Goal: Information Seeking & Learning: Learn about a topic

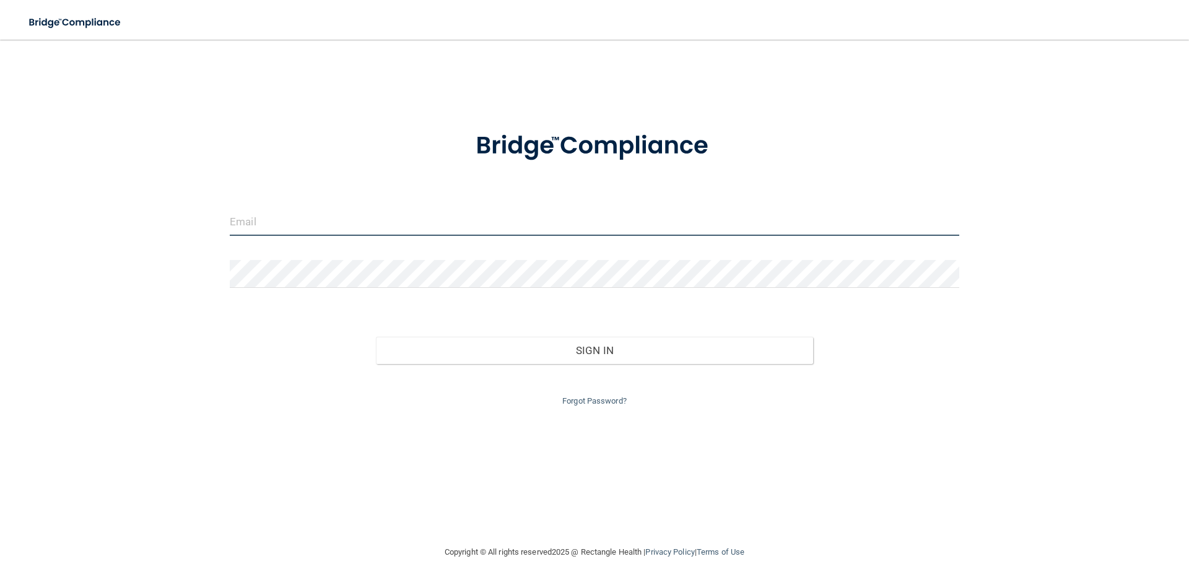
click at [304, 219] on input "email" at bounding box center [595, 222] width 730 height 28
type input "[EMAIL_ADDRESS][DOMAIN_NAME]"
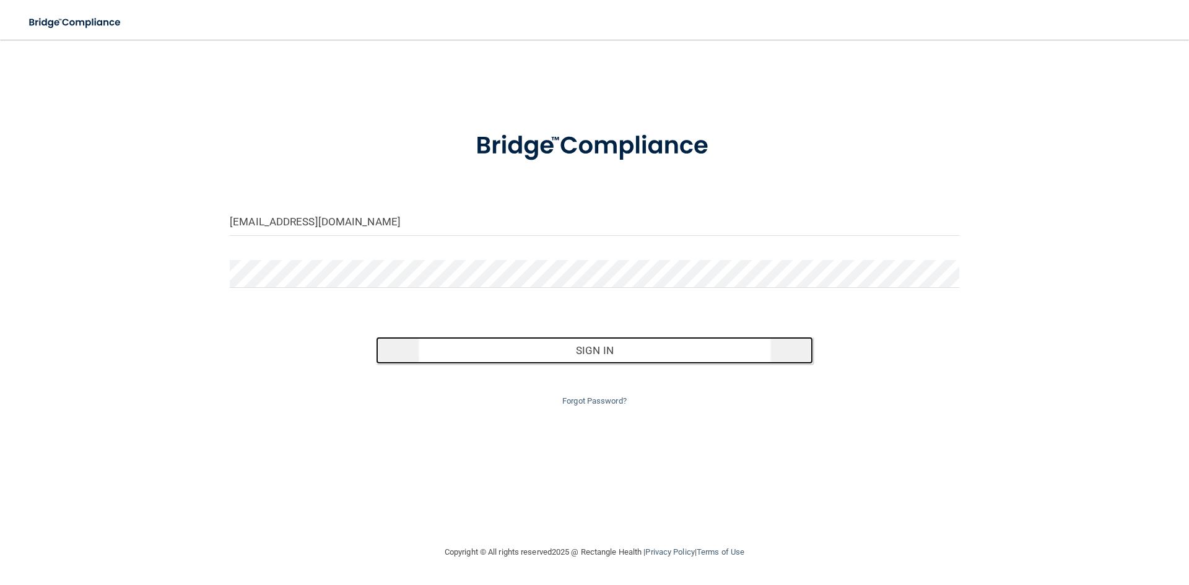
click at [584, 345] on button "Sign In" at bounding box center [595, 350] width 438 height 27
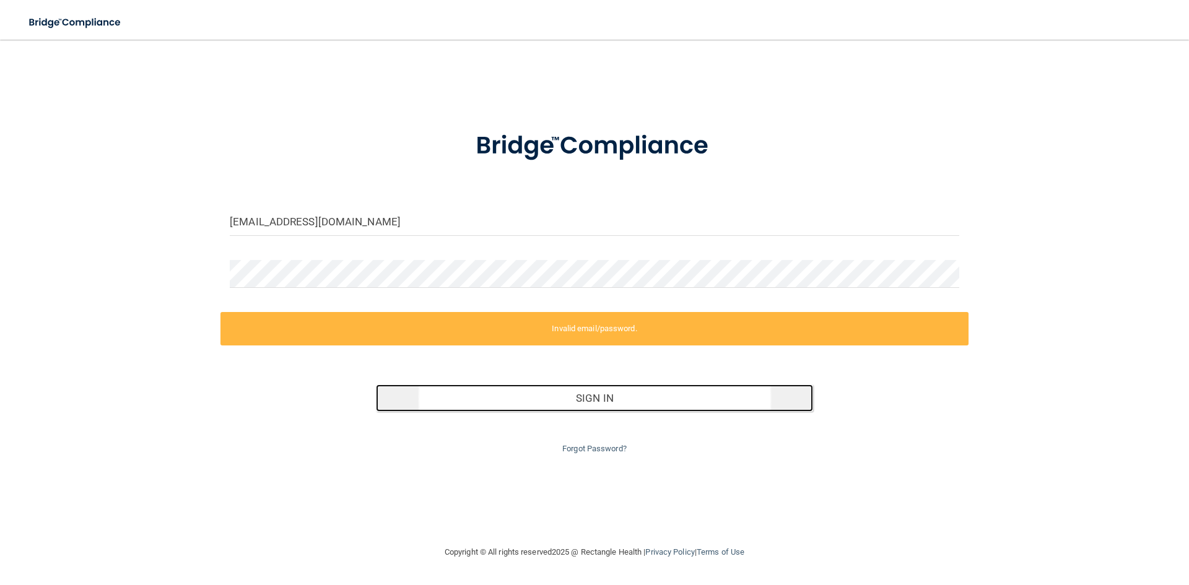
click at [595, 404] on button "Sign In" at bounding box center [595, 398] width 438 height 27
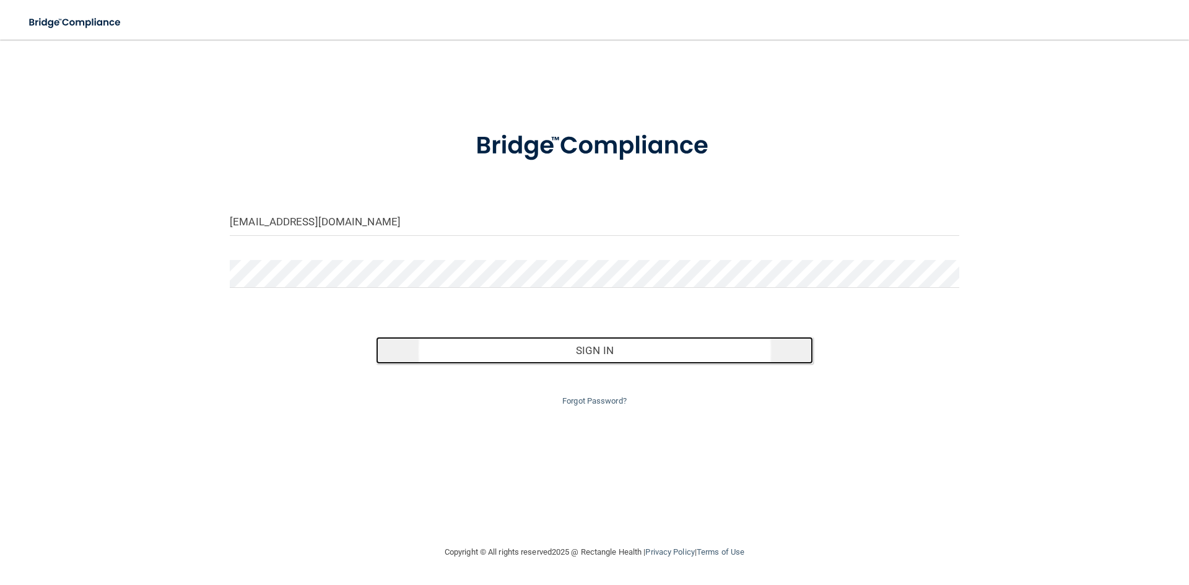
click at [601, 361] on button "Sign In" at bounding box center [595, 350] width 438 height 27
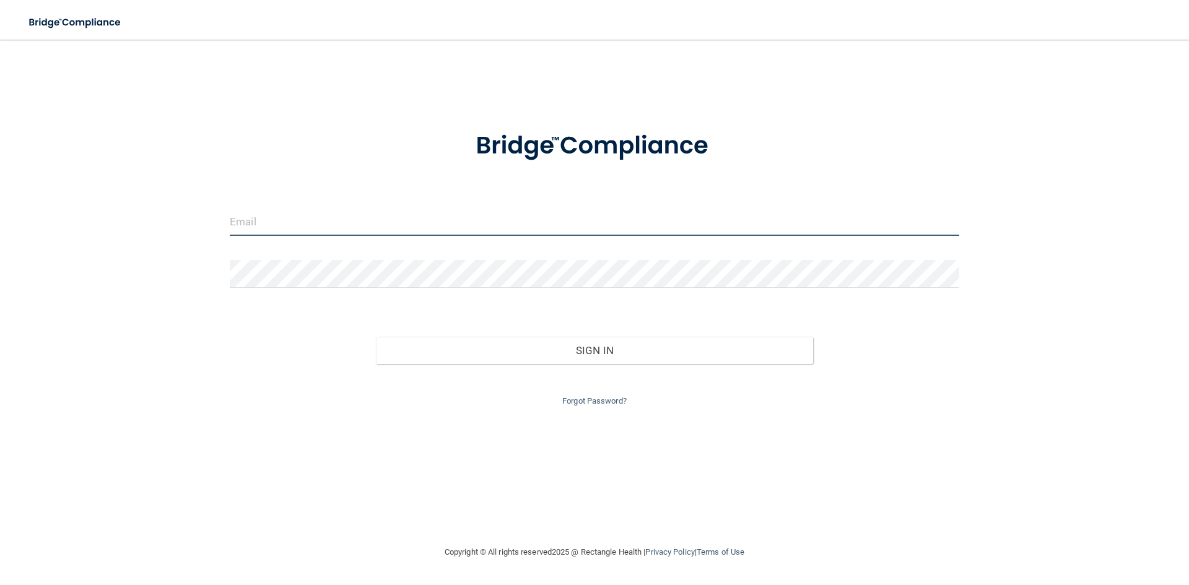
click at [294, 224] on input "email" at bounding box center [595, 222] width 730 height 28
type input "[EMAIL_ADDRESS][DOMAIN_NAME]"
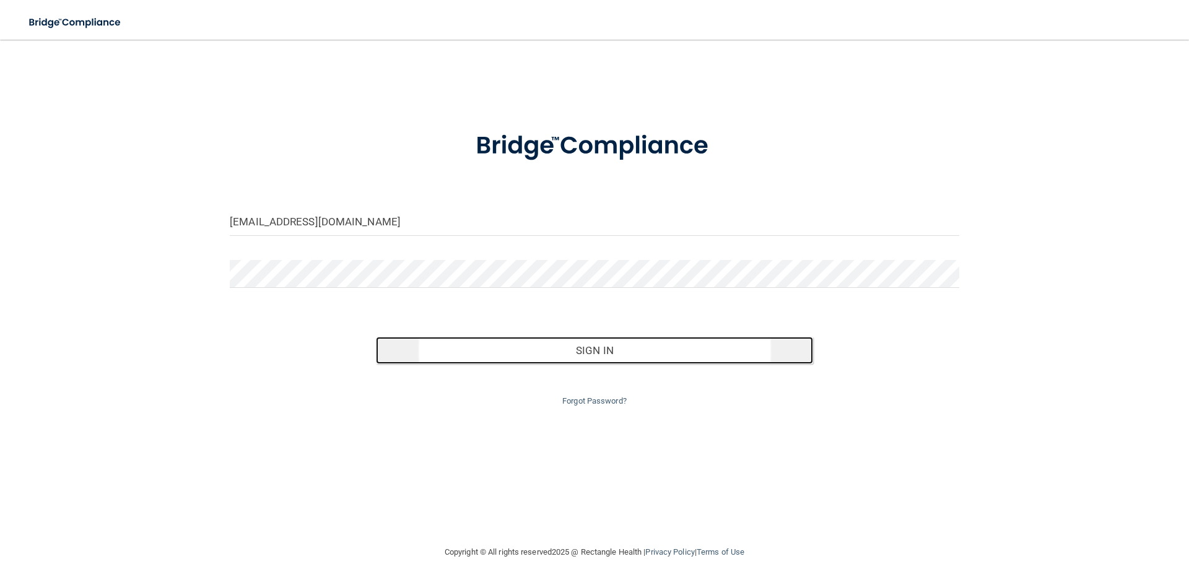
click at [619, 348] on button "Sign In" at bounding box center [595, 350] width 438 height 27
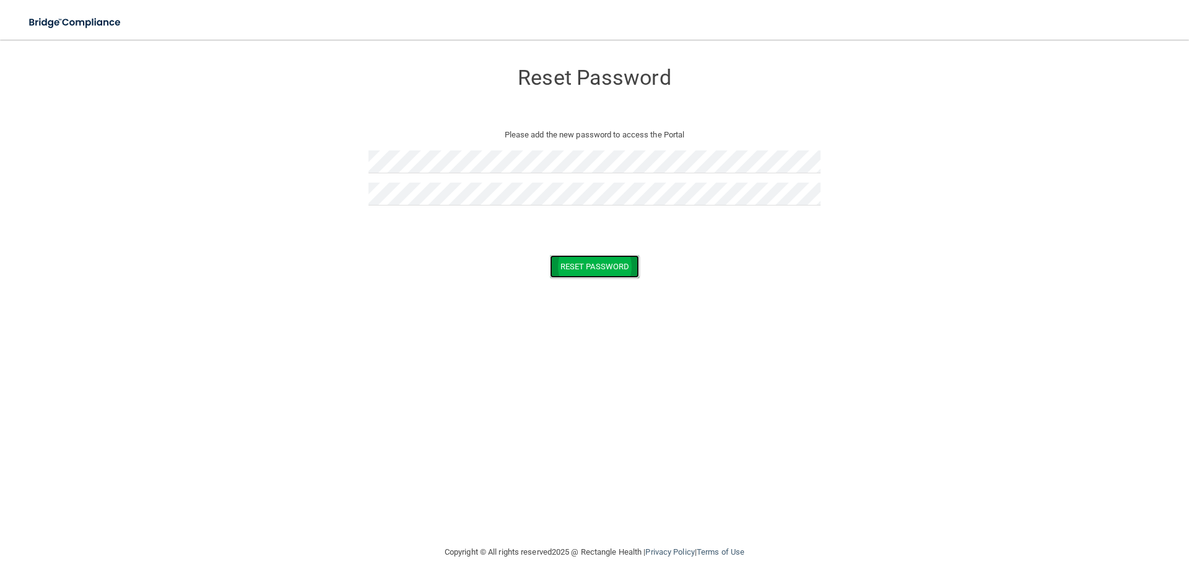
click at [579, 269] on button "Reset Password" at bounding box center [594, 266] width 89 height 23
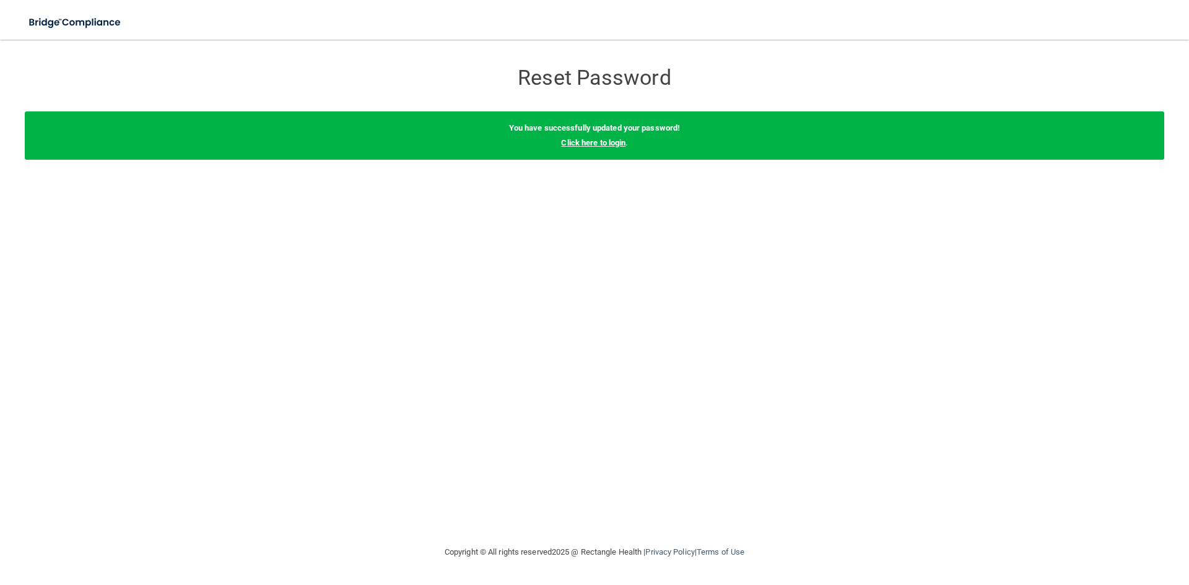
click at [586, 144] on link "Click here to login" at bounding box center [593, 142] width 64 height 9
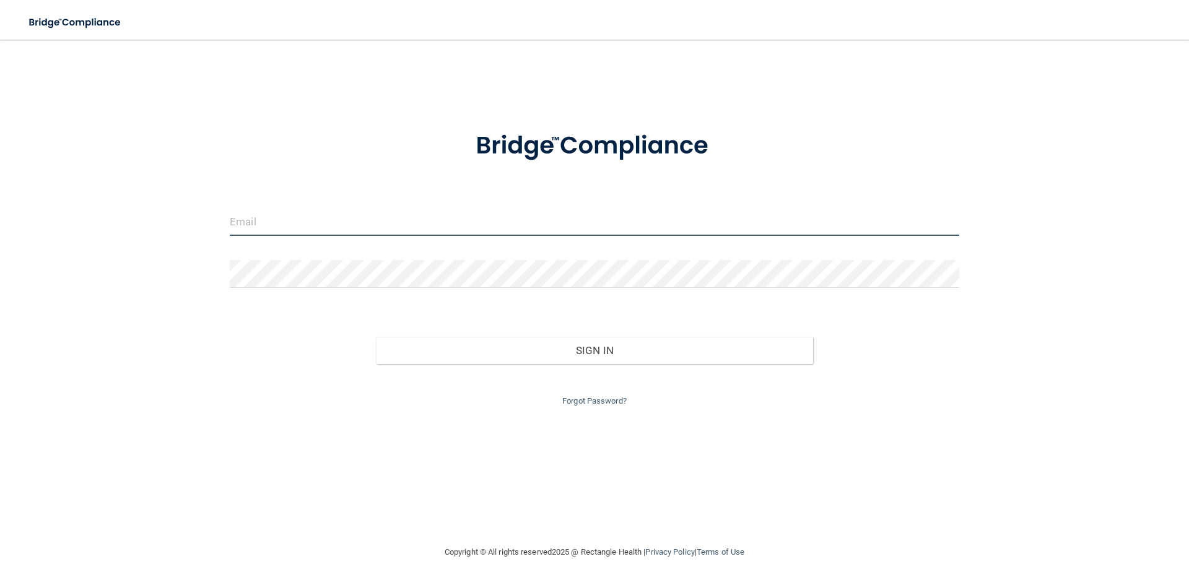
click at [380, 213] on input "email" at bounding box center [595, 222] width 730 height 28
type input "[EMAIL_ADDRESS][DOMAIN_NAME]"
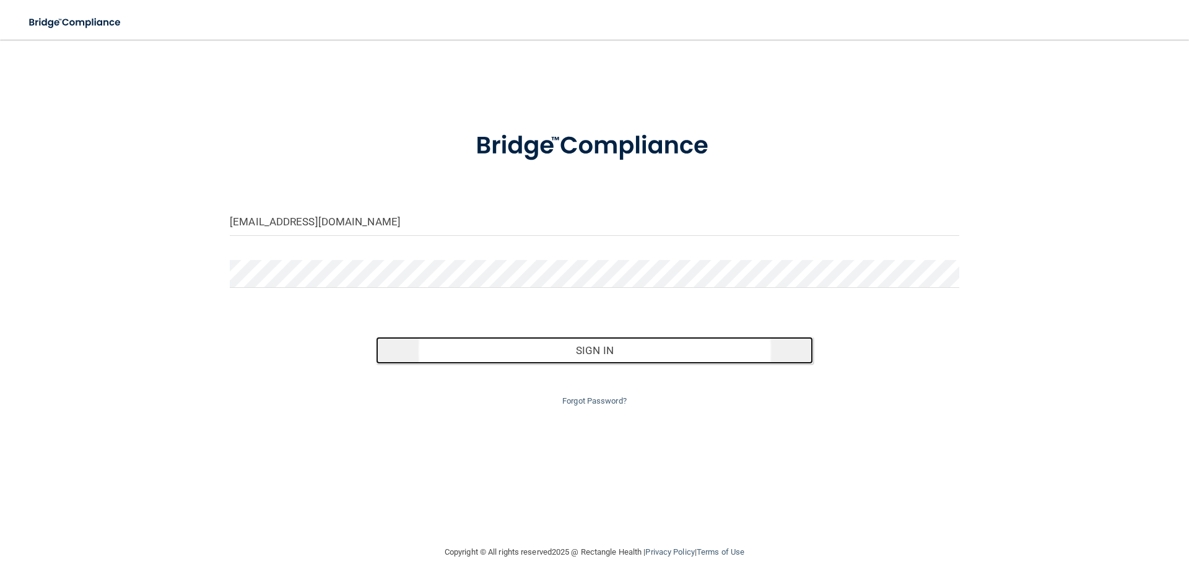
click at [600, 344] on button "Sign In" at bounding box center [595, 350] width 438 height 27
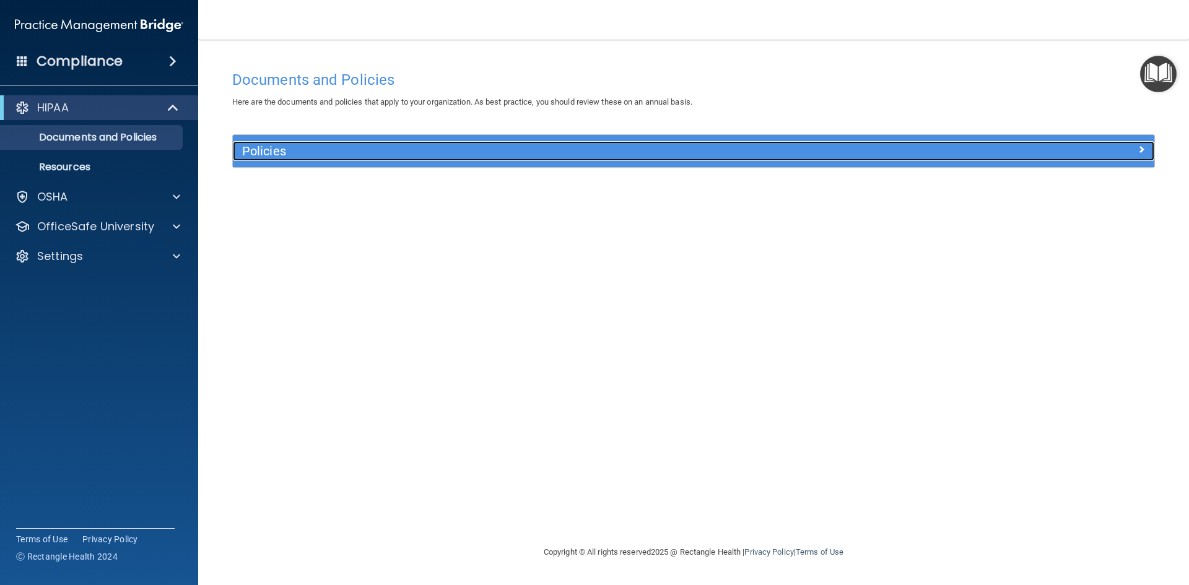
click at [616, 155] on h5 "Policies" at bounding box center [578, 151] width 673 height 14
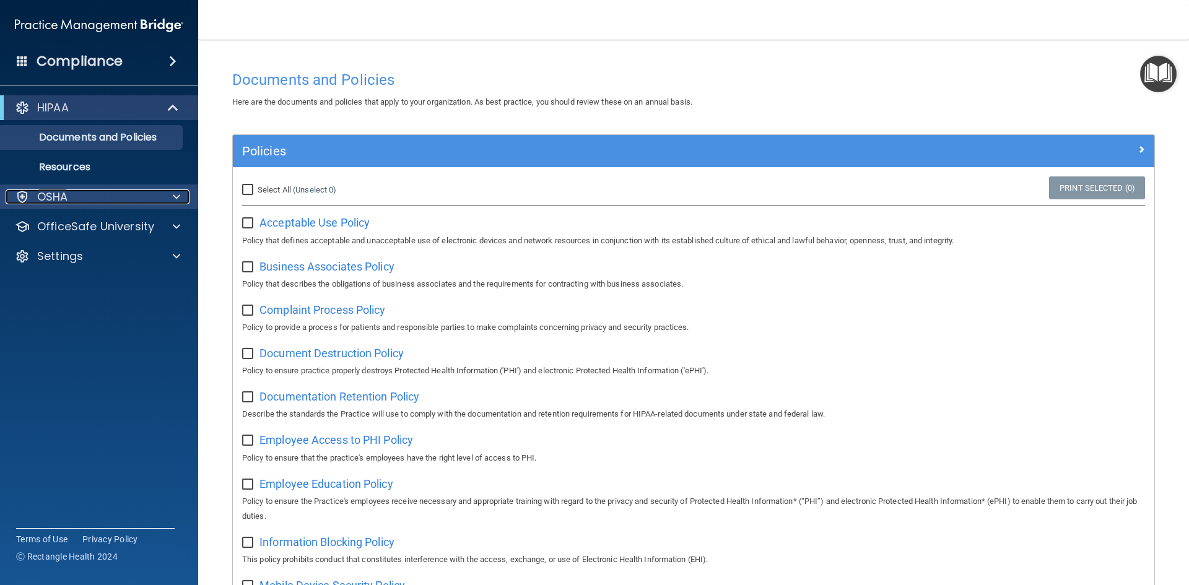
click at [98, 197] on div "OSHA" at bounding box center [83, 197] width 154 height 15
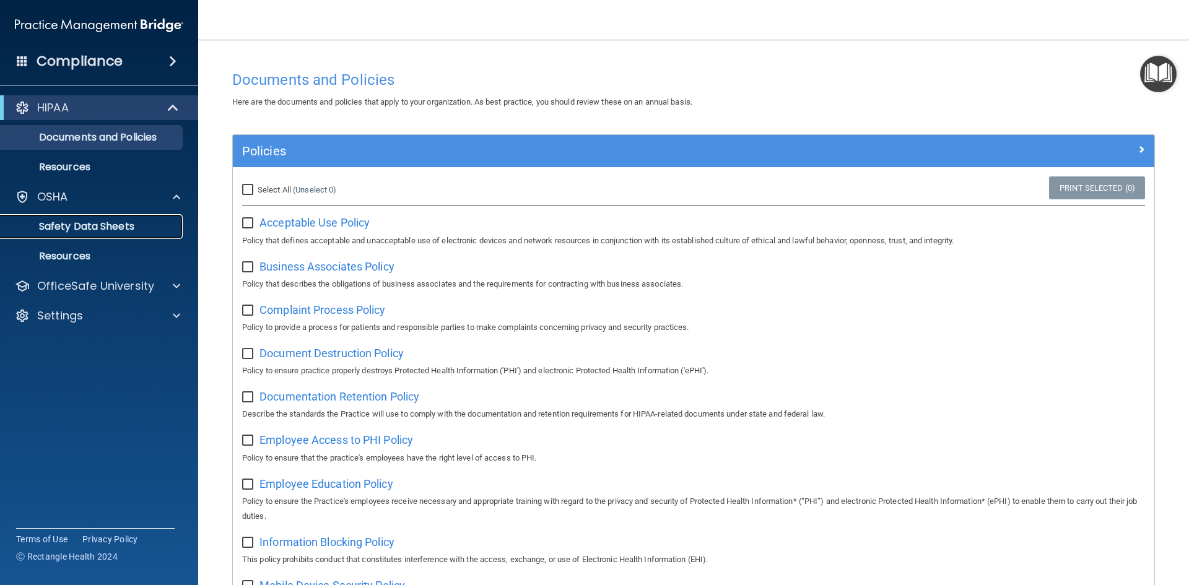
click at [108, 221] on p "Safety Data Sheets" at bounding box center [92, 227] width 169 height 12
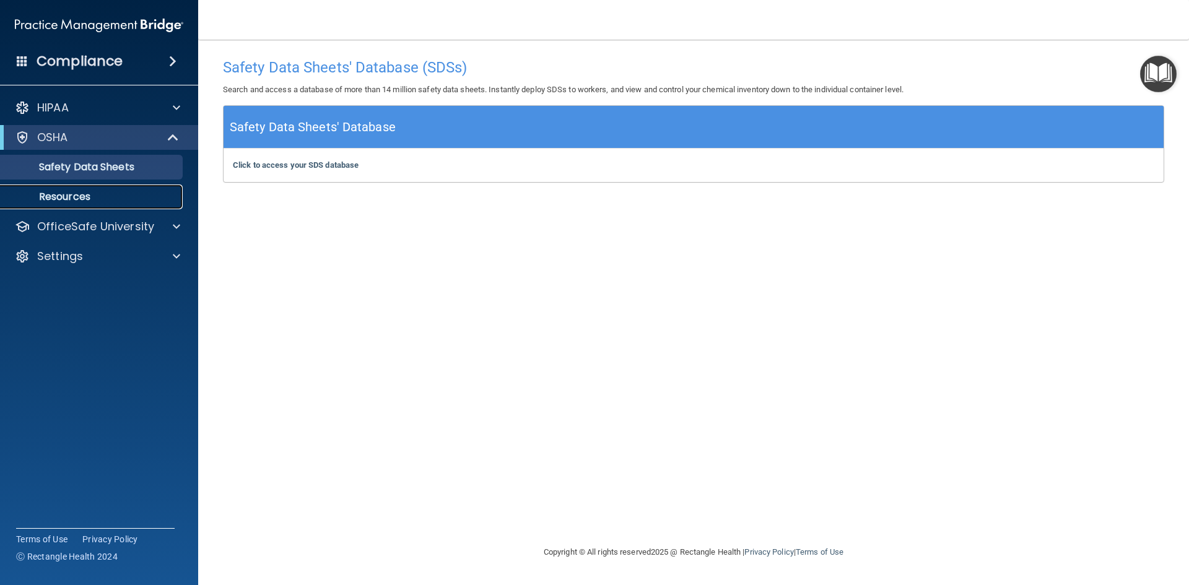
click at [107, 203] on link "Resources" at bounding box center [85, 197] width 195 height 25
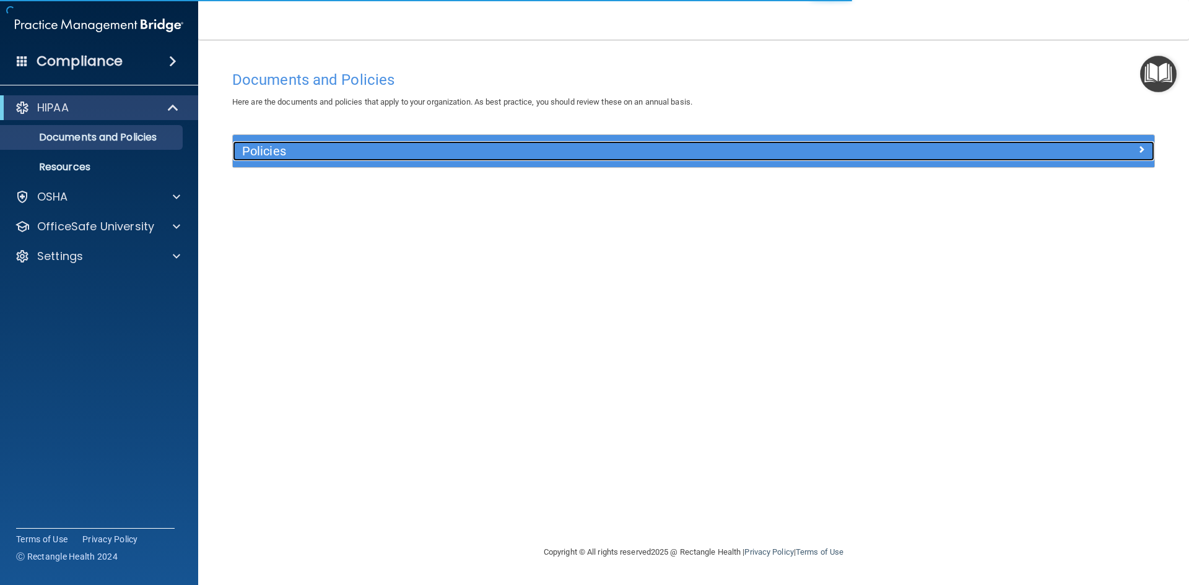
click at [441, 150] on h5 "Policies" at bounding box center [578, 151] width 673 height 14
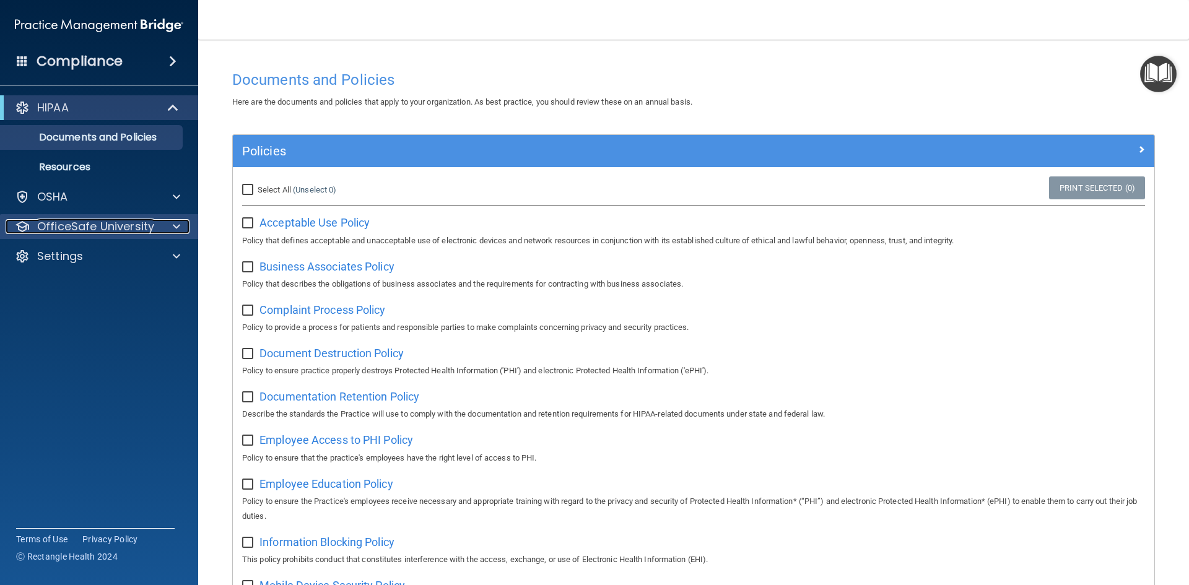
click at [114, 231] on p "OfficeSafe University" at bounding box center [95, 226] width 117 height 15
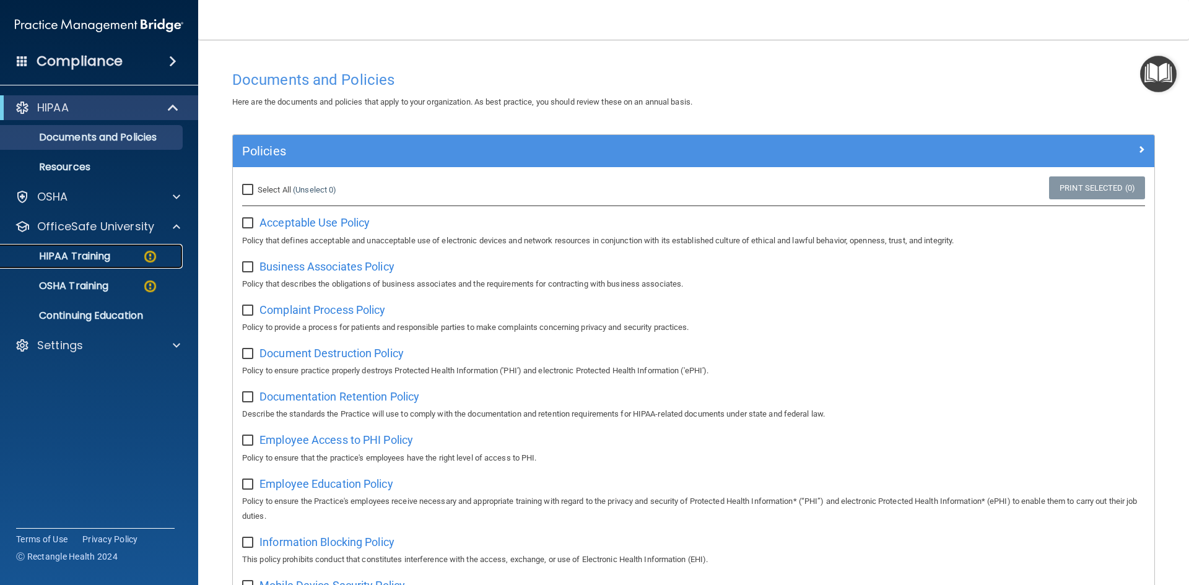
click at [90, 260] on p "HIPAA Training" at bounding box center [59, 256] width 102 height 12
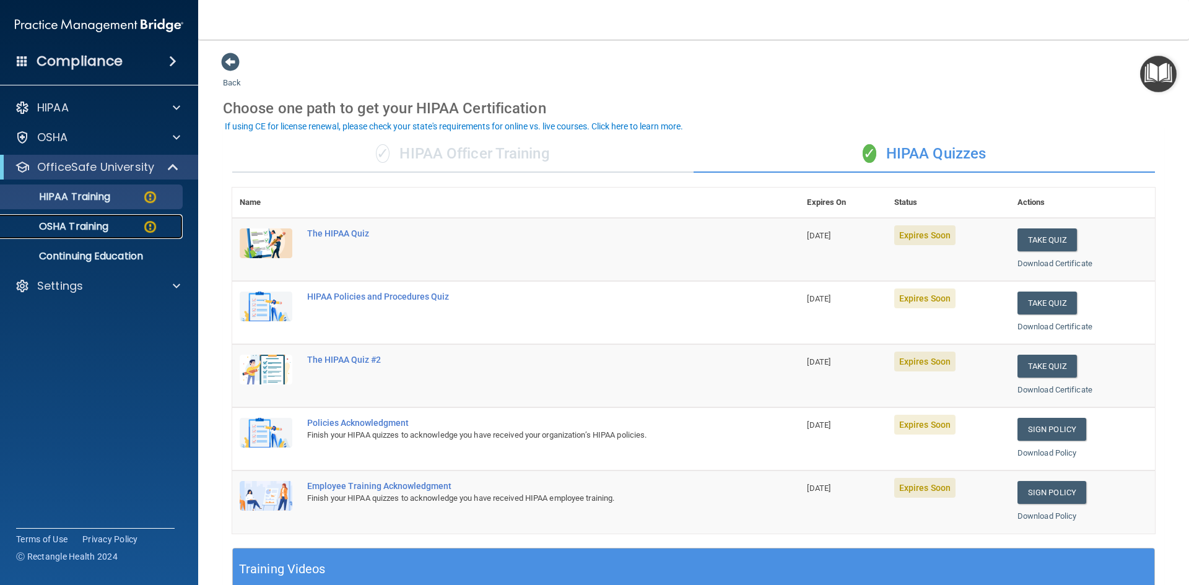
click at [84, 230] on p "OSHA Training" at bounding box center [58, 227] width 100 height 12
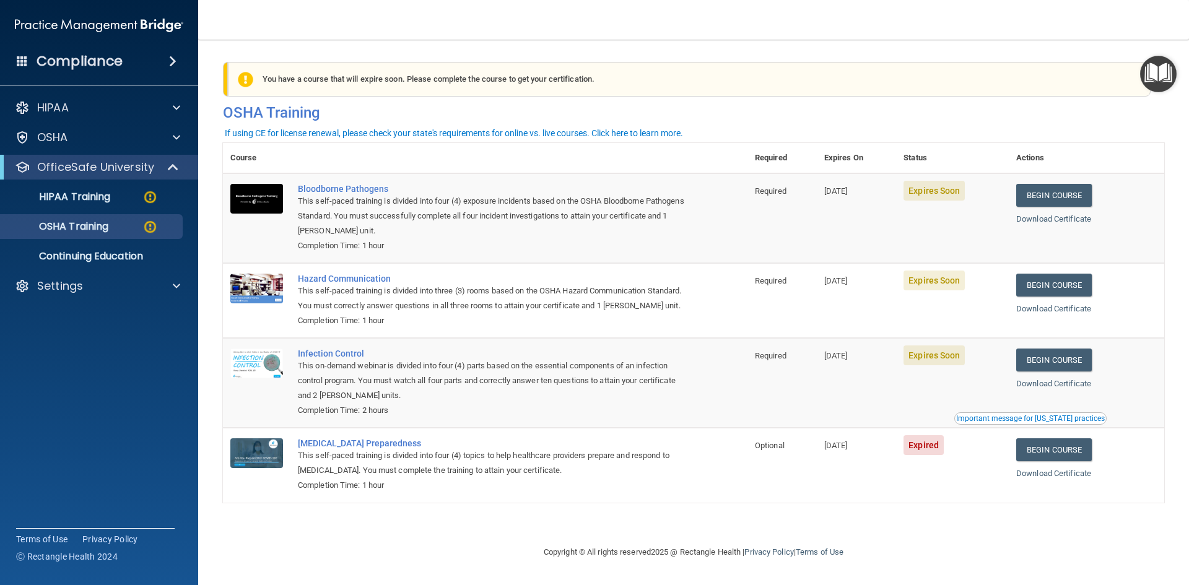
click at [987, 422] on div "Important message for California practices" at bounding box center [1030, 418] width 149 height 7
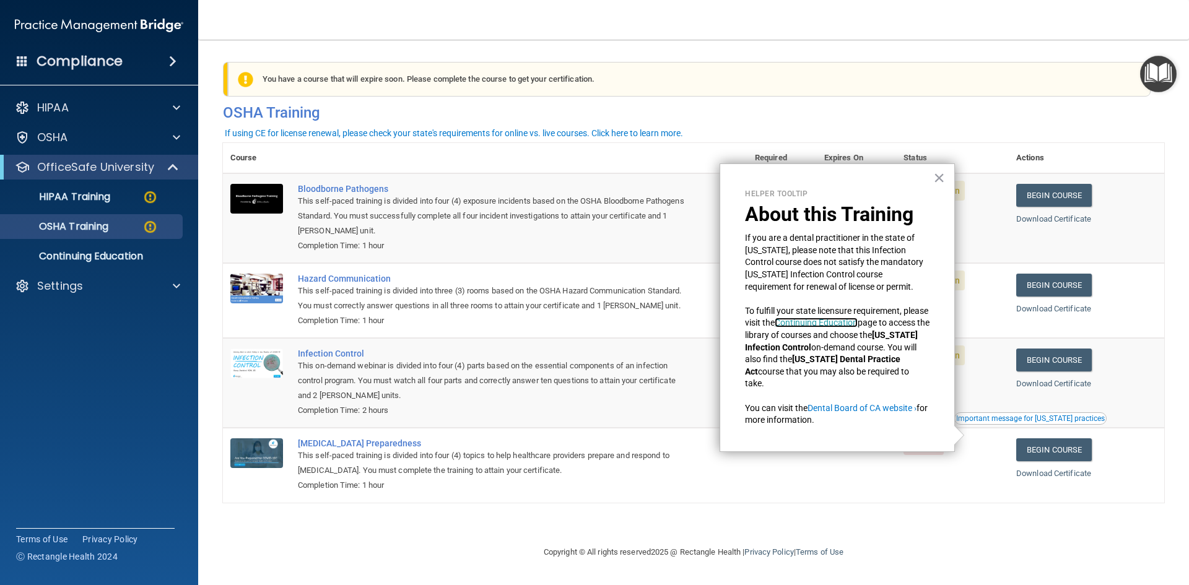
click at [838, 325] on link "Continuing Education" at bounding box center [816, 323] width 83 height 10
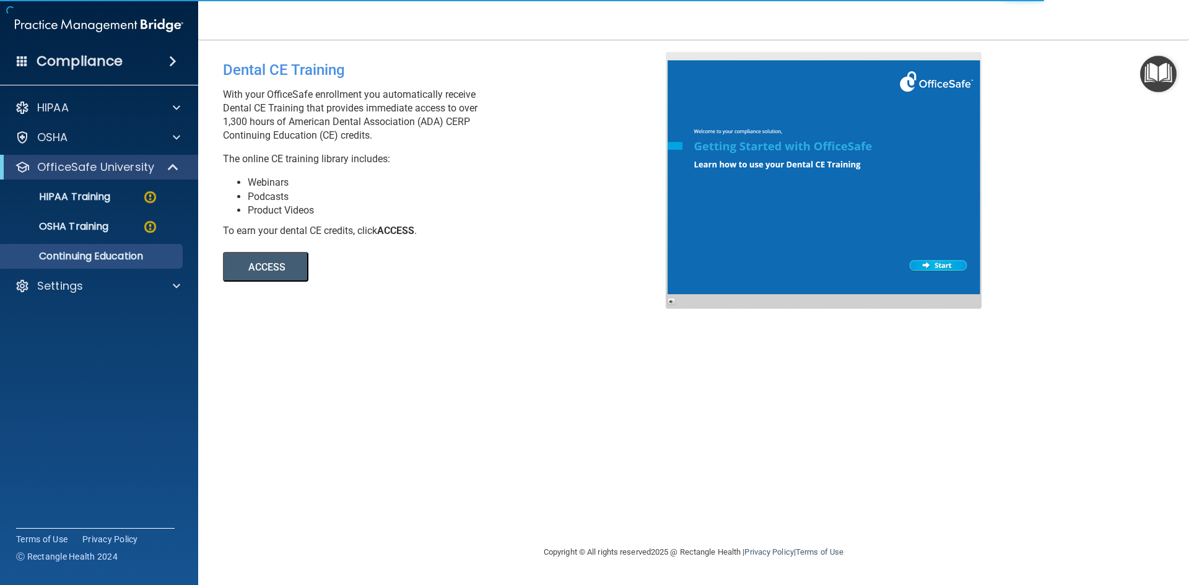
click at [271, 271] on button "ACCESS" at bounding box center [265, 267] width 85 height 30
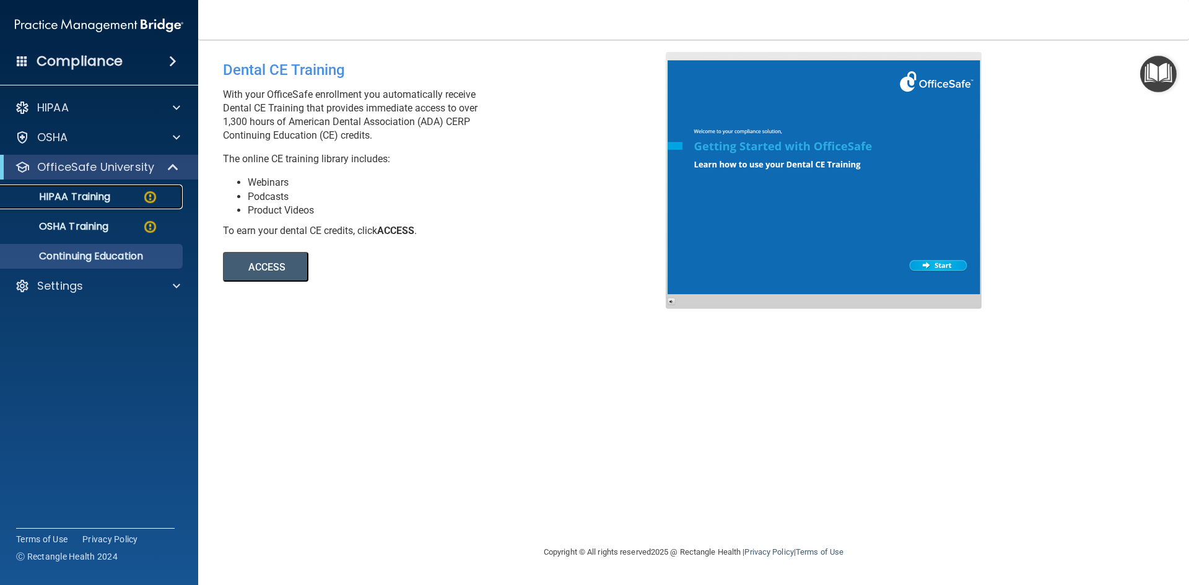
click at [90, 197] on p "HIPAA Training" at bounding box center [59, 197] width 102 height 12
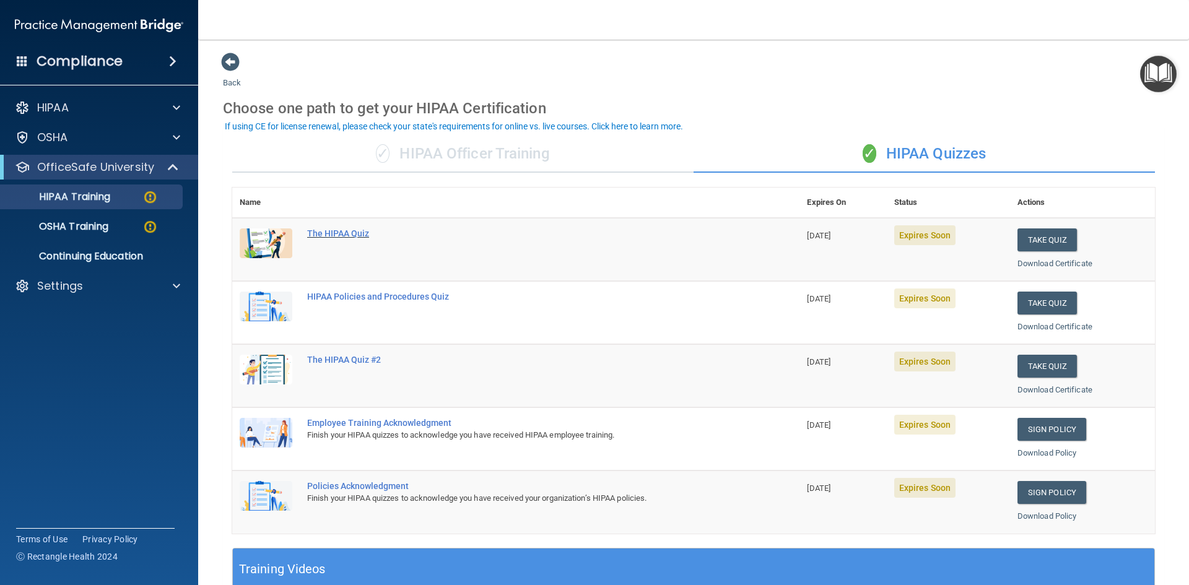
click at [345, 238] on div "The HIPAA Quiz" at bounding box center [522, 234] width 431 height 10
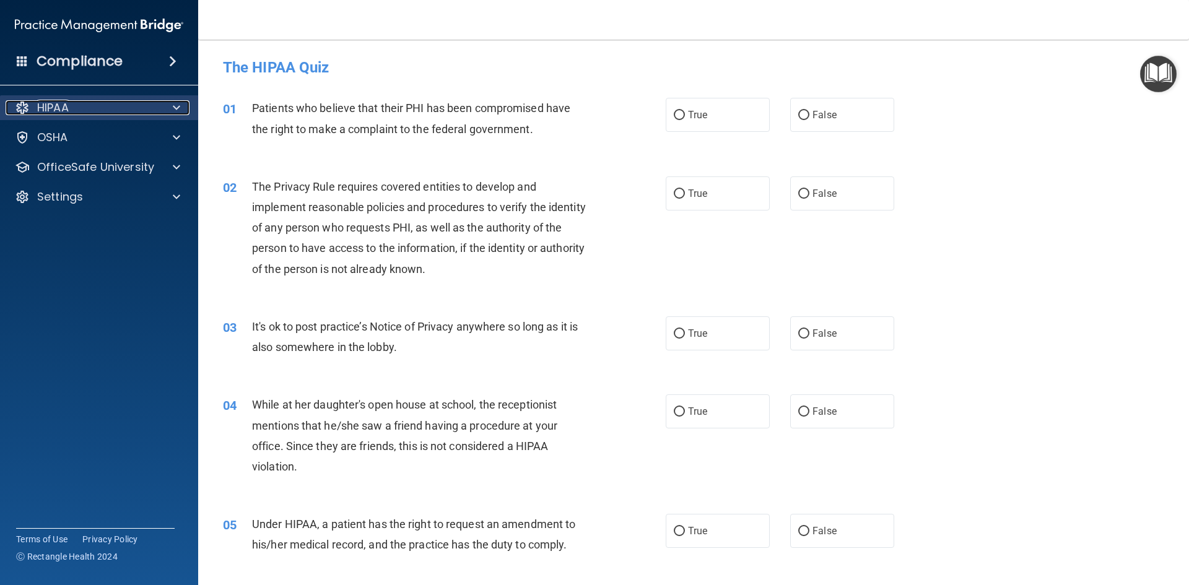
click at [97, 108] on div "HIPAA" at bounding box center [83, 107] width 154 height 15
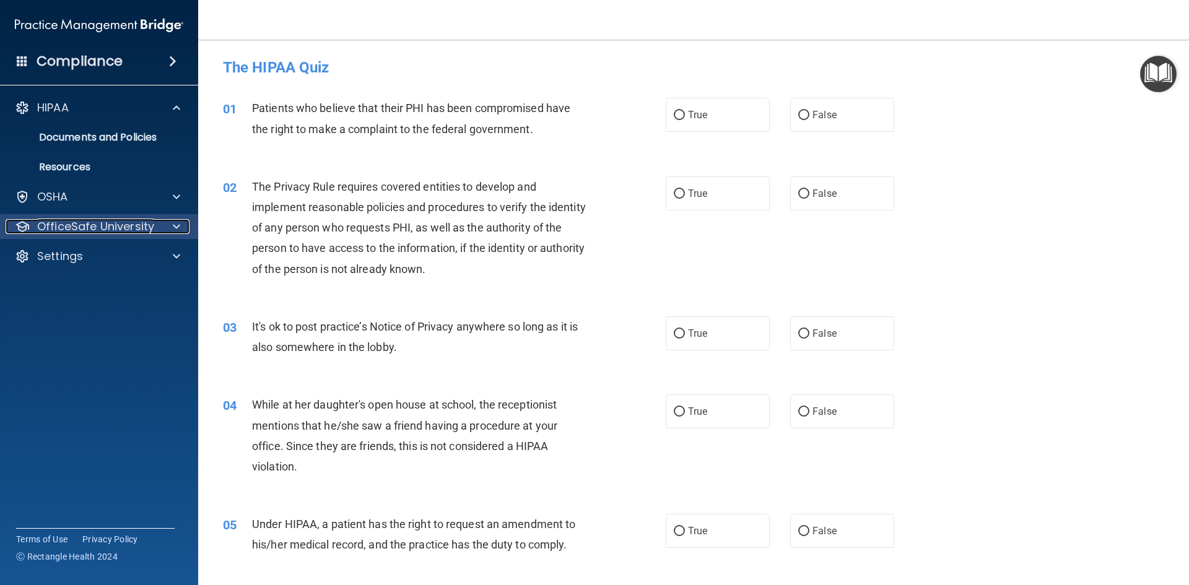
click at [112, 225] on p "OfficeSafe University" at bounding box center [95, 226] width 117 height 15
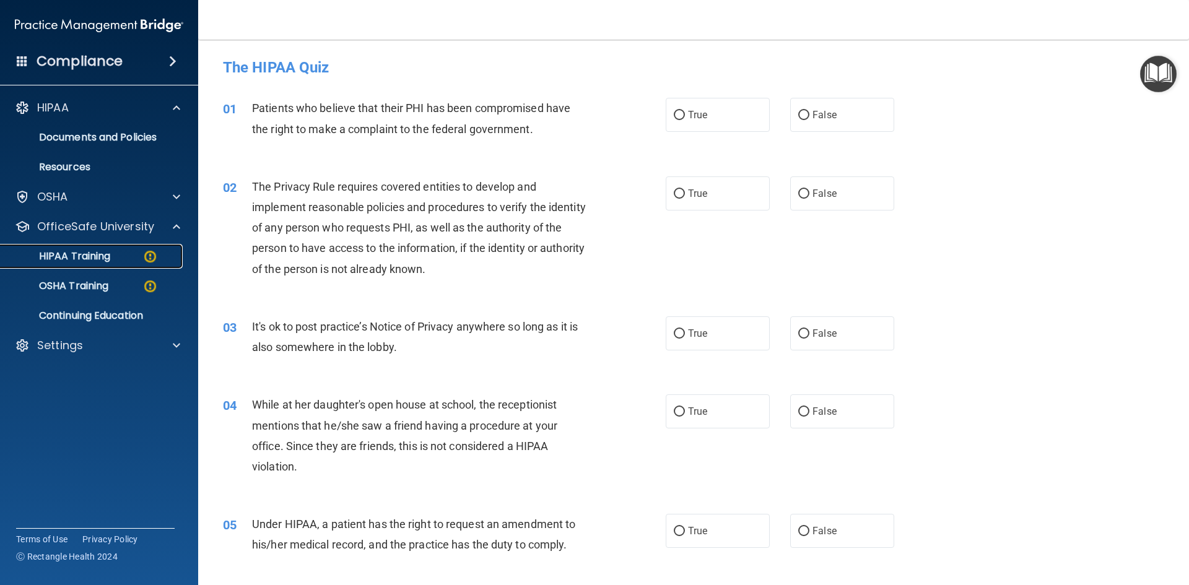
click at [68, 256] on p "HIPAA Training" at bounding box center [59, 256] width 102 height 12
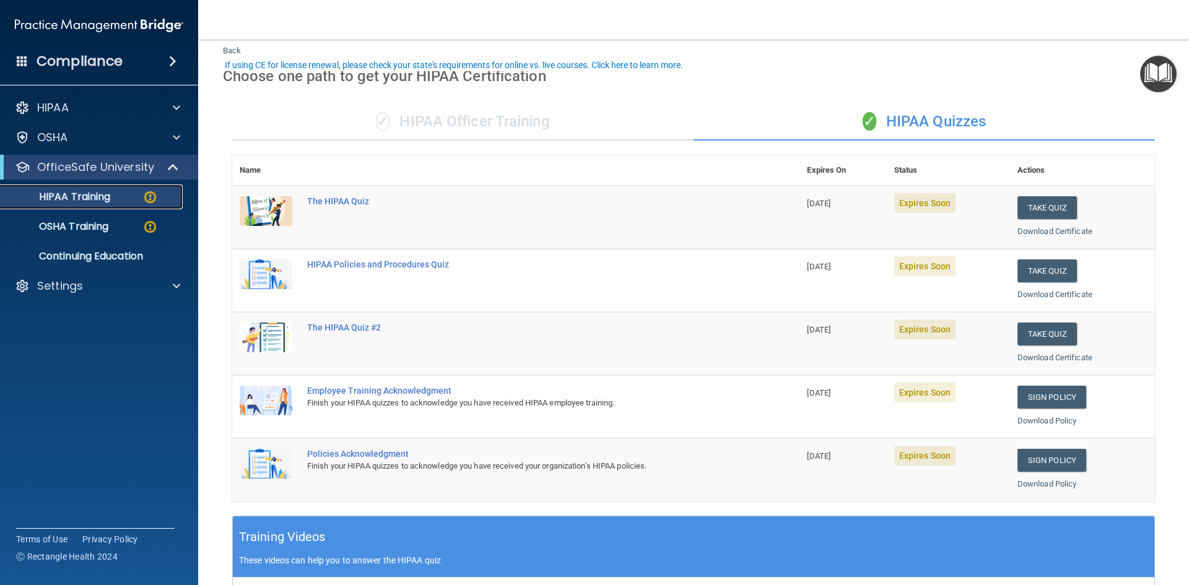
scroll to position [62, 0]
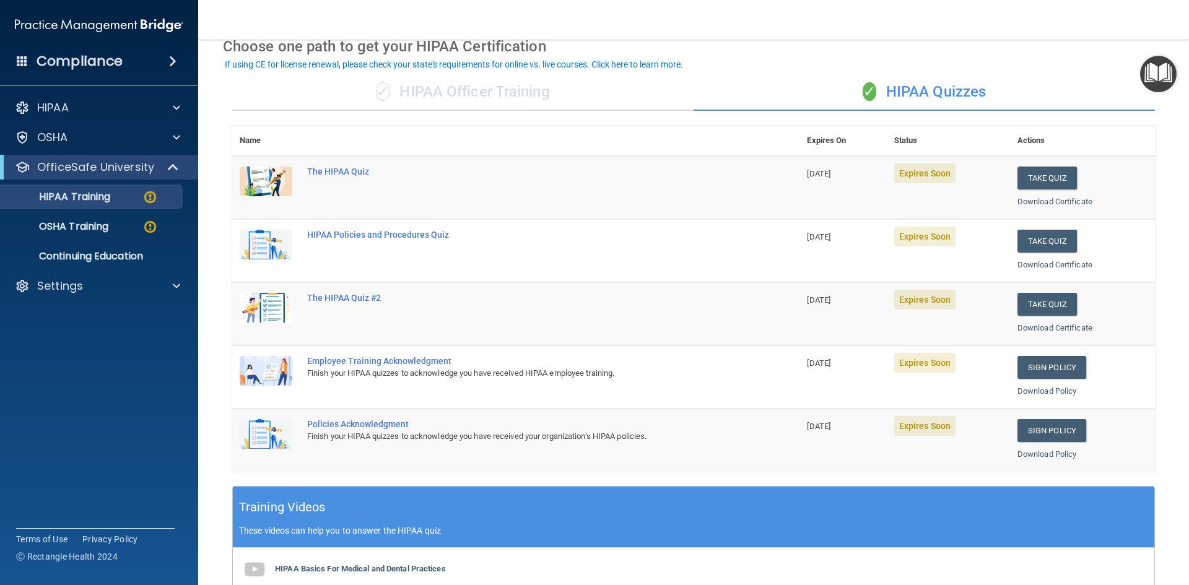
click at [278, 185] on img at bounding box center [266, 182] width 53 height 30
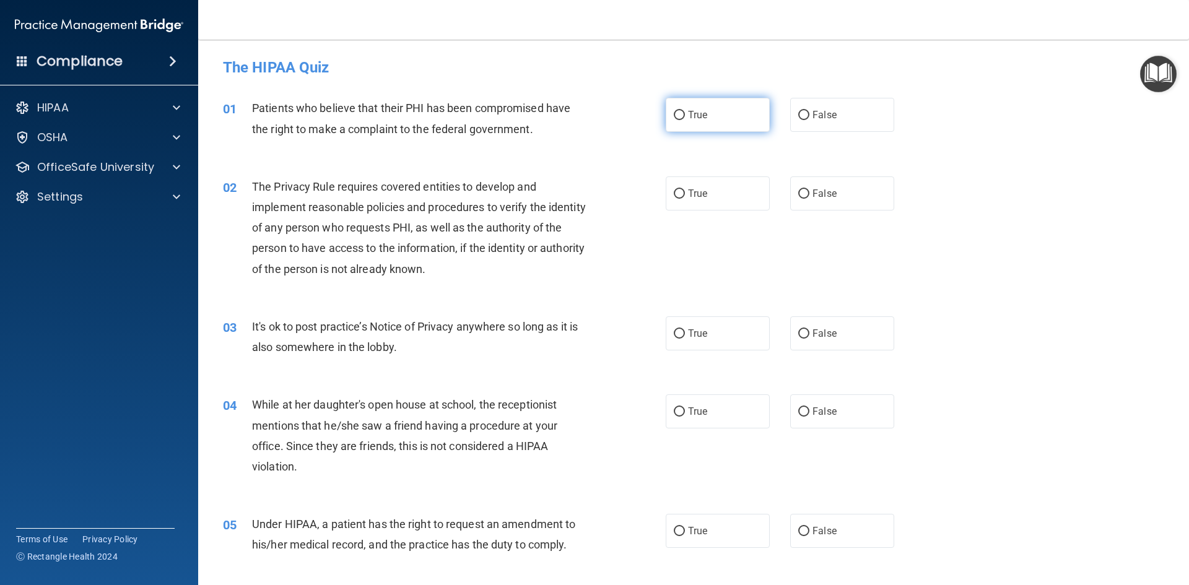
drag, startPoint x: 675, startPoint y: 113, endPoint x: 675, endPoint y: 120, distance: 6.8
click at [675, 113] on input "True" at bounding box center [679, 115] width 11 height 9
radio input "true"
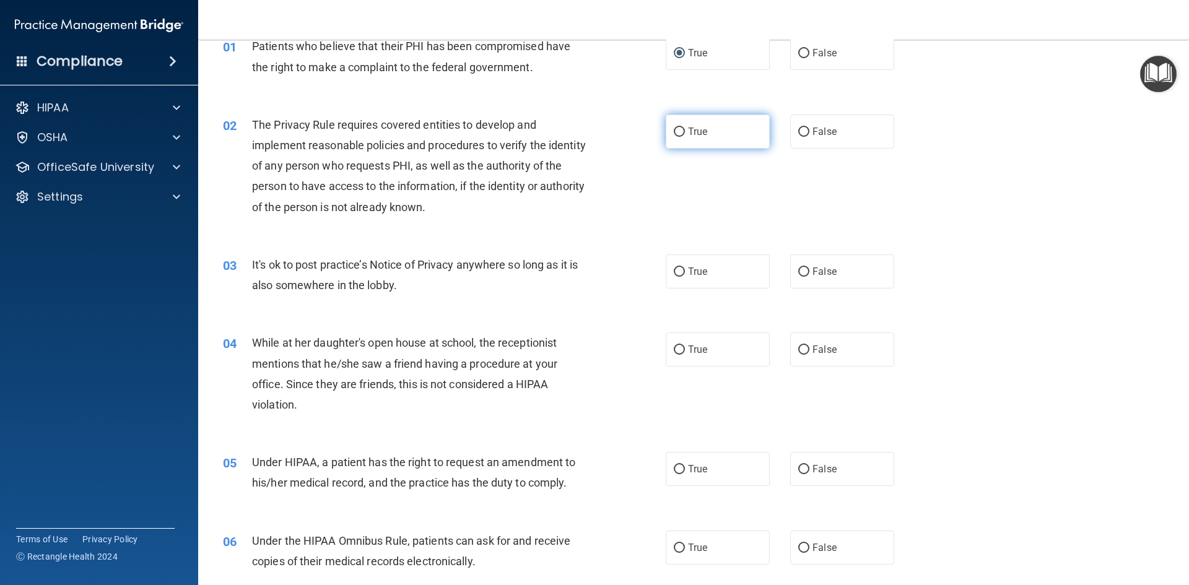
click at [674, 132] on input "True" at bounding box center [679, 132] width 11 height 9
radio input "true"
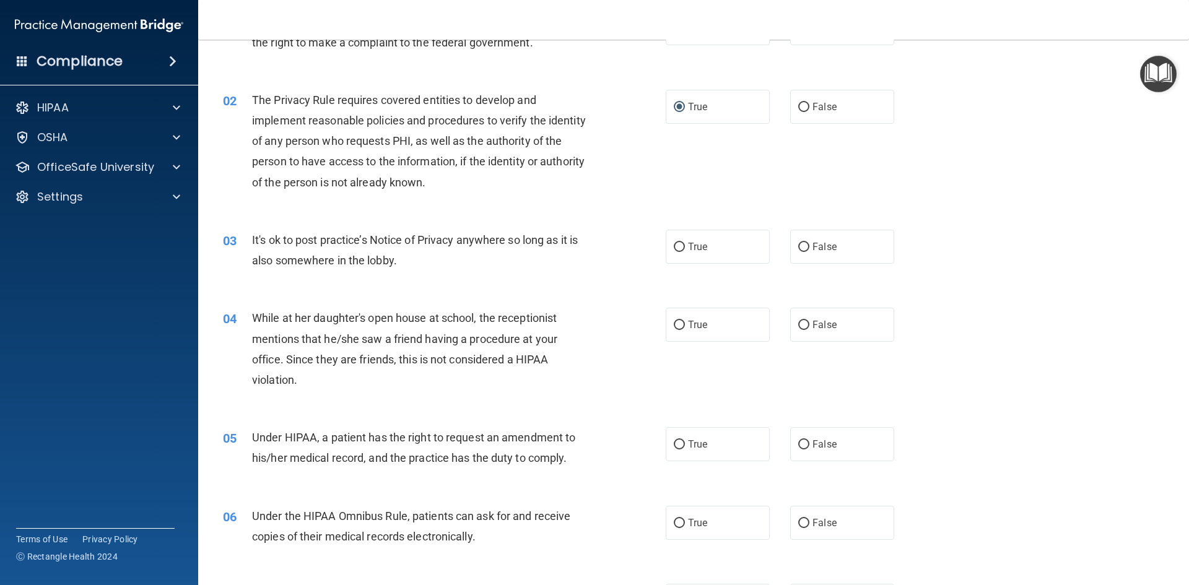
scroll to position [124, 0]
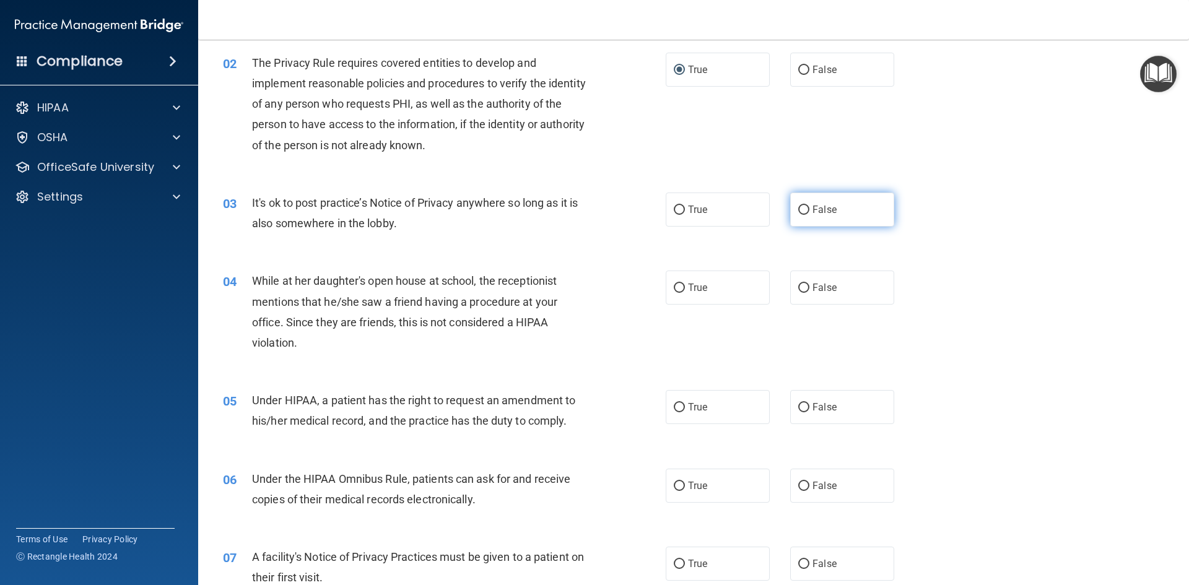
click at [799, 209] on input "False" at bounding box center [804, 210] width 11 height 9
radio input "true"
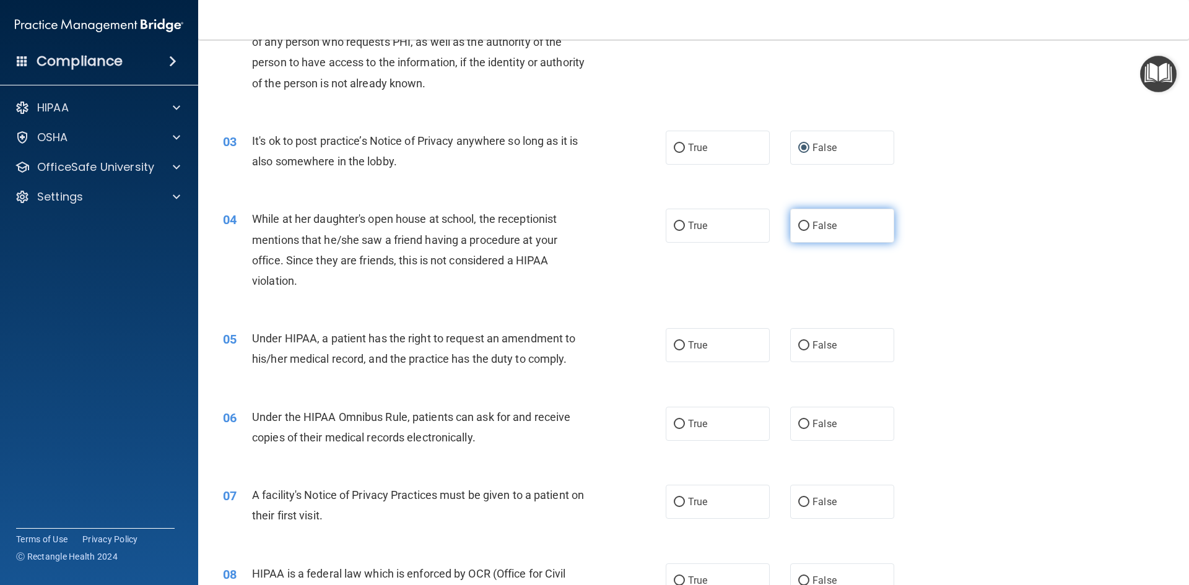
drag, startPoint x: 799, startPoint y: 225, endPoint x: 794, endPoint y: 229, distance: 6.6
click at [799, 225] on input "False" at bounding box center [804, 226] width 11 height 9
radio input "true"
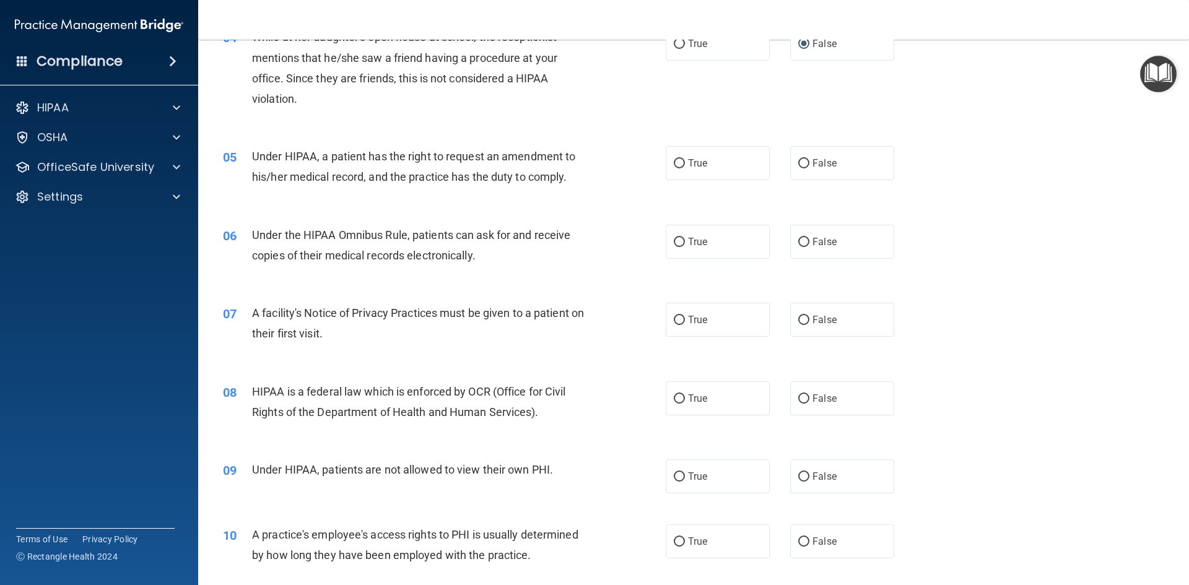
scroll to position [372, 0]
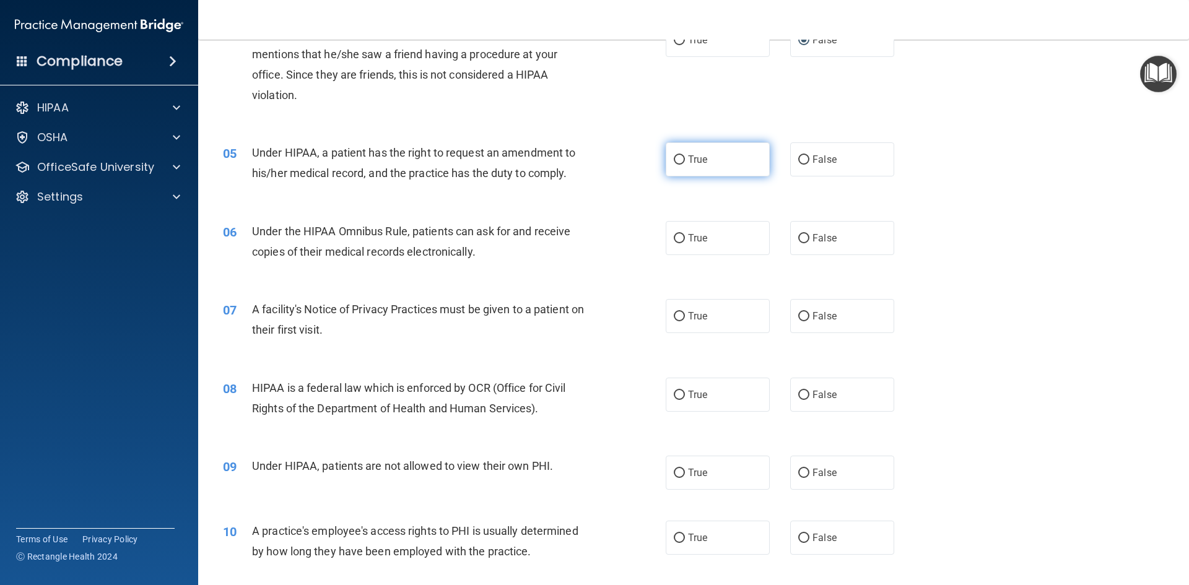
click at [674, 160] on input "True" at bounding box center [679, 159] width 11 height 9
radio input "true"
click at [674, 240] on input "True" at bounding box center [679, 238] width 11 height 9
radio input "true"
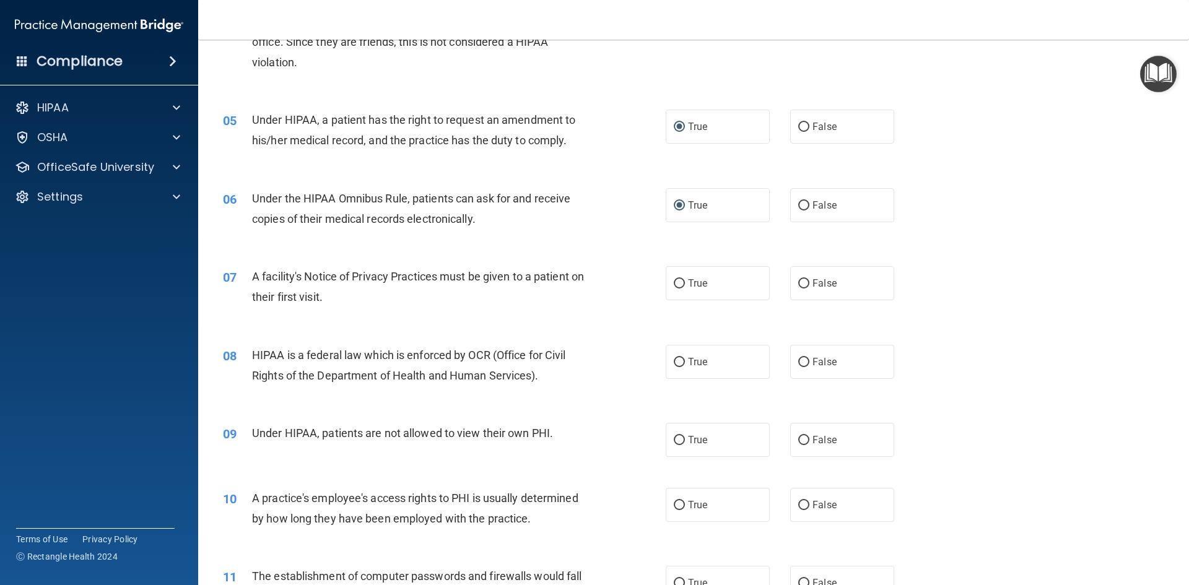
scroll to position [434, 0]
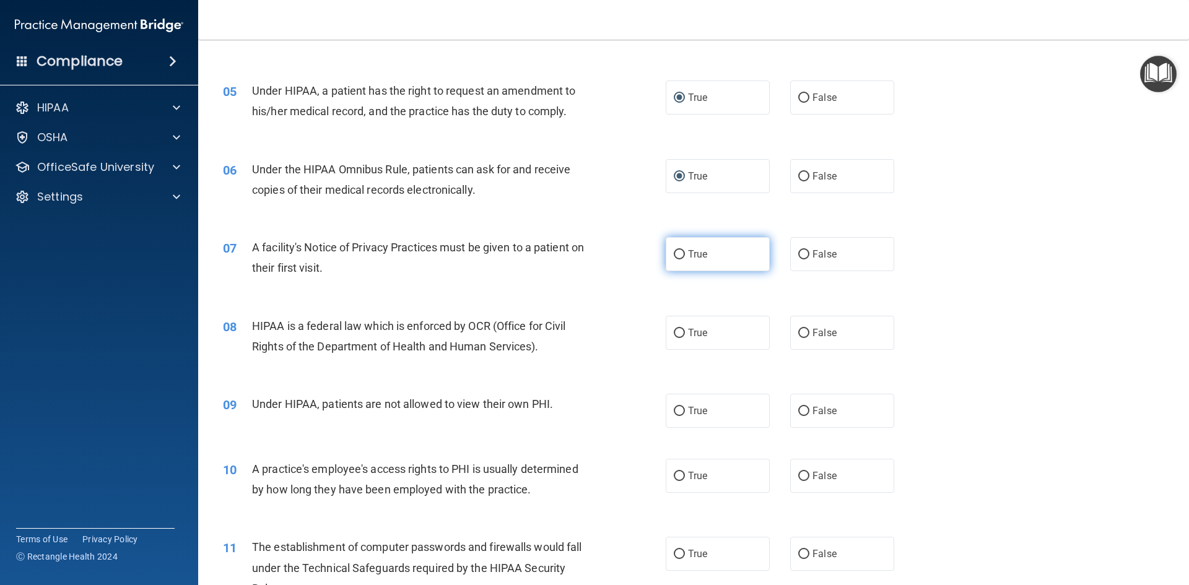
click at [674, 255] on input "True" at bounding box center [679, 254] width 11 height 9
radio input "true"
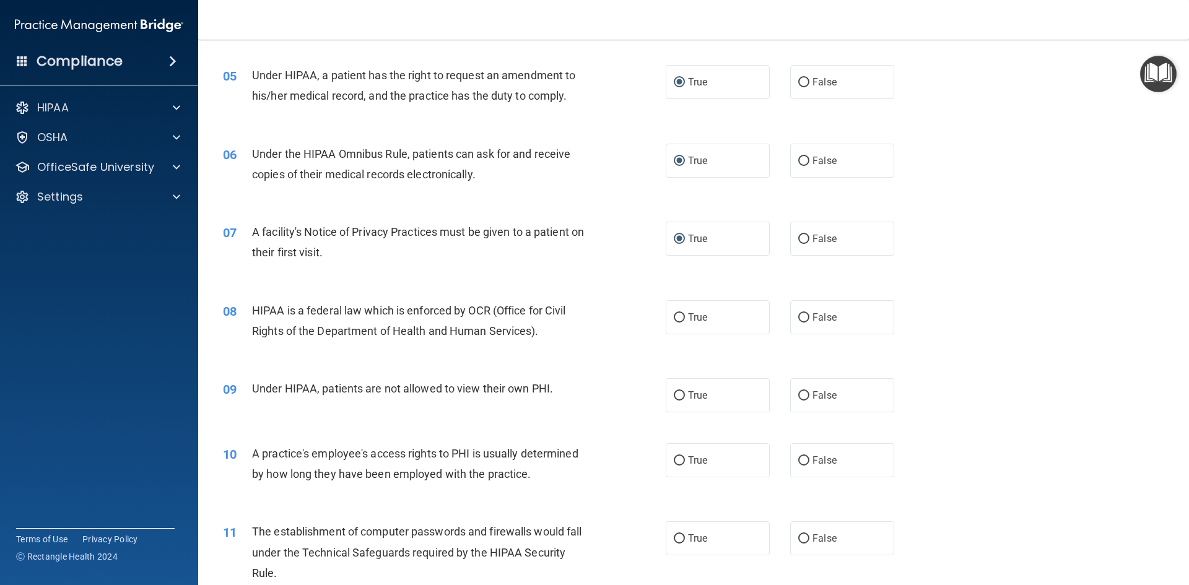
scroll to position [496, 0]
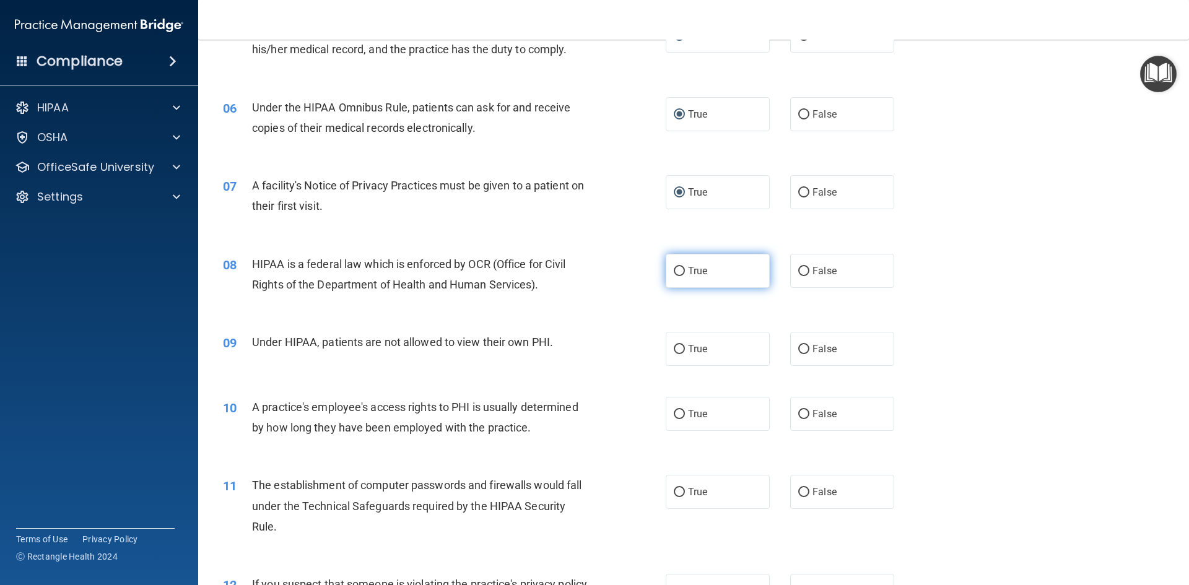
click at [676, 267] on input "True" at bounding box center [679, 271] width 11 height 9
radio input "true"
click at [799, 349] on input "False" at bounding box center [804, 349] width 11 height 9
radio input "true"
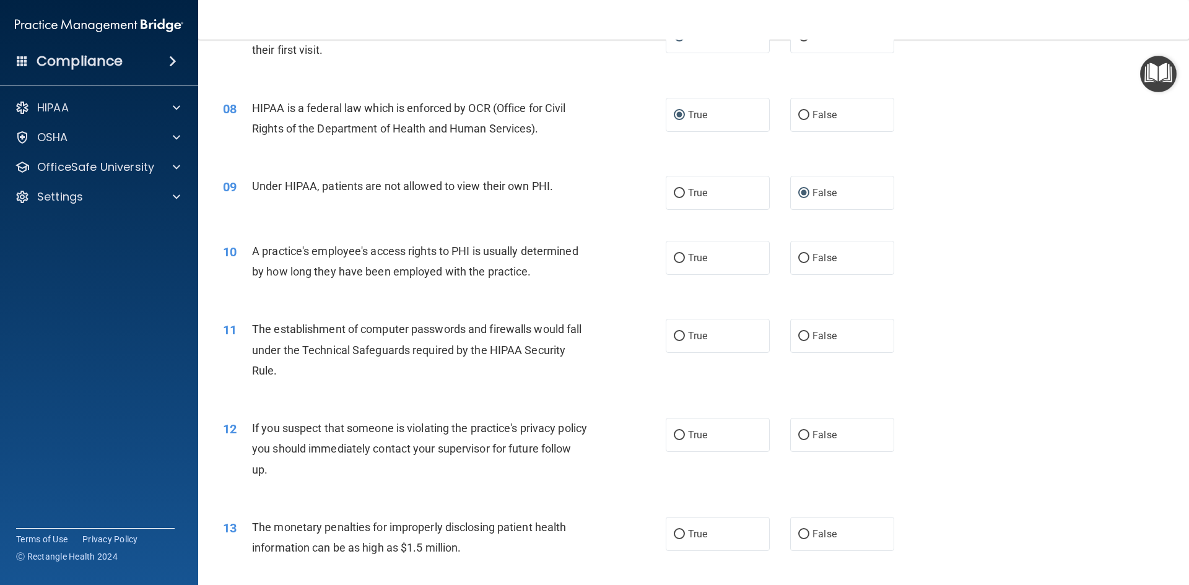
scroll to position [681, 0]
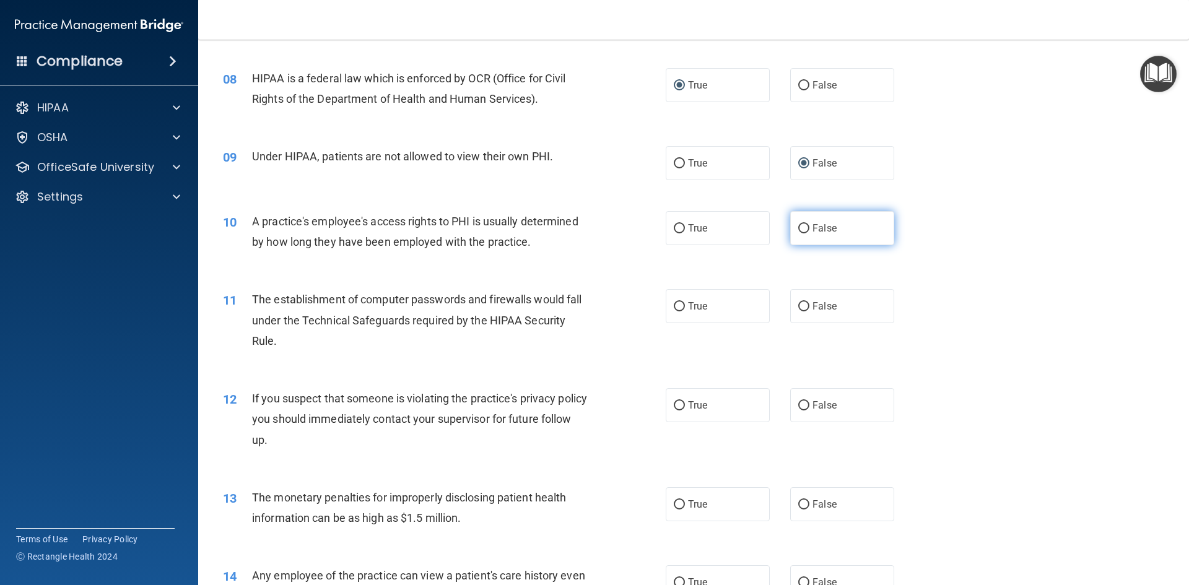
click at [799, 228] on input "False" at bounding box center [804, 228] width 11 height 9
radio input "true"
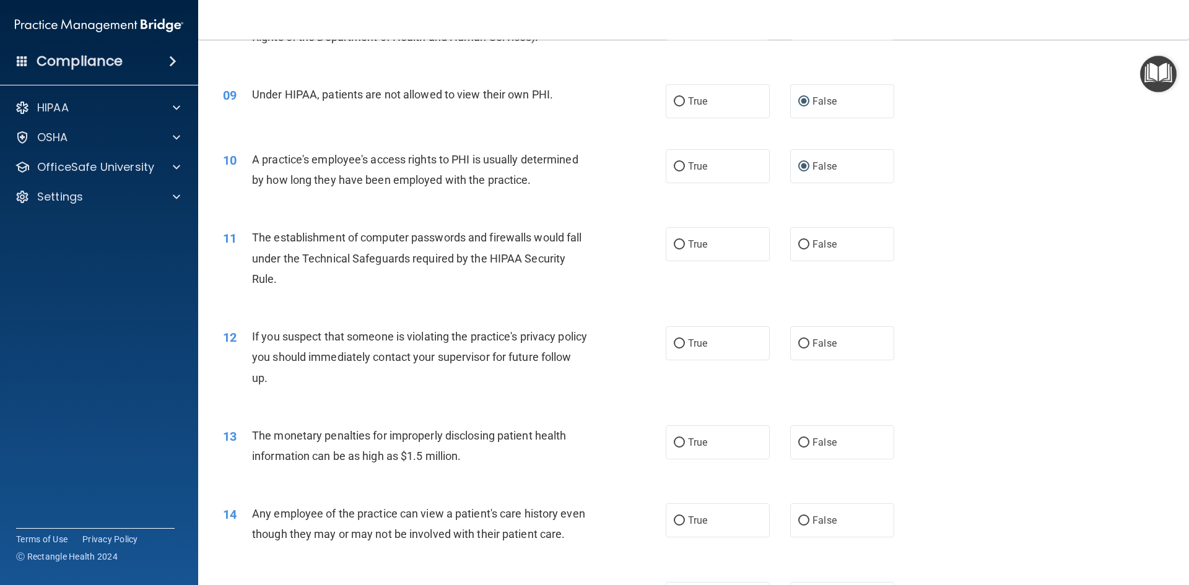
drag, startPoint x: 678, startPoint y: 248, endPoint x: 655, endPoint y: 276, distance: 36.1
click at [677, 248] on input "True" at bounding box center [679, 244] width 11 height 9
radio input "true"
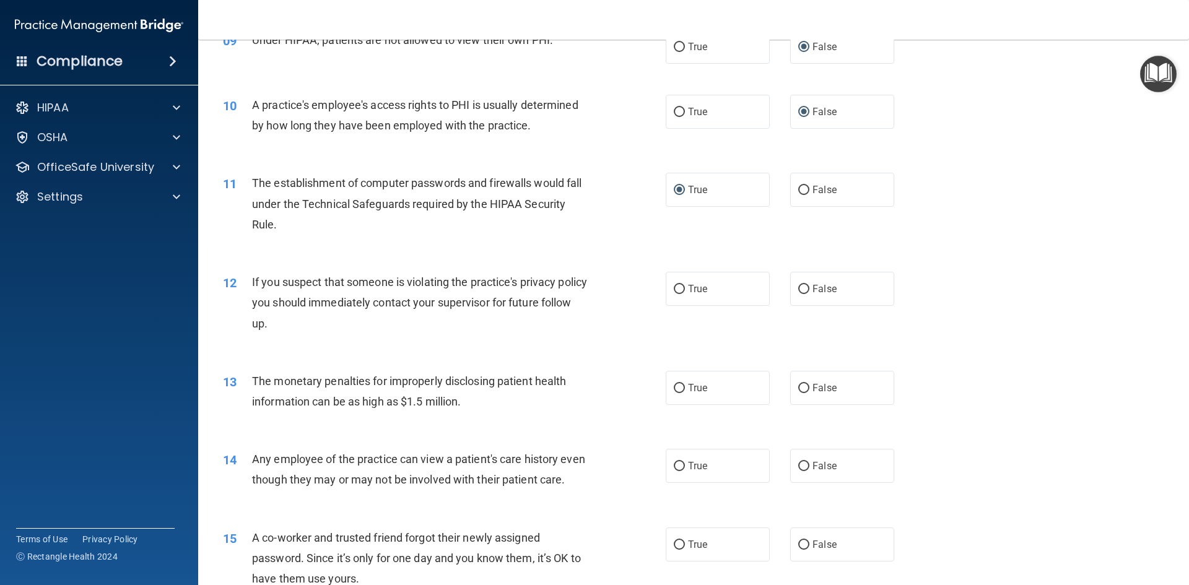
scroll to position [867, 0]
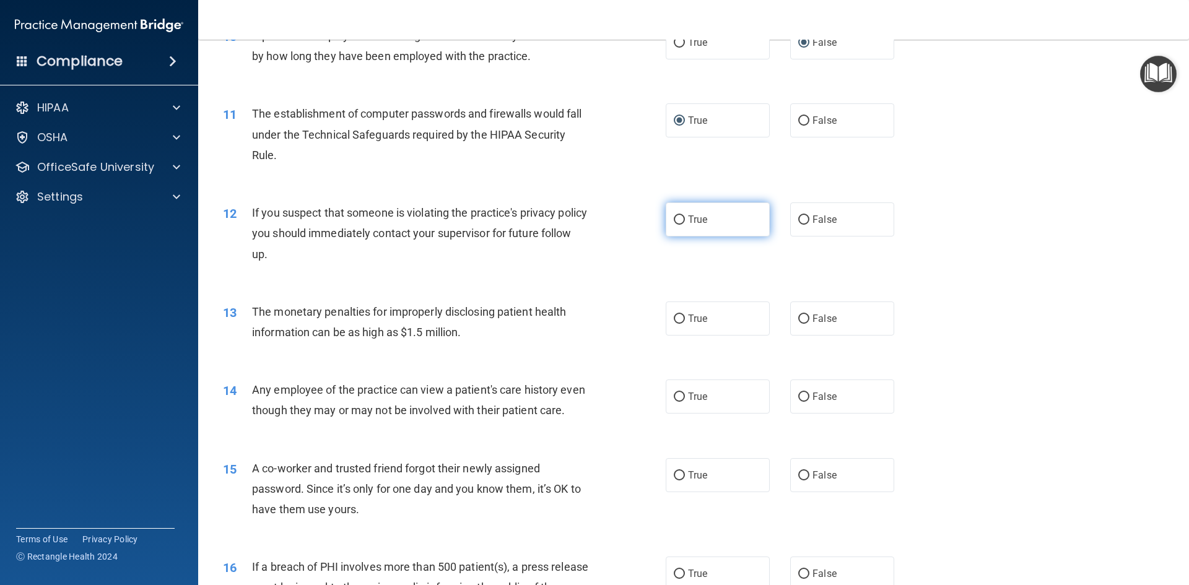
click at [677, 221] on input "True" at bounding box center [679, 220] width 11 height 9
radio input "true"
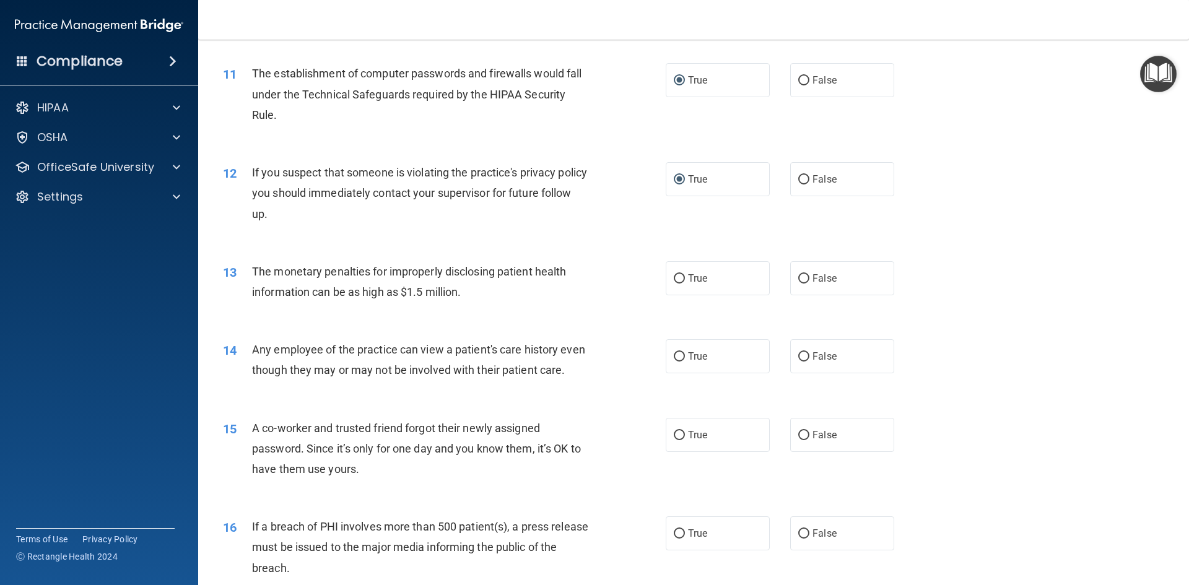
scroll to position [929, 0]
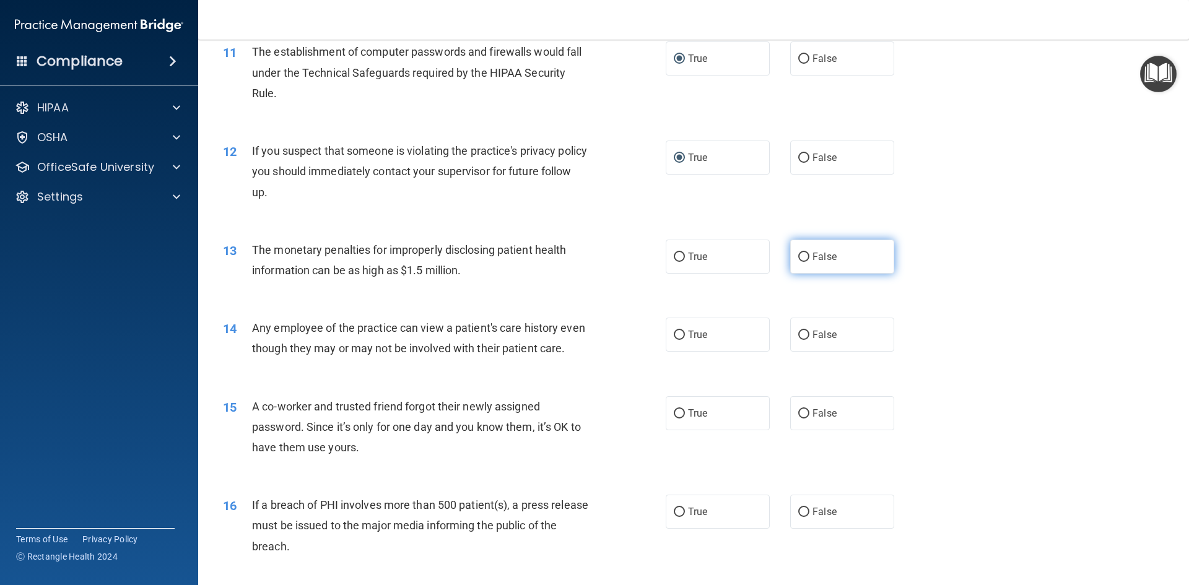
click at [799, 260] on input "False" at bounding box center [804, 257] width 11 height 9
radio input "true"
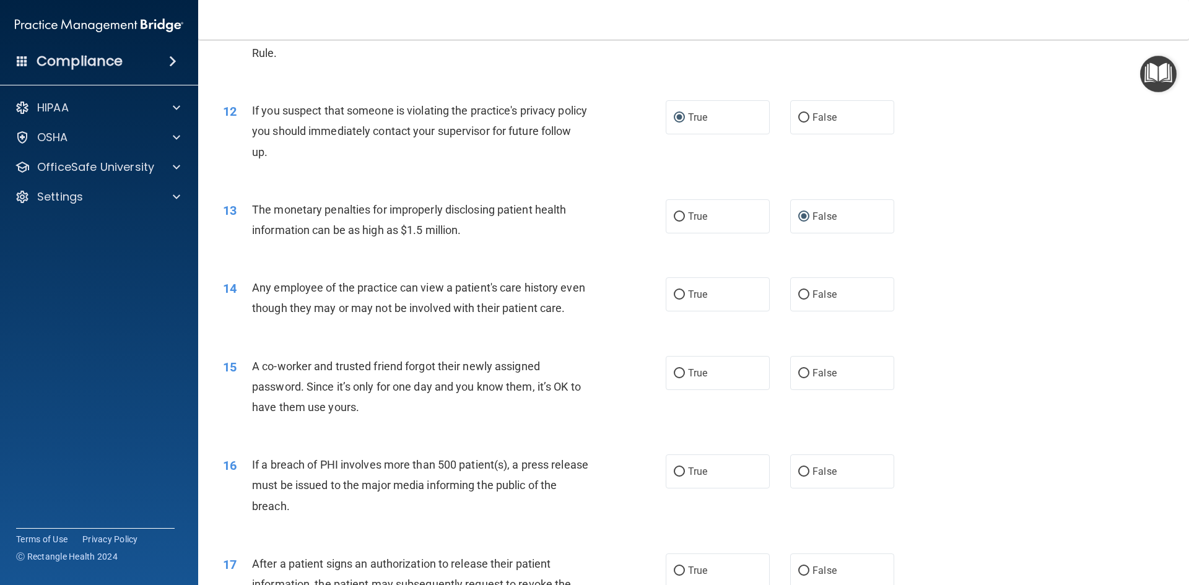
scroll to position [991, 0]
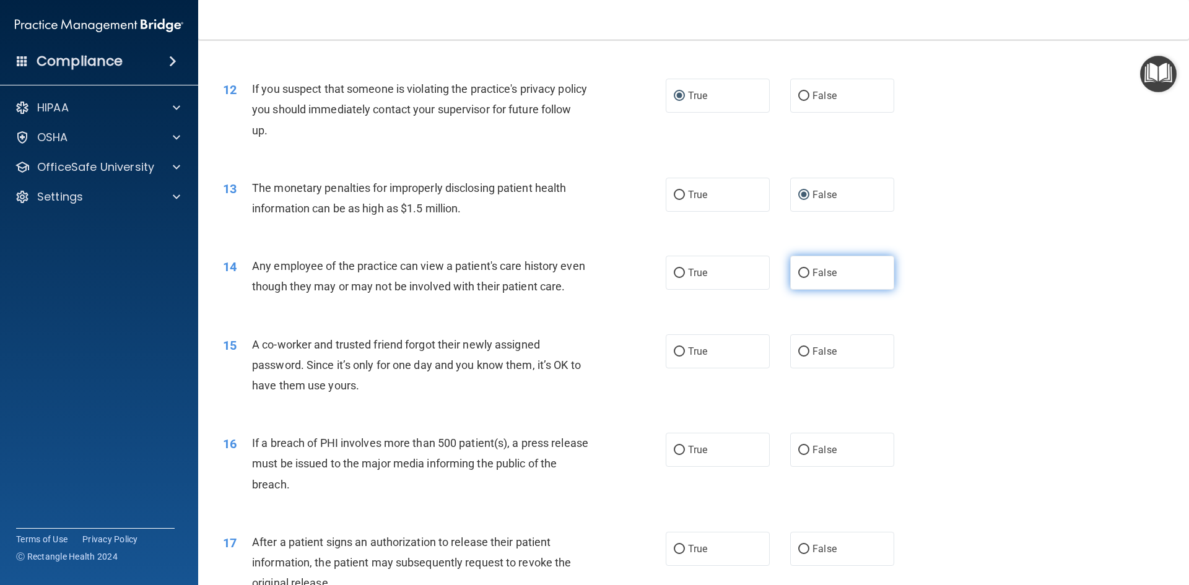
click at [799, 270] on input "False" at bounding box center [804, 273] width 11 height 9
radio input "true"
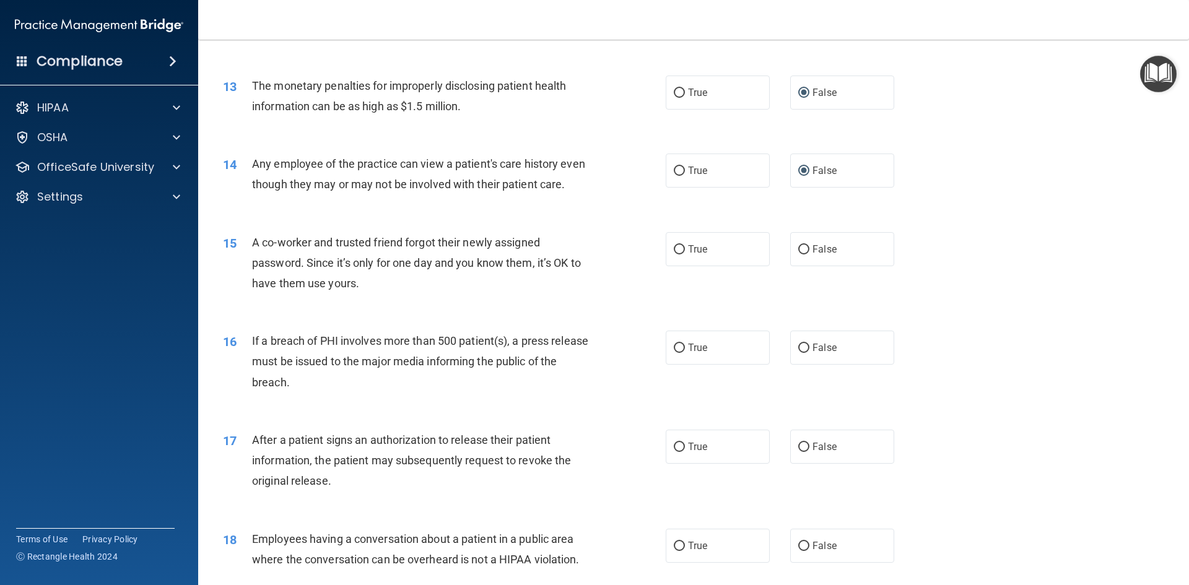
scroll to position [1115, 0]
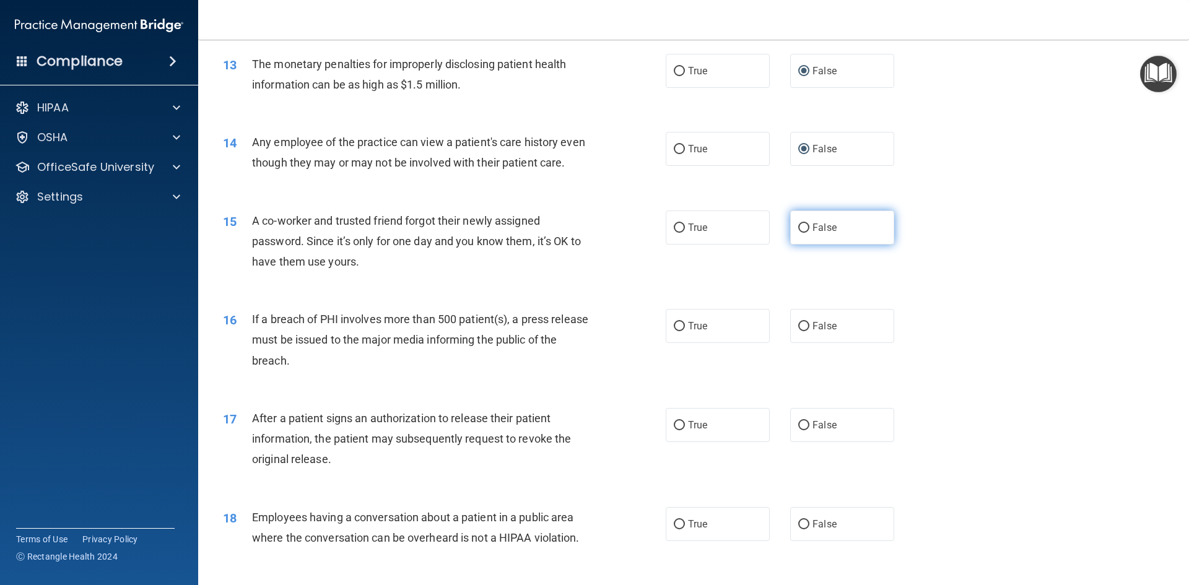
click at [800, 233] on input "False" at bounding box center [804, 228] width 11 height 9
radio input "true"
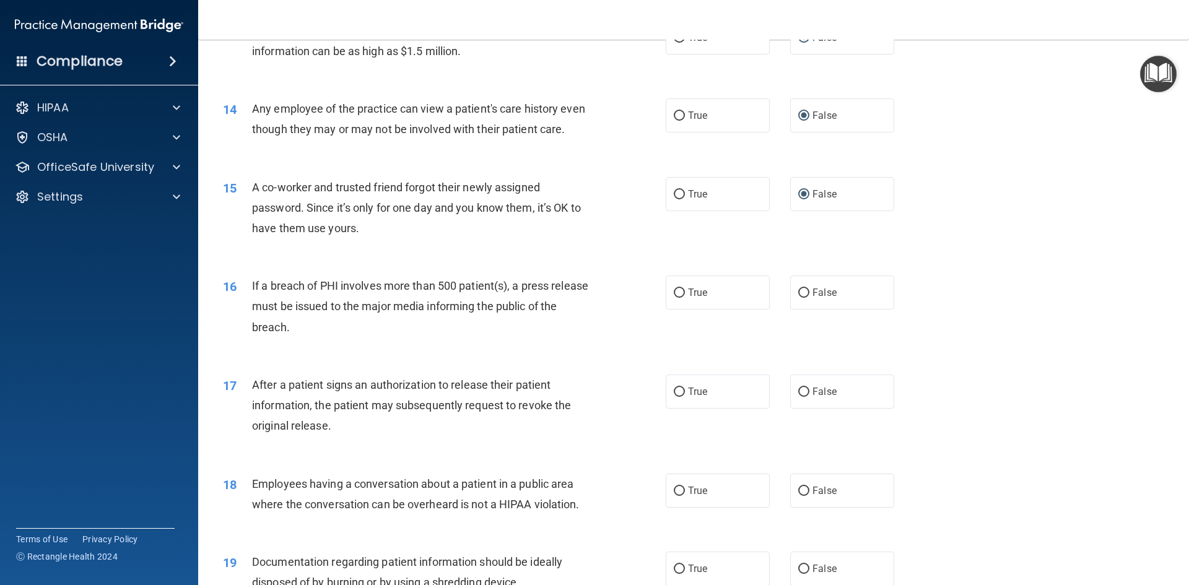
scroll to position [1177, 0]
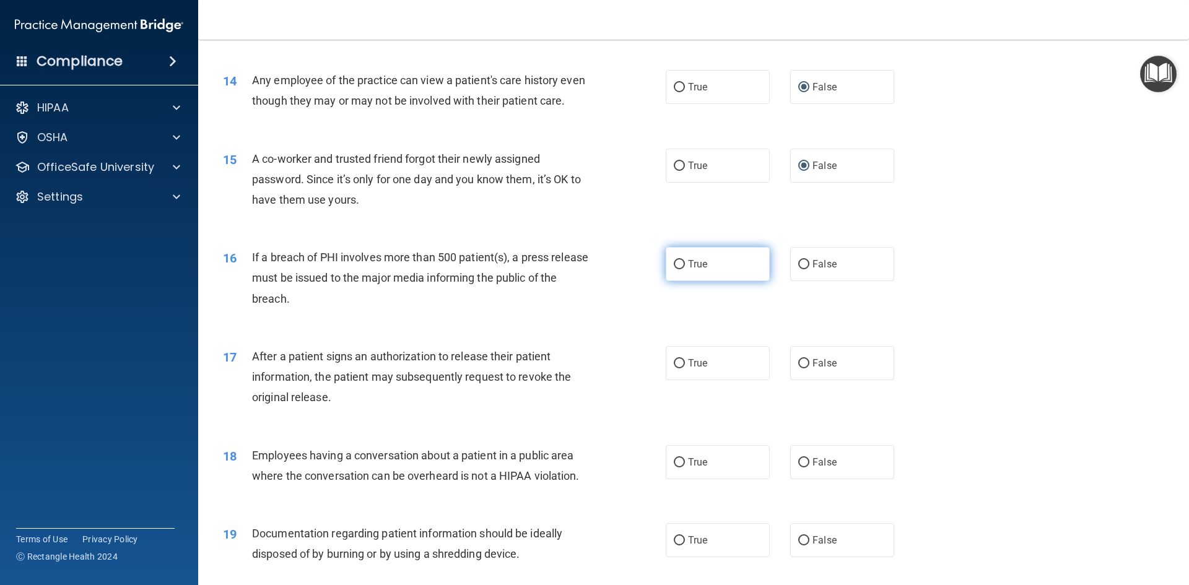
drag, startPoint x: 678, startPoint y: 281, endPoint x: 676, endPoint y: 291, distance: 9.5
click at [677, 269] on input "True" at bounding box center [679, 264] width 11 height 9
radio input "true"
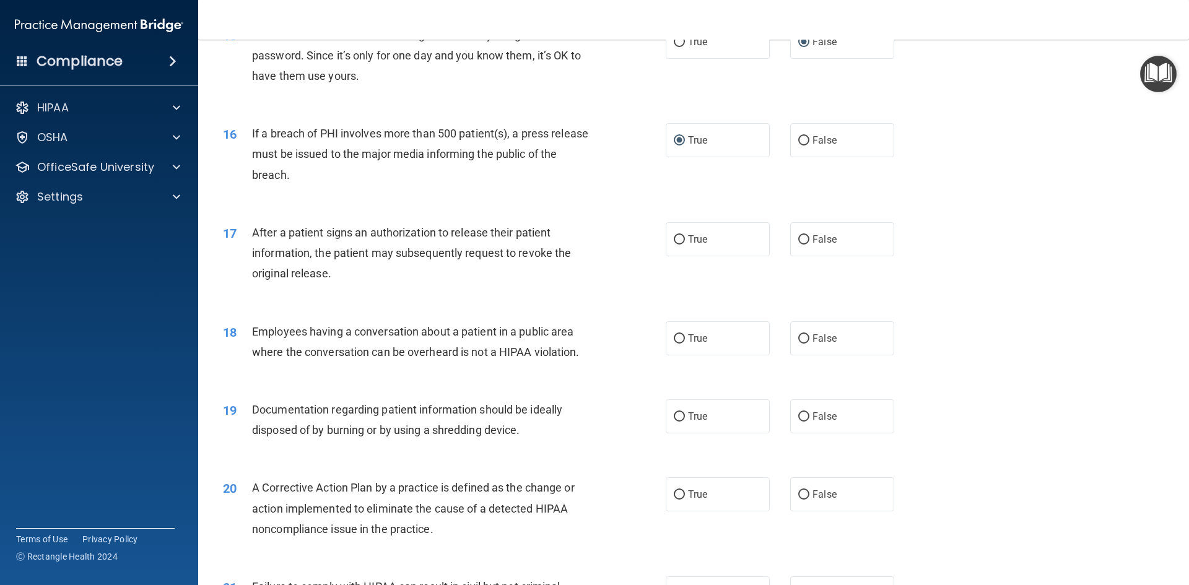
scroll to position [1363, 0]
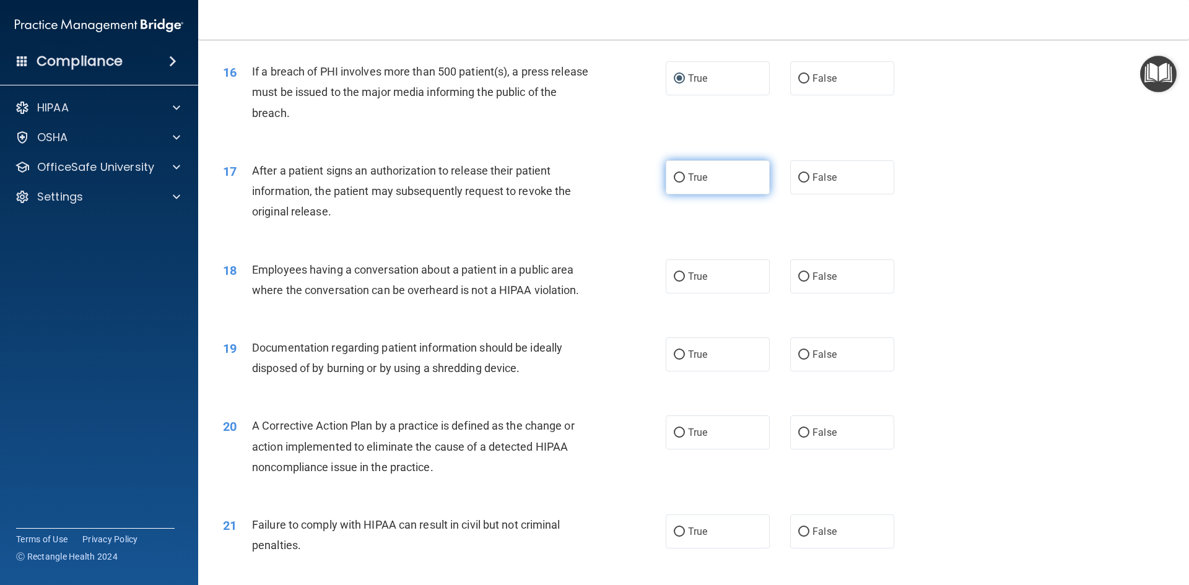
click at [675, 183] on input "True" at bounding box center [679, 177] width 11 height 9
radio input "true"
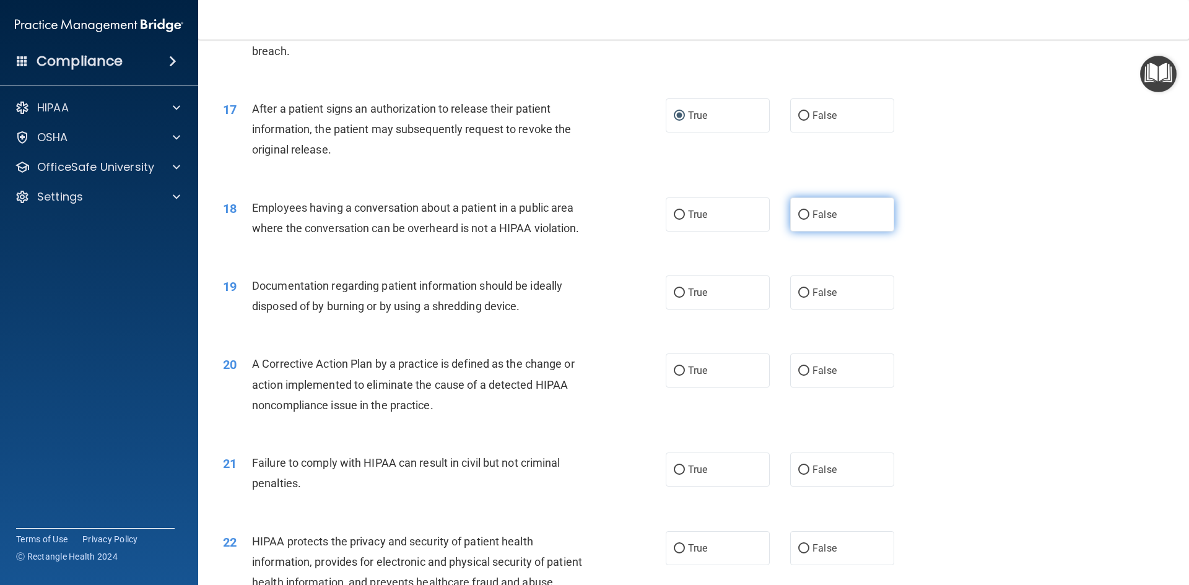
click at [799, 220] on input "False" at bounding box center [804, 215] width 11 height 9
radio input "true"
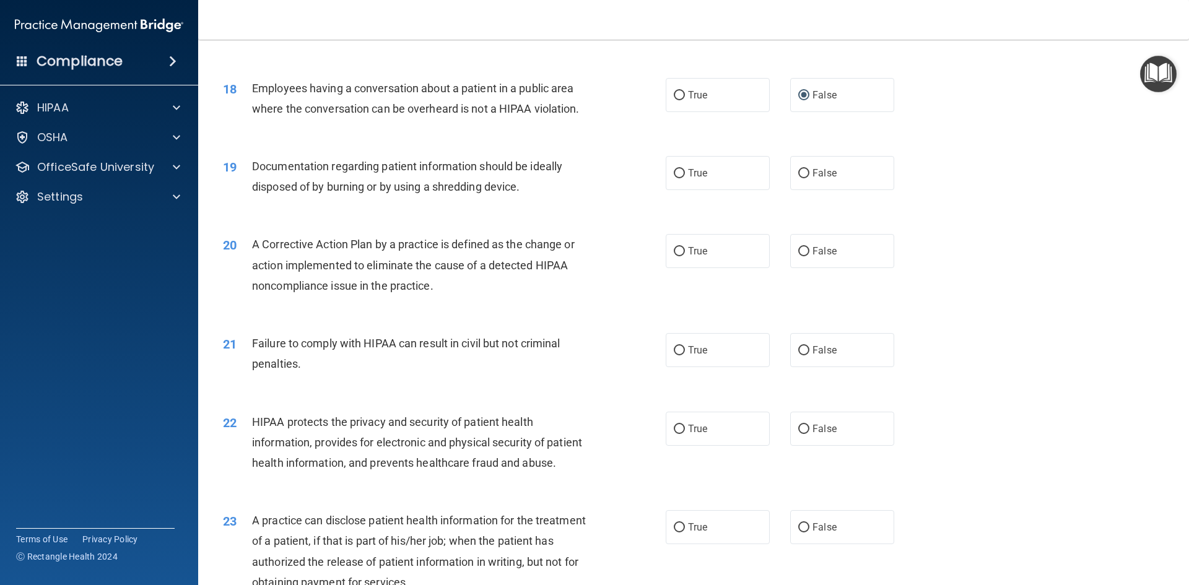
scroll to position [1549, 0]
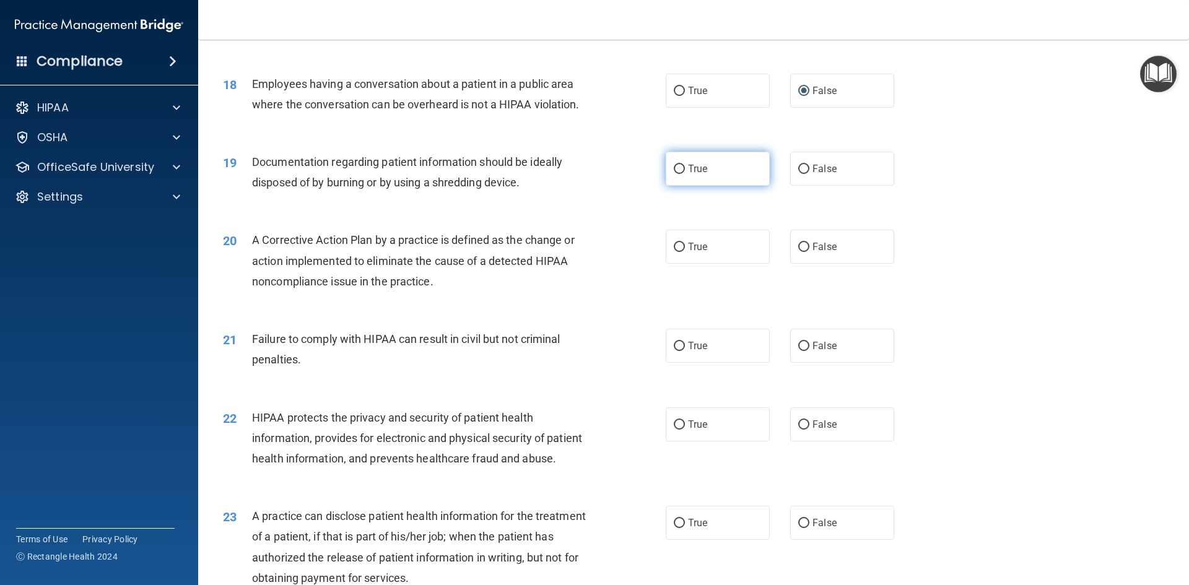
click at [674, 174] on input "True" at bounding box center [679, 169] width 11 height 9
radio input "true"
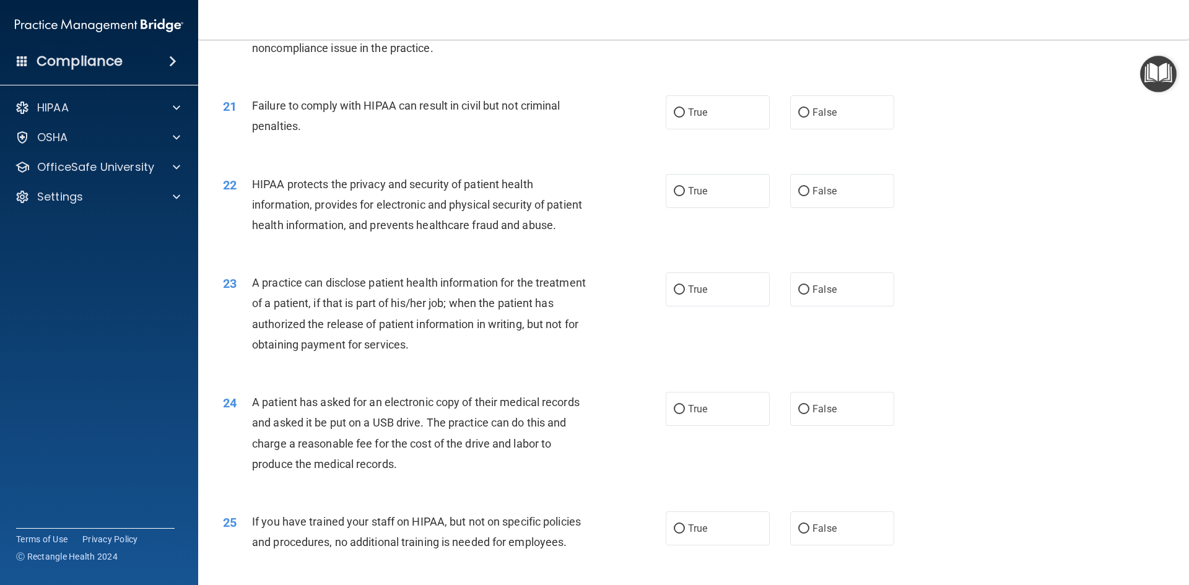
scroll to position [1665, 0]
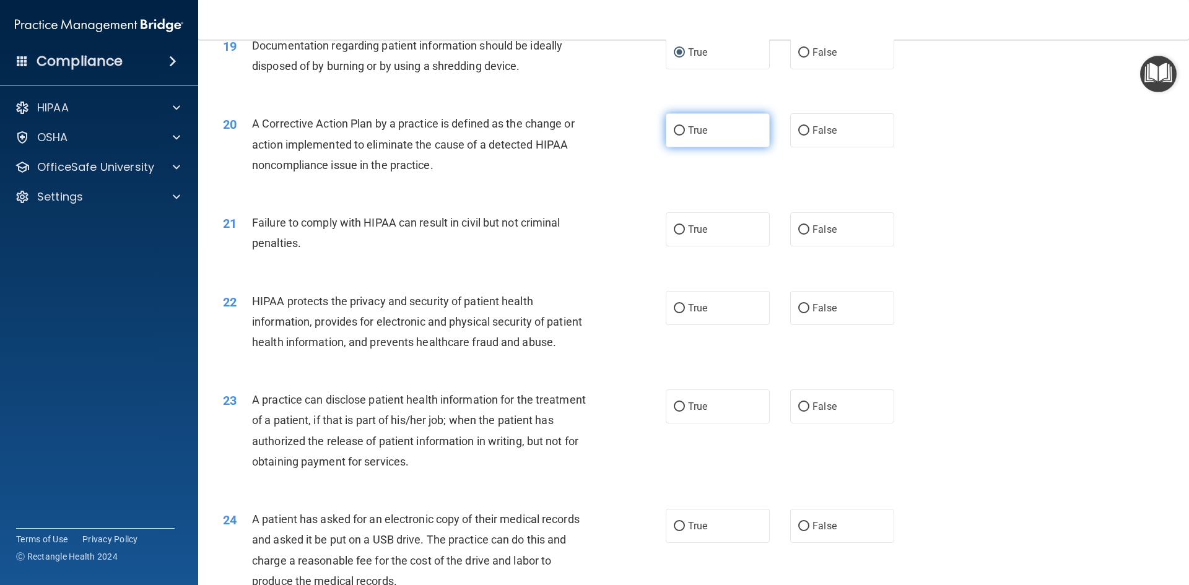
click at [678, 136] on input "True" at bounding box center [679, 130] width 11 height 9
radio input "true"
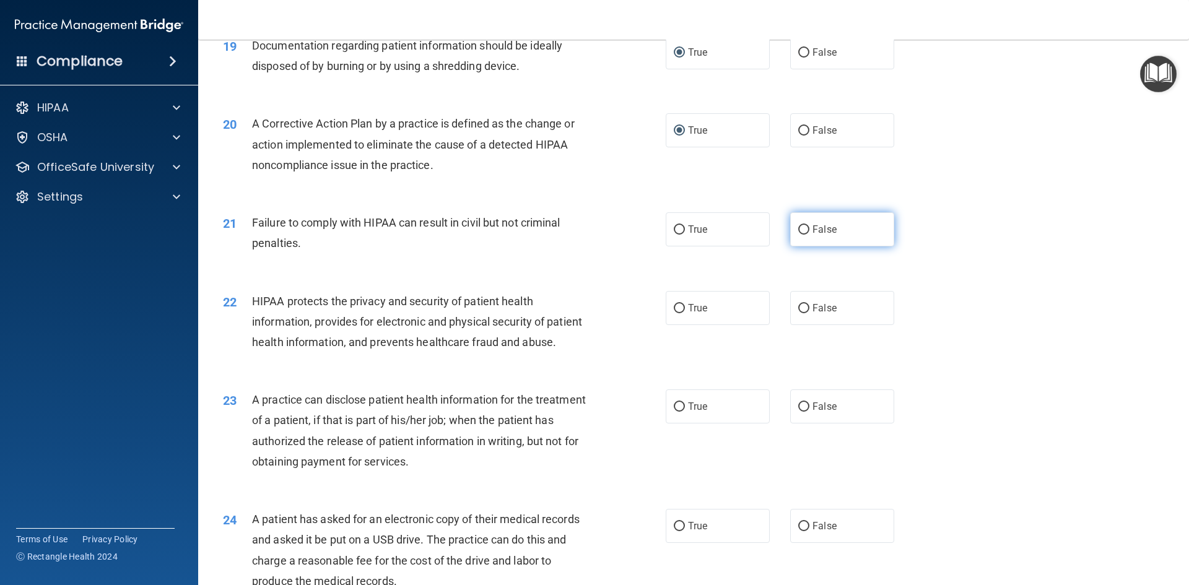
click at [799, 235] on input "False" at bounding box center [804, 229] width 11 height 9
radio input "true"
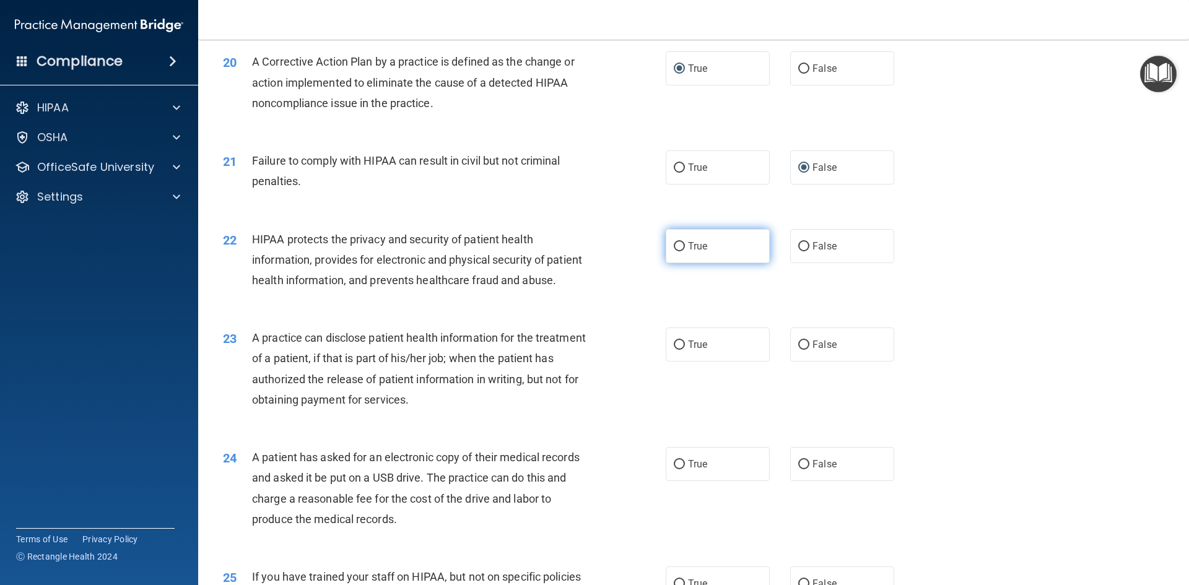
click at [674, 260] on label "True" at bounding box center [718, 246] width 104 height 34
click at [674, 252] on input "True" at bounding box center [679, 246] width 11 height 9
radio input "true"
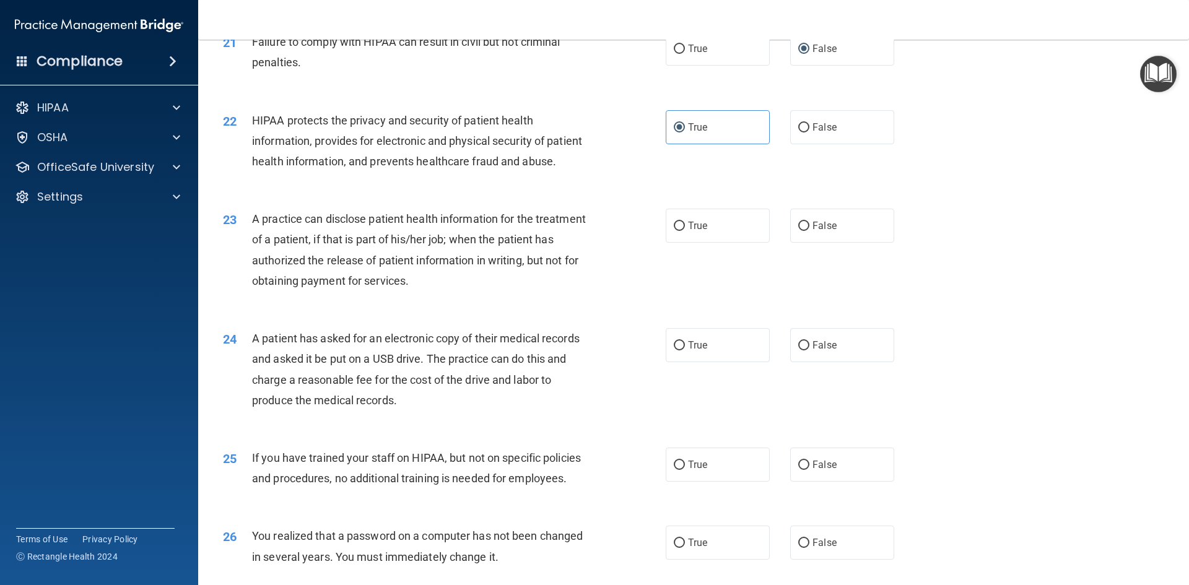
scroll to position [1851, 0]
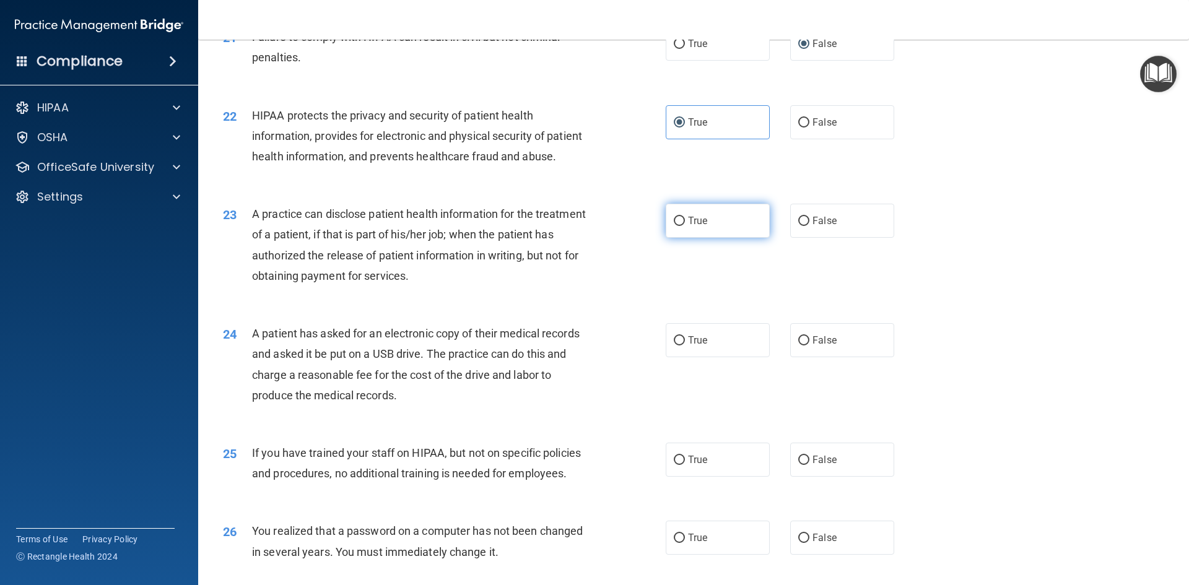
click at [676, 226] on input "True" at bounding box center [679, 221] width 11 height 9
radio input "true"
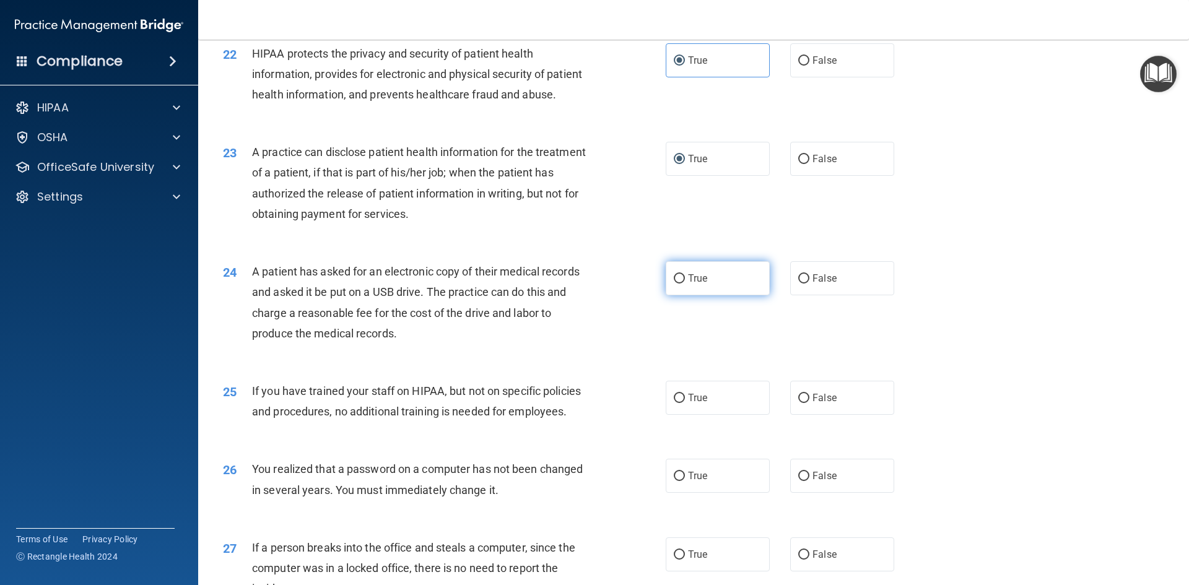
click at [674, 284] on input "True" at bounding box center [679, 278] width 11 height 9
radio input "true"
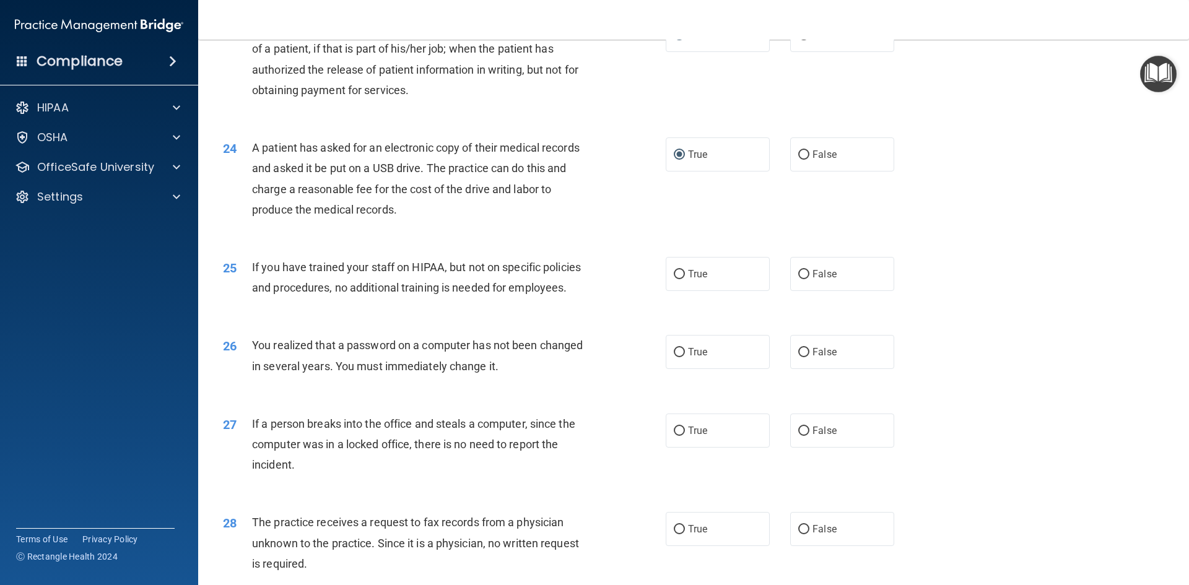
scroll to position [2099, 0]
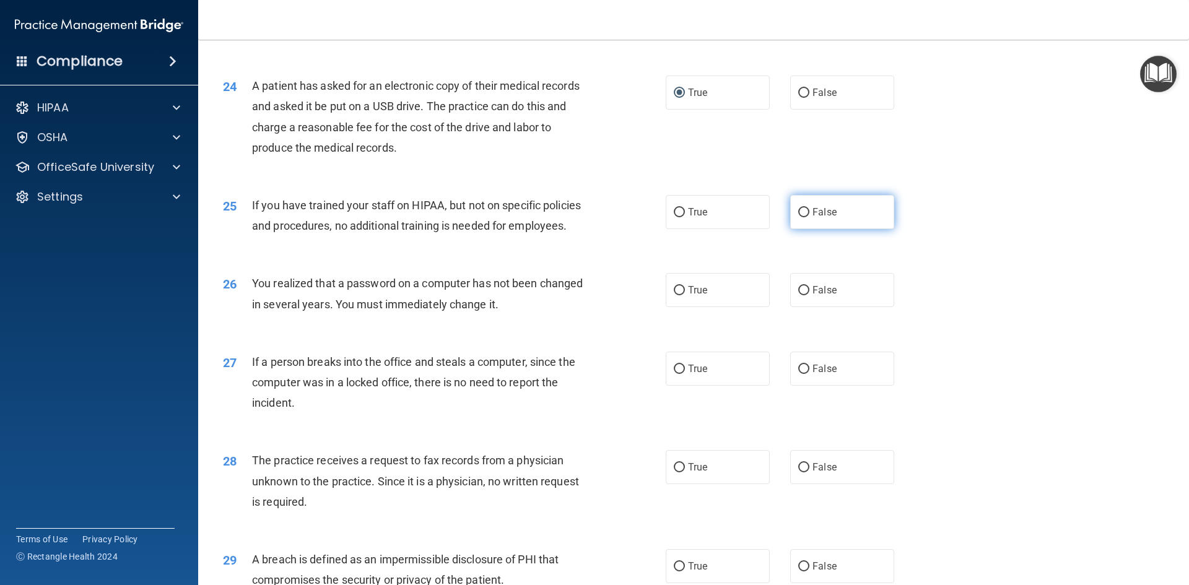
click at [799, 217] on input "False" at bounding box center [804, 212] width 11 height 9
radio input "true"
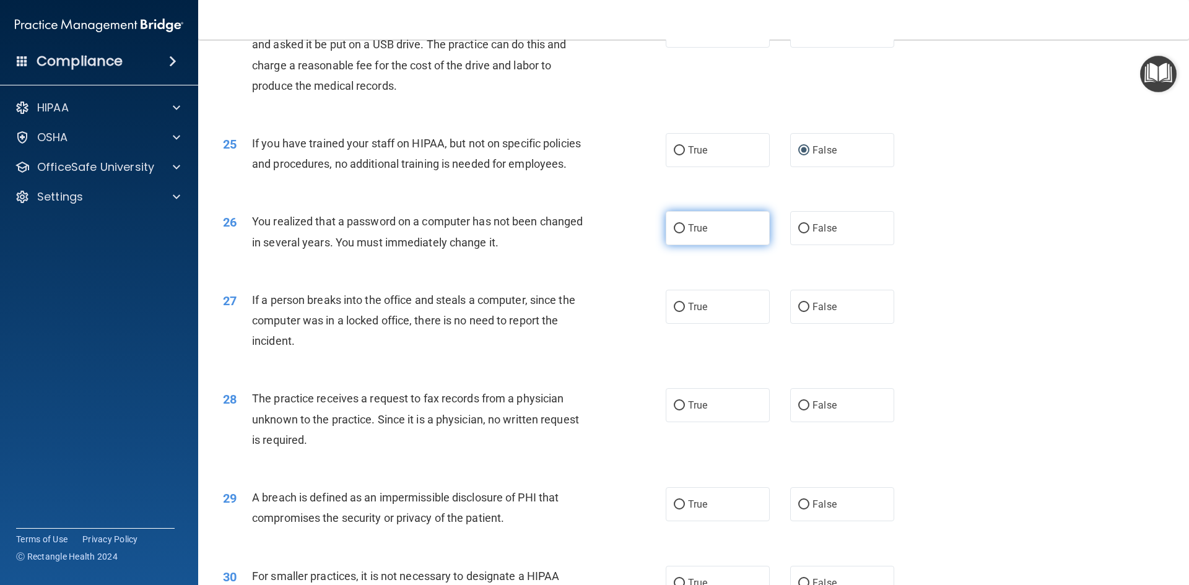
click at [674, 234] on input "True" at bounding box center [679, 228] width 11 height 9
radio input "true"
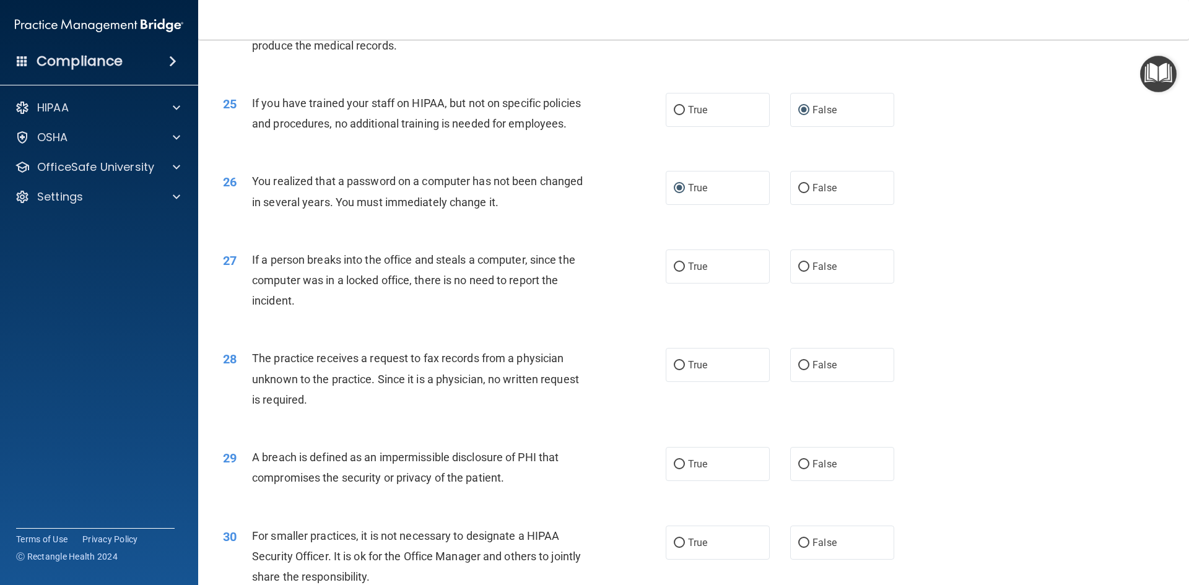
scroll to position [2223, 0]
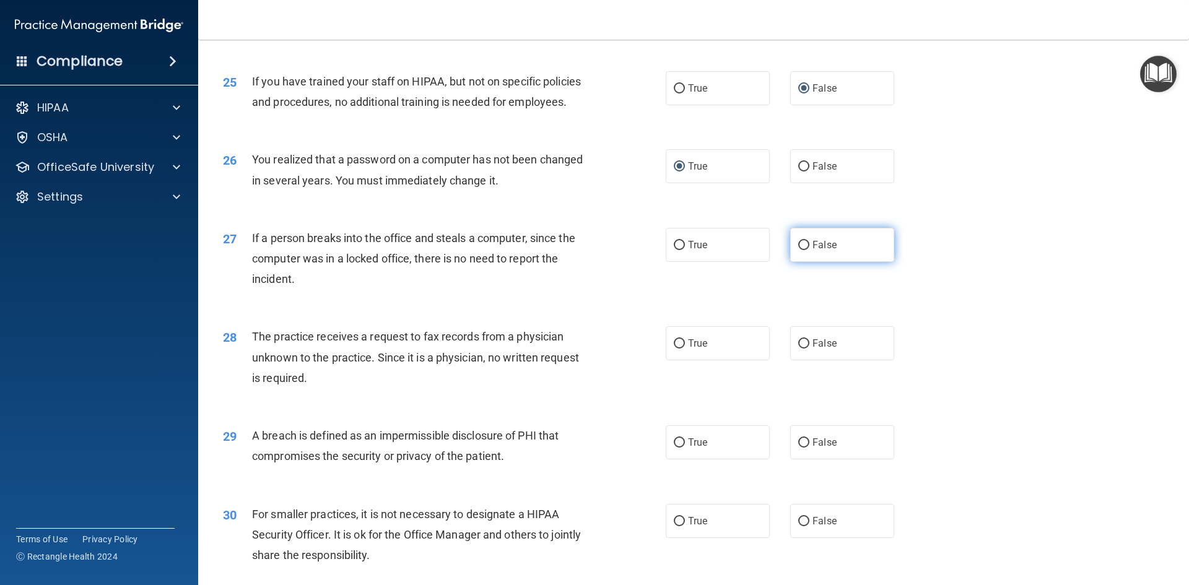
click at [799, 250] on input "False" at bounding box center [804, 245] width 11 height 9
radio input "true"
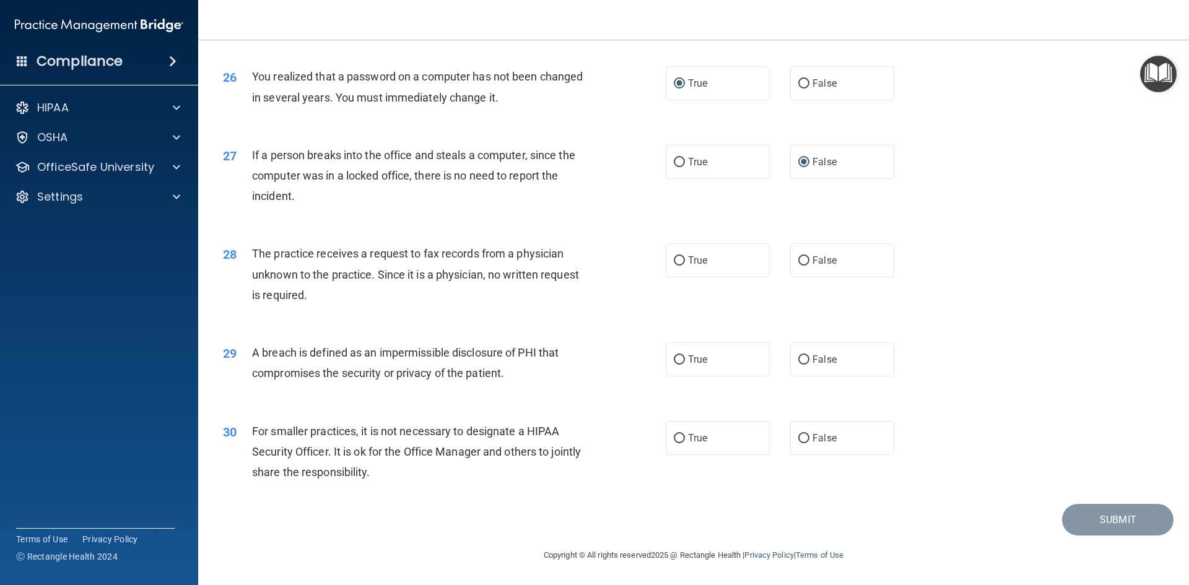
scroll to position [2347, 0]
click at [799, 261] on input "False" at bounding box center [804, 260] width 11 height 9
radio input "true"
click at [676, 360] on input "True" at bounding box center [679, 360] width 11 height 9
radio input "true"
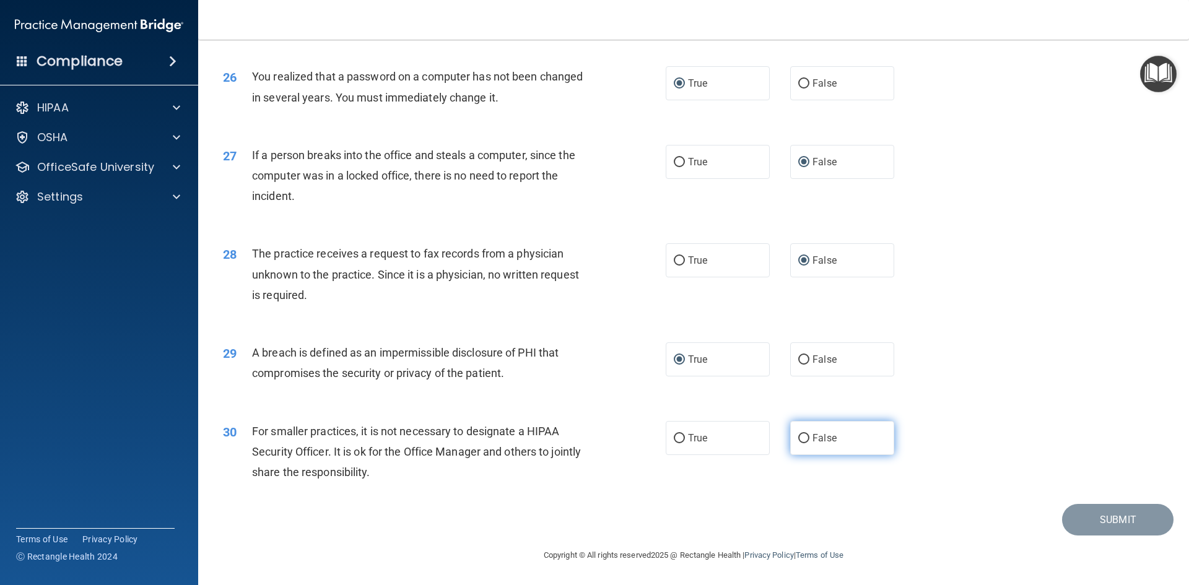
click at [799, 435] on input "False" at bounding box center [804, 438] width 11 height 9
radio input "true"
click at [1114, 517] on button "Submit" at bounding box center [1118, 520] width 112 height 32
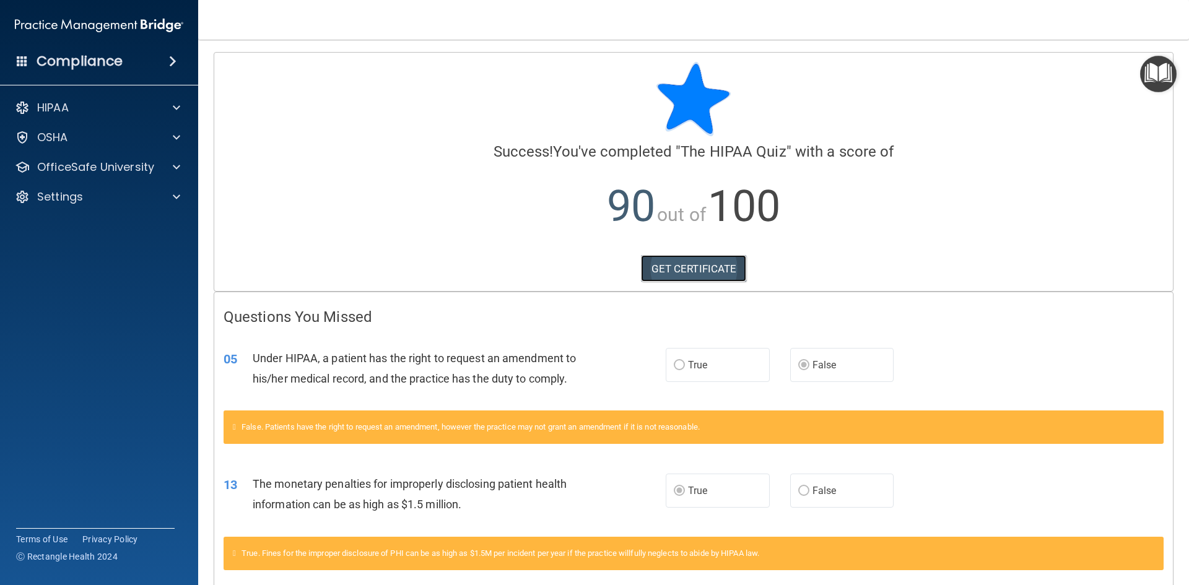
click at [687, 272] on link "GET CERTIFICATE" at bounding box center [694, 268] width 106 height 27
click at [97, 164] on p "OfficeSafe University" at bounding box center [95, 167] width 117 height 15
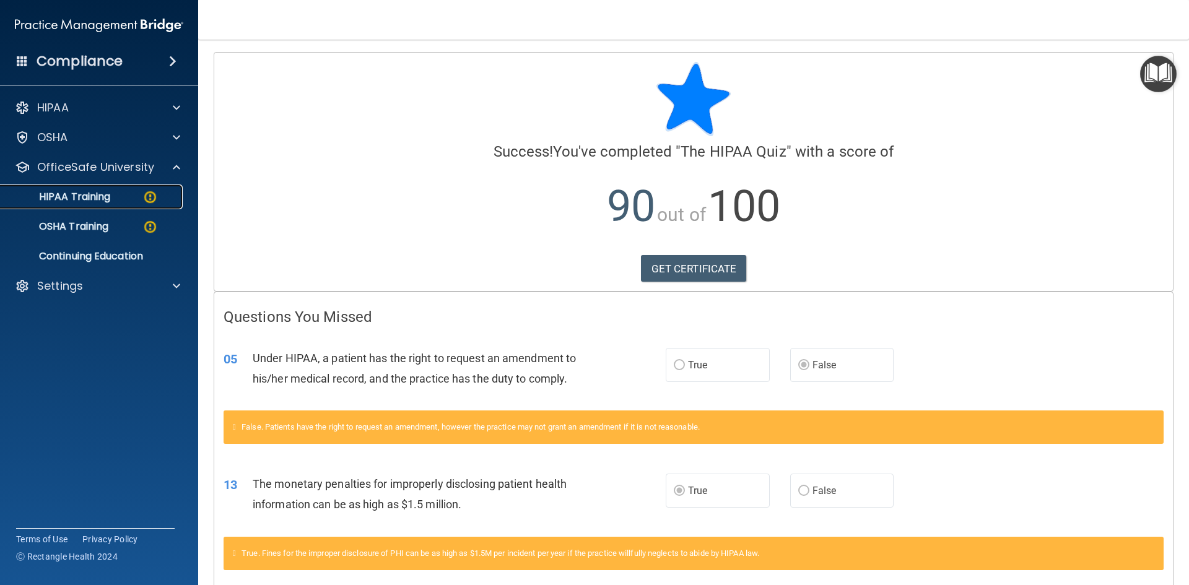
click at [107, 196] on p "HIPAA Training" at bounding box center [59, 197] width 102 height 12
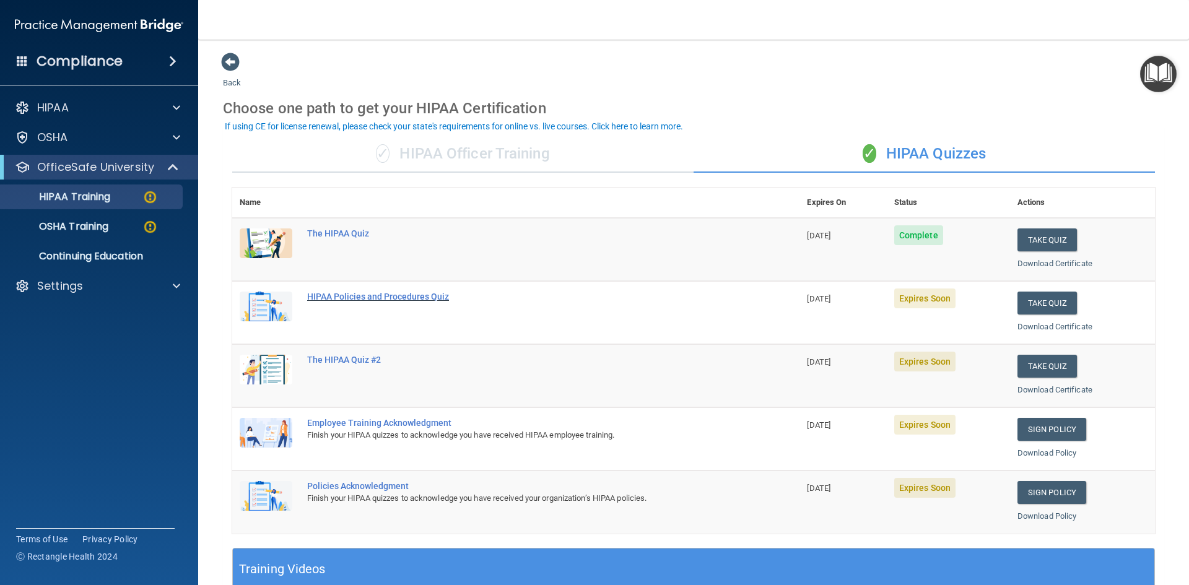
click at [381, 299] on div "HIPAA Policies and Procedures Quiz" at bounding box center [522, 297] width 431 height 10
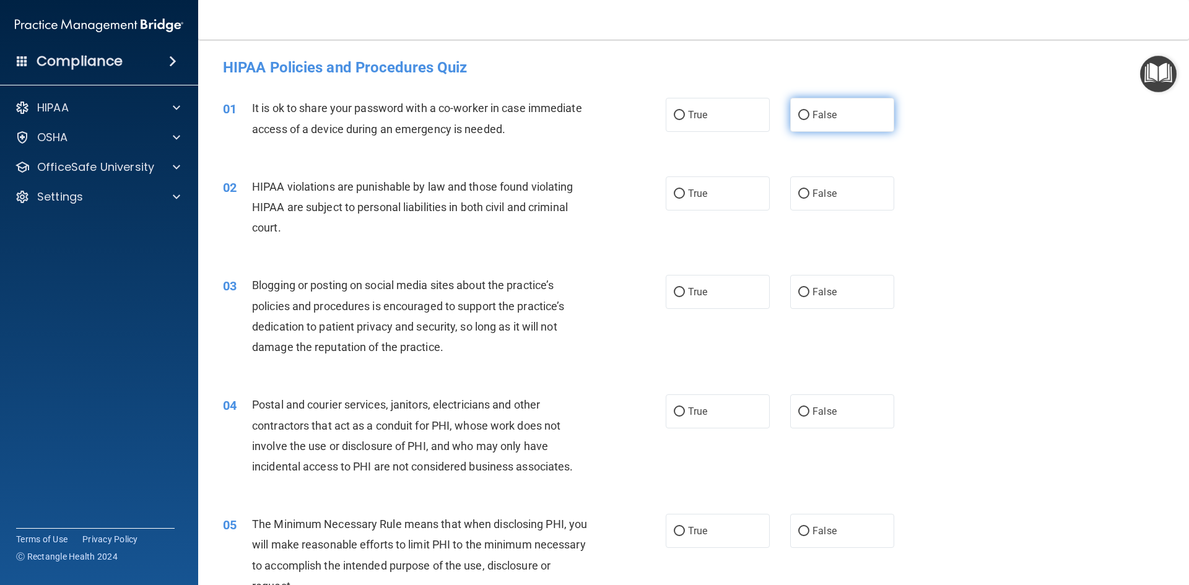
click at [799, 115] on input "False" at bounding box center [804, 115] width 11 height 9
radio input "true"
click at [674, 191] on input "True" at bounding box center [679, 194] width 11 height 9
radio input "true"
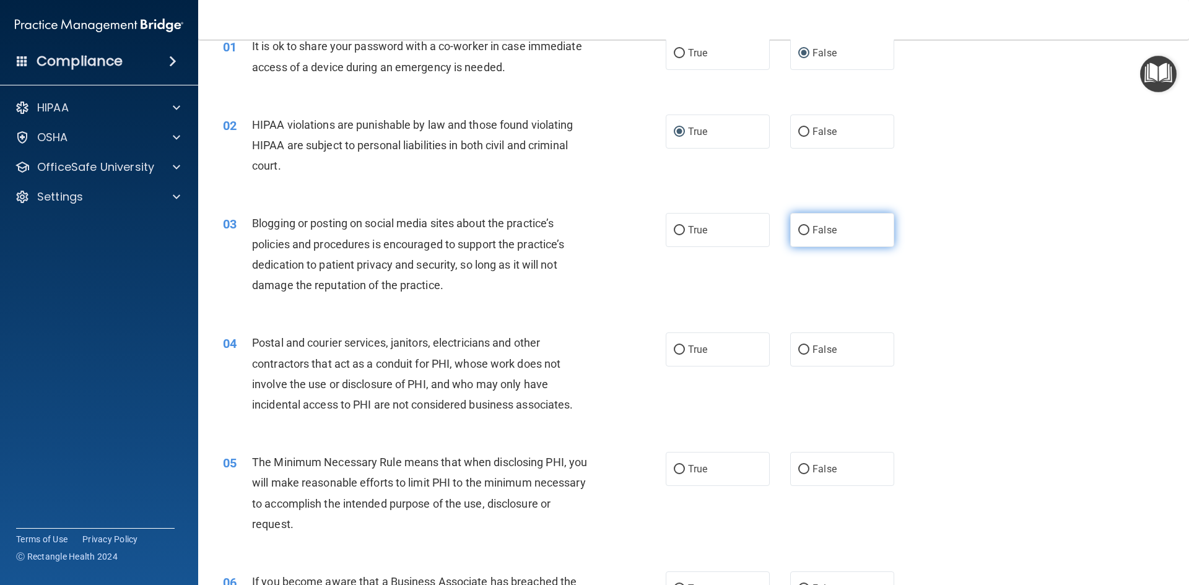
click at [800, 234] on input "False" at bounding box center [804, 230] width 11 height 9
radio input "true"
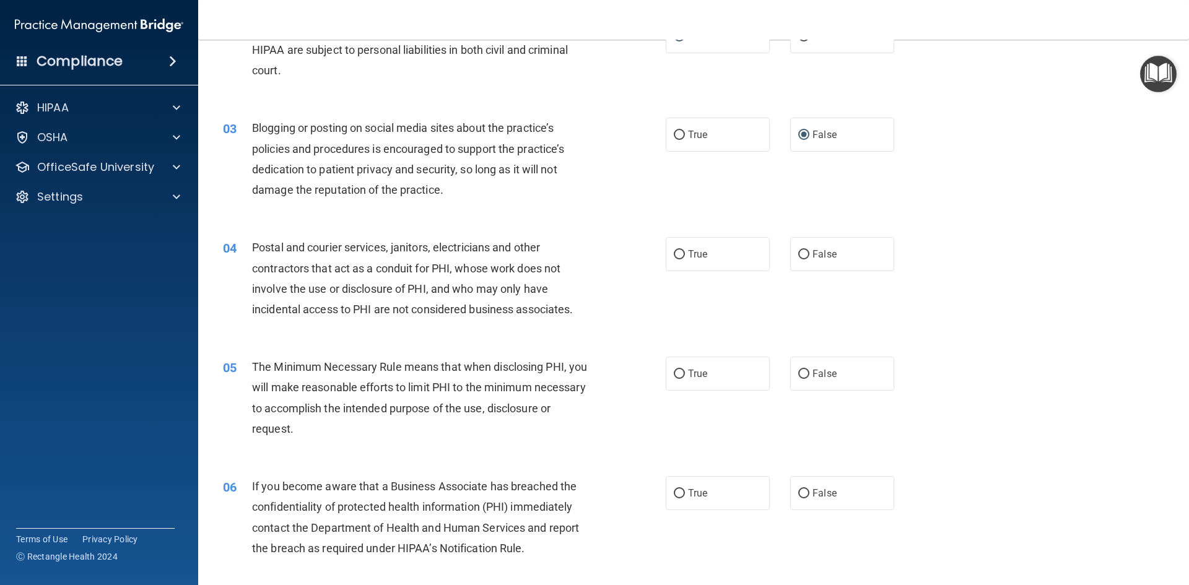
scroll to position [186, 0]
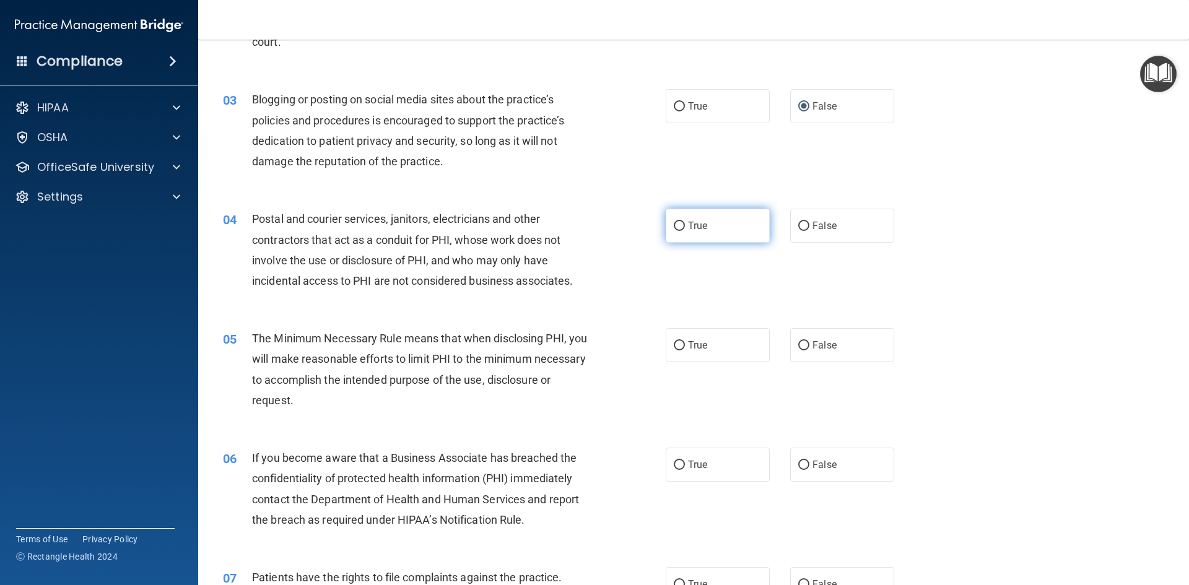
click at [675, 227] on input "True" at bounding box center [679, 226] width 11 height 9
radio input "true"
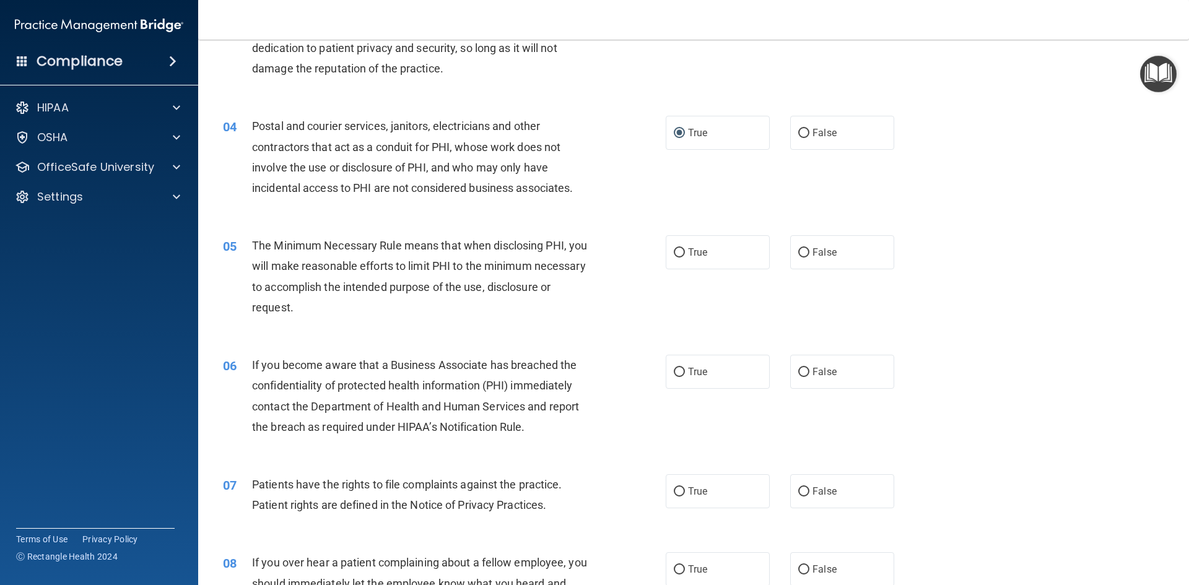
scroll to position [310, 0]
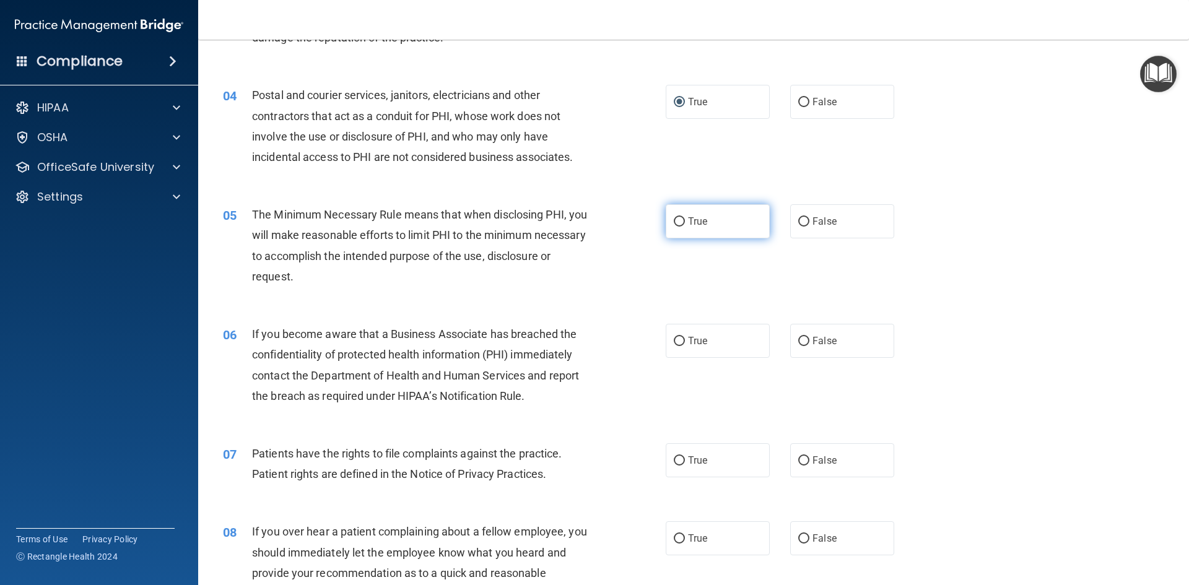
click at [674, 225] on input "True" at bounding box center [679, 221] width 11 height 9
radio input "true"
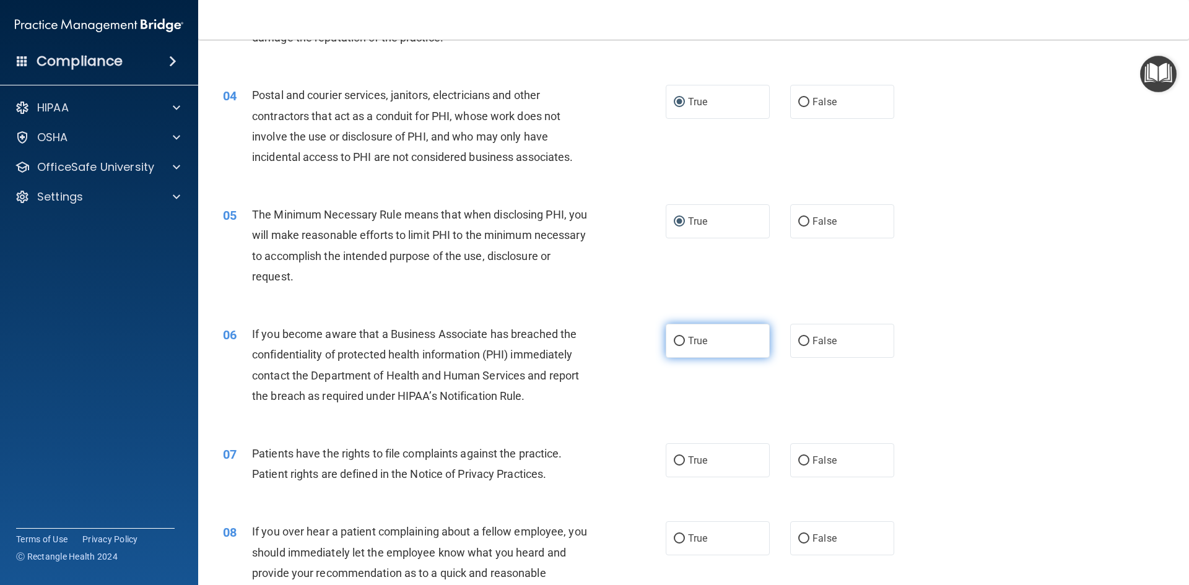
click at [675, 343] on input "True" at bounding box center [679, 341] width 11 height 9
radio input "true"
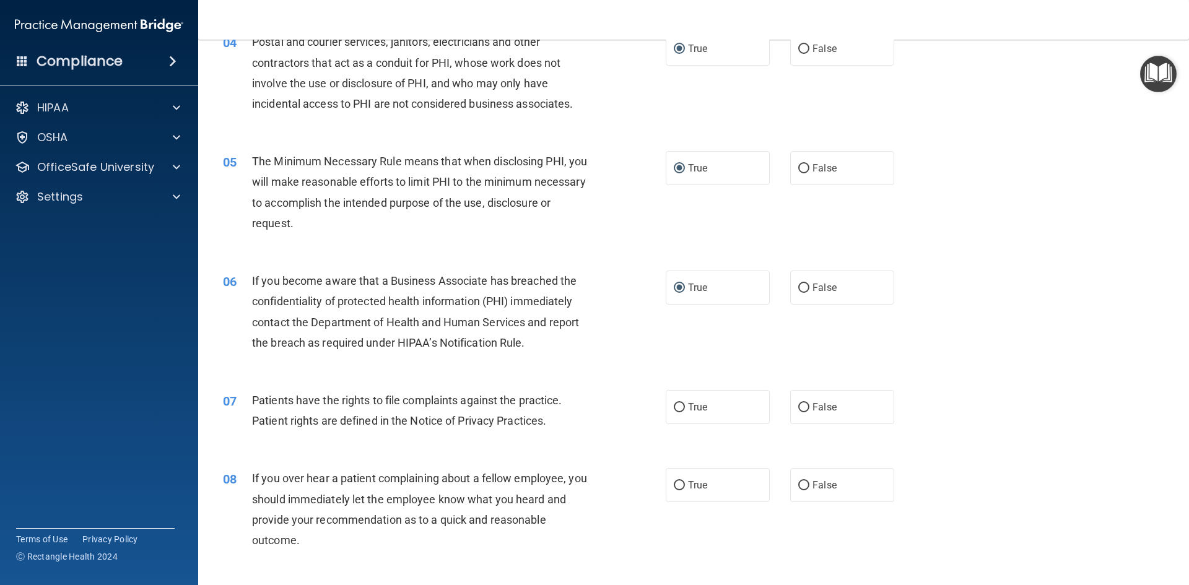
scroll to position [434, 0]
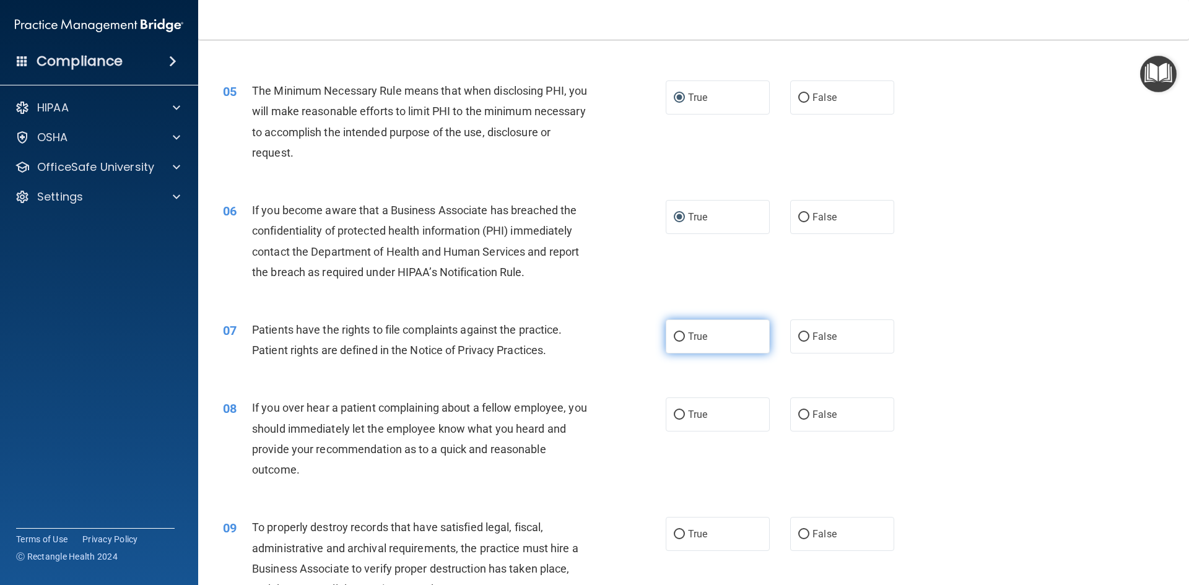
click at [677, 335] on input "True" at bounding box center [679, 337] width 11 height 9
radio input "true"
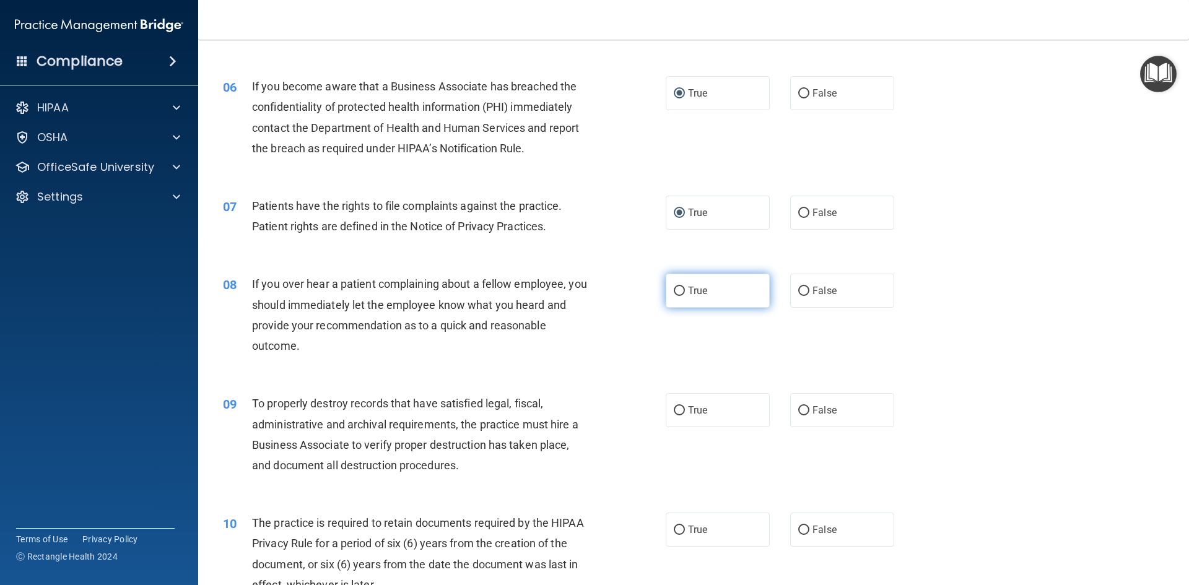
click at [677, 291] on input "True" at bounding box center [679, 291] width 11 height 9
radio input "true"
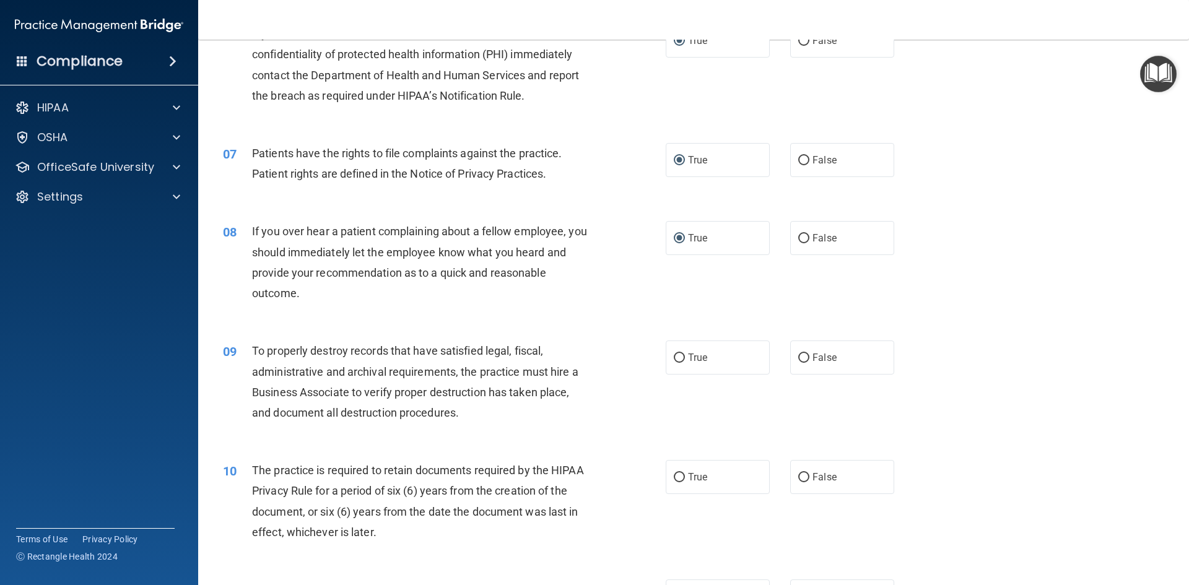
scroll to position [681, 0]
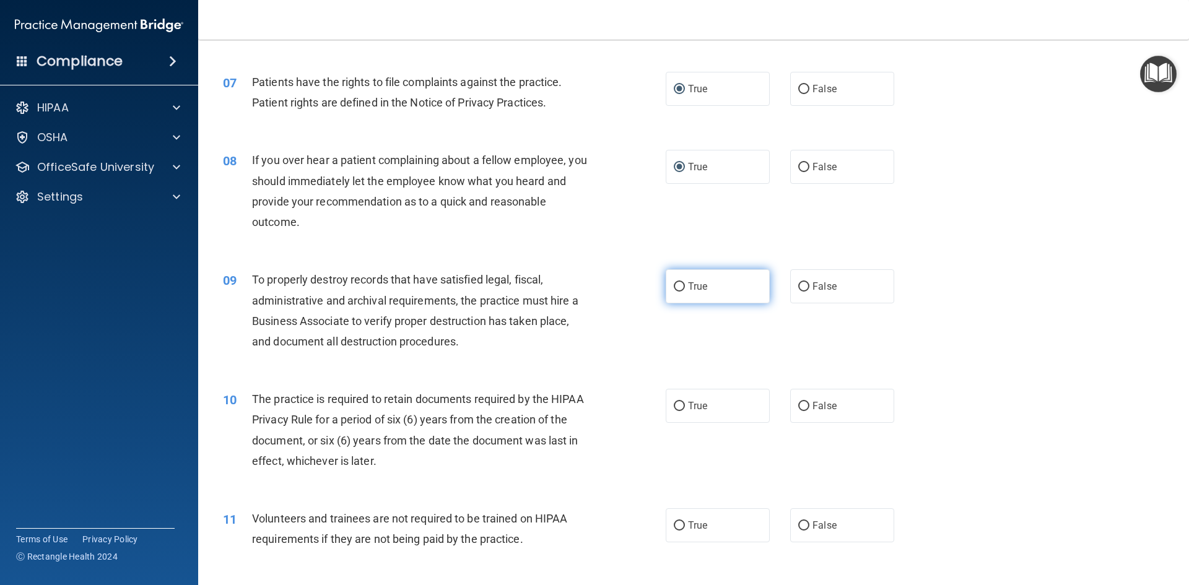
click at [680, 287] on input "True" at bounding box center [679, 286] width 11 height 9
radio input "true"
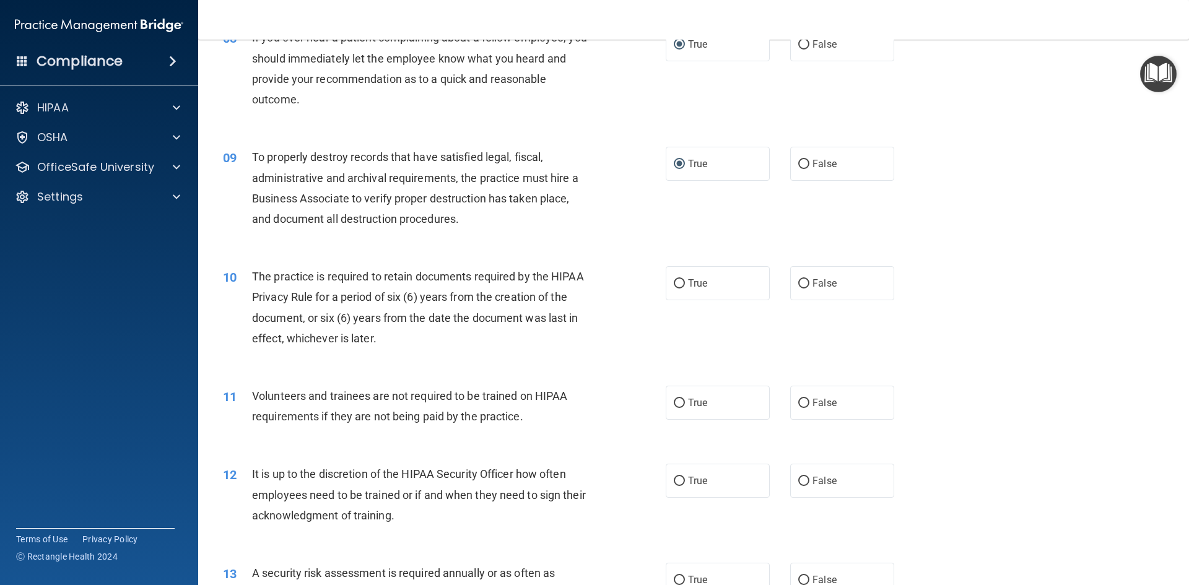
scroll to position [805, 0]
click at [675, 278] on input "True" at bounding box center [679, 282] width 11 height 9
radio input "true"
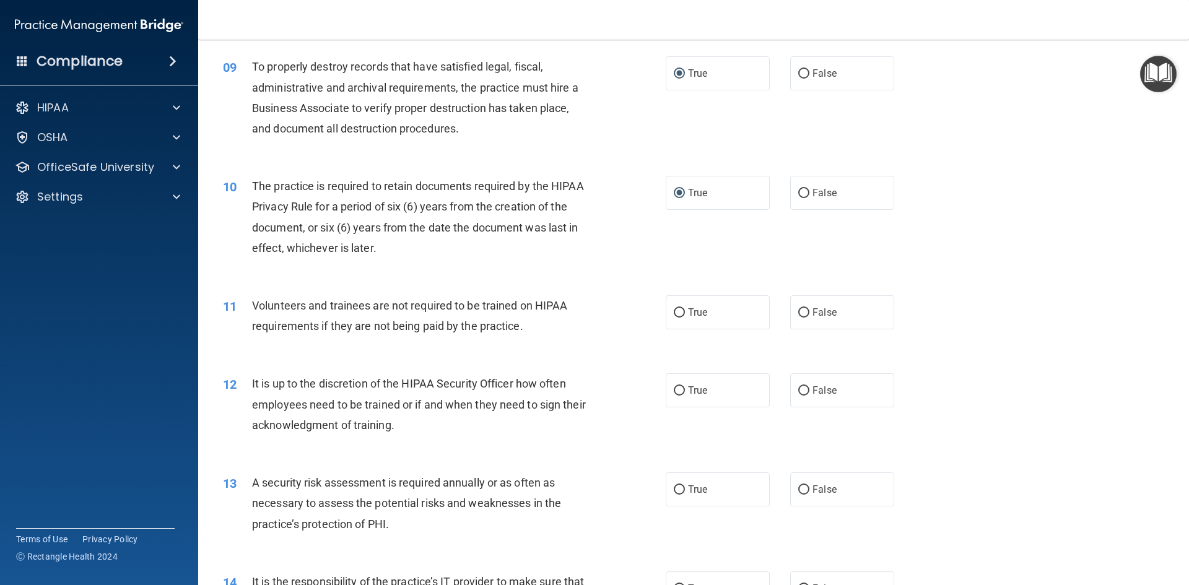
scroll to position [929, 0]
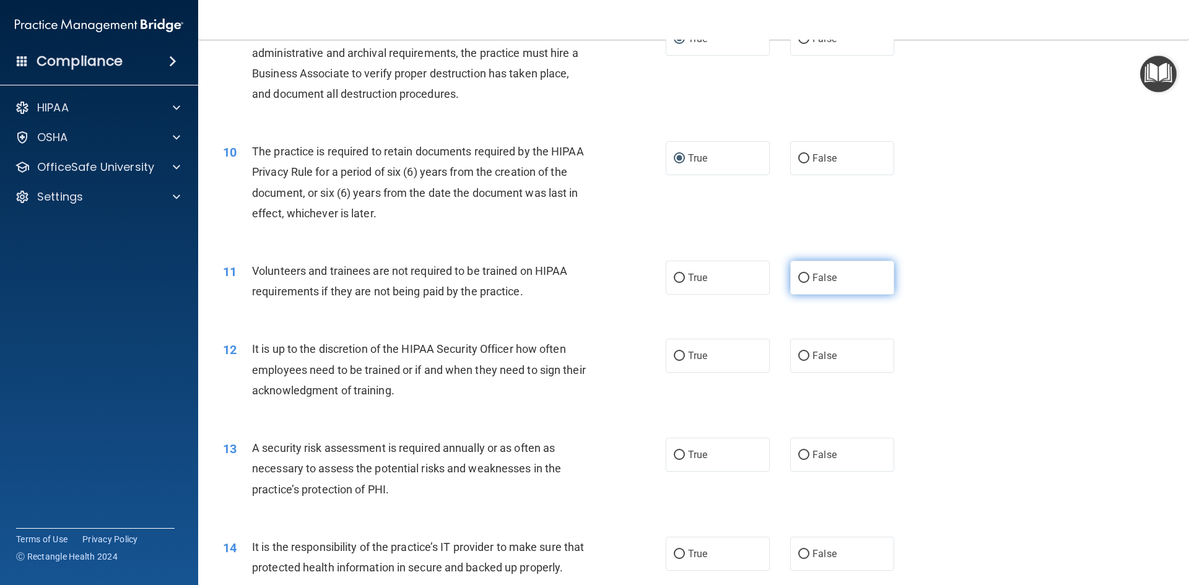
click at [800, 279] on input "False" at bounding box center [804, 278] width 11 height 9
radio input "true"
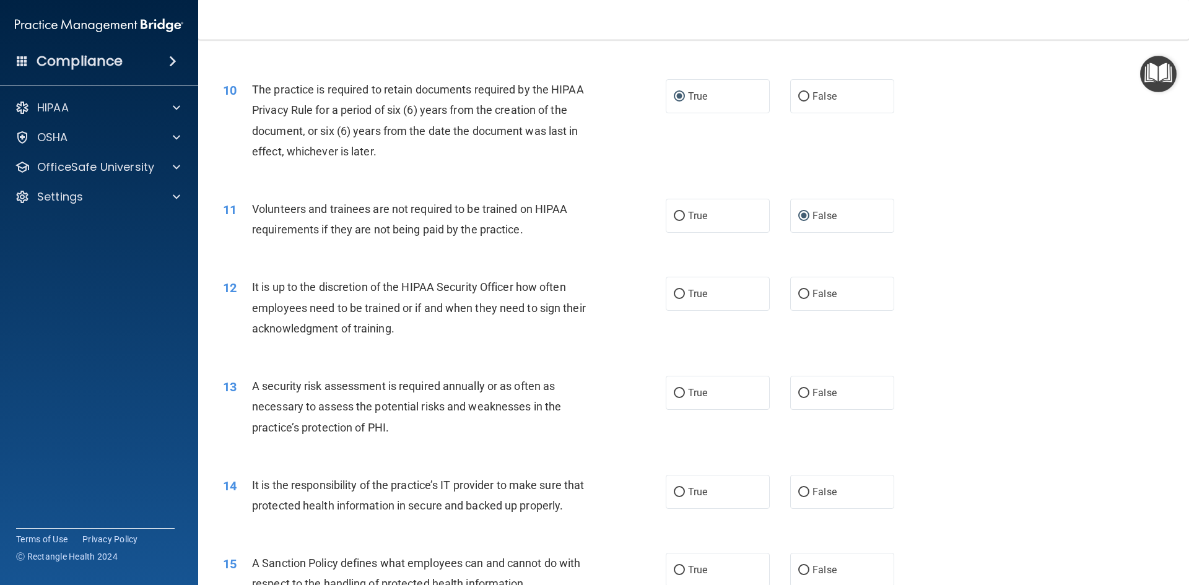
scroll to position [1053, 0]
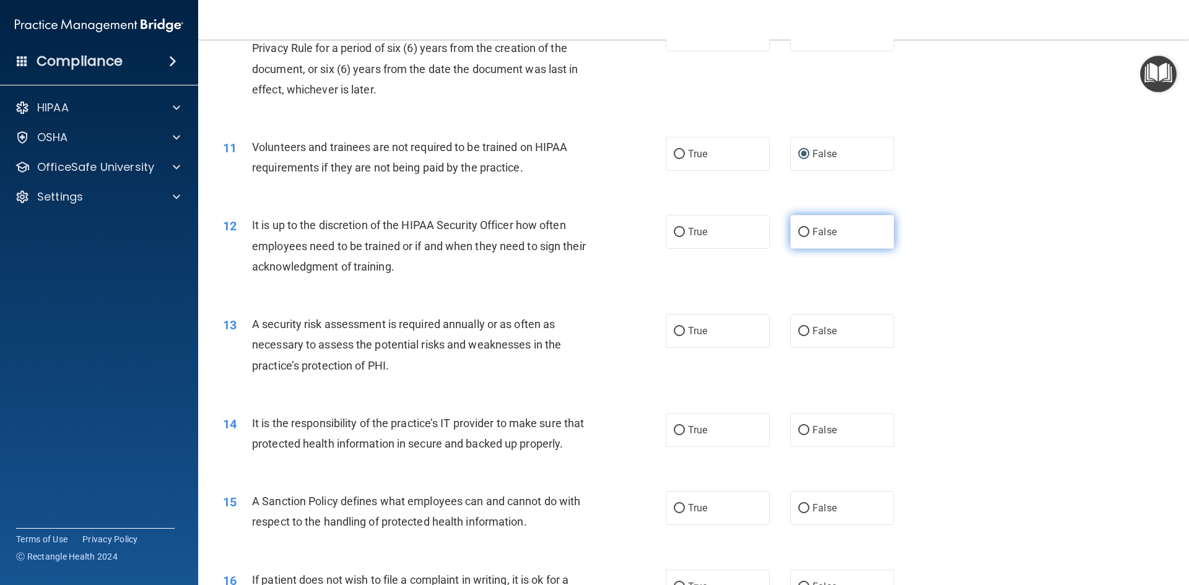
click at [799, 229] on input "False" at bounding box center [804, 232] width 11 height 9
radio input "true"
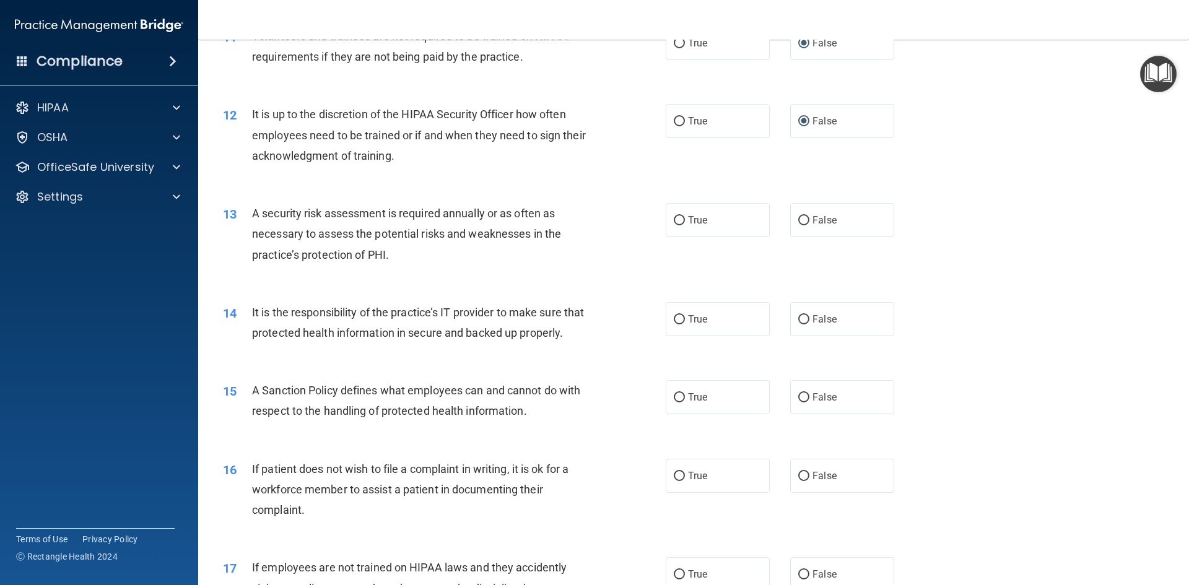
scroll to position [1177, 0]
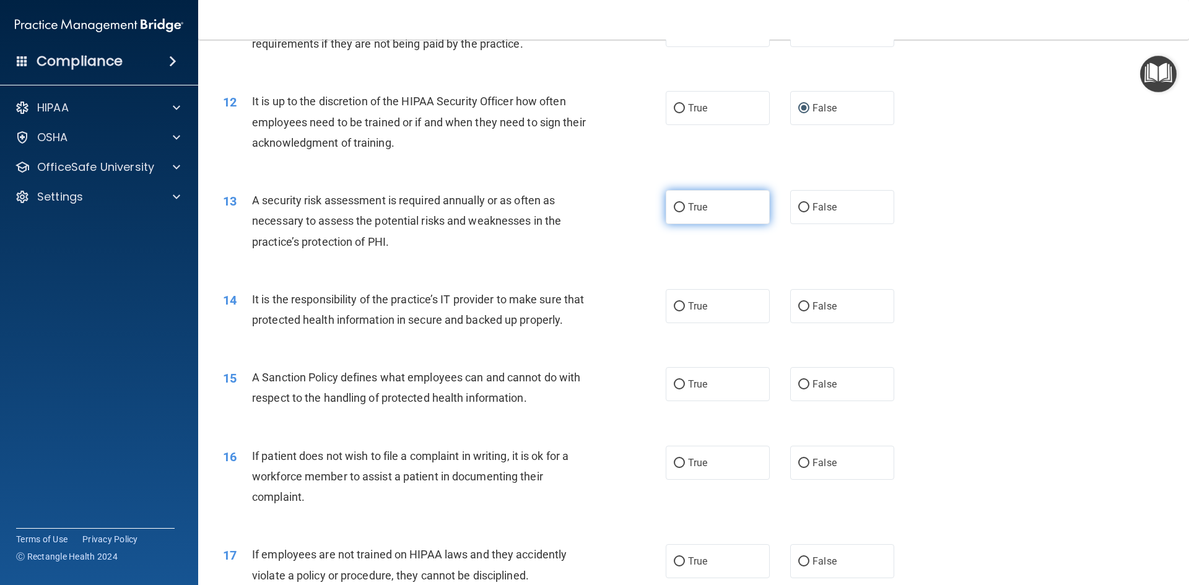
click at [674, 203] on input "True" at bounding box center [679, 207] width 11 height 9
radio input "true"
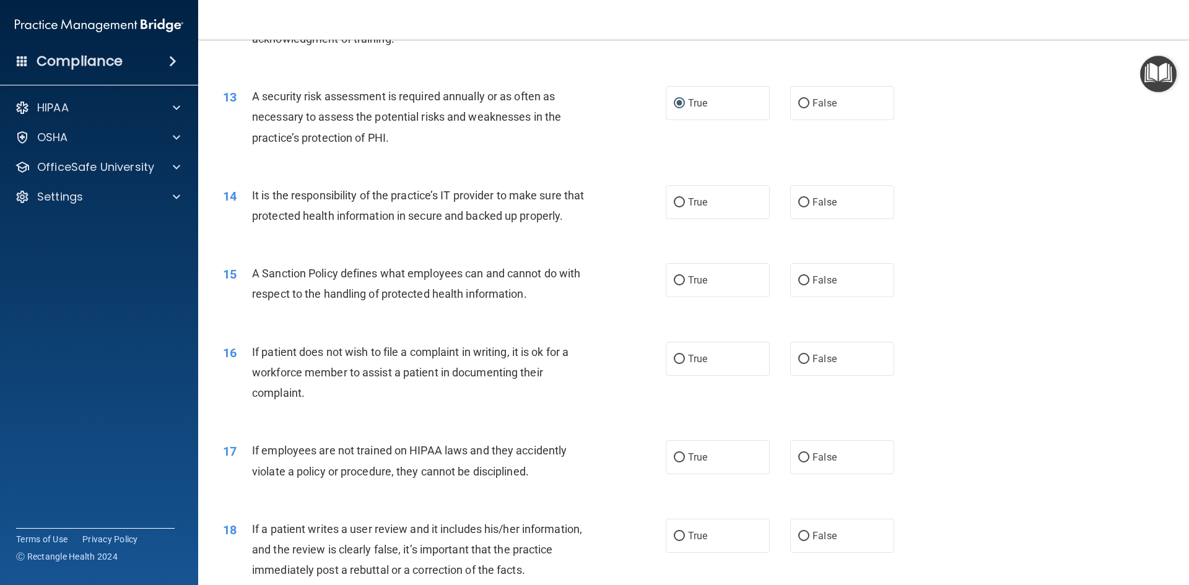
scroll to position [1301, 0]
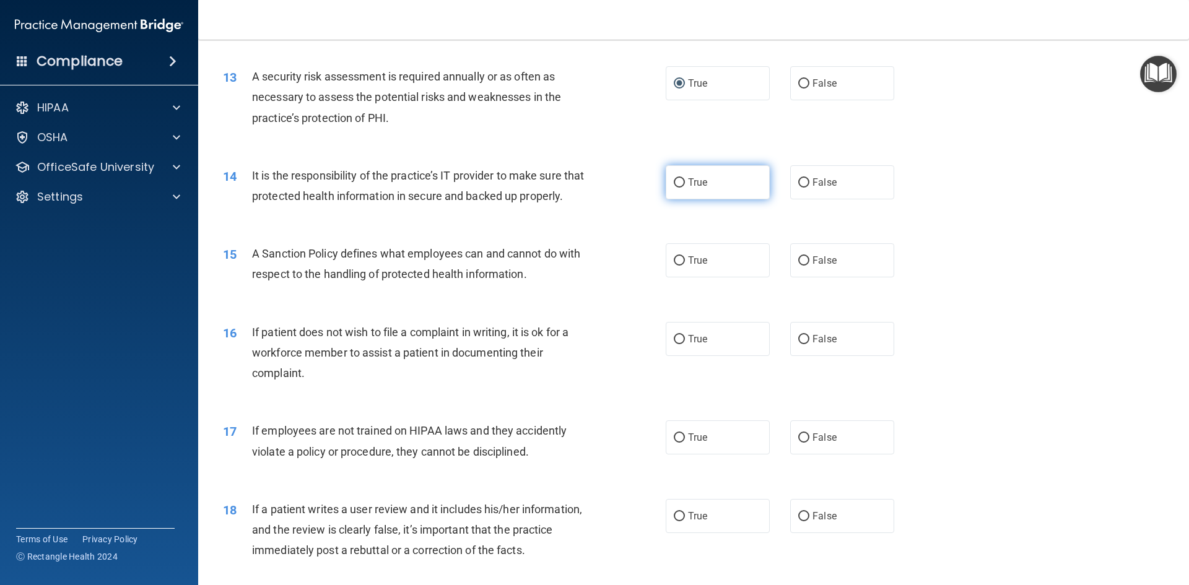
click at [674, 181] on input "True" at bounding box center [679, 182] width 11 height 9
radio input "true"
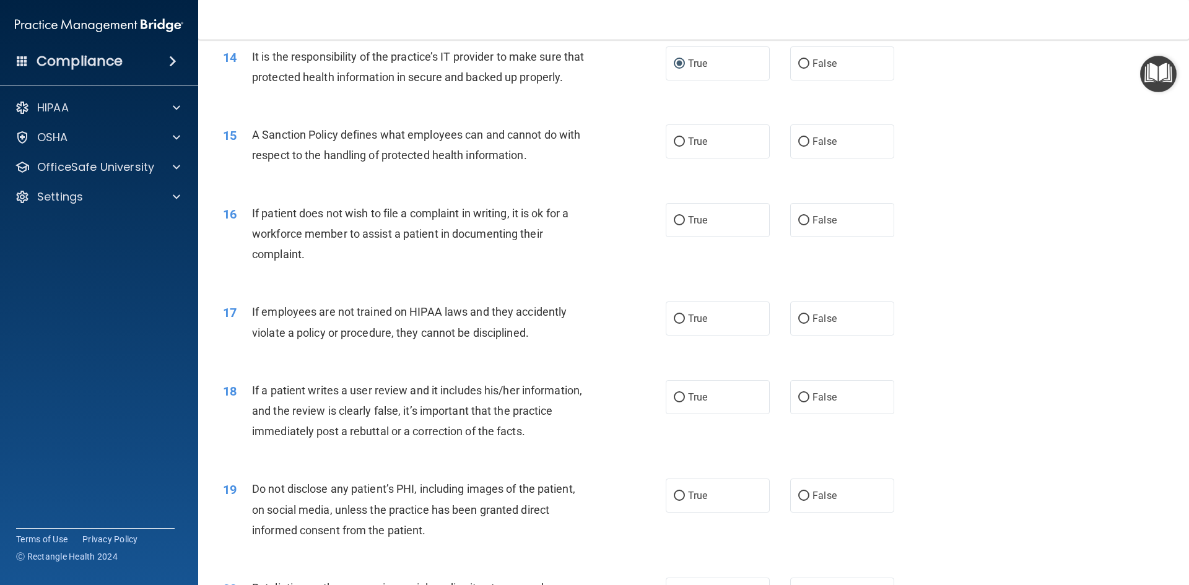
scroll to position [1425, 0]
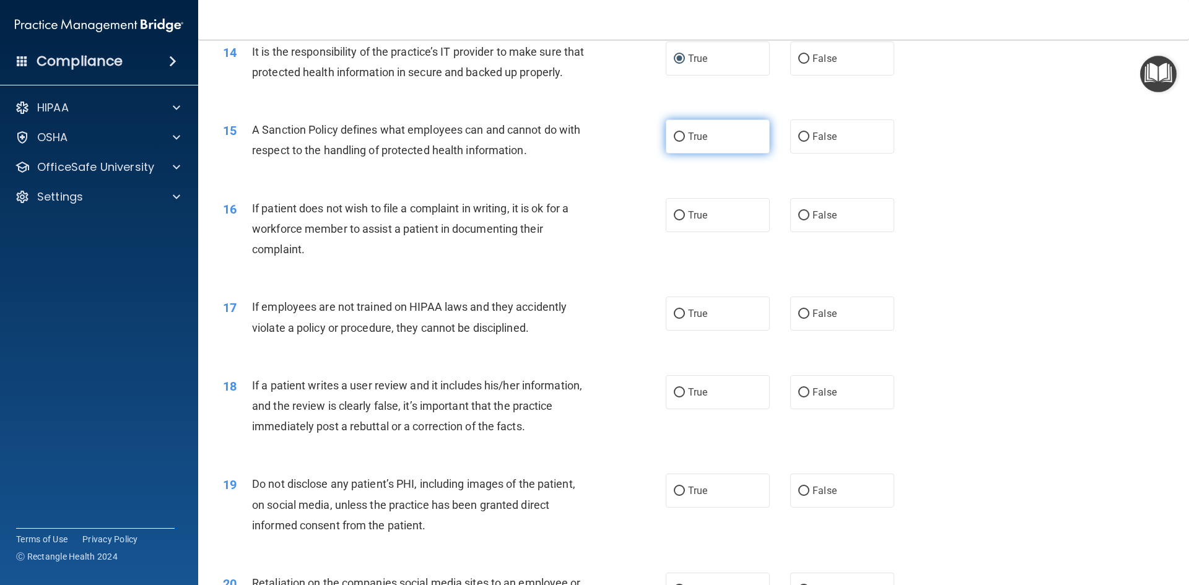
click at [679, 142] on input "True" at bounding box center [679, 137] width 11 height 9
radio input "true"
click at [674, 221] on input "True" at bounding box center [679, 215] width 11 height 9
radio input "true"
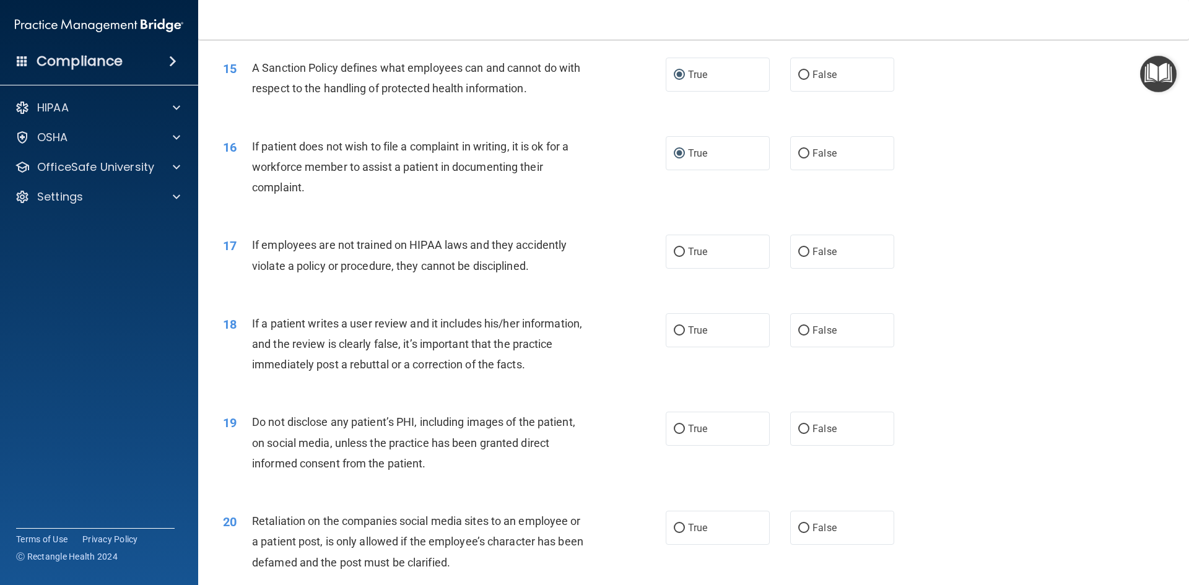
scroll to position [1549, 0]
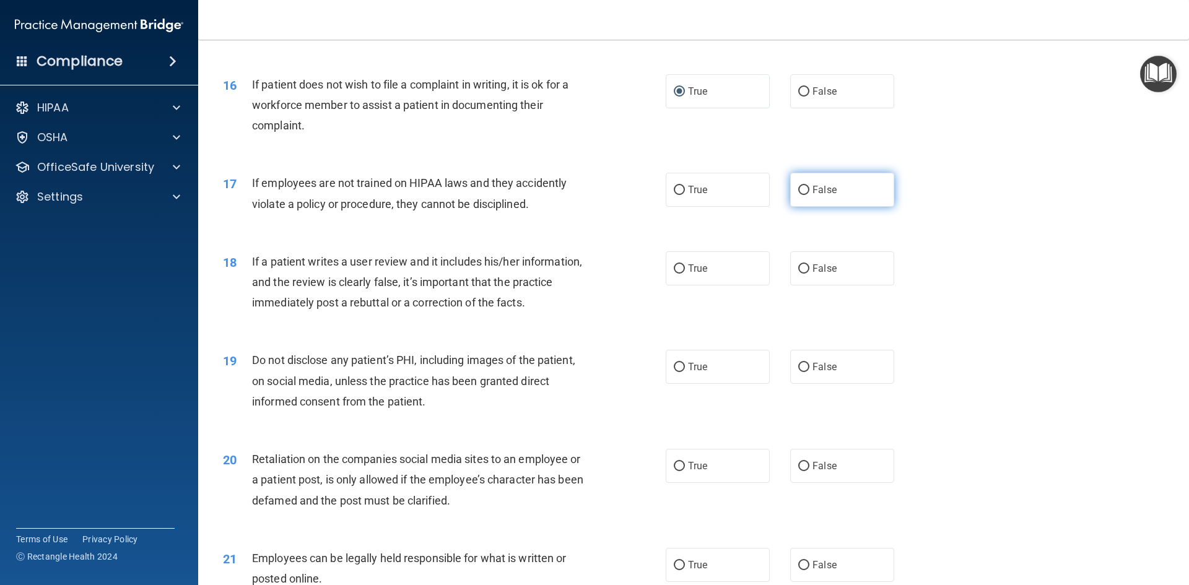
click at [799, 195] on input "False" at bounding box center [804, 190] width 11 height 9
radio input "true"
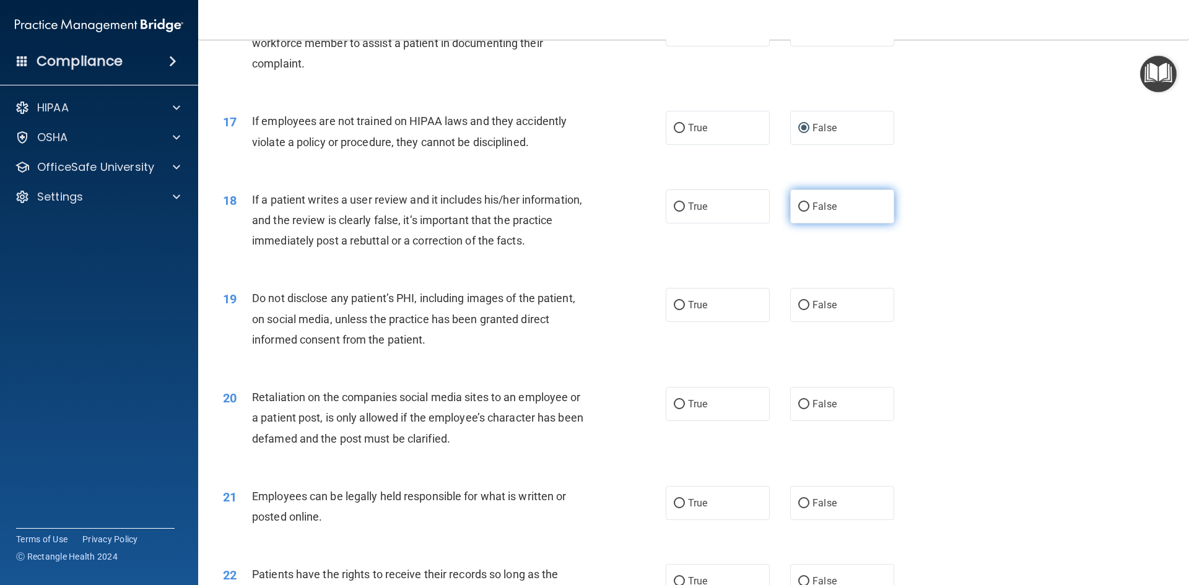
click at [799, 212] on input "False" at bounding box center [804, 207] width 11 height 9
radio input "true"
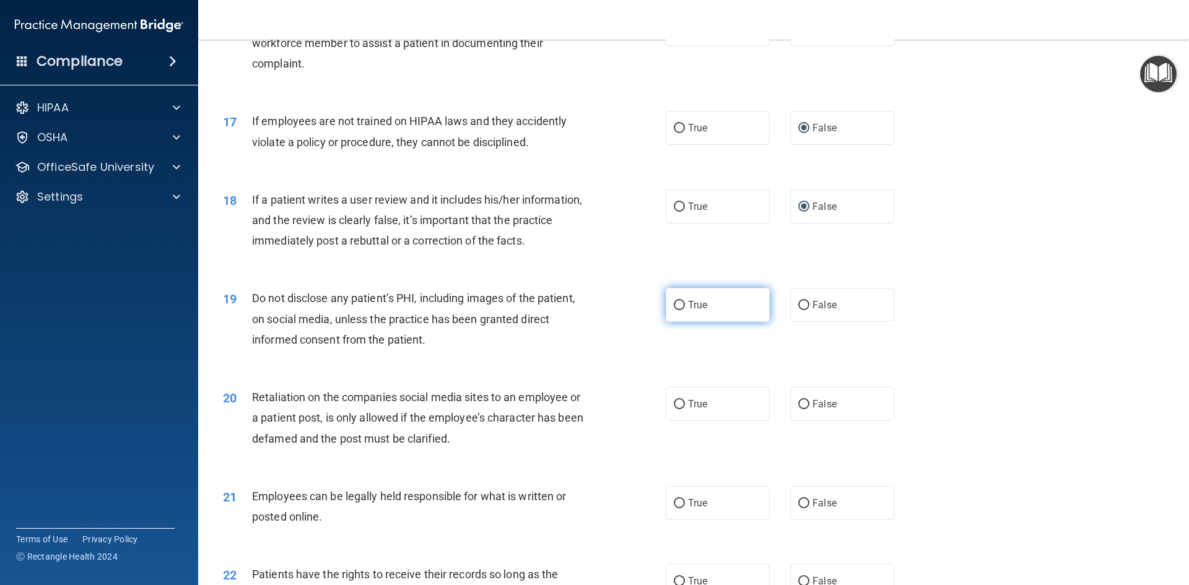
click at [674, 310] on input "True" at bounding box center [679, 305] width 11 height 9
radio input "true"
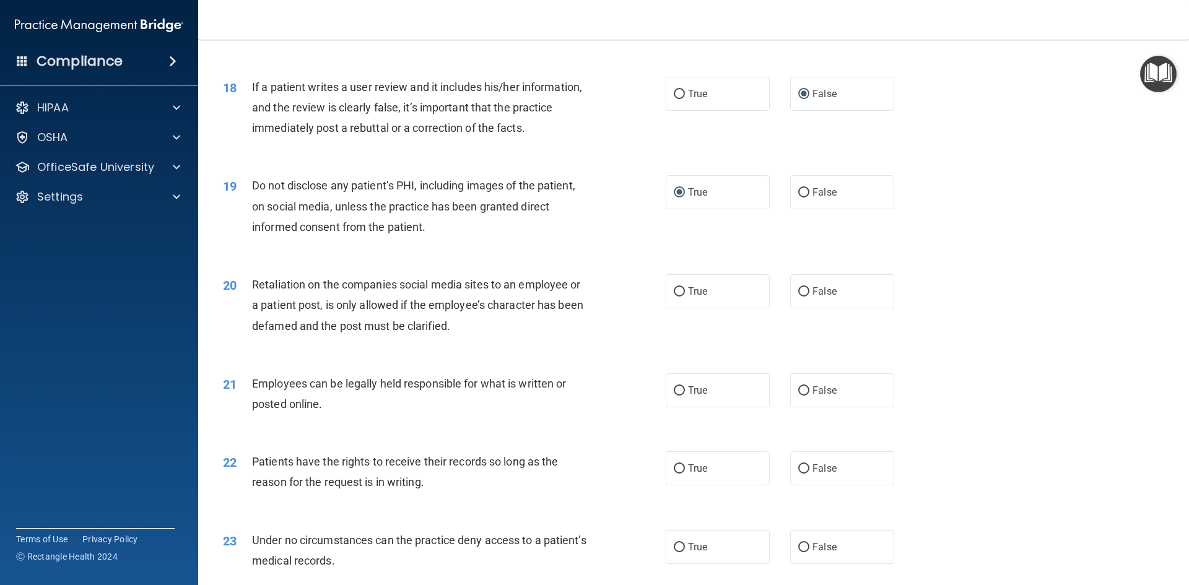
scroll to position [1735, 0]
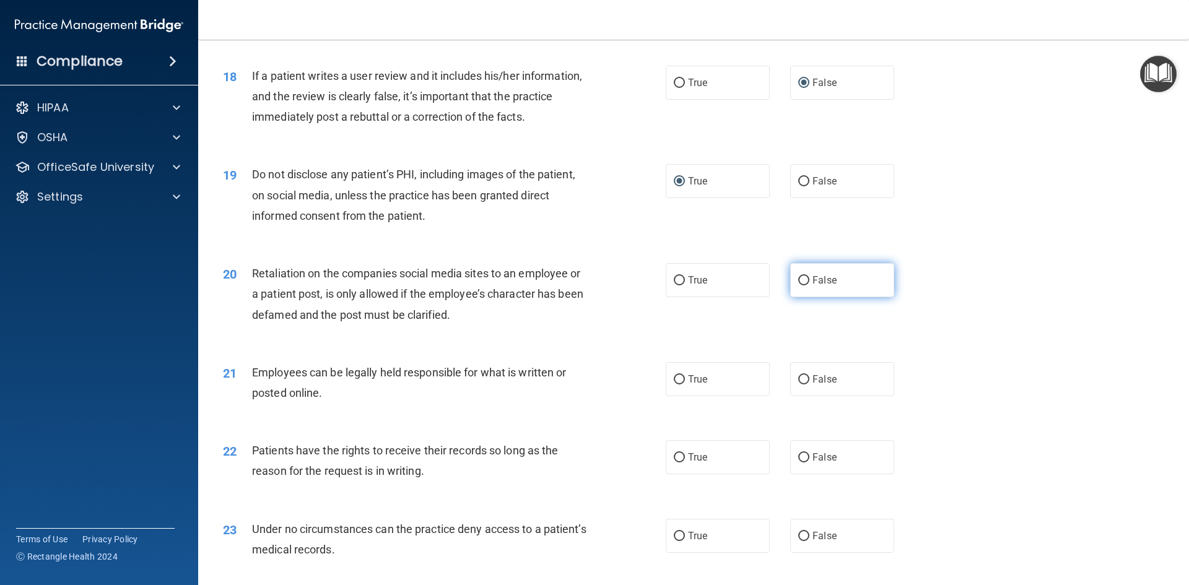
click at [799, 286] on input "False" at bounding box center [804, 280] width 11 height 9
radio input "true"
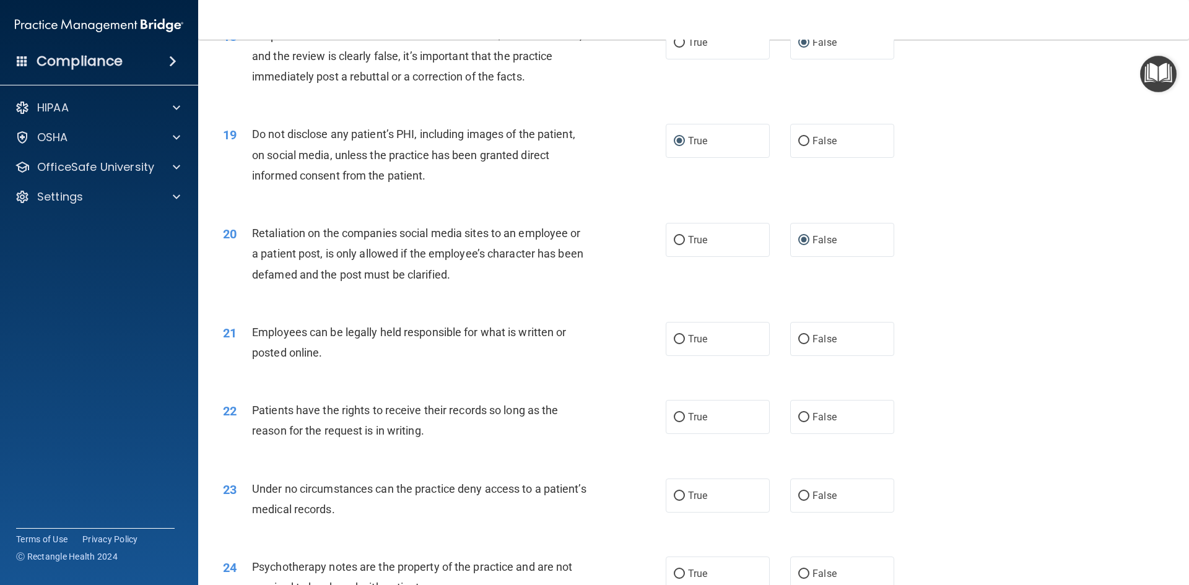
scroll to position [1796, 0]
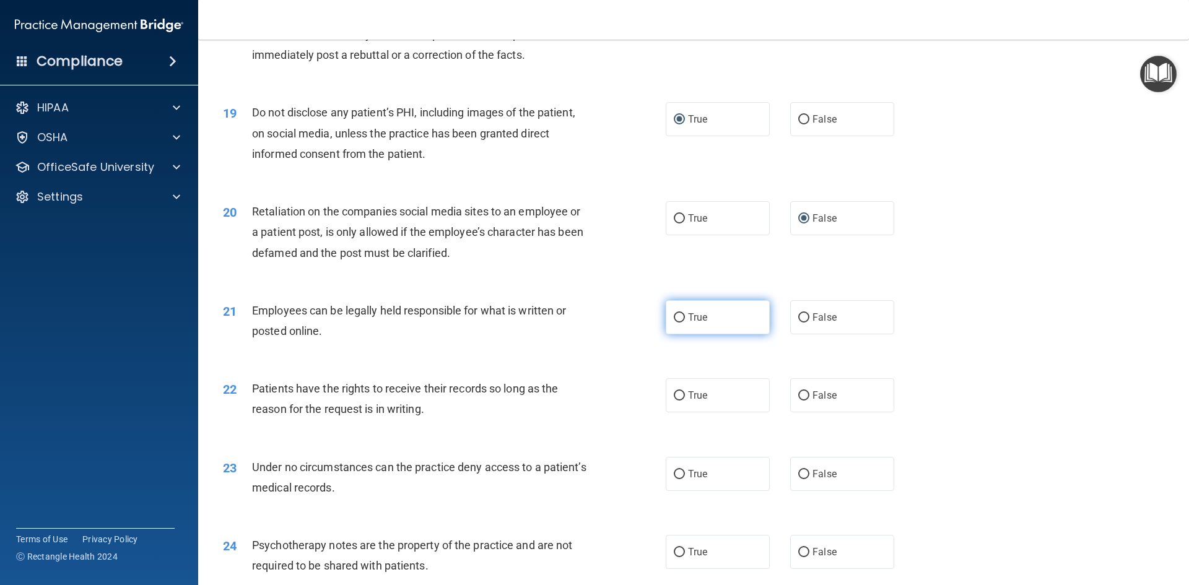
click at [675, 323] on input "True" at bounding box center [679, 317] width 11 height 9
radio input "true"
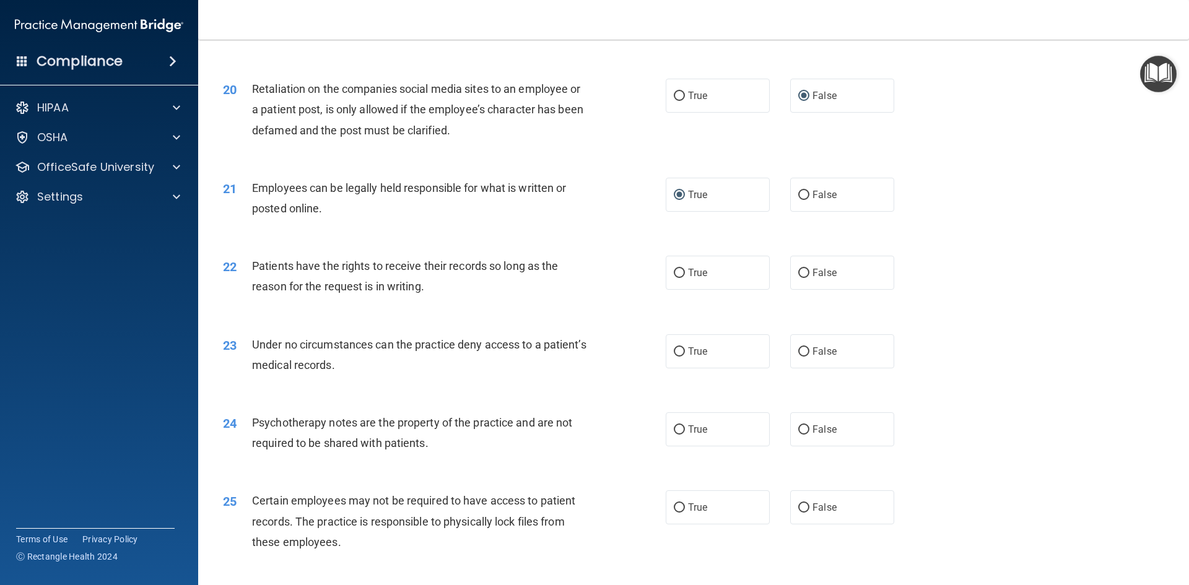
scroll to position [1920, 0]
click at [679, 277] on input "True" at bounding box center [679, 272] width 11 height 9
radio input "true"
click at [679, 356] on input "True" at bounding box center [679, 350] width 11 height 9
radio input "true"
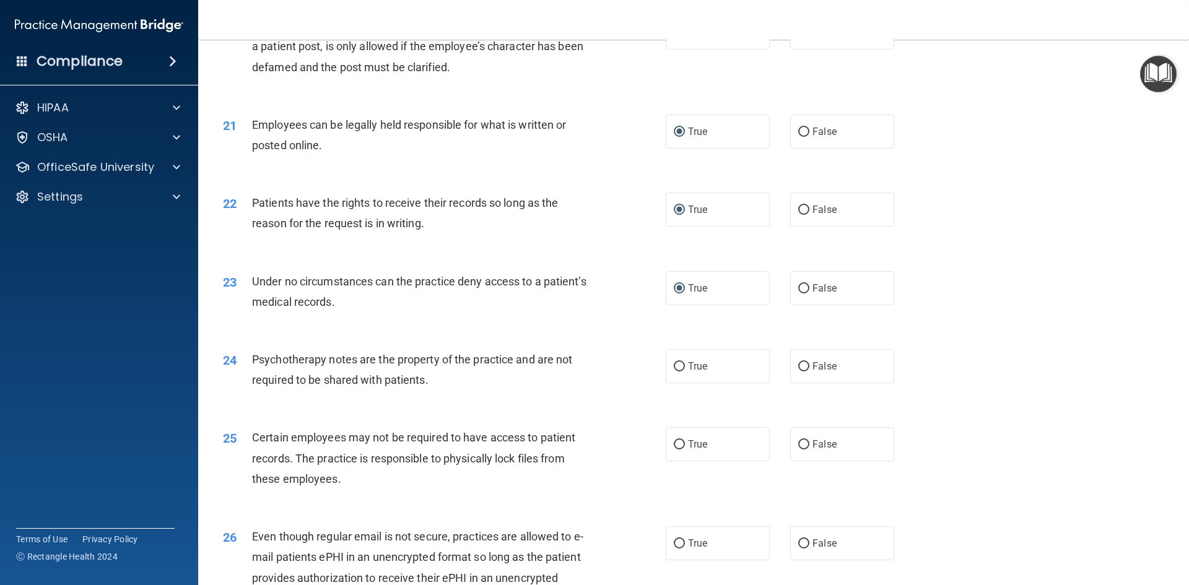
scroll to position [2044, 0]
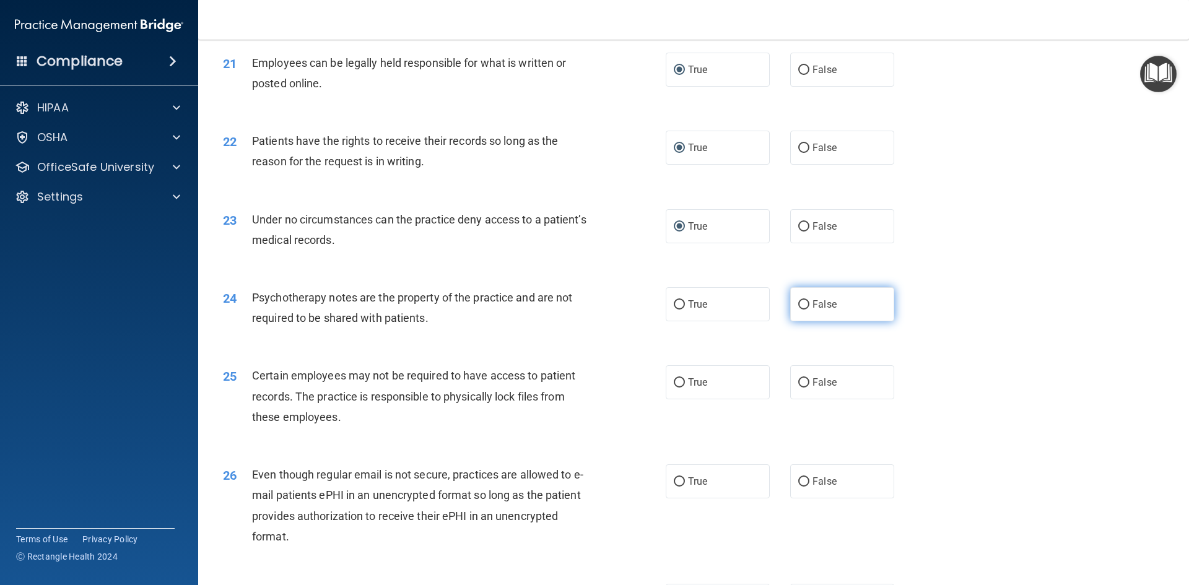
click at [799, 310] on input "False" at bounding box center [804, 304] width 11 height 9
radio input "true"
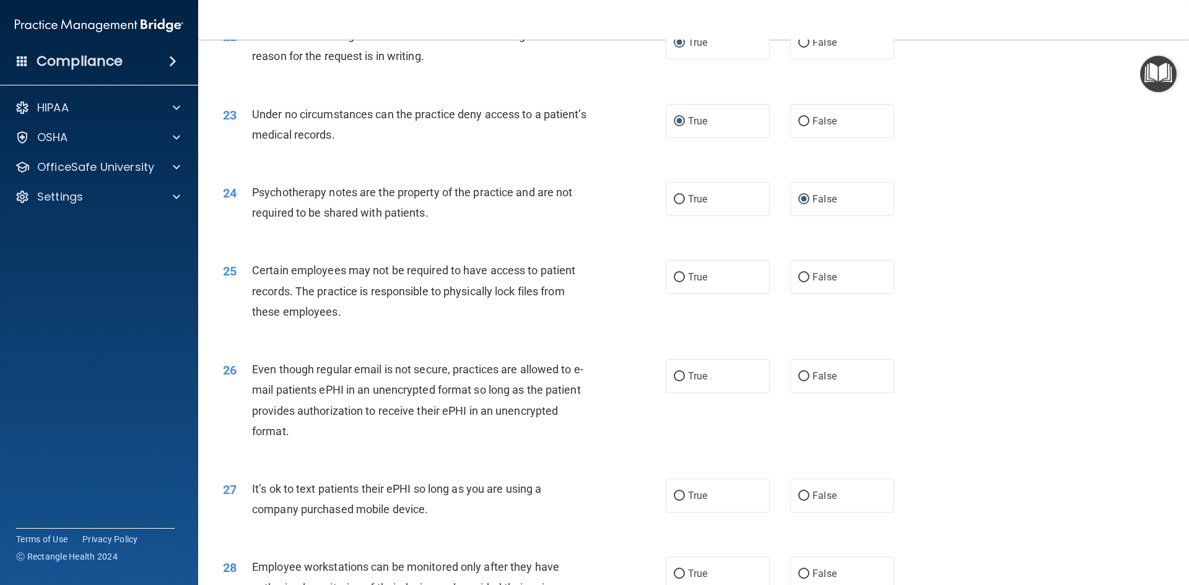
scroll to position [2168, 0]
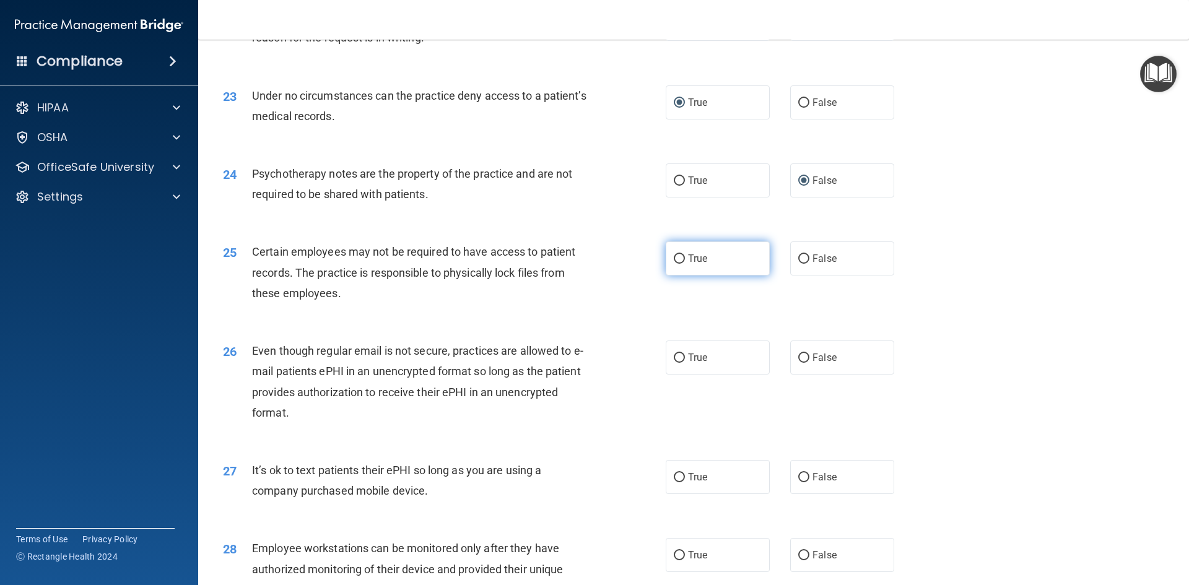
click at [677, 264] on input "True" at bounding box center [679, 259] width 11 height 9
radio input "true"
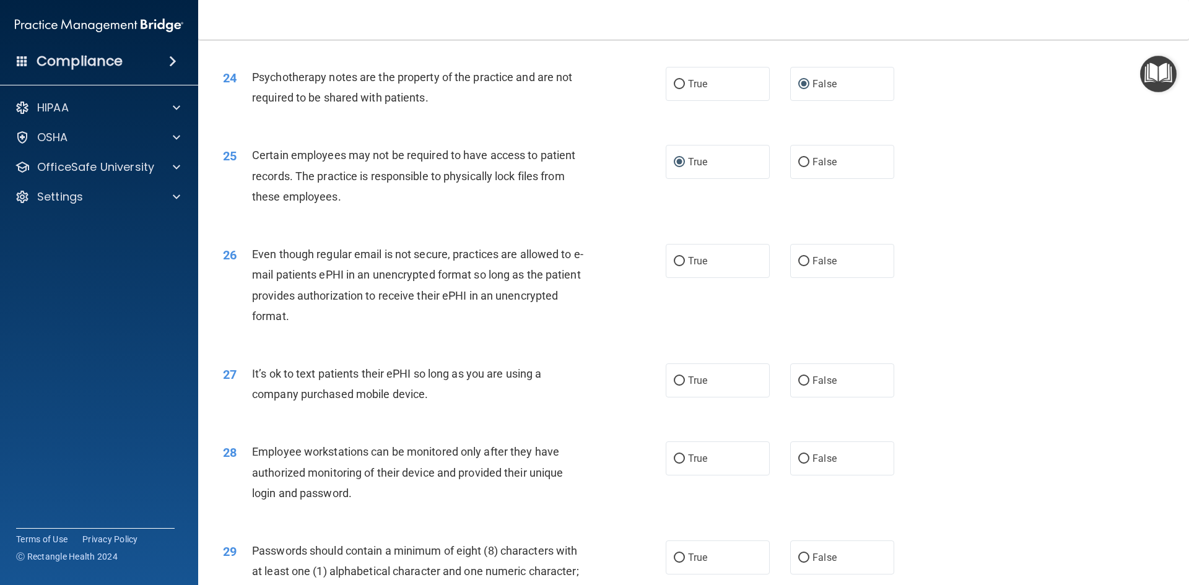
scroll to position [2292, 0]
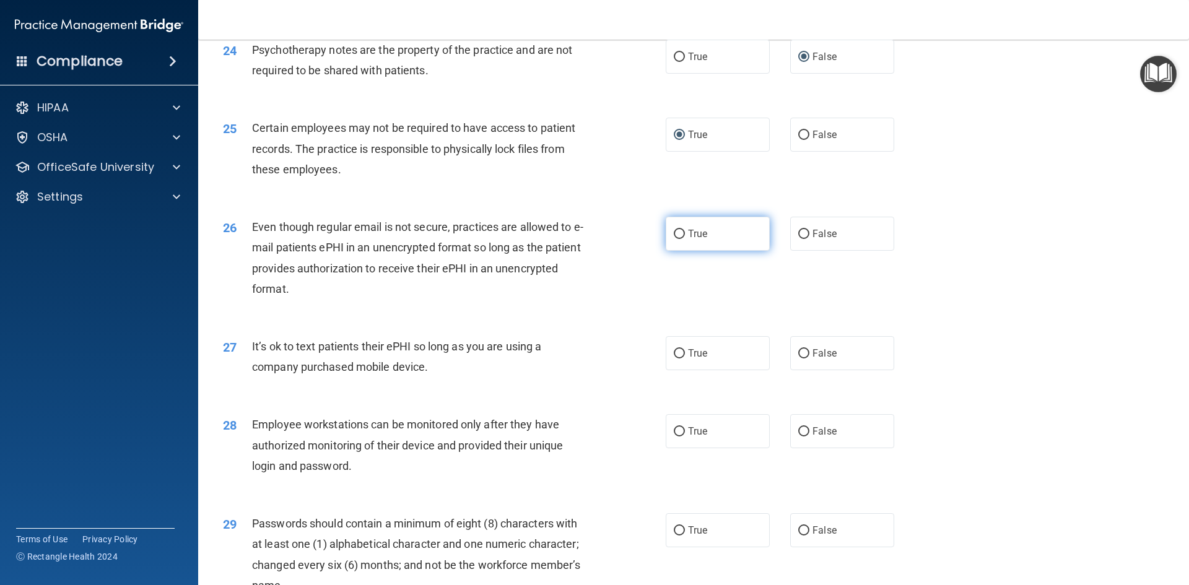
click at [678, 239] on input "True" at bounding box center [679, 234] width 11 height 9
radio input "true"
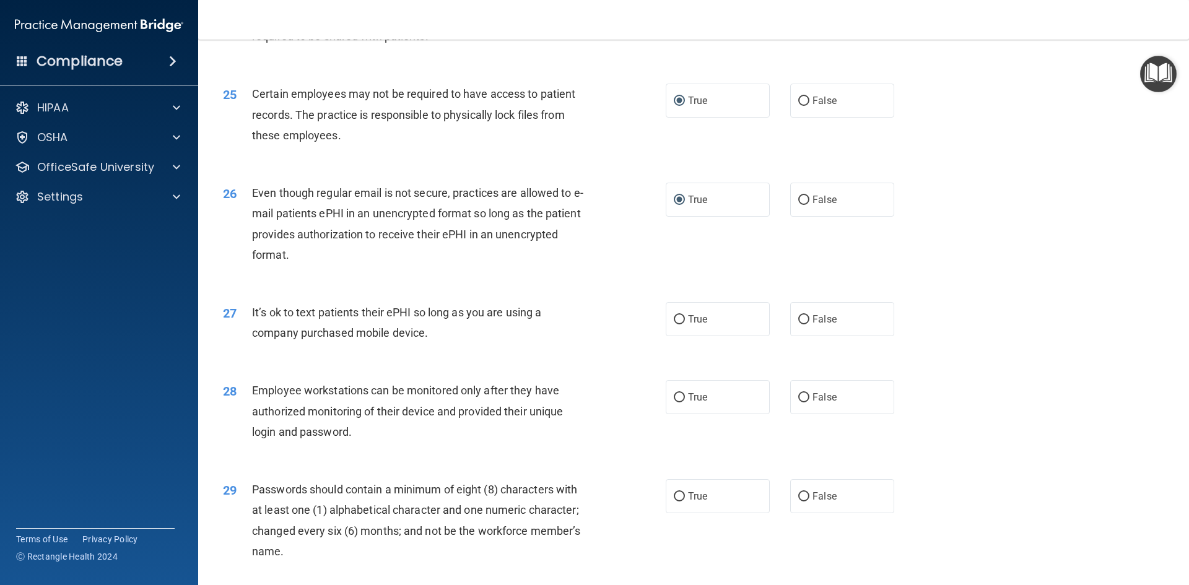
scroll to position [2354, 0]
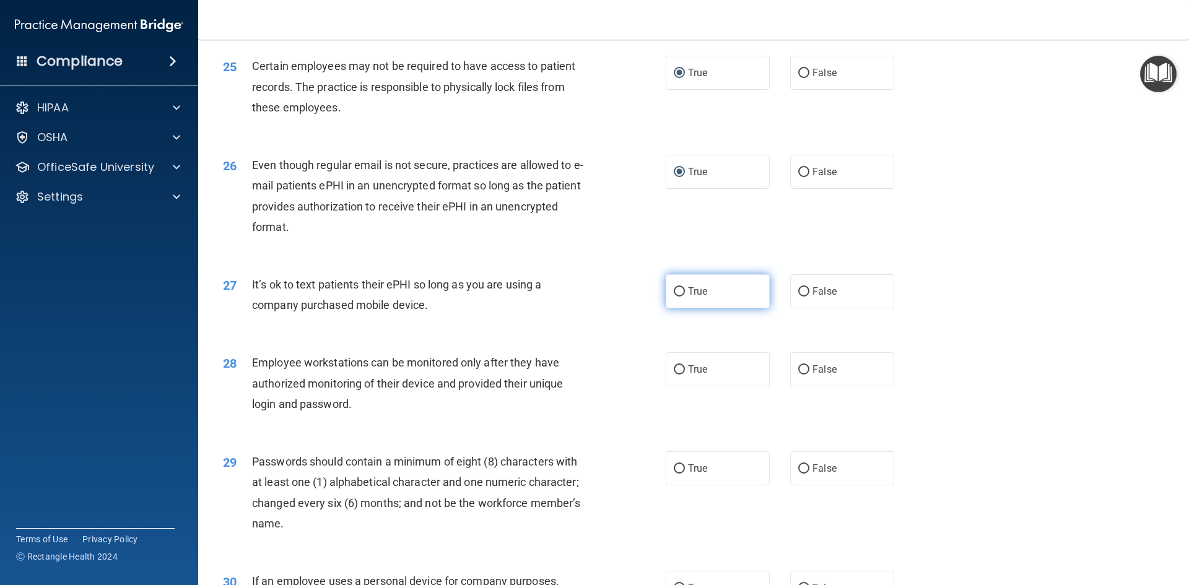
click at [674, 297] on input "True" at bounding box center [679, 291] width 11 height 9
radio input "true"
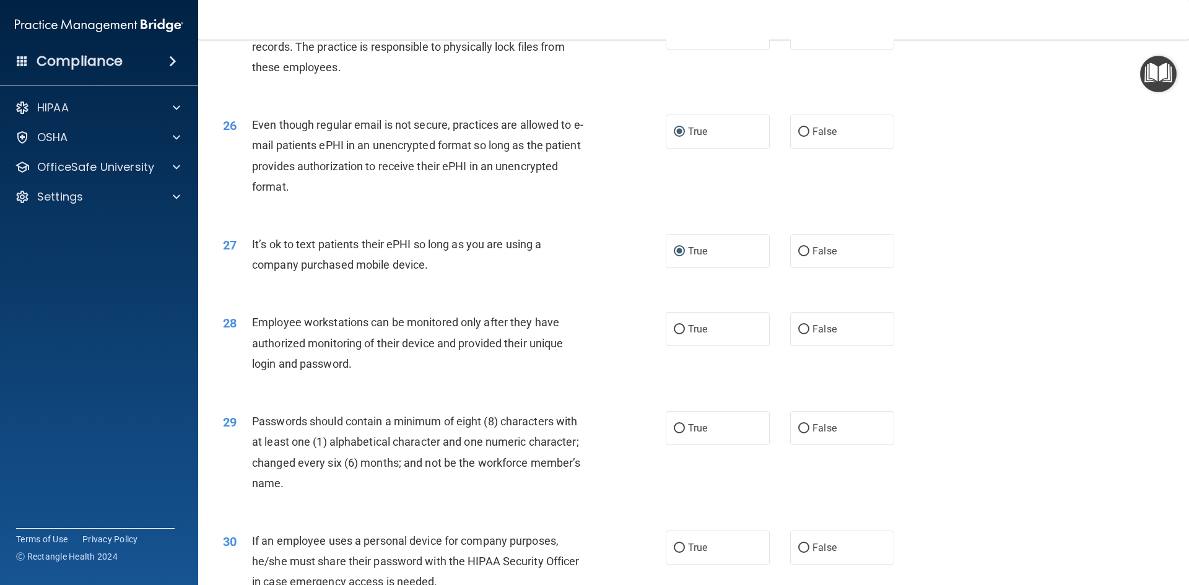
scroll to position [2416, 0]
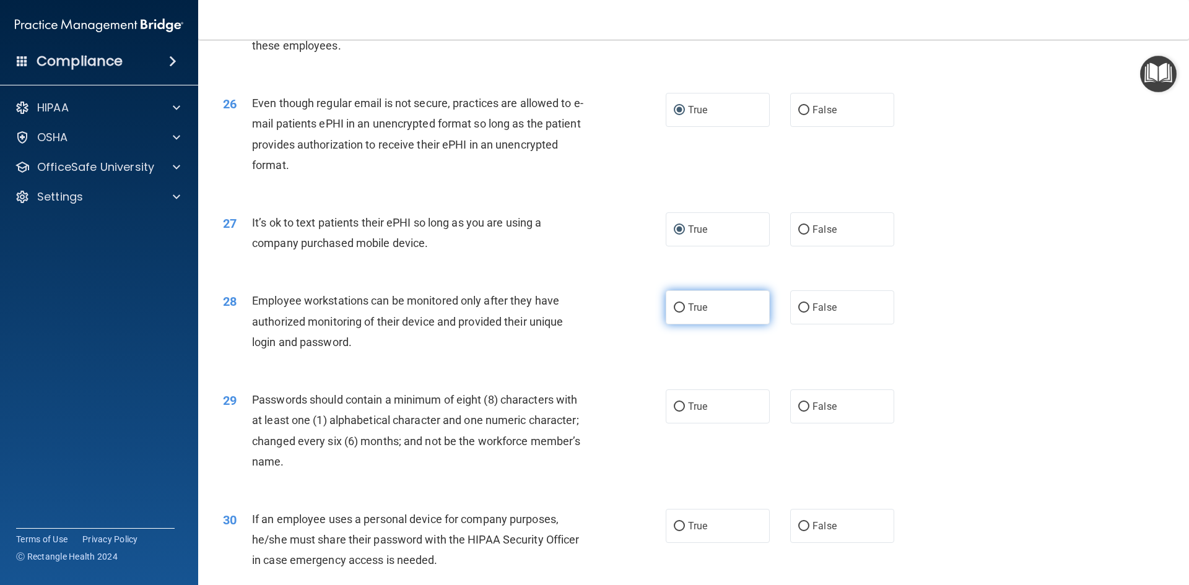
click at [674, 313] on input "True" at bounding box center [679, 308] width 11 height 9
radio input "true"
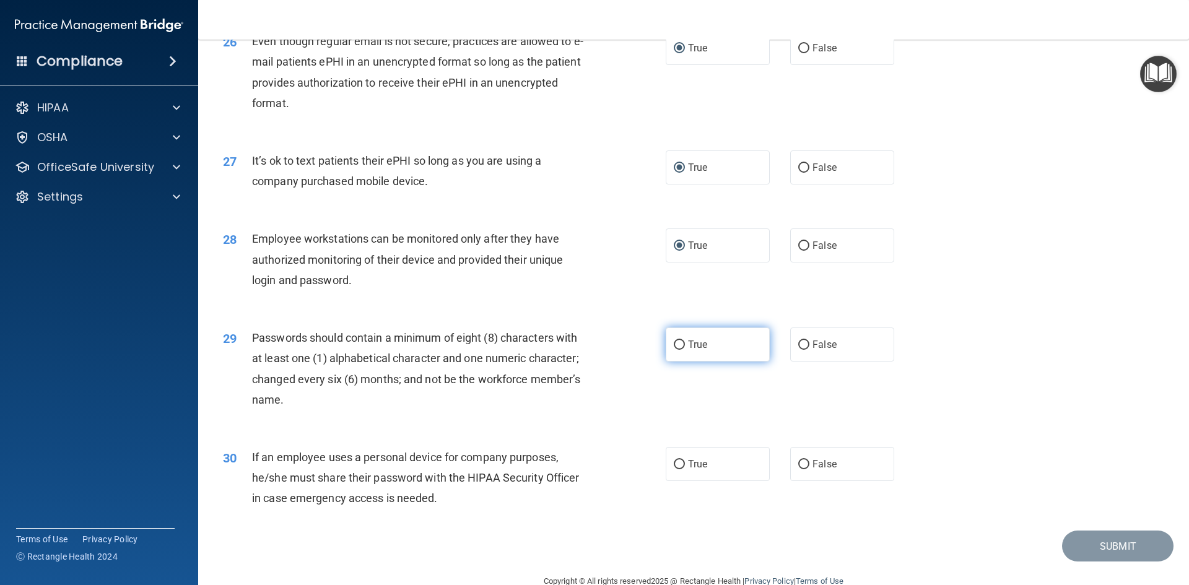
drag, startPoint x: 671, startPoint y: 364, endPoint x: 662, endPoint y: 373, distance: 12.7
click at [674, 350] on input "True" at bounding box center [679, 345] width 11 height 9
radio input "true"
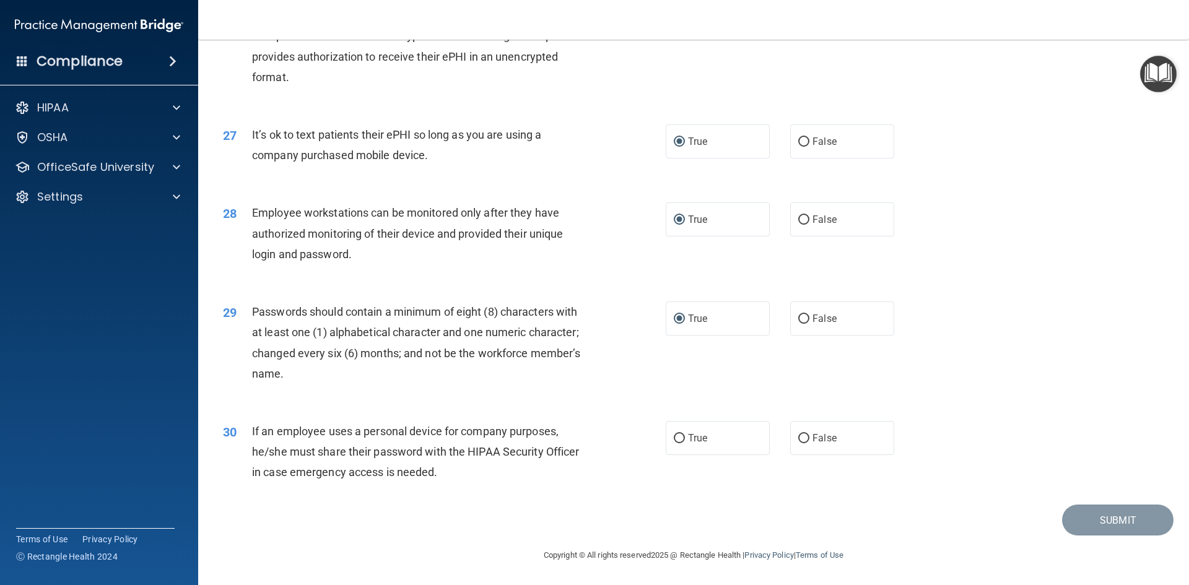
scroll to position [2524, 0]
drag, startPoint x: 674, startPoint y: 438, endPoint x: 683, endPoint y: 447, distance: 12.7
click at [674, 437] on input "True" at bounding box center [679, 438] width 11 height 9
radio input "true"
click at [1106, 516] on button "Submit" at bounding box center [1118, 521] width 112 height 32
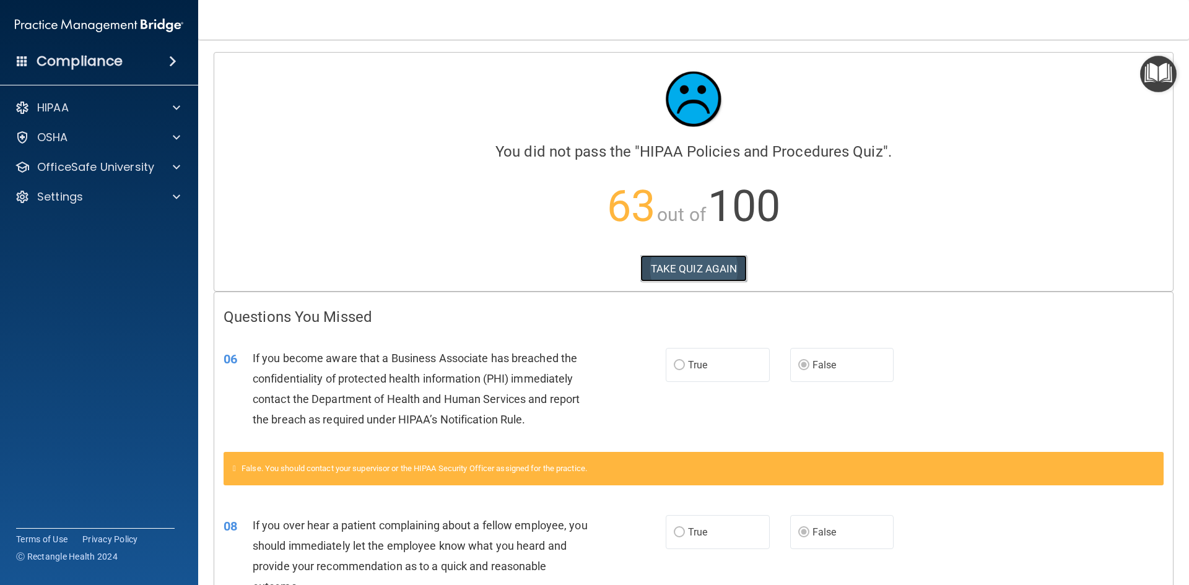
click at [686, 275] on button "TAKE QUIZ AGAIN" at bounding box center [694, 268] width 107 height 27
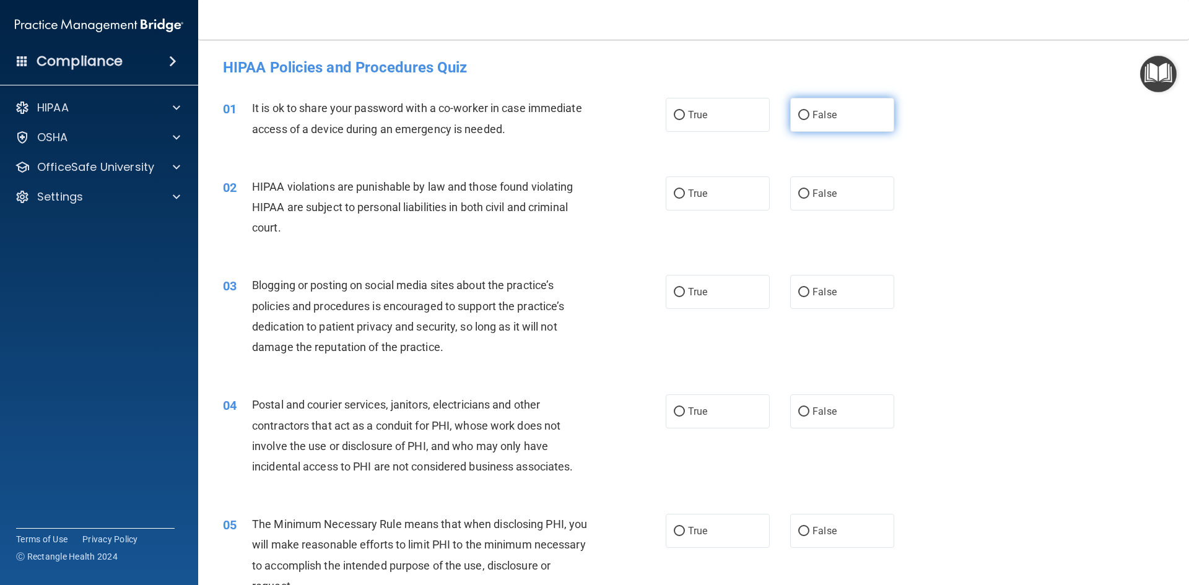
click at [799, 118] on input "False" at bounding box center [804, 115] width 11 height 9
radio input "true"
click at [677, 195] on input "True" at bounding box center [679, 194] width 11 height 9
radio input "true"
click at [800, 291] on input "False" at bounding box center [804, 292] width 11 height 9
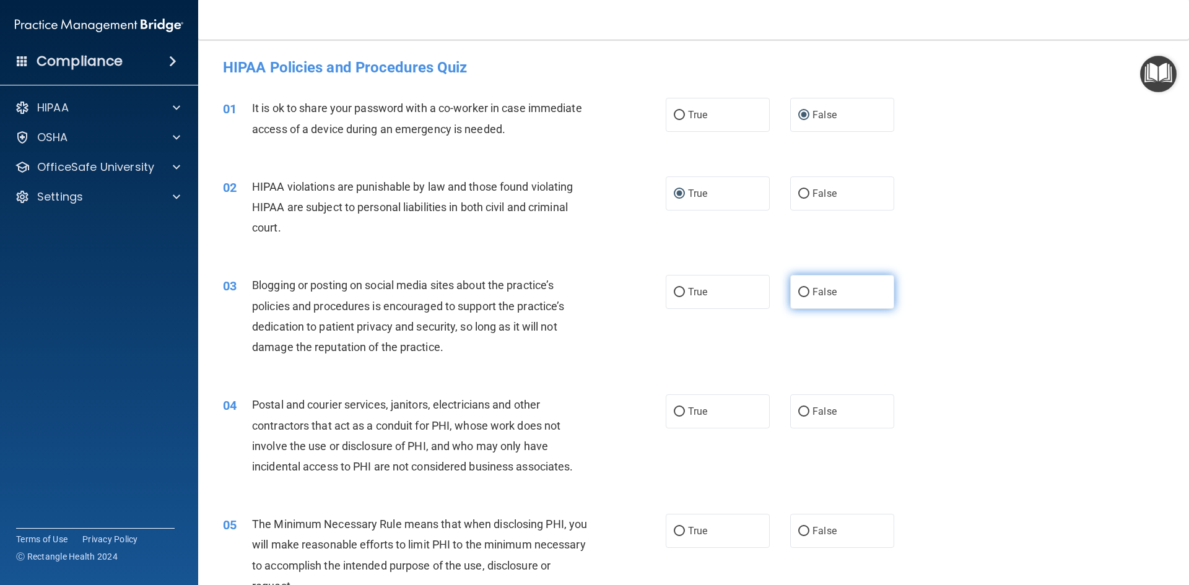
radio input "true"
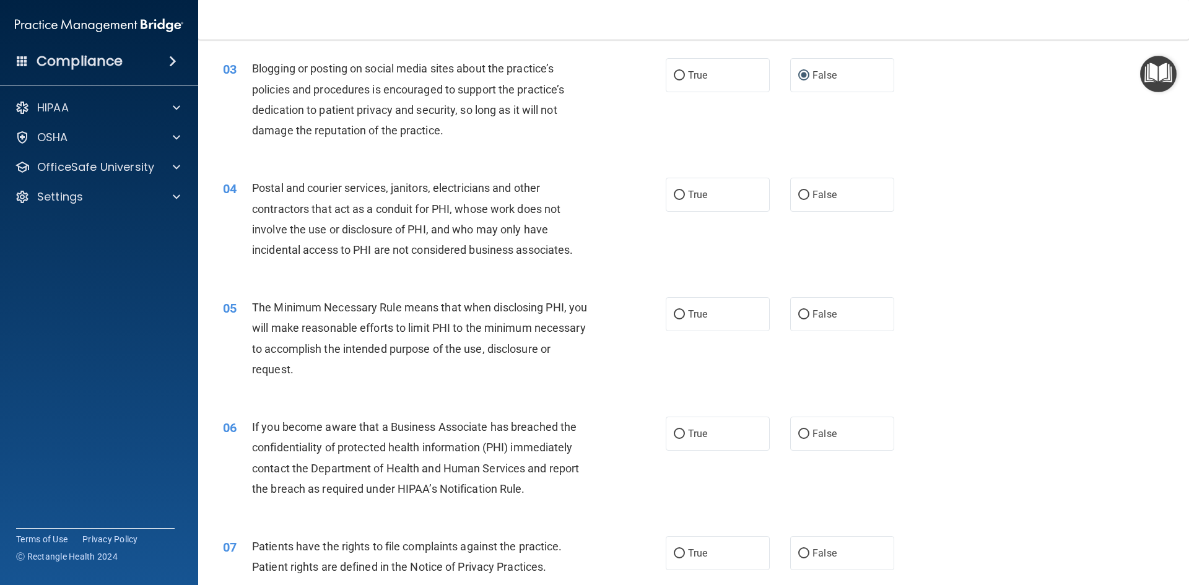
scroll to position [248, 0]
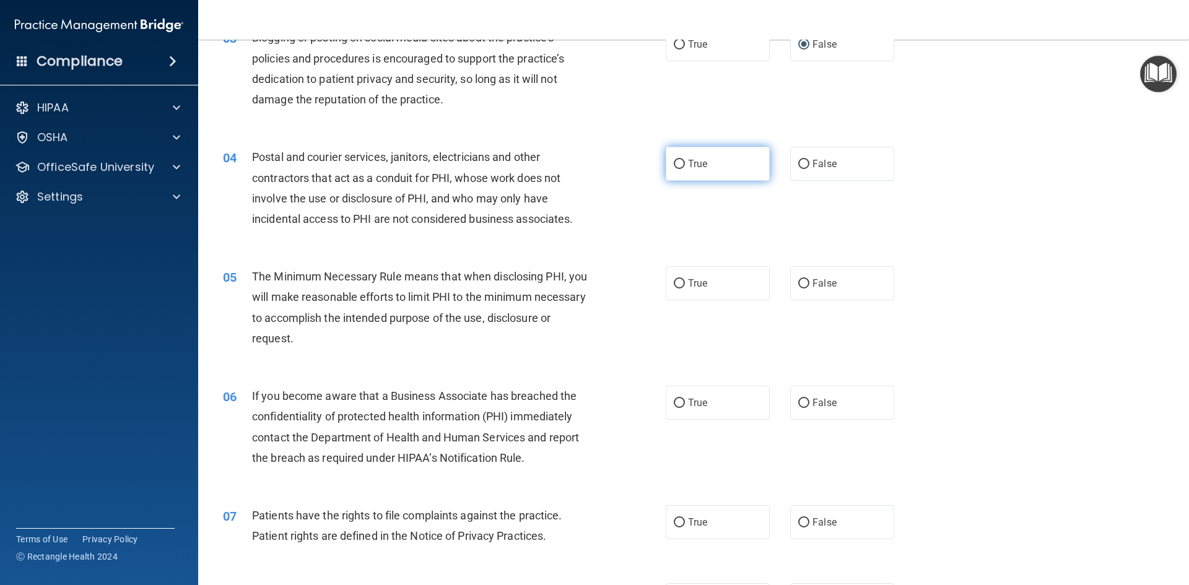
click at [675, 167] on input "True" at bounding box center [679, 164] width 11 height 9
radio input "true"
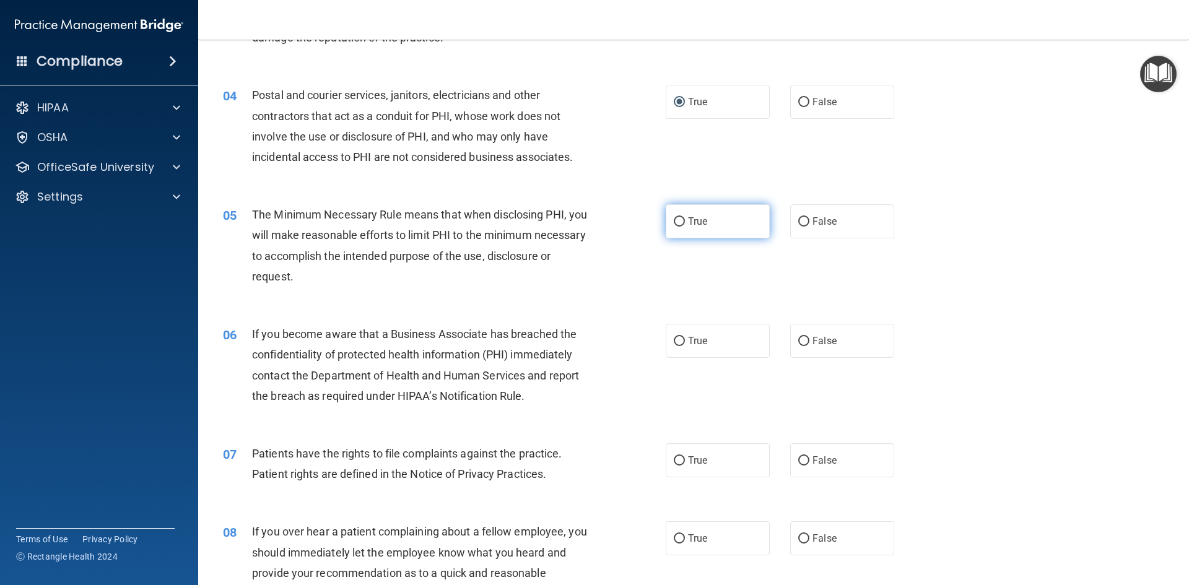
click at [676, 219] on input "True" at bounding box center [679, 221] width 11 height 9
radio input "true"
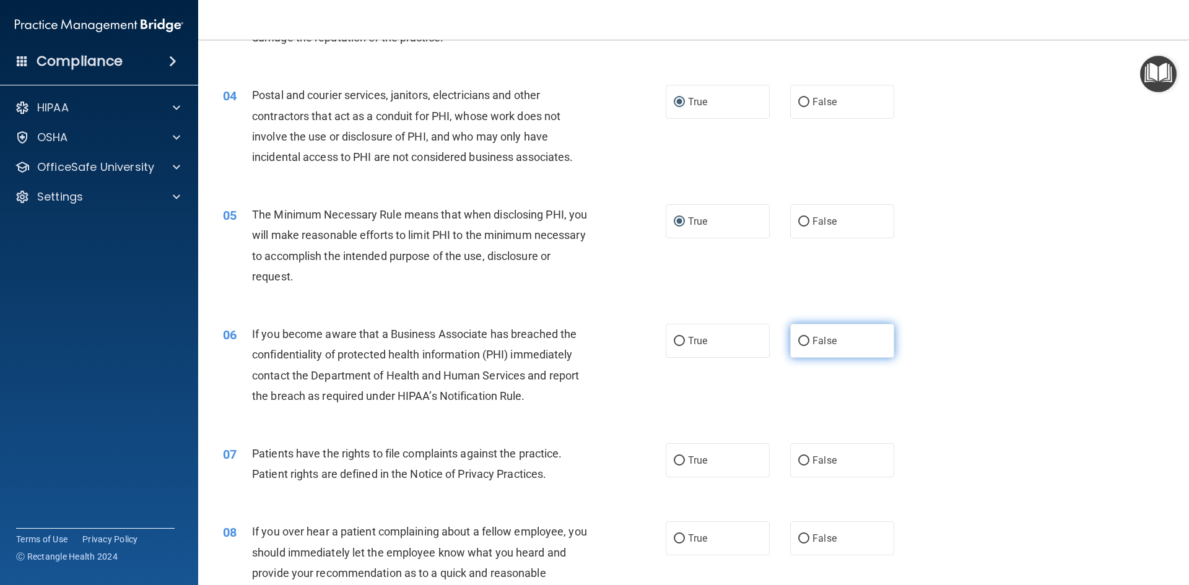
click at [800, 344] on input "False" at bounding box center [804, 341] width 11 height 9
radio input "true"
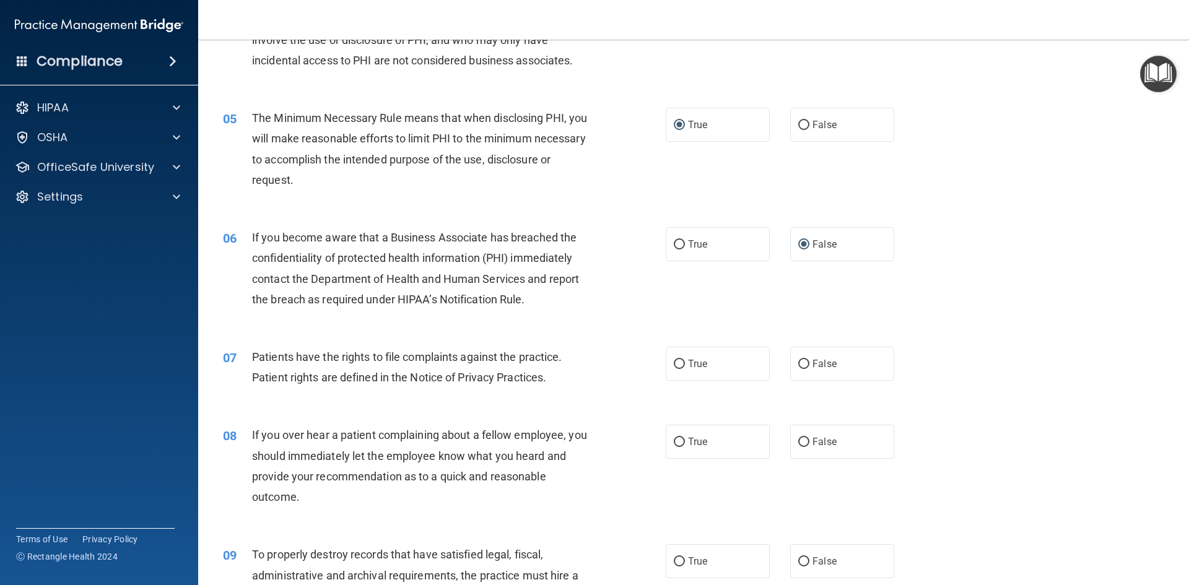
scroll to position [434, 0]
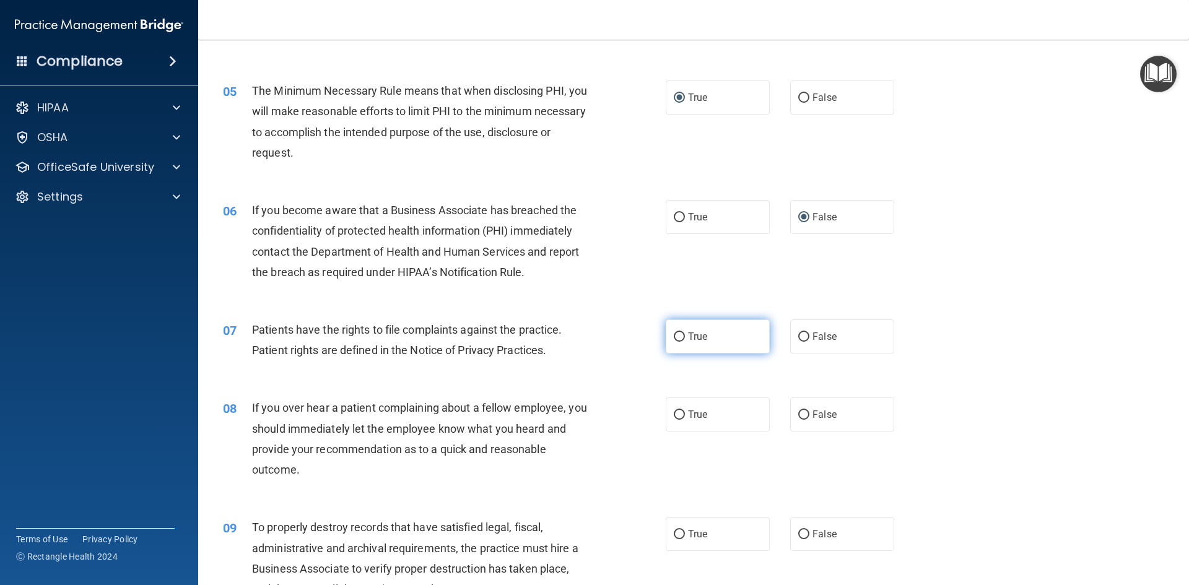
click at [676, 338] on input "True" at bounding box center [679, 337] width 11 height 9
radio input "true"
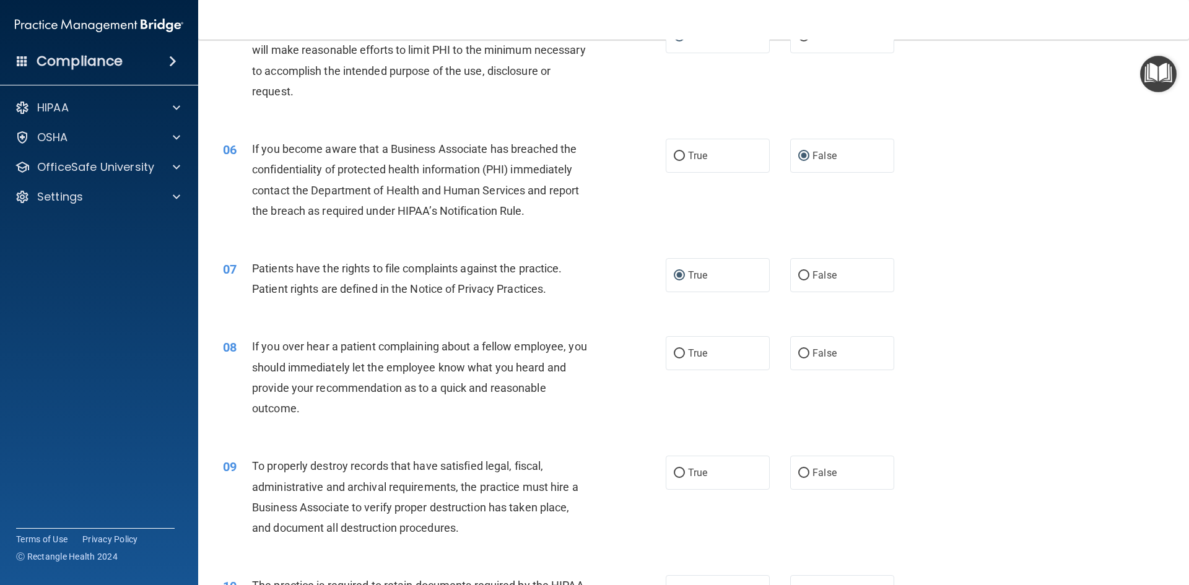
scroll to position [496, 0]
click at [799, 353] on input "False" at bounding box center [804, 353] width 11 height 9
radio input "true"
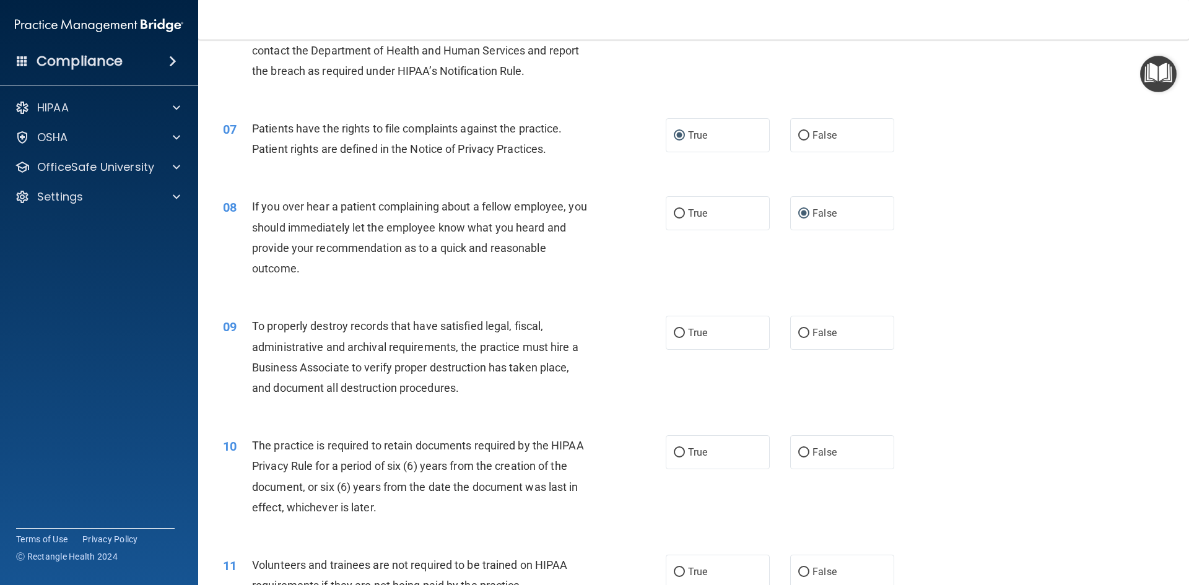
scroll to position [681, 0]
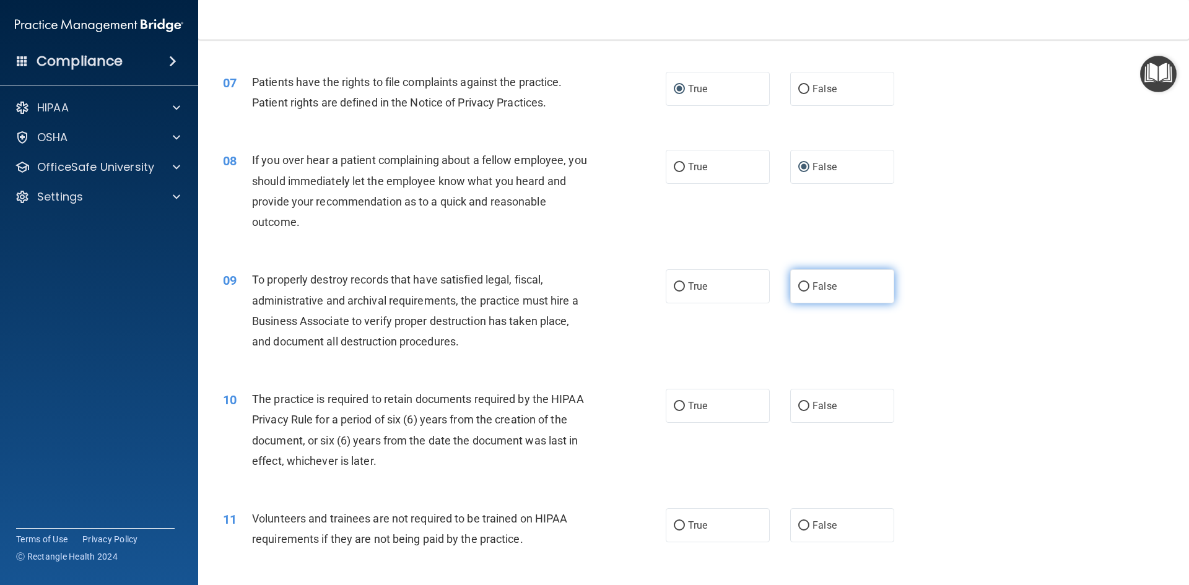
click at [799, 287] on input "False" at bounding box center [804, 286] width 11 height 9
radio input "true"
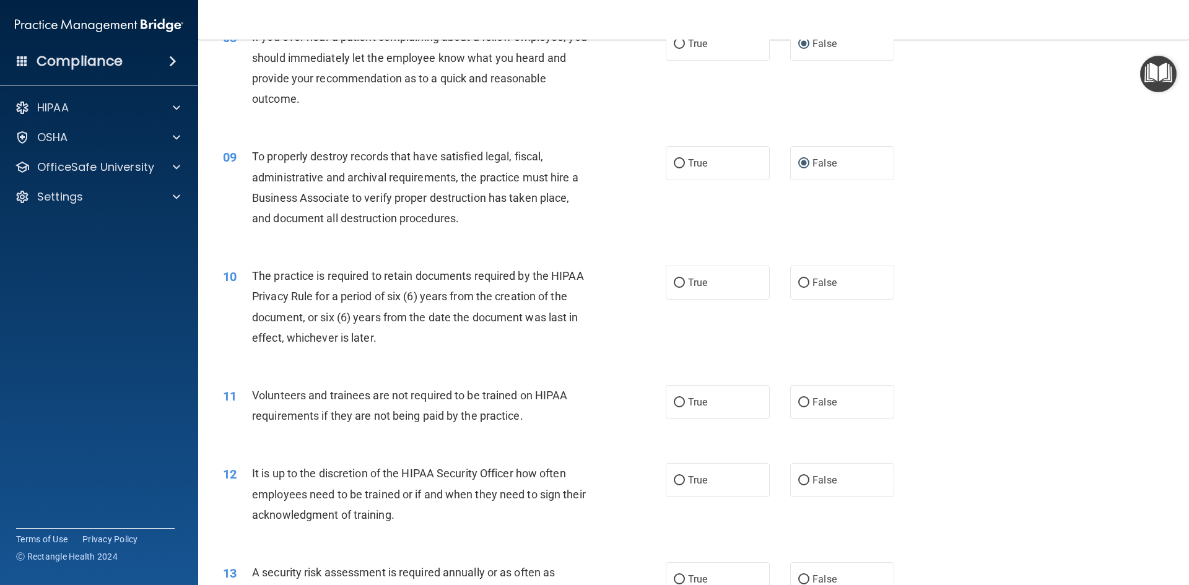
scroll to position [805, 0]
click at [675, 286] on input "True" at bounding box center [679, 282] width 11 height 9
radio input "true"
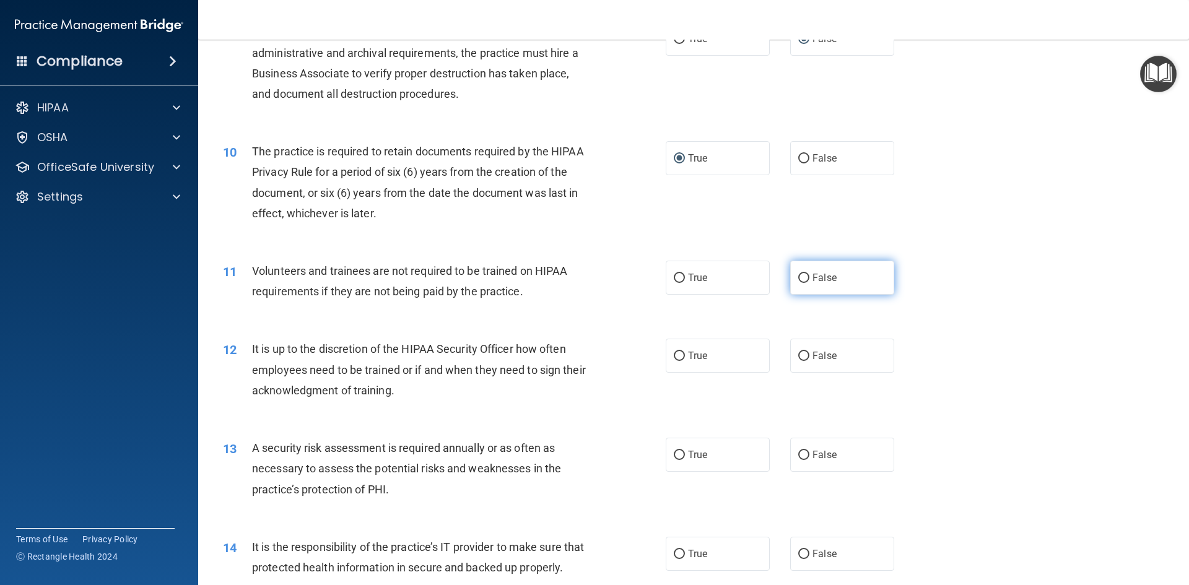
click at [799, 281] on input "False" at bounding box center [804, 278] width 11 height 9
radio input "true"
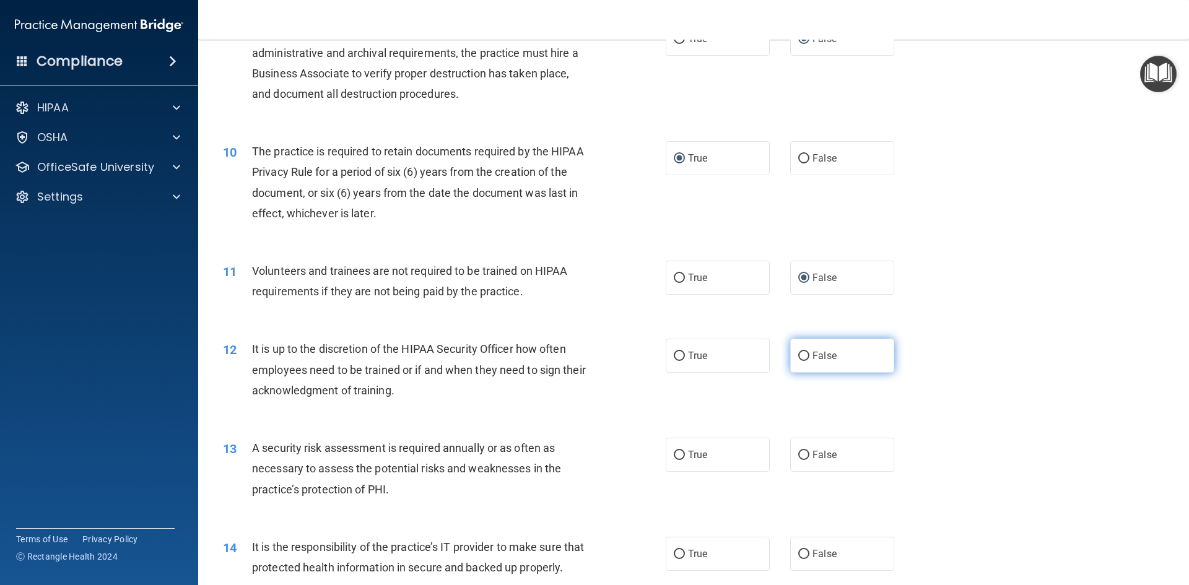
click at [799, 357] on input "False" at bounding box center [804, 356] width 11 height 9
radio input "true"
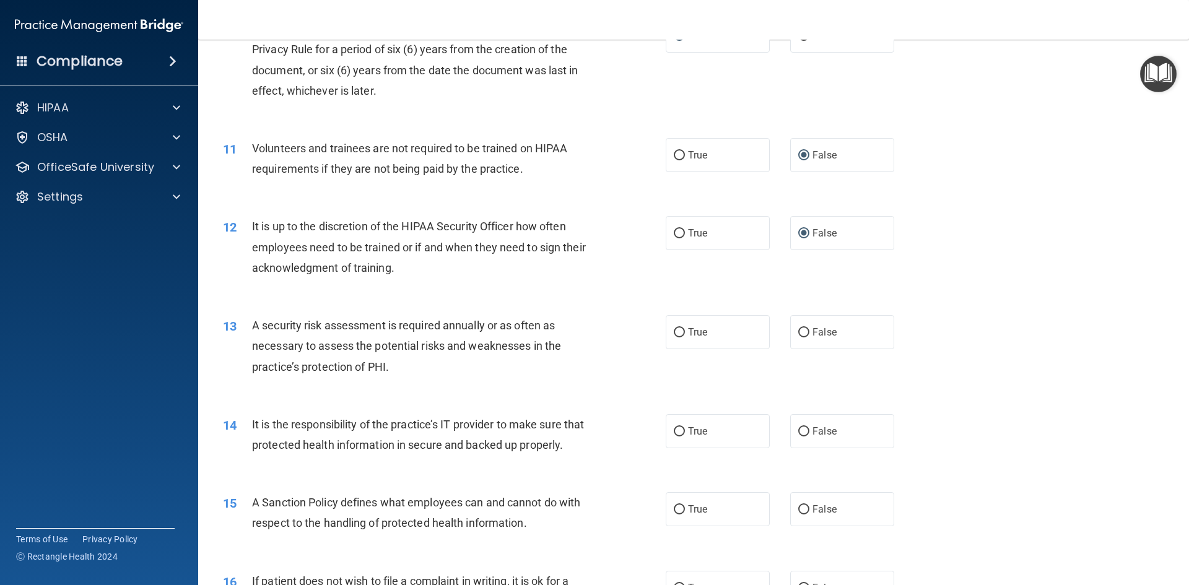
scroll to position [1053, 0]
click at [677, 332] on input "True" at bounding box center [679, 331] width 11 height 9
radio input "true"
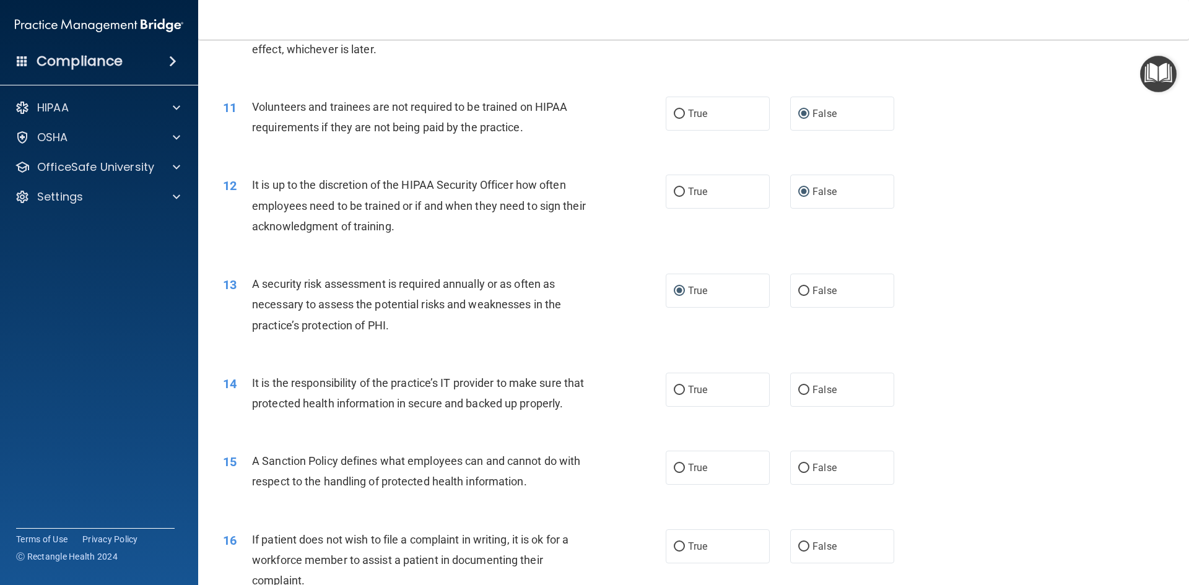
scroll to position [1177, 0]
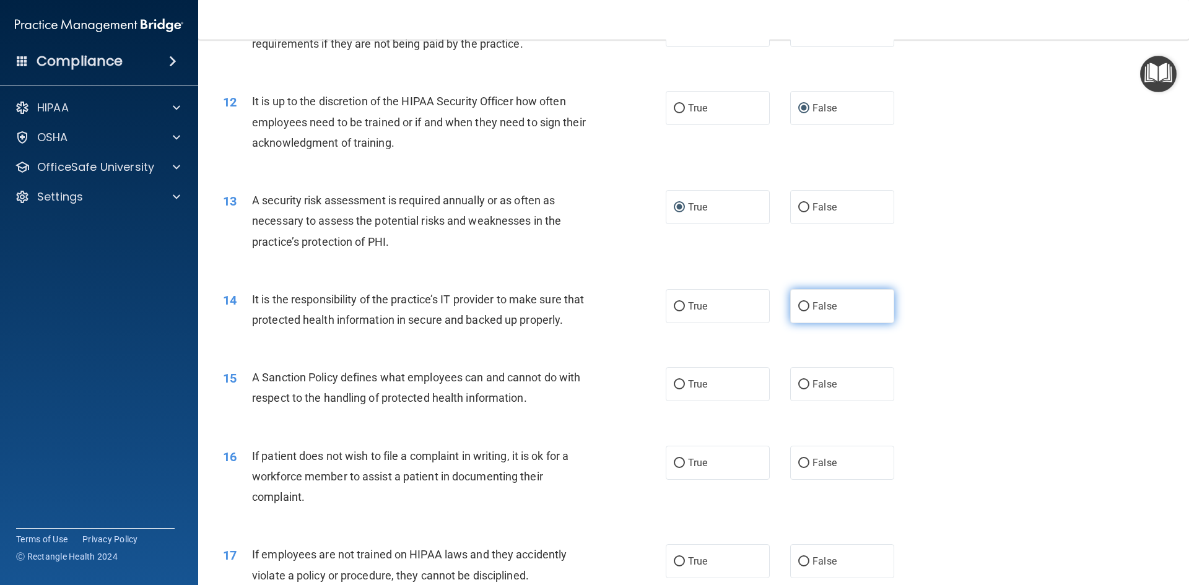
click at [799, 303] on input "False" at bounding box center [804, 306] width 11 height 9
radio input "true"
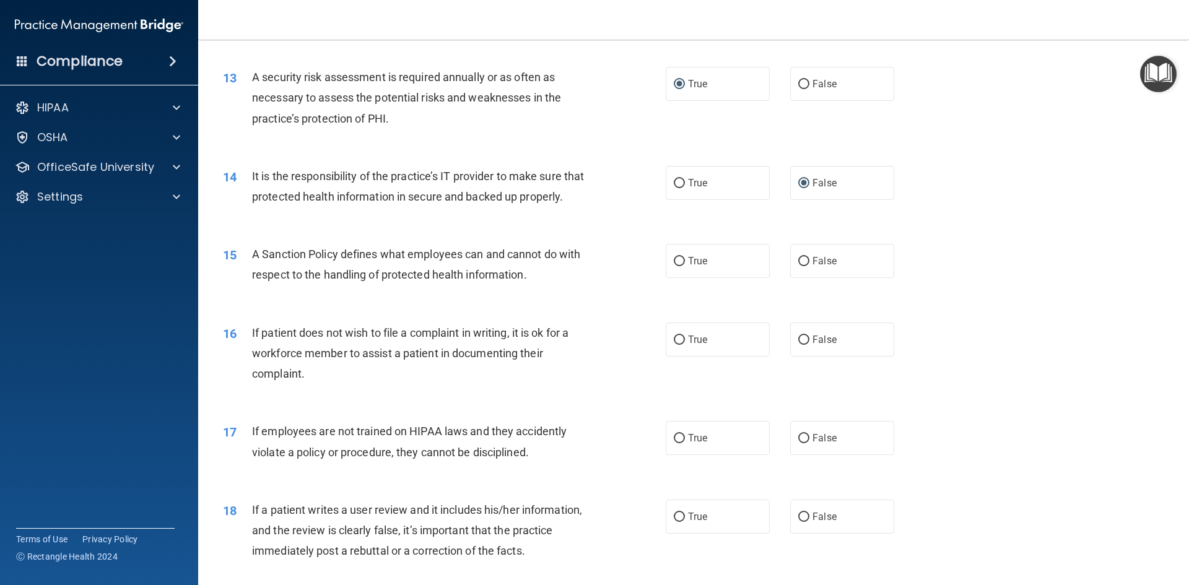
scroll to position [1301, 0]
click at [678, 266] on input "True" at bounding box center [679, 260] width 11 height 9
radio input "true"
click at [678, 344] on input "True" at bounding box center [679, 339] width 11 height 9
radio input "true"
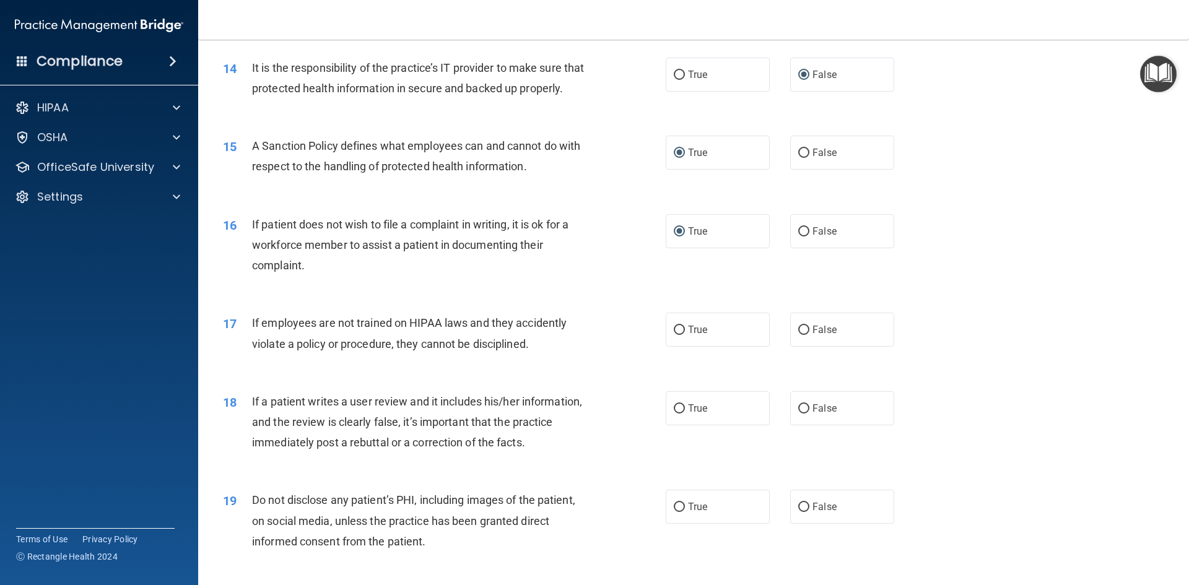
scroll to position [1425, 0]
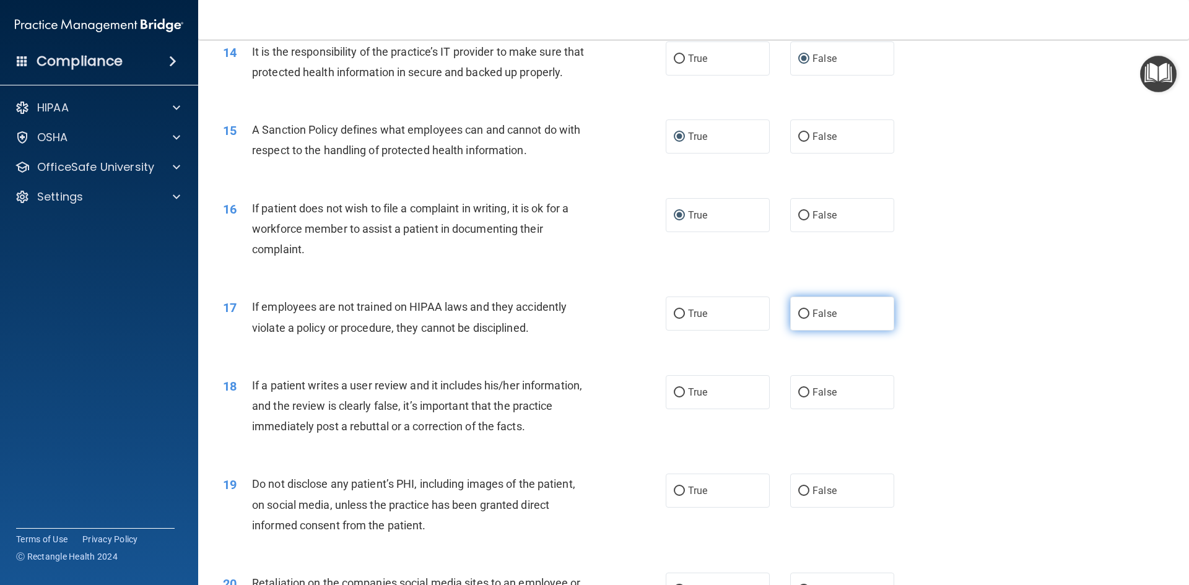
click at [799, 319] on input "False" at bounding box center [804, 314] width 11 height 9
radio input "true"
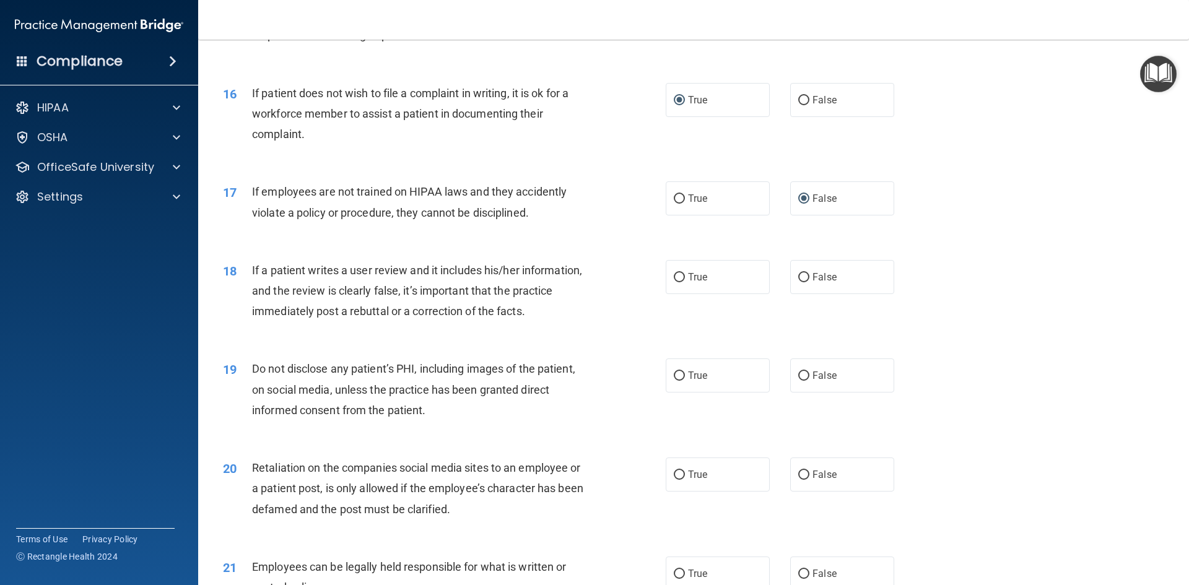
scroll to position [1549, 0]
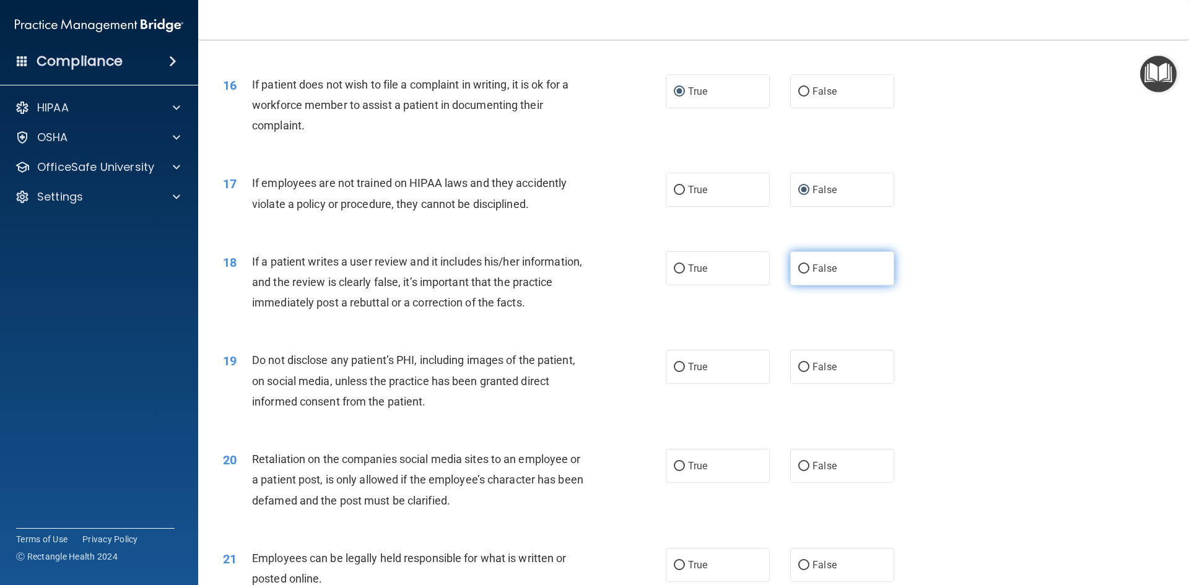
click at [799, 274] on input "False" at bounding box center [804, 269] width 11 height 9
radio input "true"
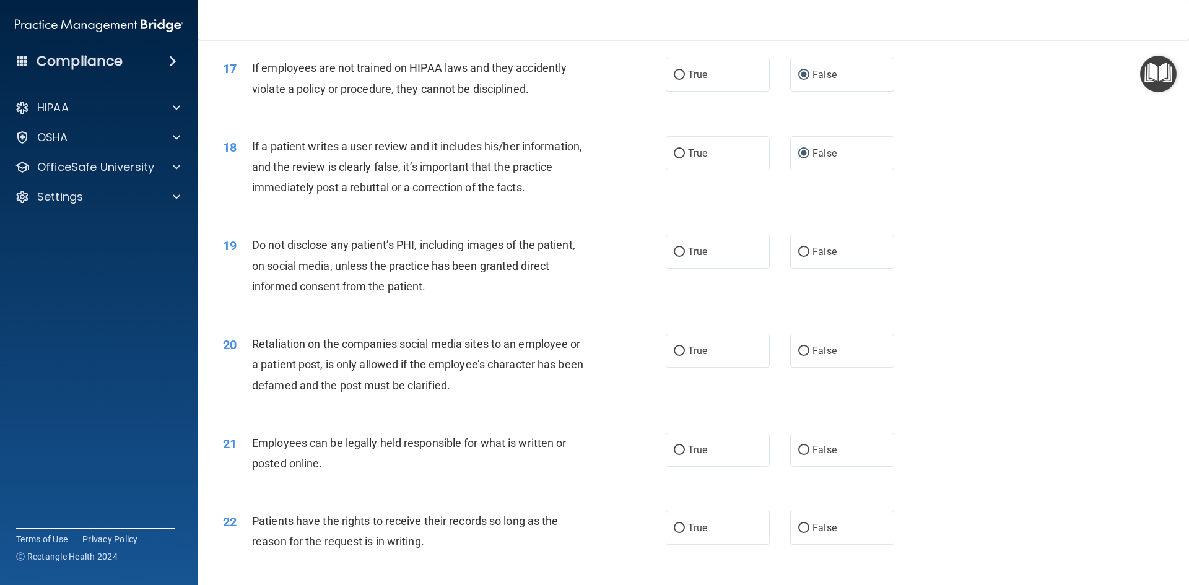
scroll to position [1673, 0]
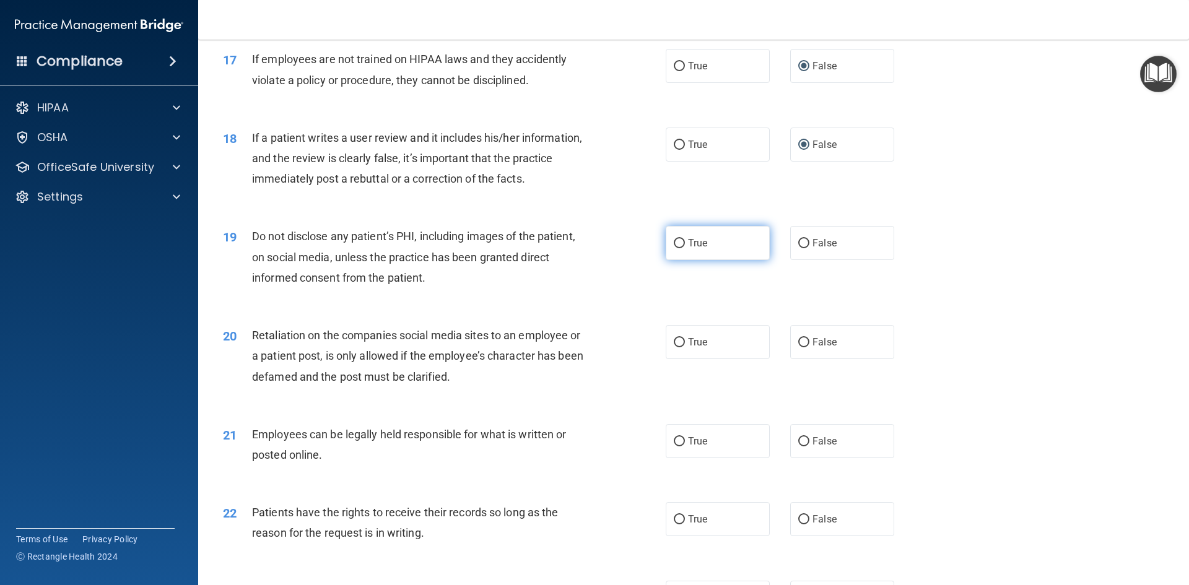
click at [676, 248] on input "True" at bounding box center [679, 243] width 11 height 9
radio input "true"
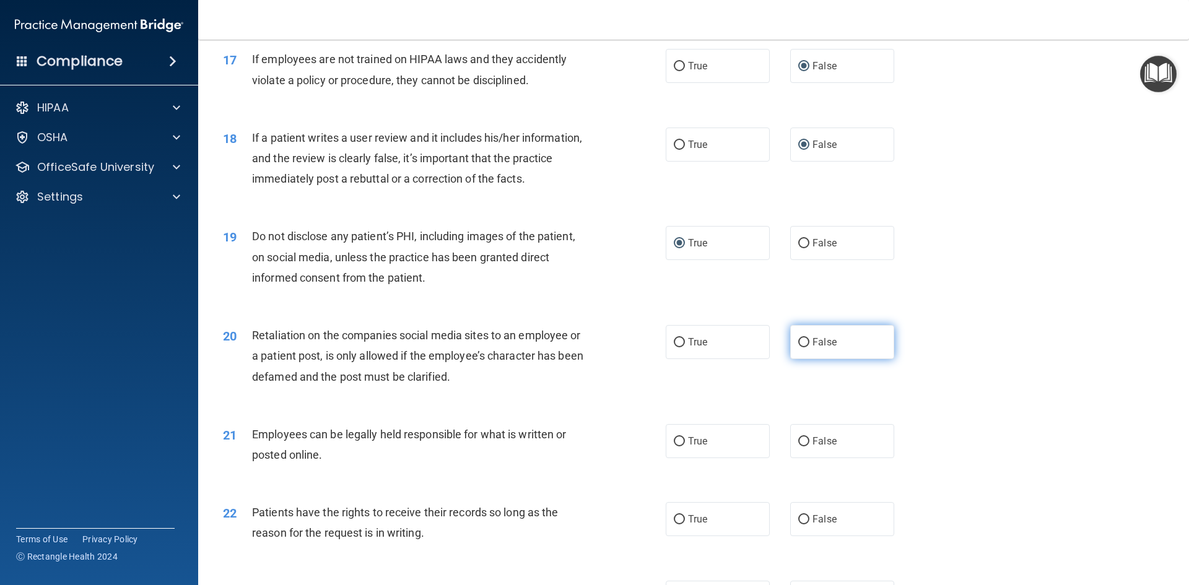
click at [799, 348] on input "False" at bounding box center [804, 342] width 11 height 9
radio input "true"
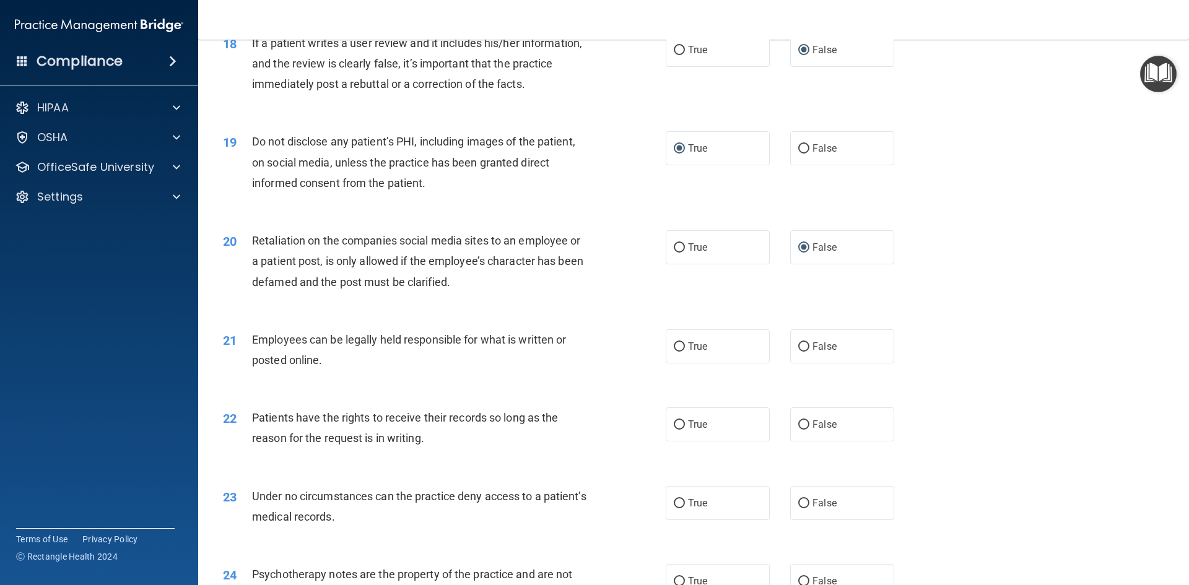
scroll to position [1796, 0]
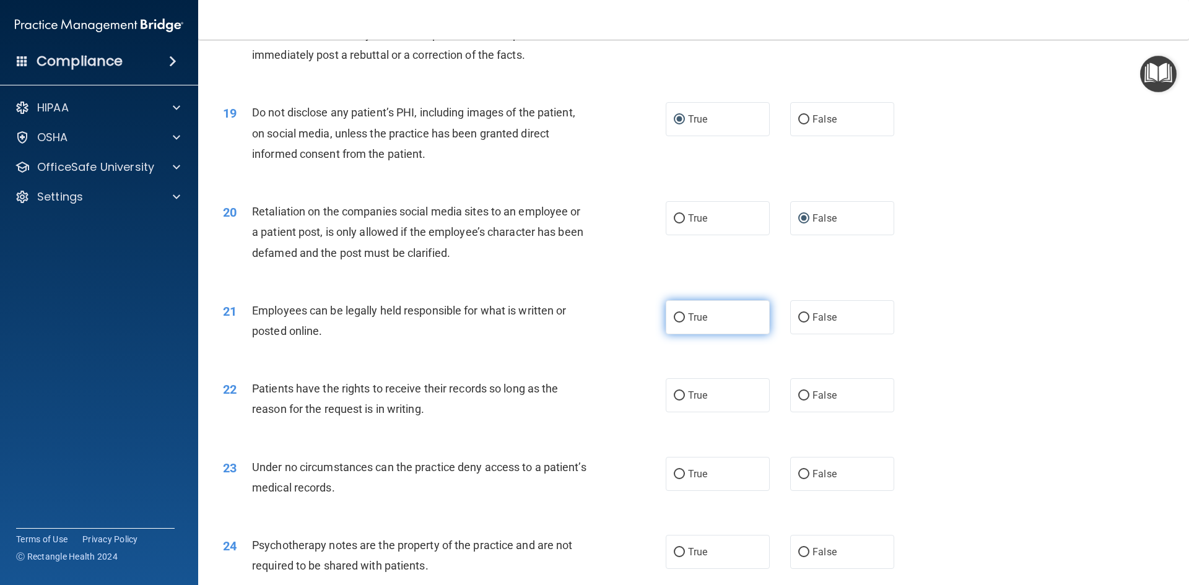
click at [674, 323] on input "True" at bounding box center [679, 317] width 11 height 9
radio input "true"
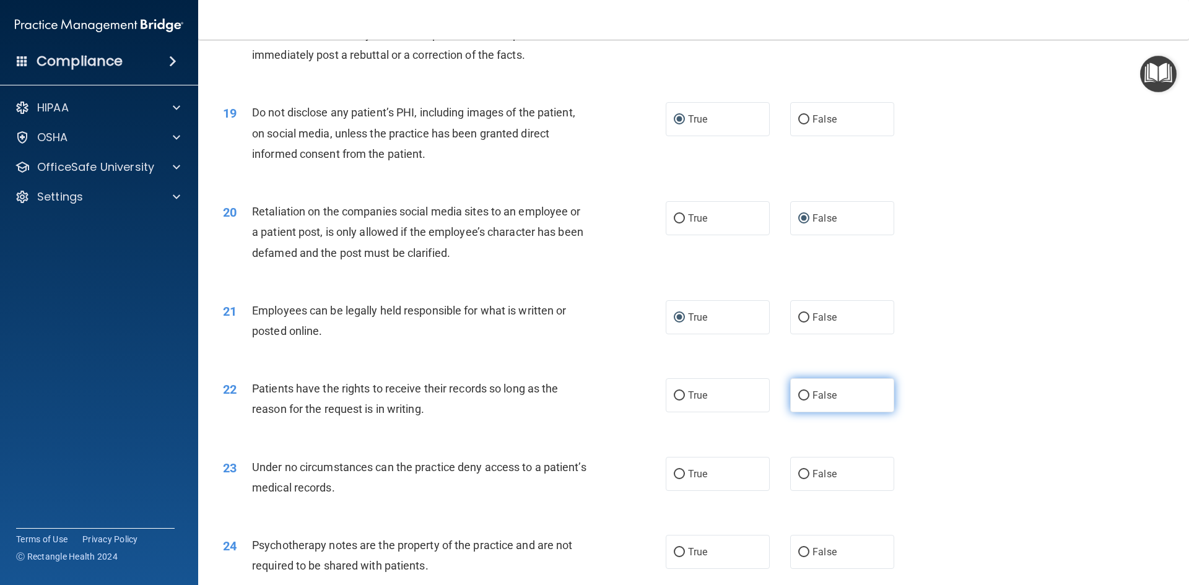
click at [799, 401] on input "False" at bounding box center [804, 396] width 11 height 9
radio input "true"
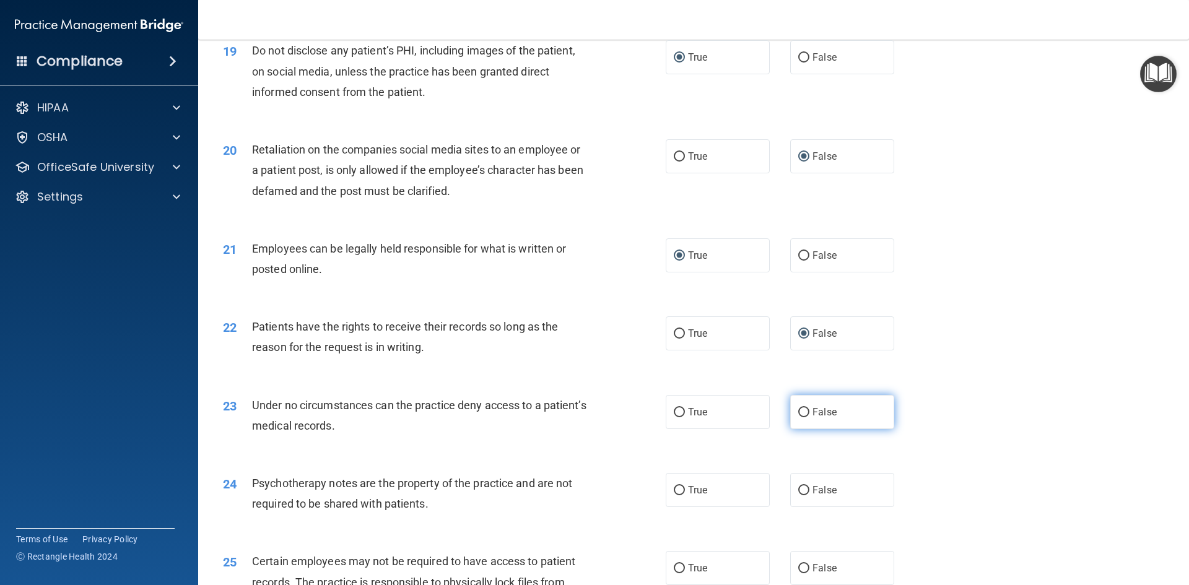
click at [799, 418] on input "False" at bounding box center [804, 412] width 11 height 9
radio input "true"
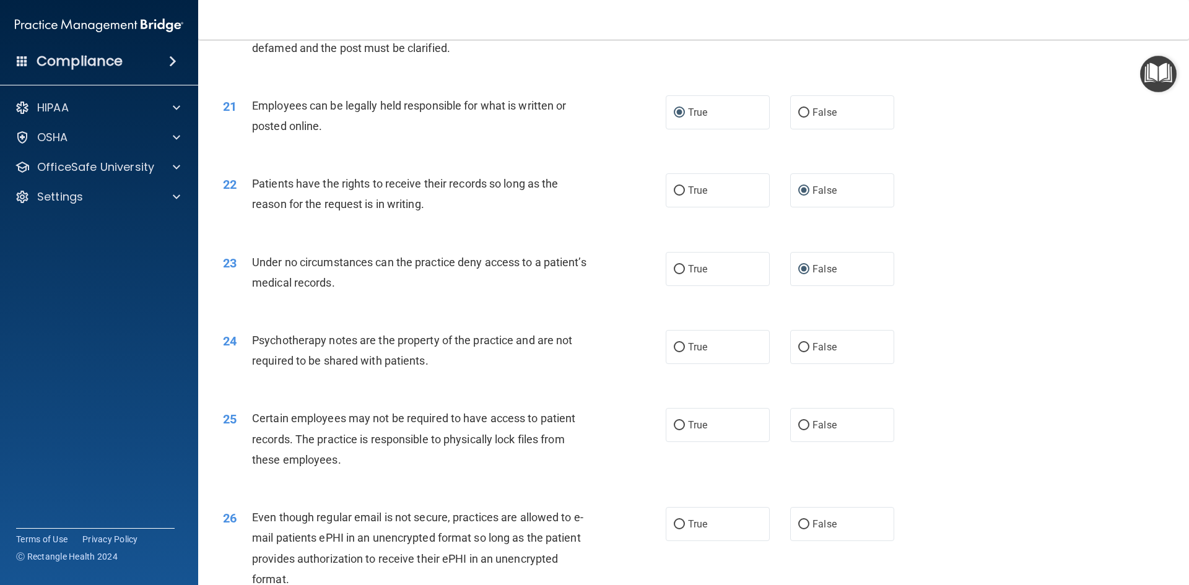
scroll to position [2044, 0]
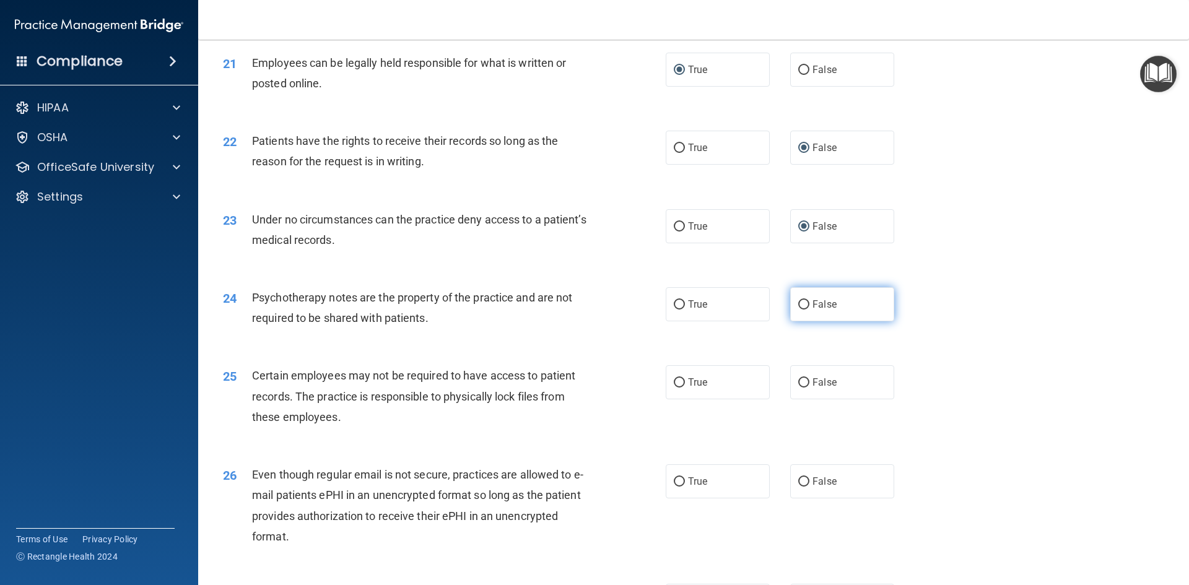
click at [799, 310] on input "False" at bounding box center [804, 304] width 11 height 9
radio input "true"
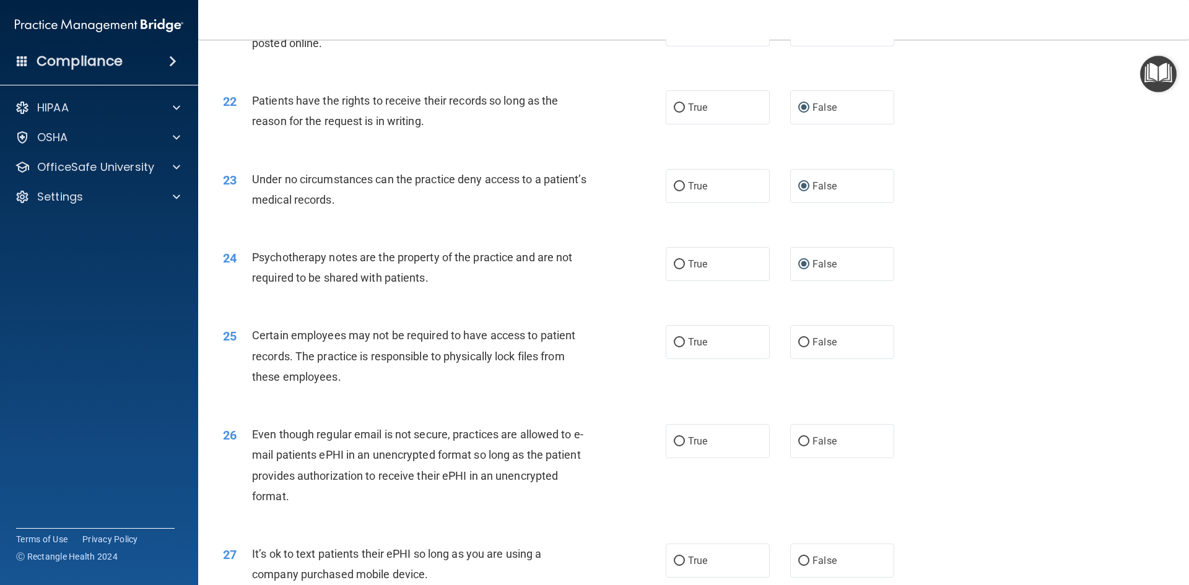
scroll to position [2106, 0]
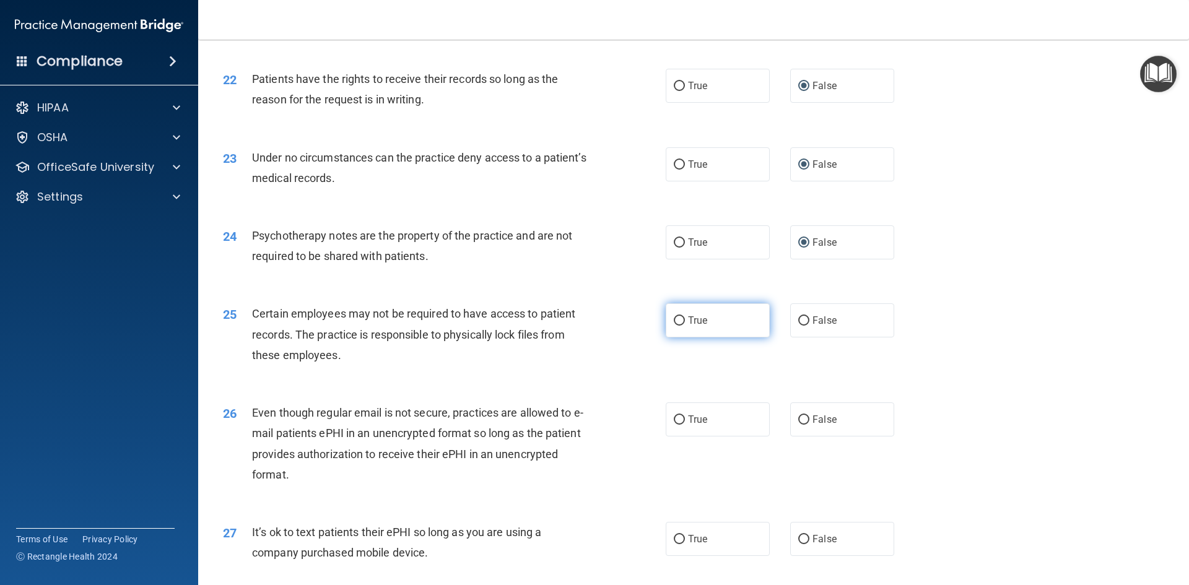
click at [674, 326] on input "True" at bounding box center [679, 321] width 11 height 9
radio input "true"
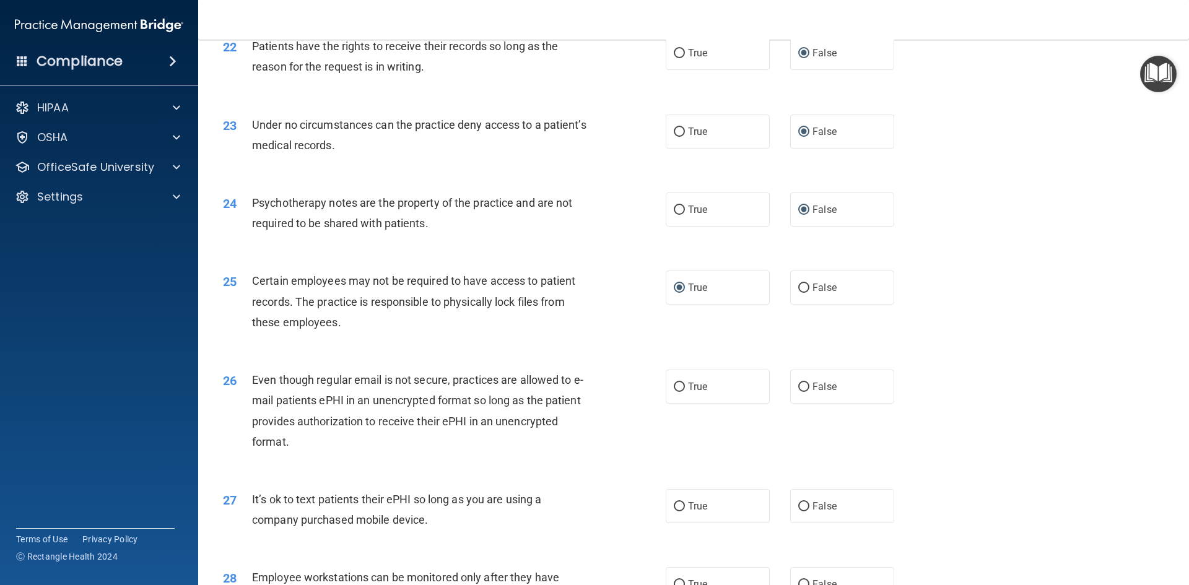
scroll to position [2168, 0]
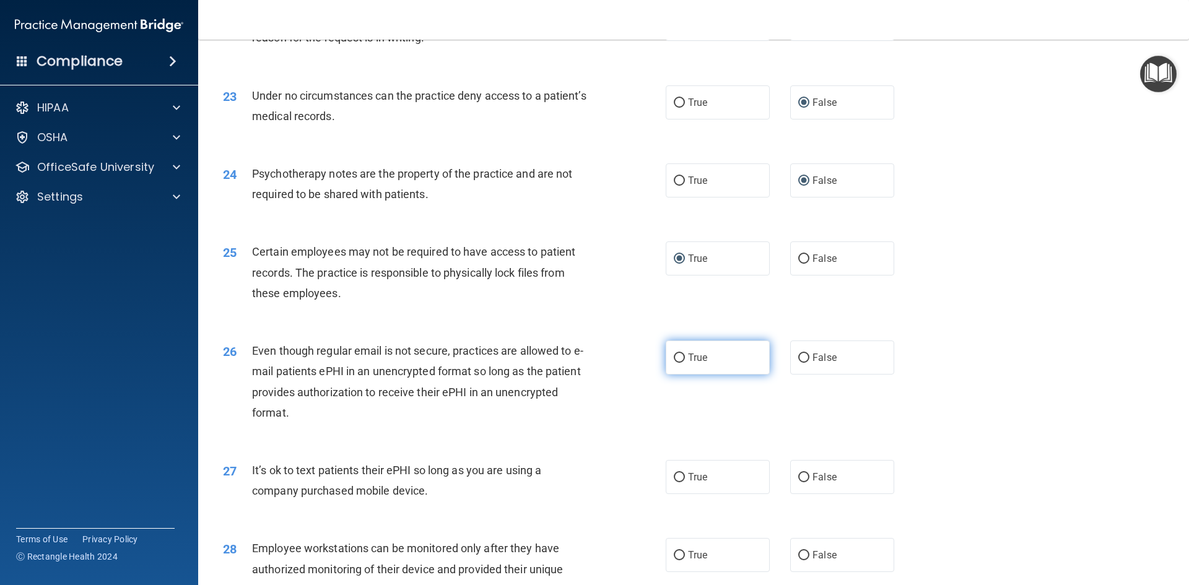
click at [676, 363] on input "True" at bounding box center [679, 358] width 11 height 9
radio input "true"
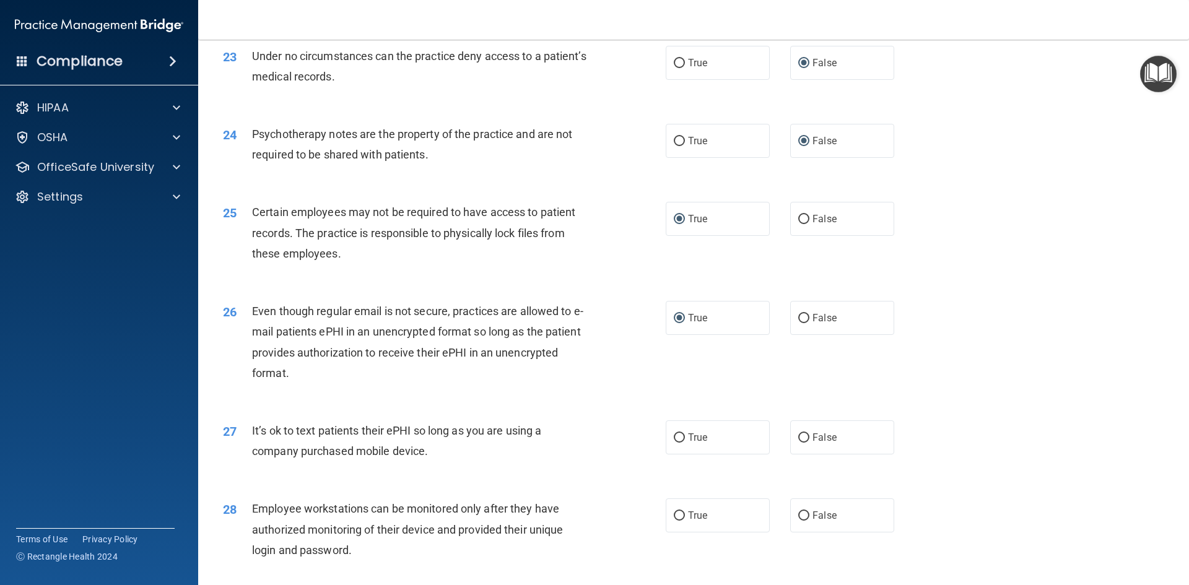
scroll to position [2230, 0]
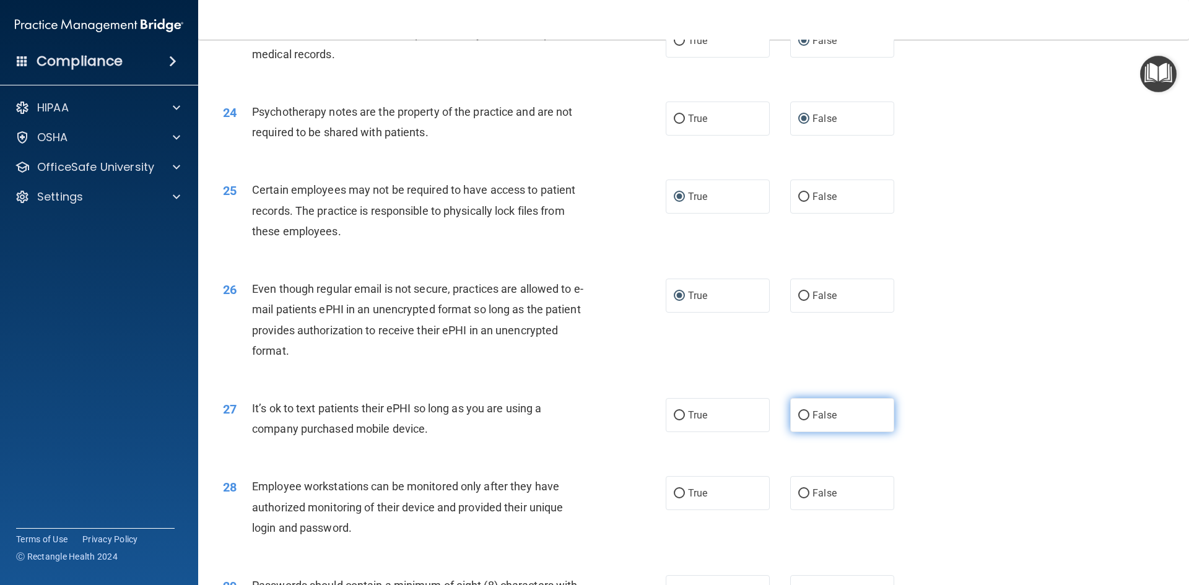
click at [799, 421] on input "False" at bounding box center [804, 415] width 11 height 9
radio input "true"
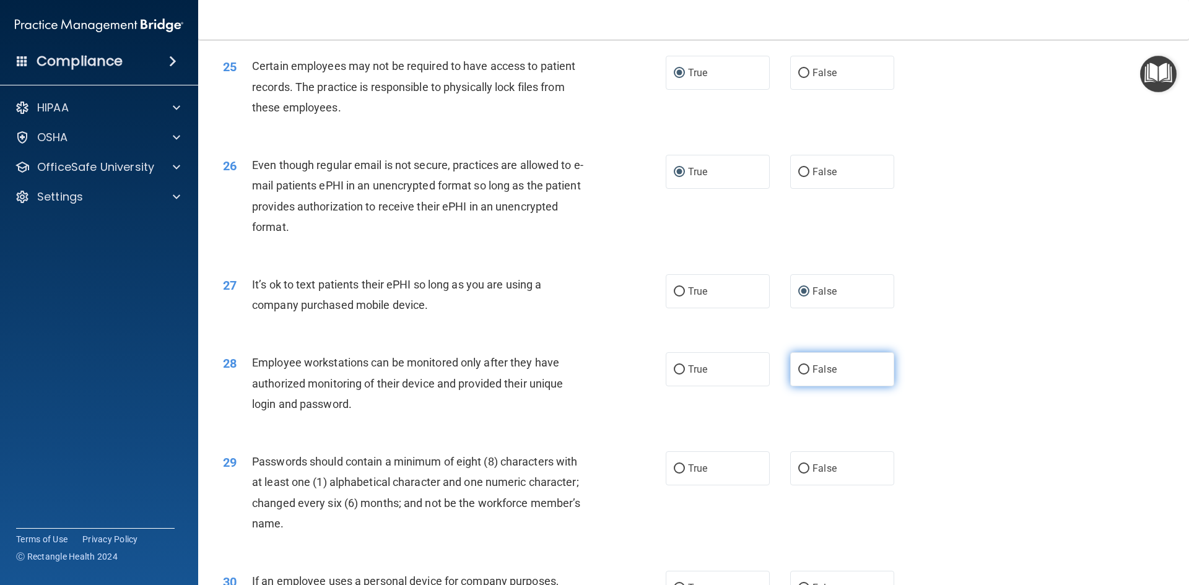
click at [800, 375] on input "False" at bounding box center [804, 369] width 11 height 9
radio input "true"
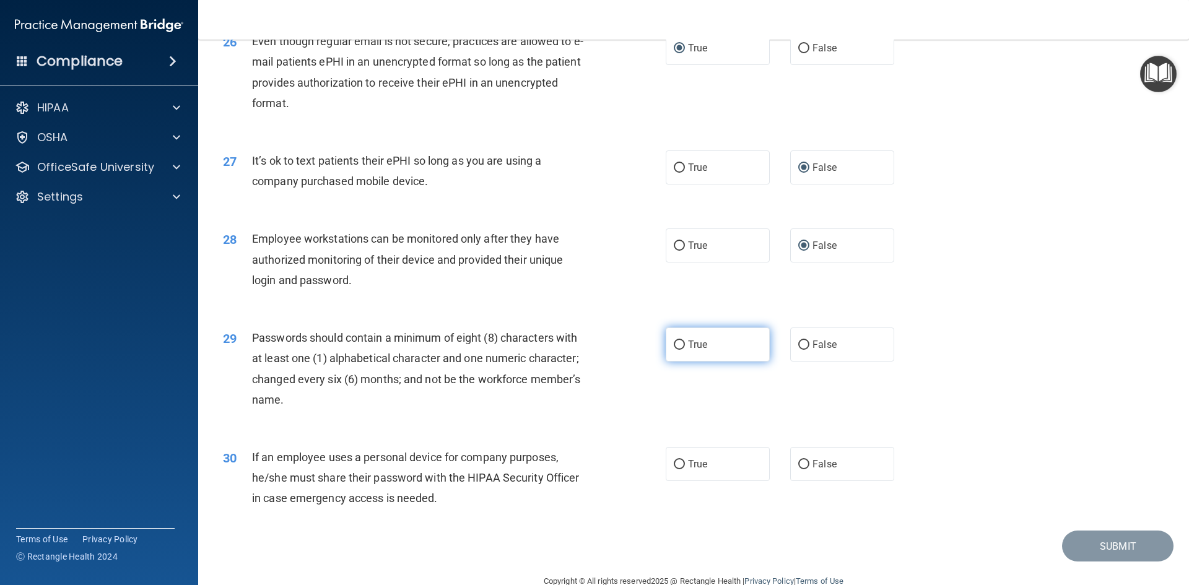
click at [674, 350] on input "True" at bounding box center [679, 345] width 11 height 9
radio input "true"
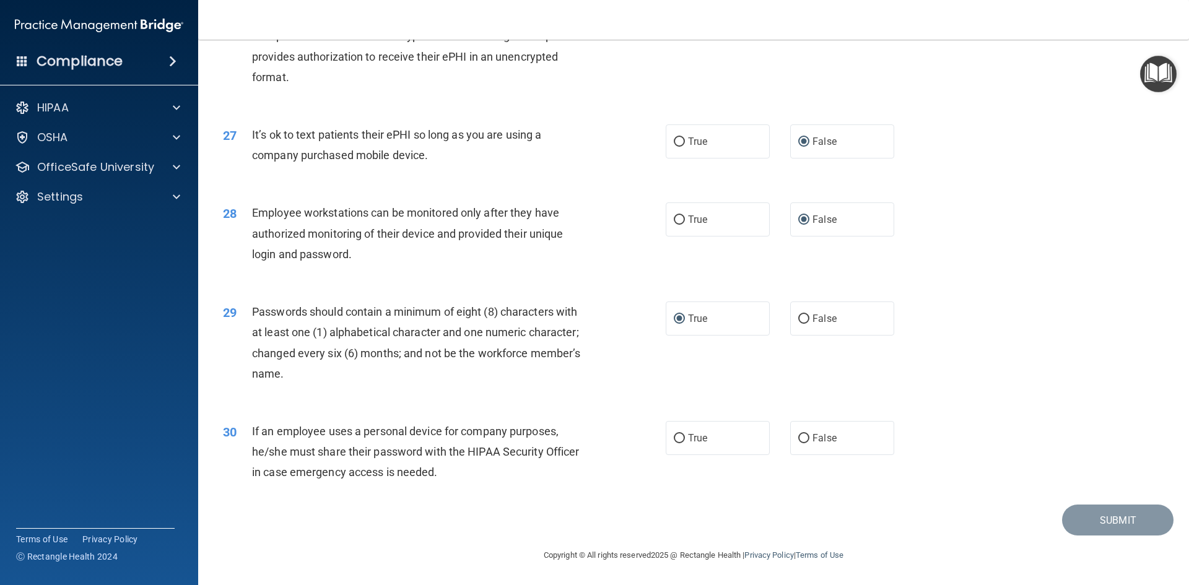
scroll to position [2524, 0]
click at [799, 435] on input "False" at bounding box center [804, 438] width 11 height 9
radio input "true"
drag, startPoint x: 1099, startPoint y: 518, endPoint x: 1096, endPoint y: 512, distance: 6.9
click at [1096, 514] on button "Submit" at bounding box center [1118, 521] width 112 height 32
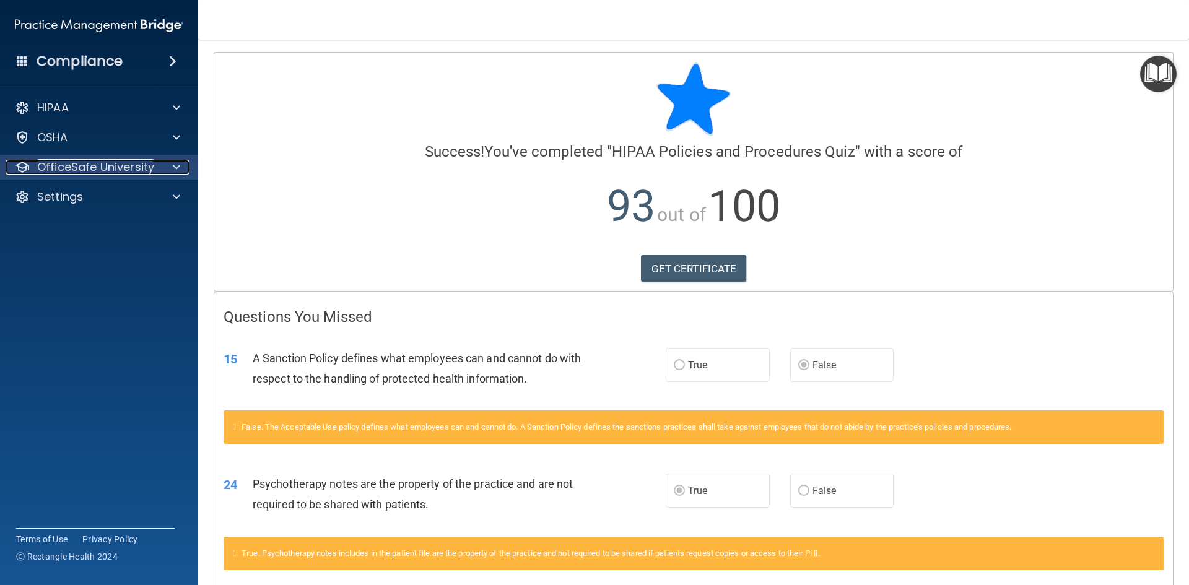
click at [126, 164] on p "OfficeSafe University" at bounding box center [95, 167] width 117 height 15
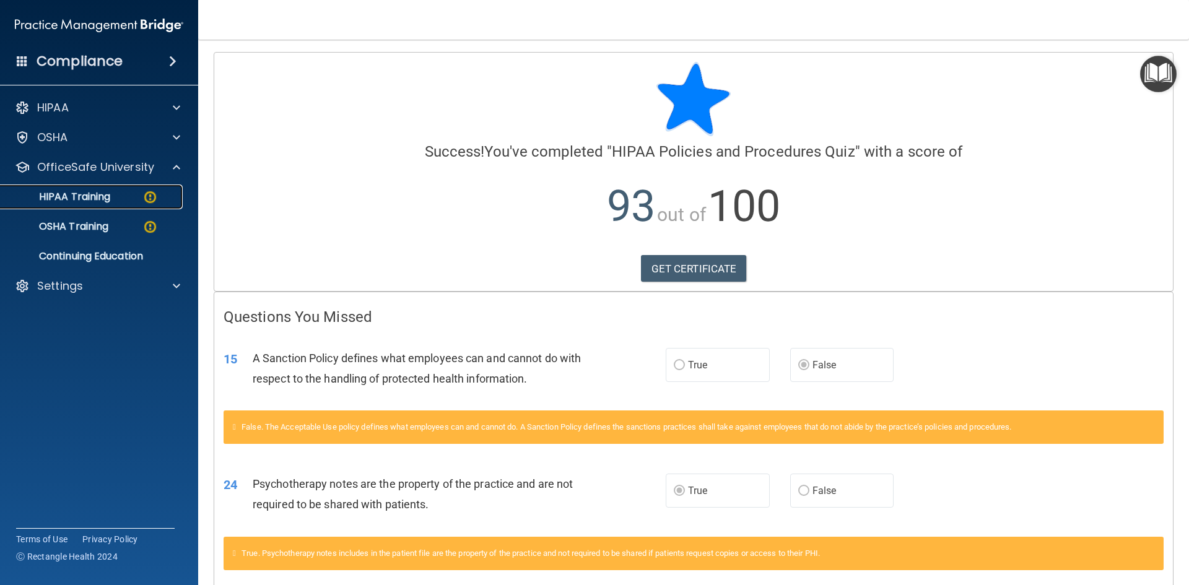
click at [123, 195] on div "HIPAA Training" at bounding box center [92, 197] width 169 height 12
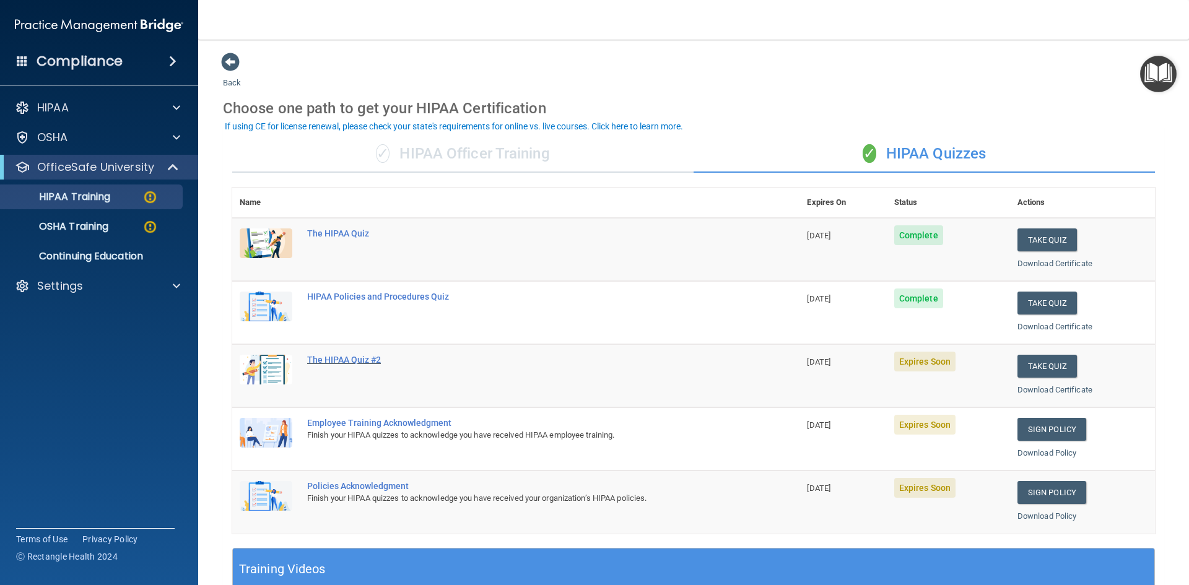
click at [354, 356] on div "The HIPAA Quiz #2" at bounding box center [522, 360] width 431 height 10
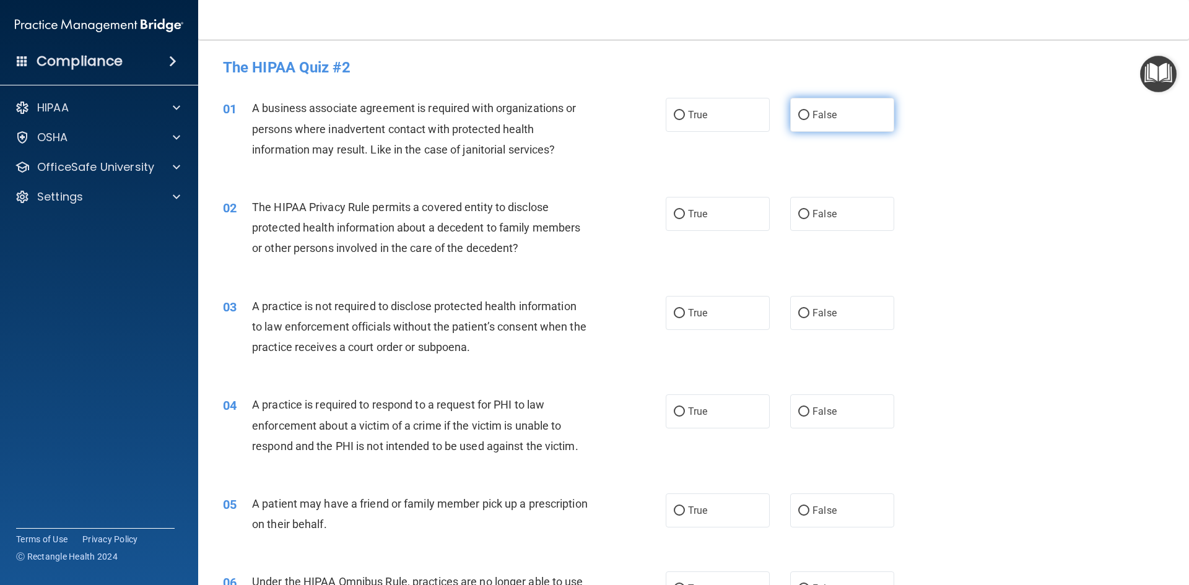
click at [799, 118] on input "False" at bounding box center [804, 115] width 11 height 9
radio input "true"
click at [675, 210] on input "True" at bounding box center [679, 214] width 11 height 9
radio input "true"
click at [800, 317] on input "False" at bounding box center [804, 313] width 11 height 9
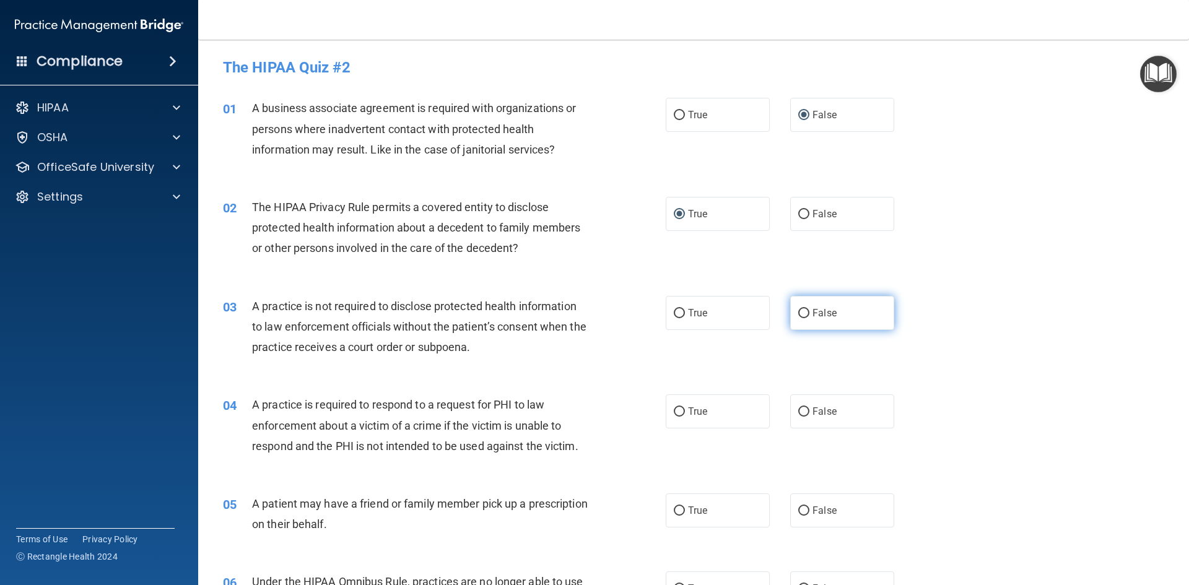
radio input "true"
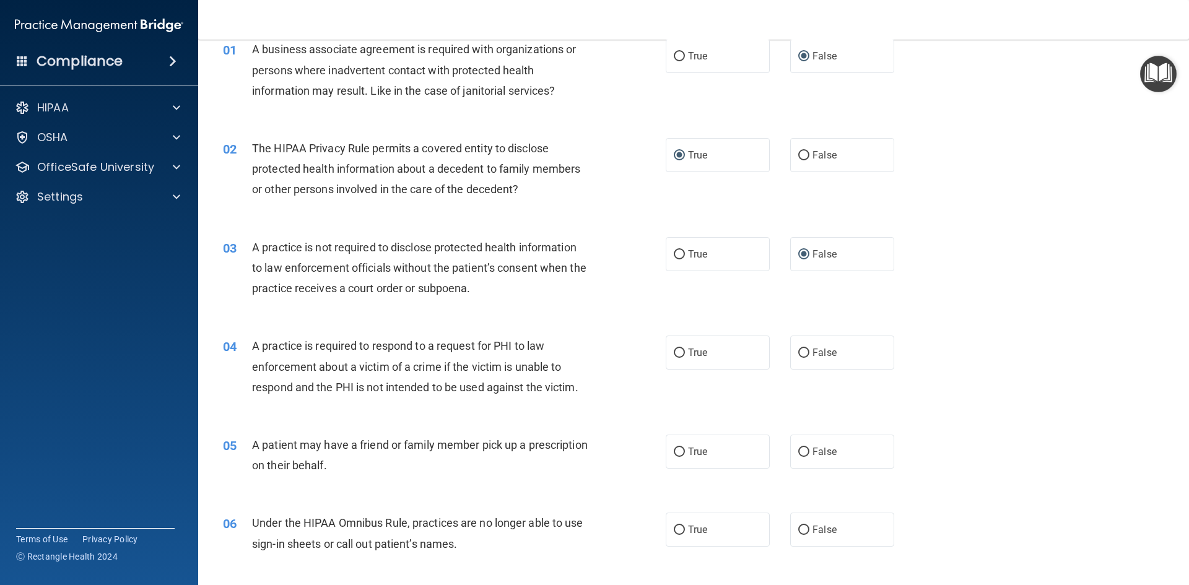
scroll to position [186, 0]
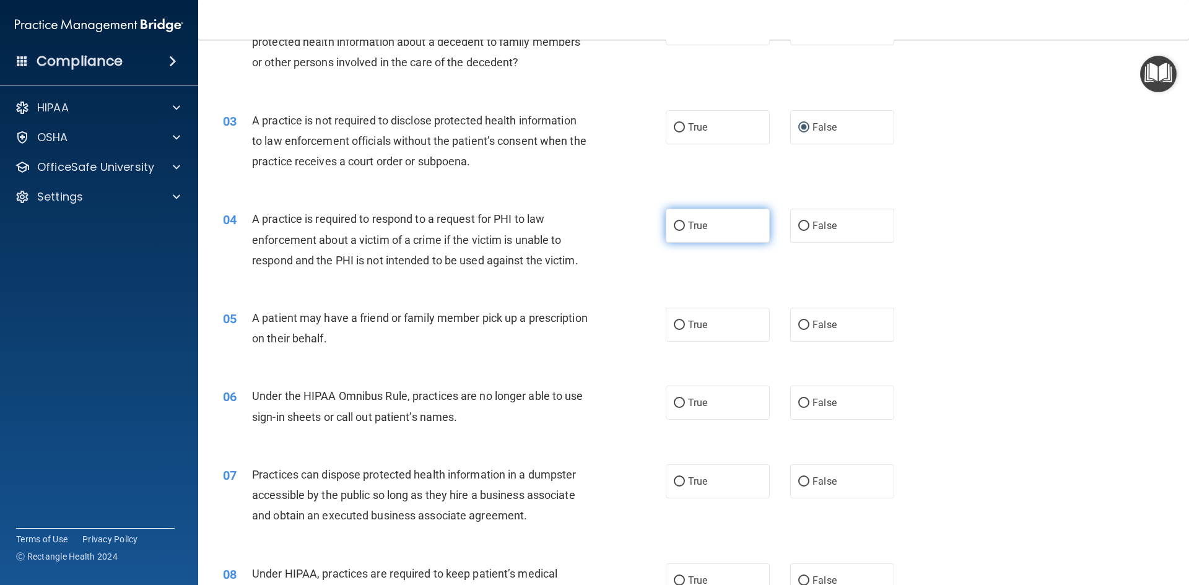
click at [678, 225] on input "True" at bounding box center [679, 226] width 11 height 9
radio input "true"
click at [676, 328] on input "True" at bounding box center [679, 325] width 11 height 9
radio input "true"
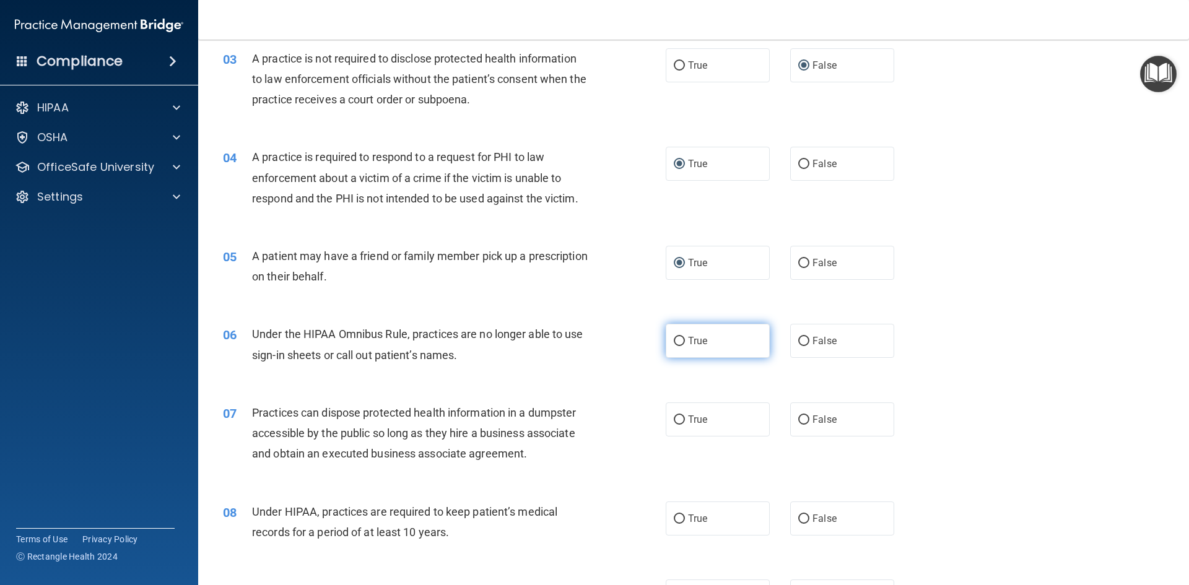
click at [675, 341] on input "True" at bounding box center [679, 341] width 11 height 9
radio input "true"
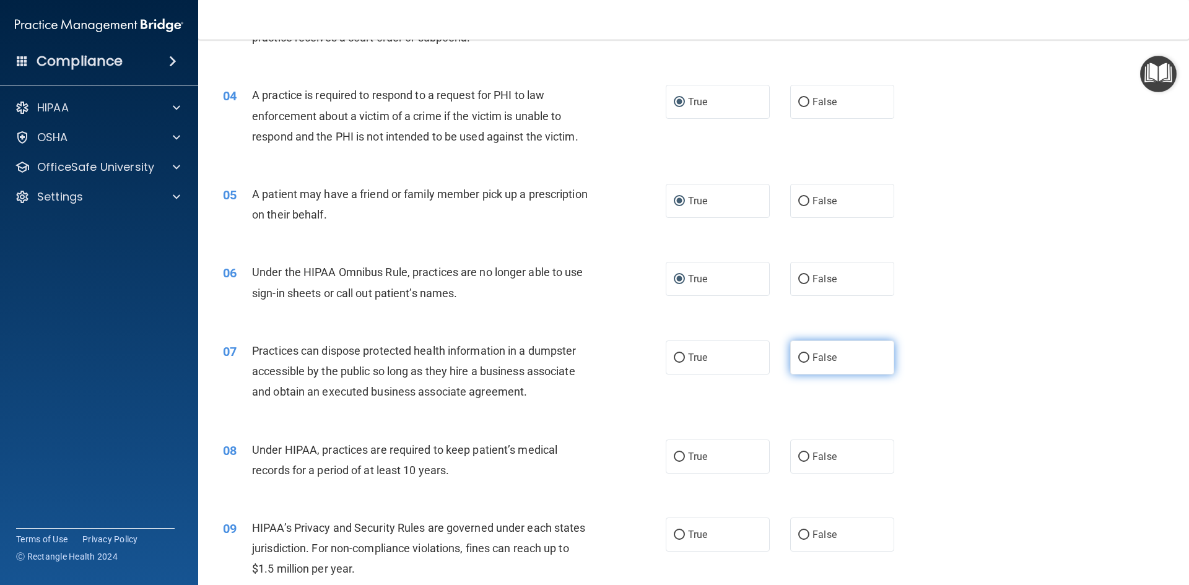
click at [799, 359] on input "False" at bounding box center [804, 358] width 11 height 9
radio input "true"
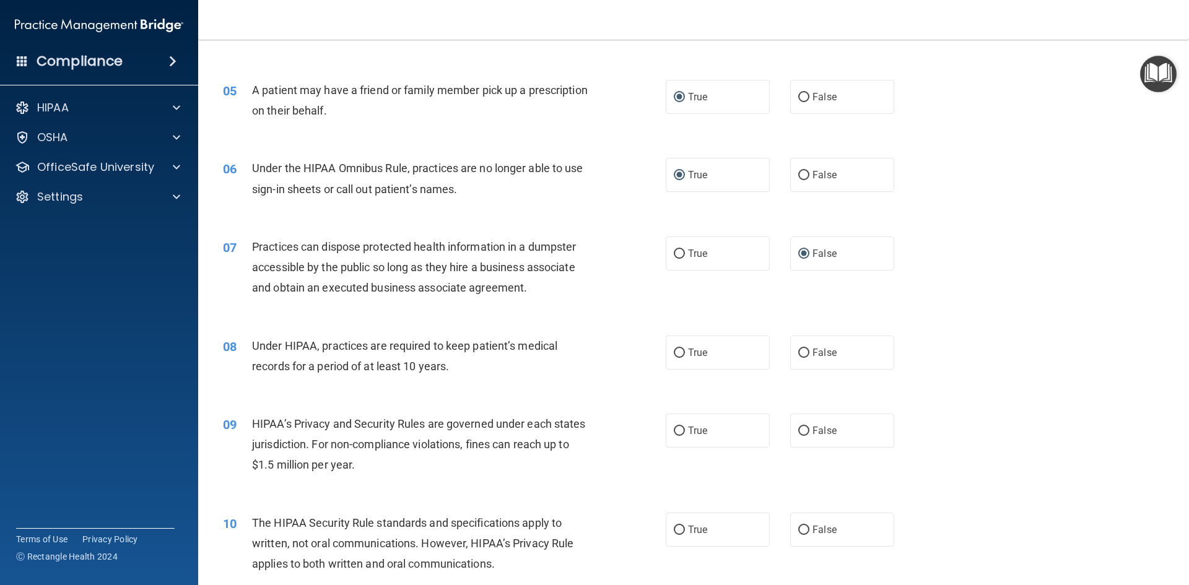
scroll to position [434, 0]
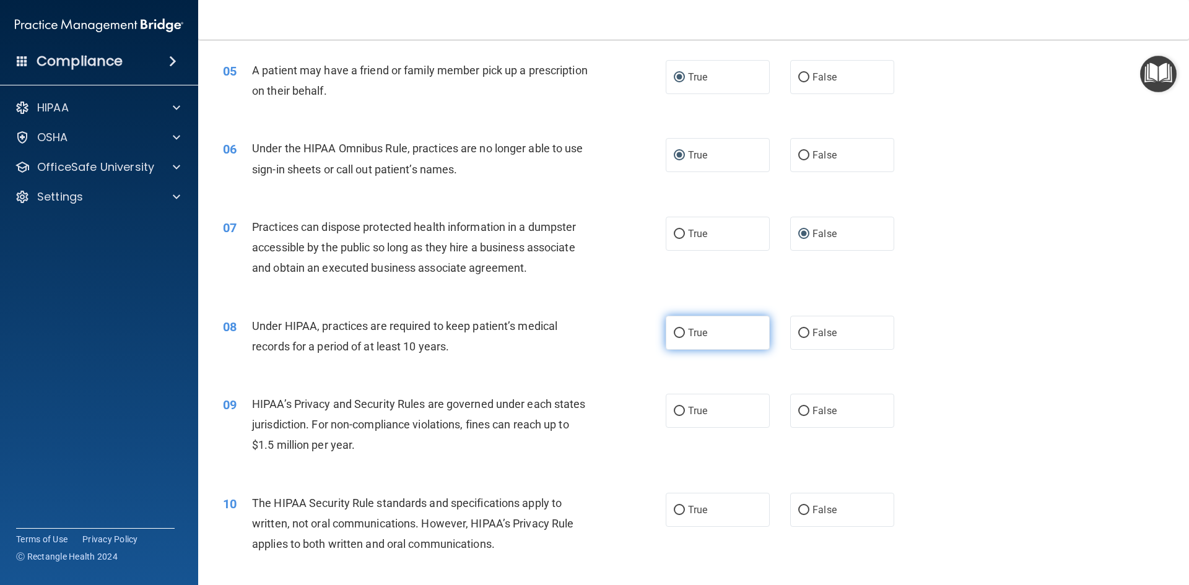
click at [680, 333] on input "True" at bounding box center [679, 333] width 11 height 9
radio input "true"
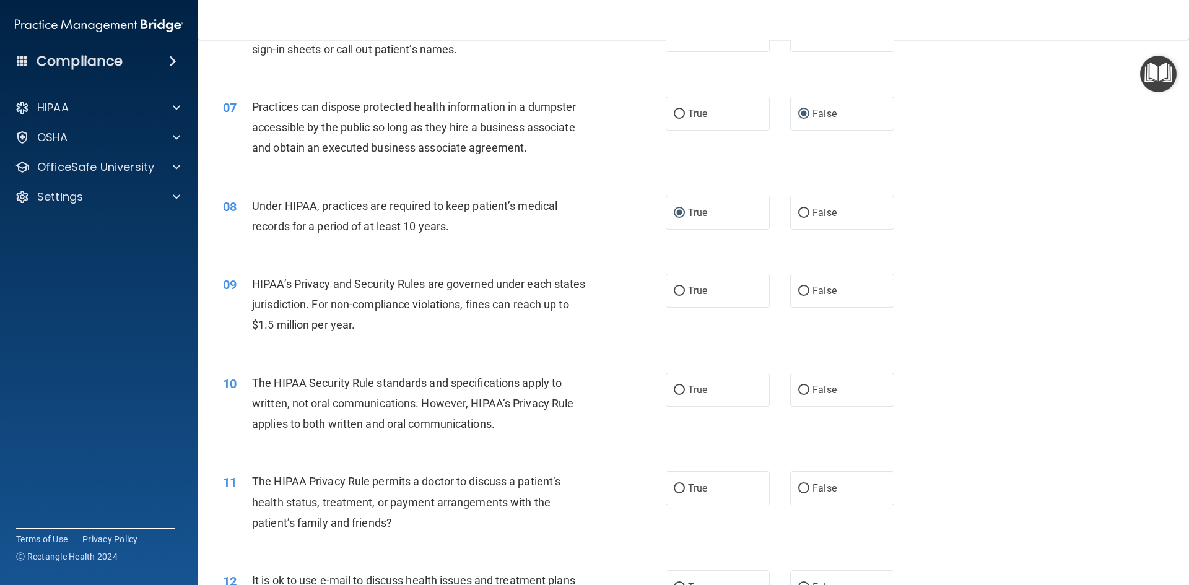
scroll to position [558, 0]
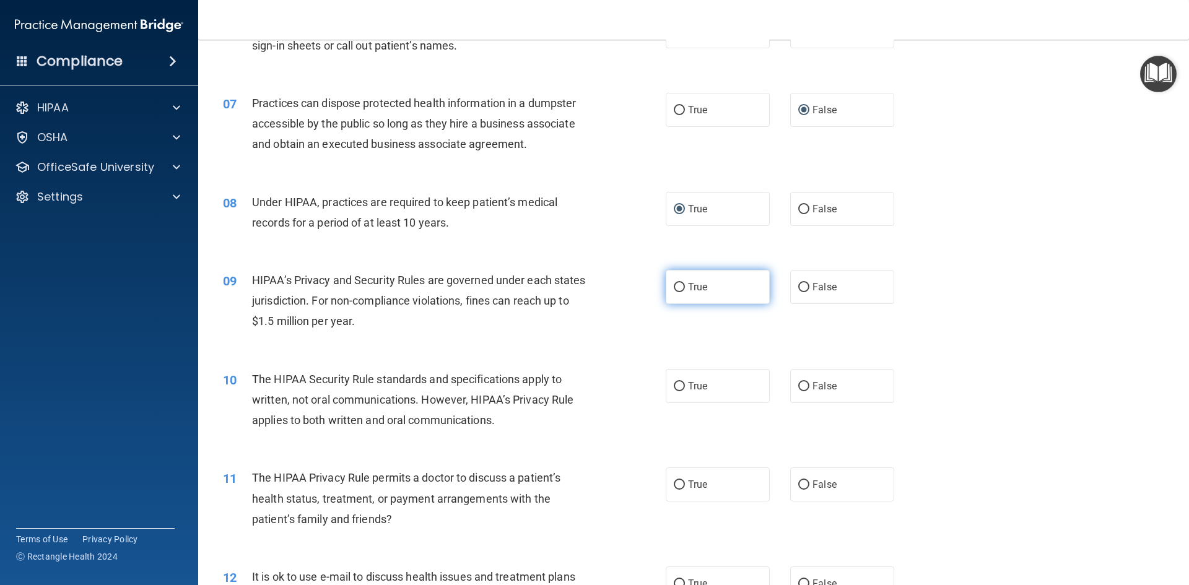
click at [674, 287] on input "True" at bounding box center [679, 287] width 11 height 9
radio input "true"
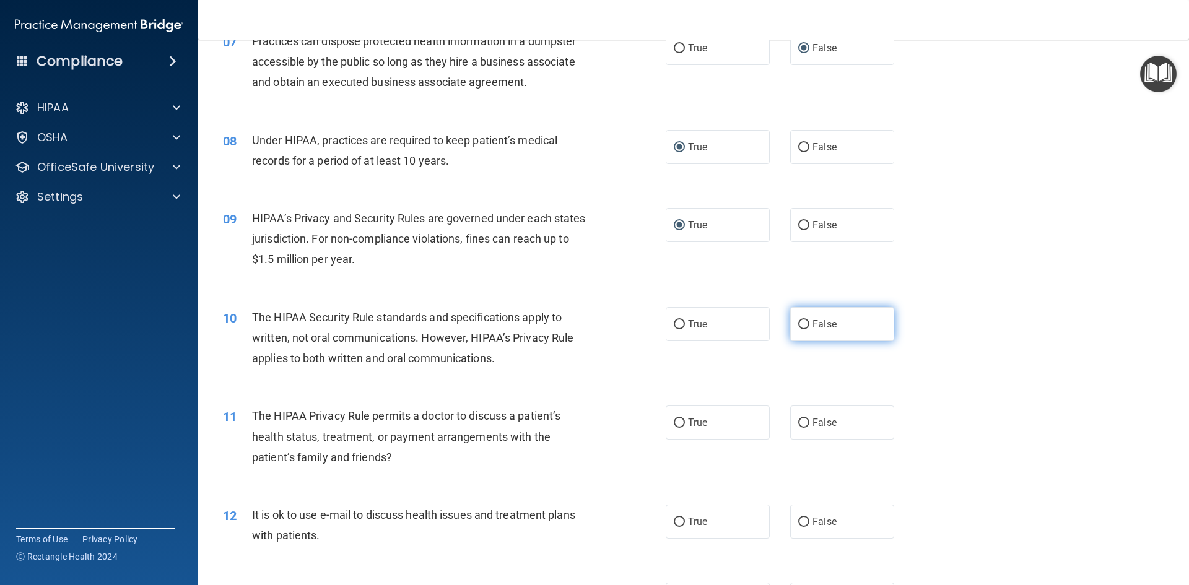
click at [800, 328] on input "False" at bounding box center [804, 324] width 11 height 9
radio input "true"
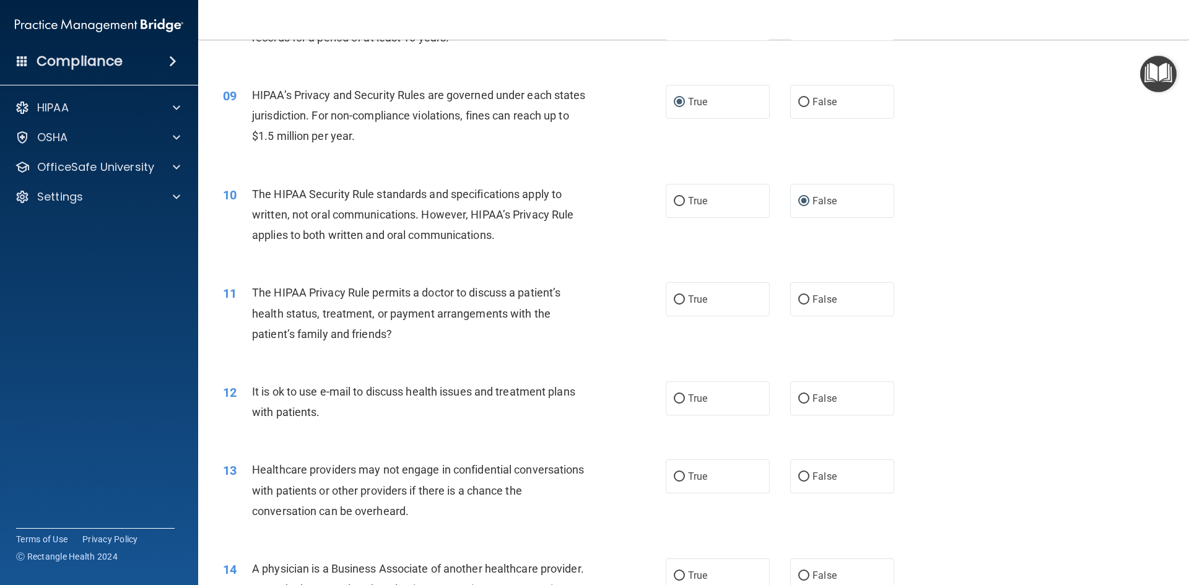
scroll to position [743, 0]
click at [676, 299] on input "True" at bounding box center [679, 299] width 11 height 9
radio input "true"
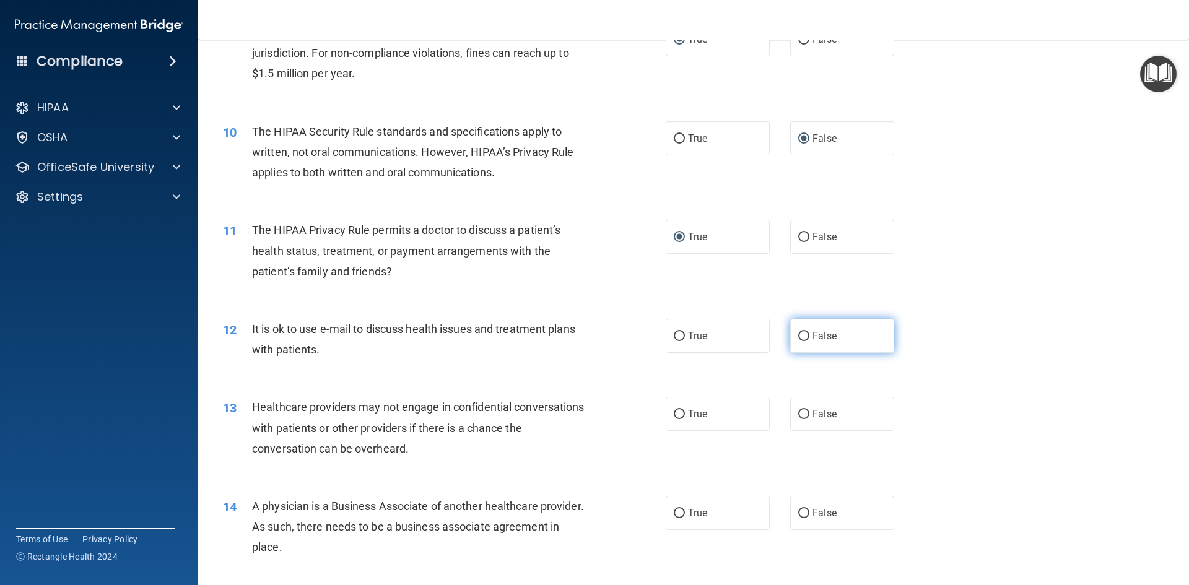
click at [799, 339] on input "False" at bounding box center [804, 336] width 11 height 9
radio input "true"
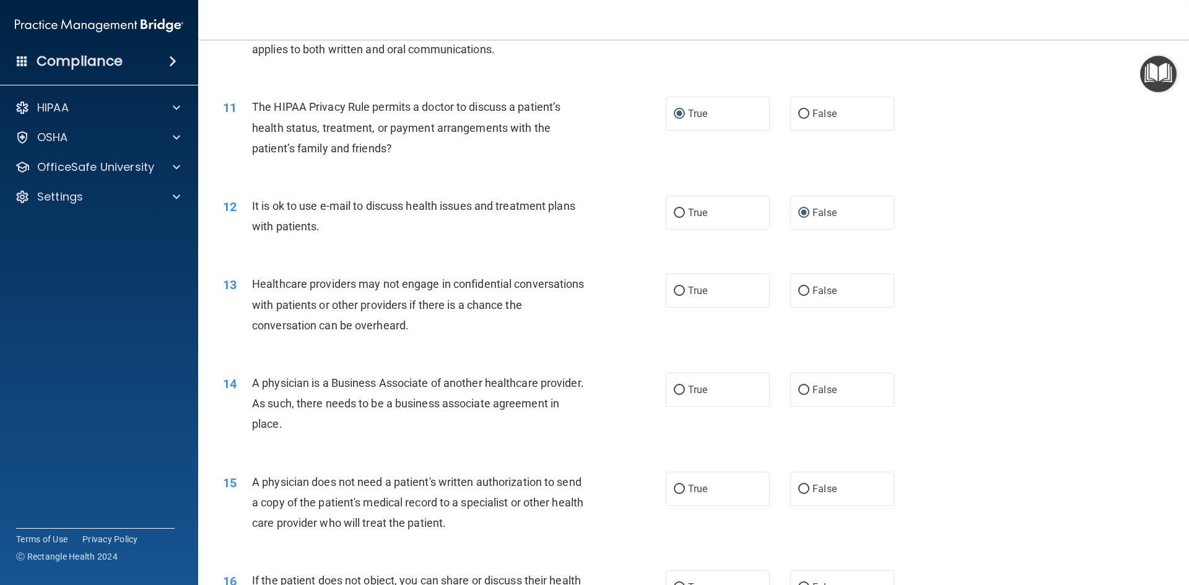
scroll to position [929, 0]
drag, startPoint x: 673, startPoint y: 289, endPoint x: 666, endPoint y: 320, distance: 32.3
click at [674, 288] on input "True" at bounding box center [679, 290] width 11 height 9
radio input "true"
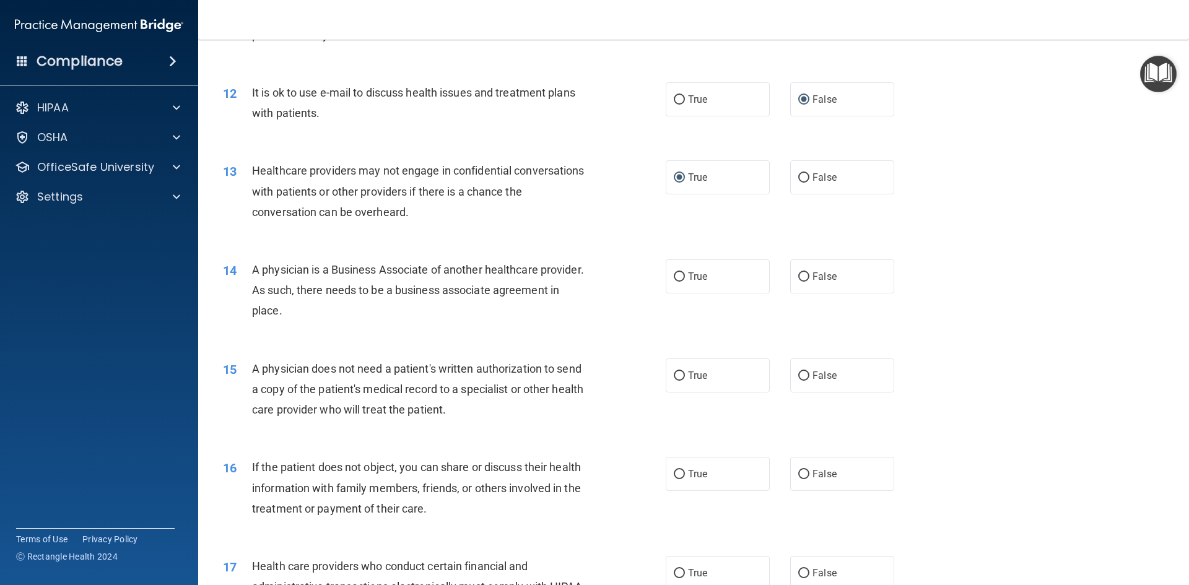
scroll to position [1053, 0]
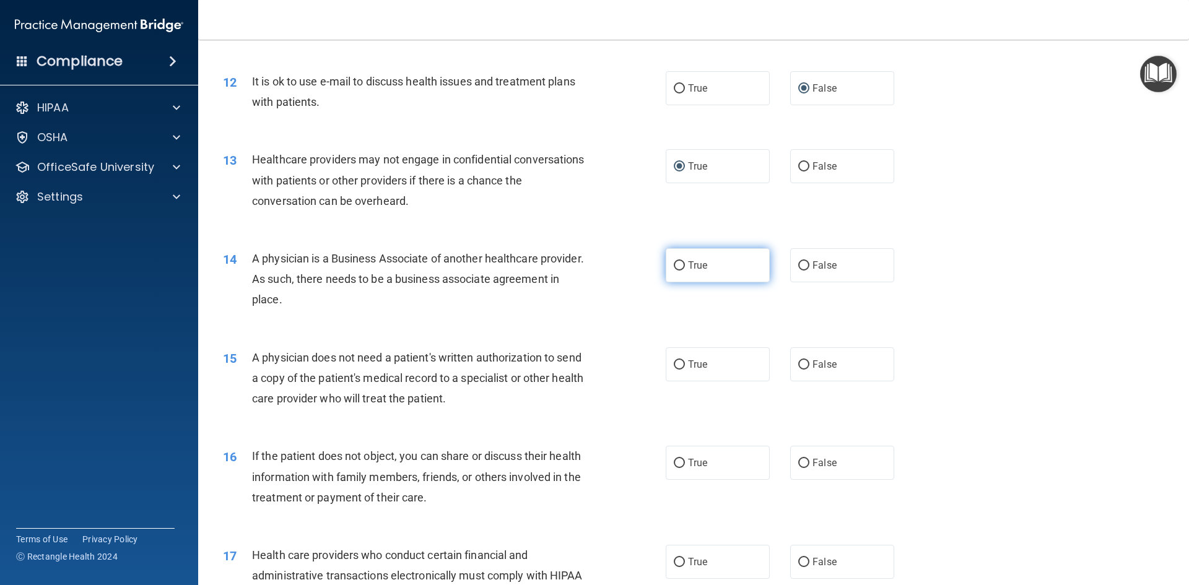
drag, startPoint x: 675, startPoint y: 266, endPoint x: 667, endPoint y: 277, distance: 13.8
click at [675, 266] on input "True" at bounding box center [679, 265] width 11 height 9
radio input "true"
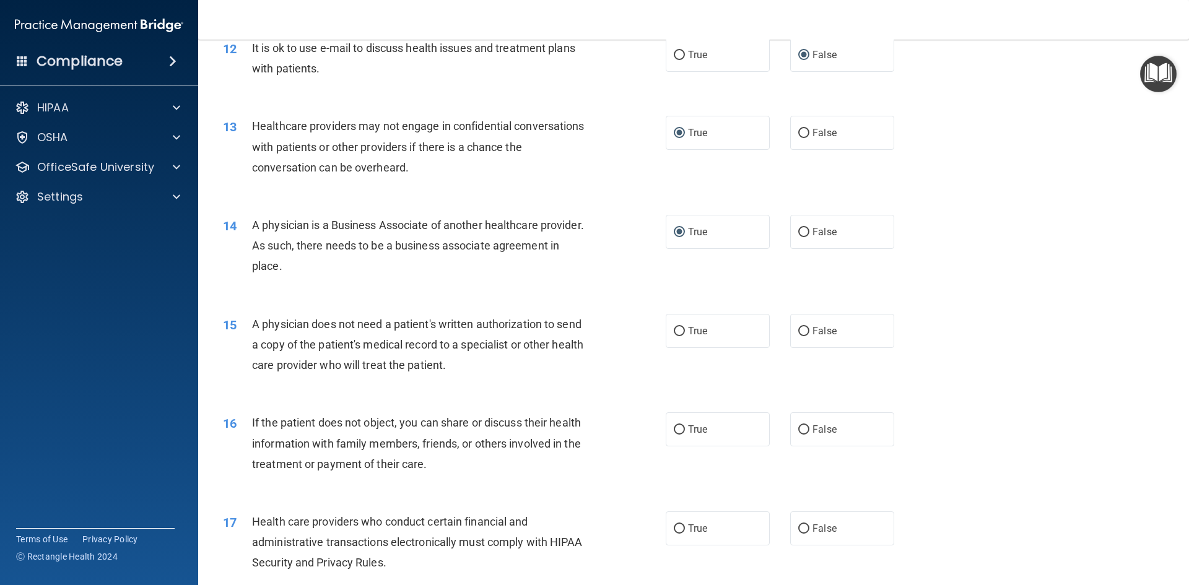
scroll to position [1115, 0]
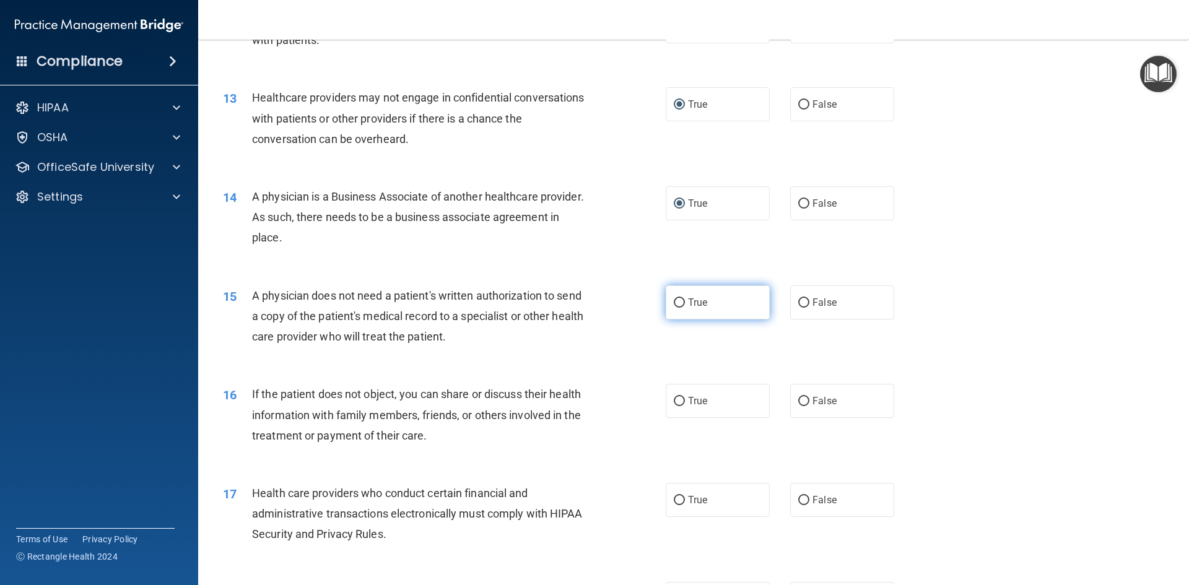
click at [674, 300] on input "True" at bounding box center [679, 303] width 11 height 9
radio input "true"
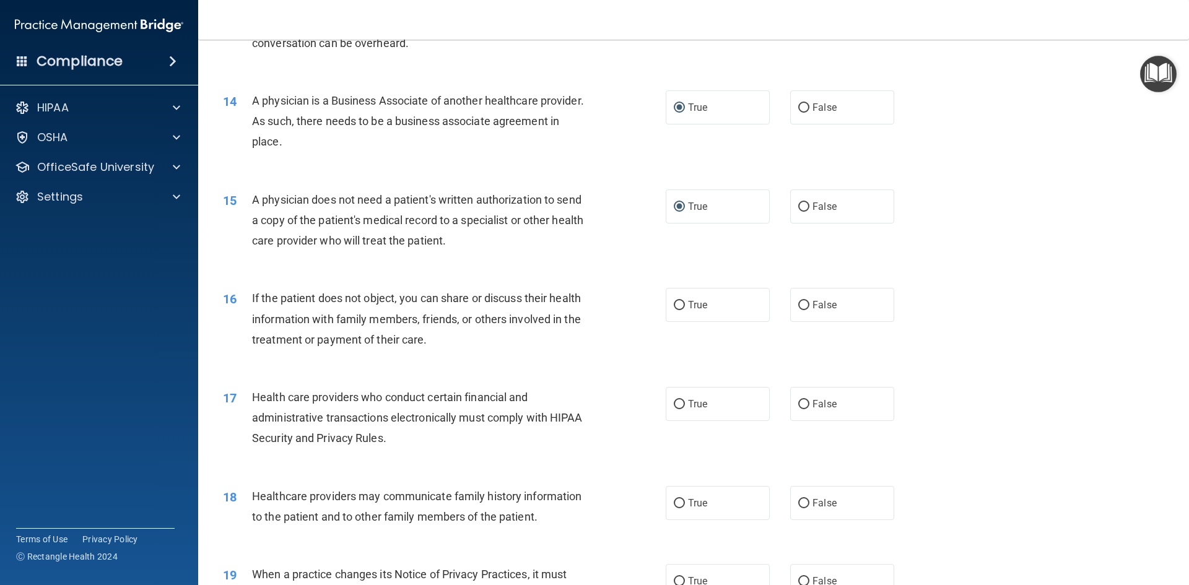
scroll to position [1239, 0]
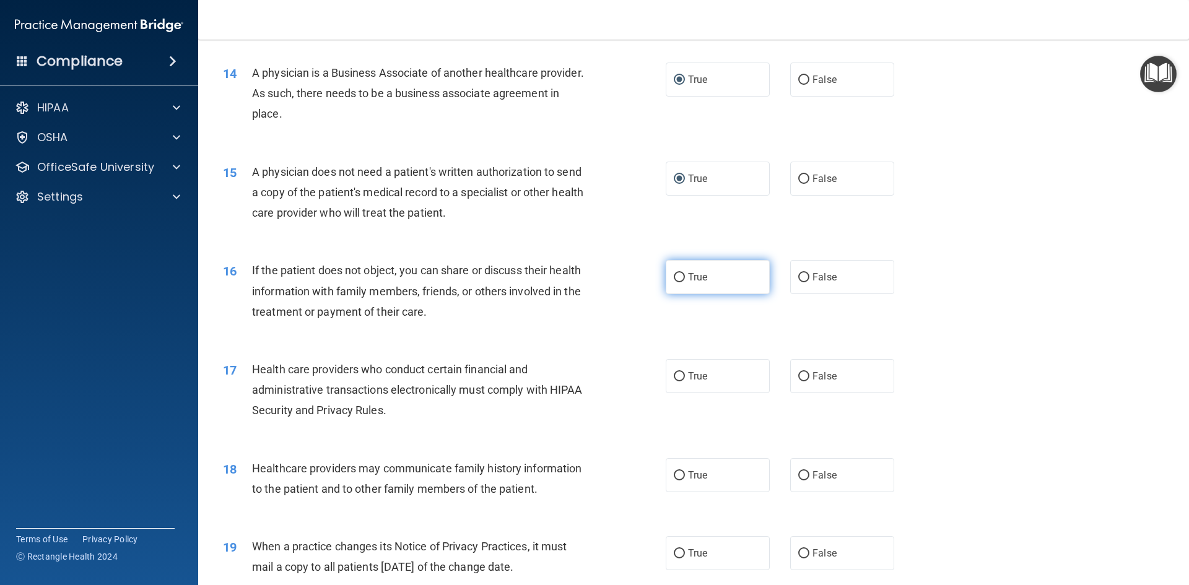
click at [675, 274] on input "True" at bounding box center [679, 277] width 11 height 9
radio input "true"
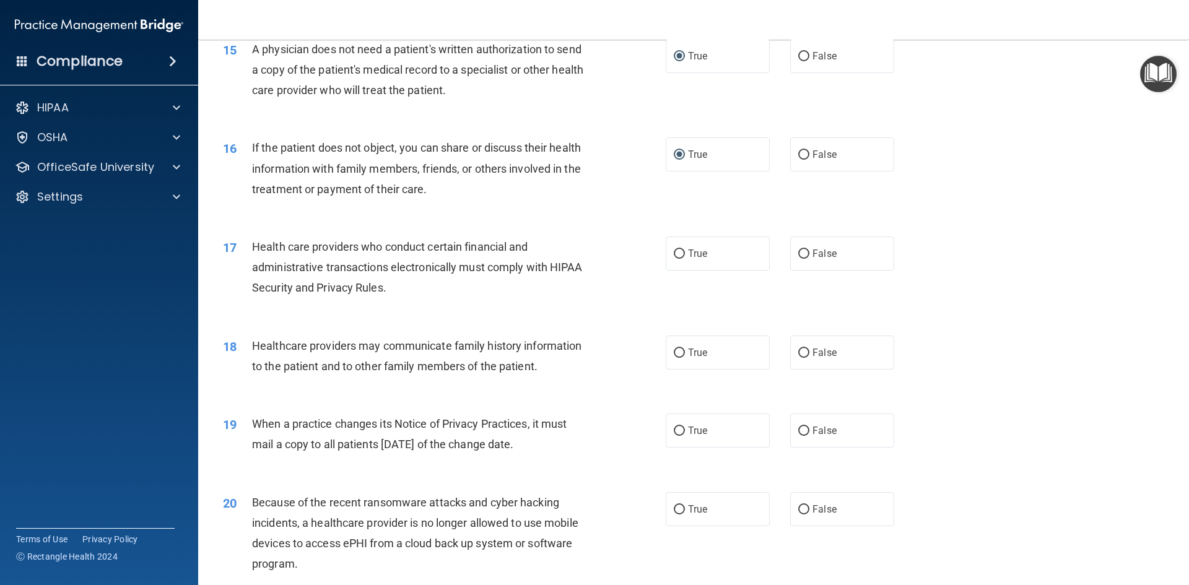
scroll to position [1363, 0]
click at [674, 253] on input "True" at bounding box center [679, 252] width 11 height 9
radio input "true"
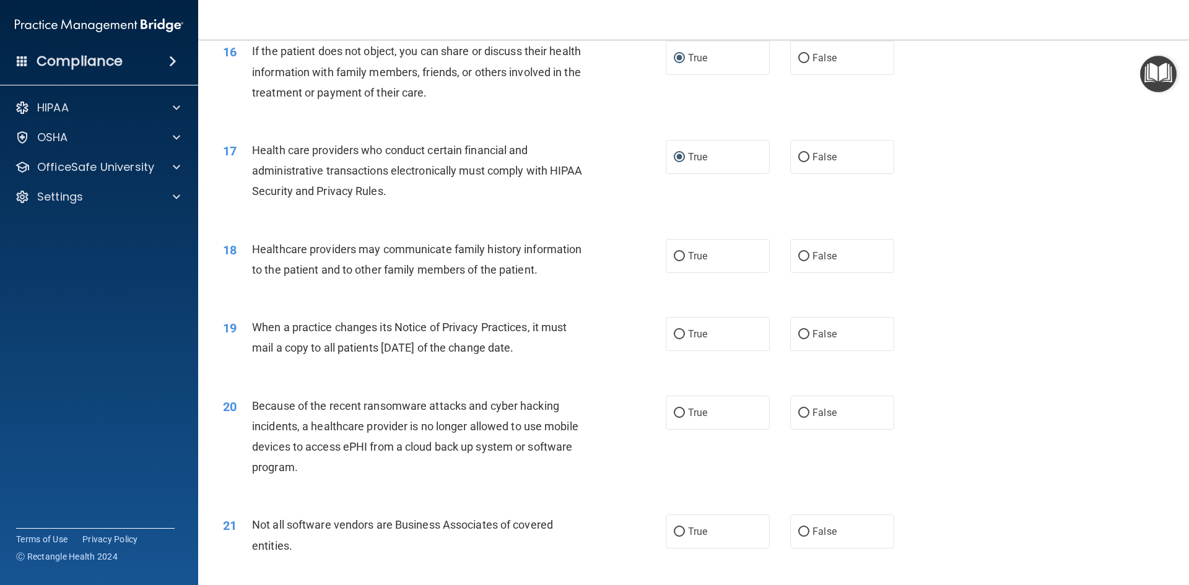
scroll to position [1487, 0]
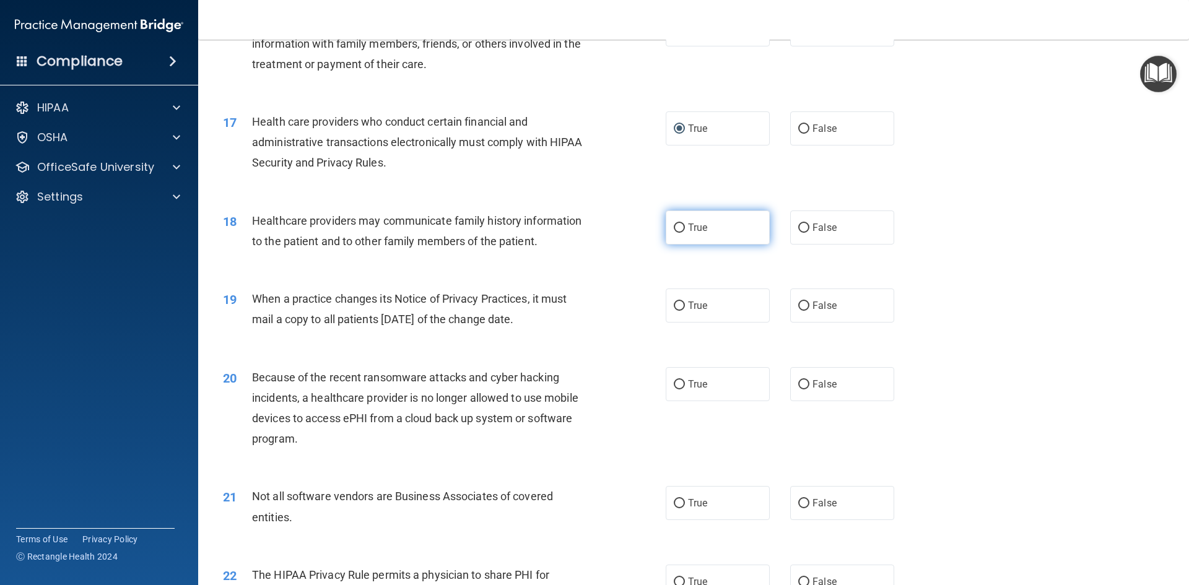
click at [676, 229] on input "True" at bounding box center [679, 228] width 11 height 9
radio input "true"
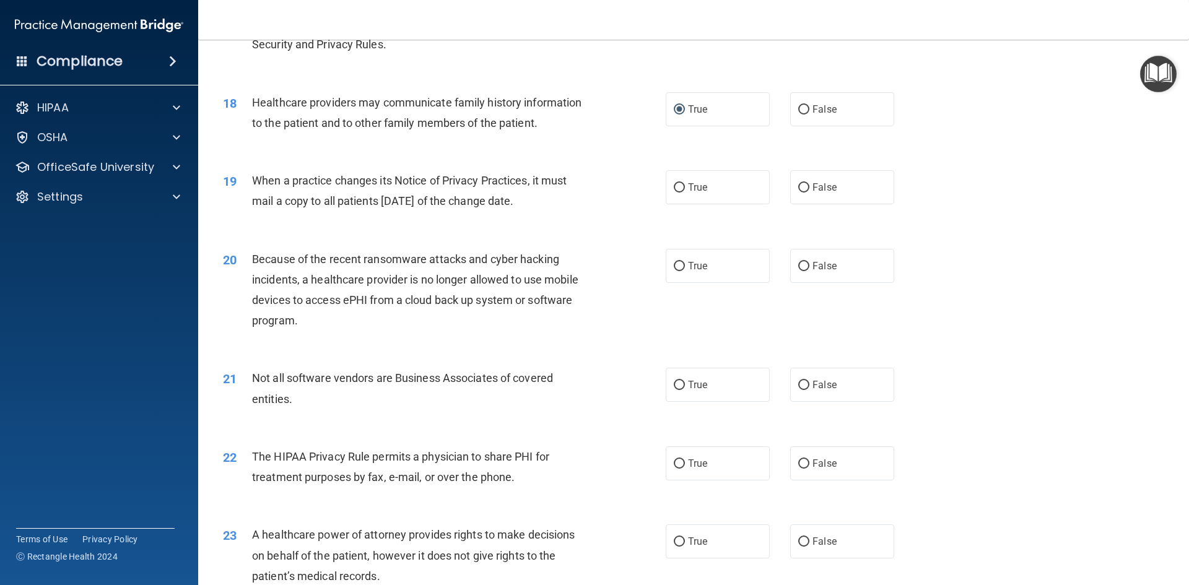
scroll to position [1611, 0]
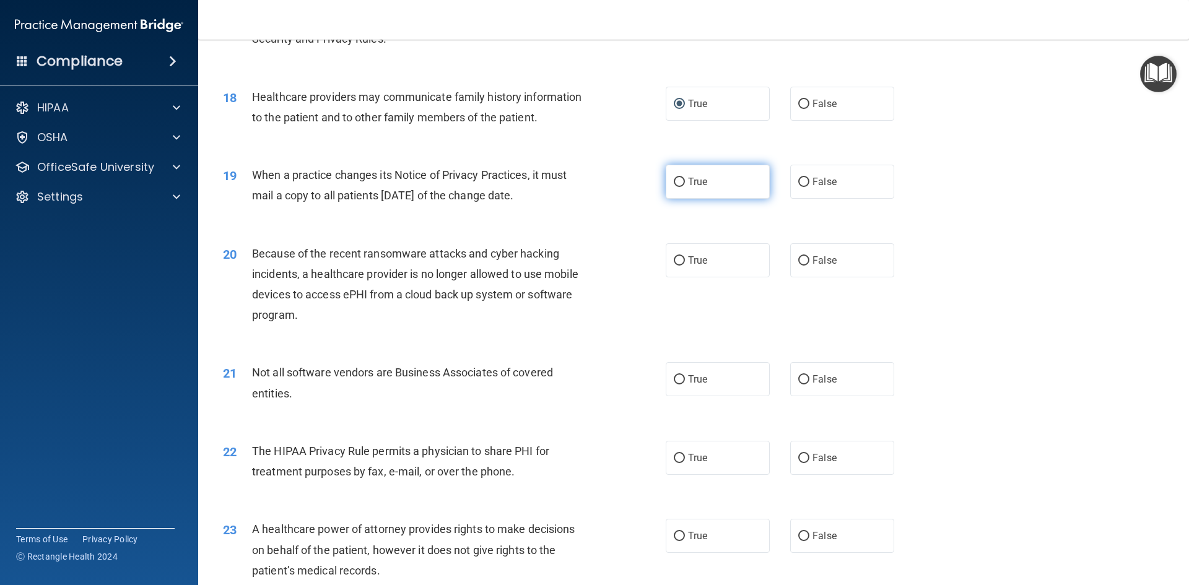
click at [675, 182] on input "True" at bounding box center [679, 182] width 11 height 9
radio input "true"
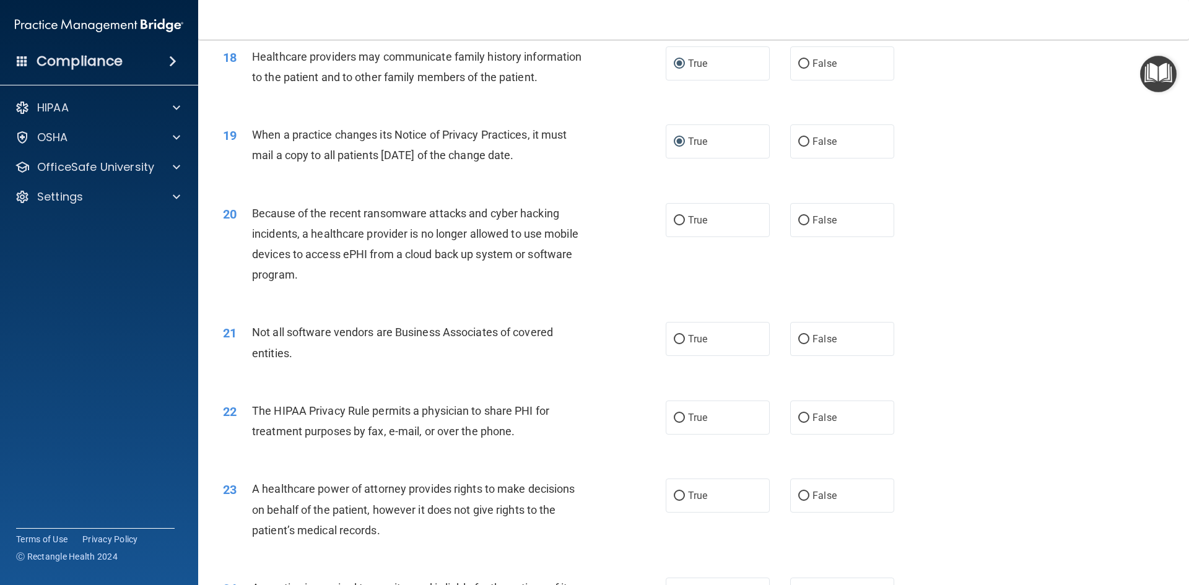
scroll to position [1673, 0]
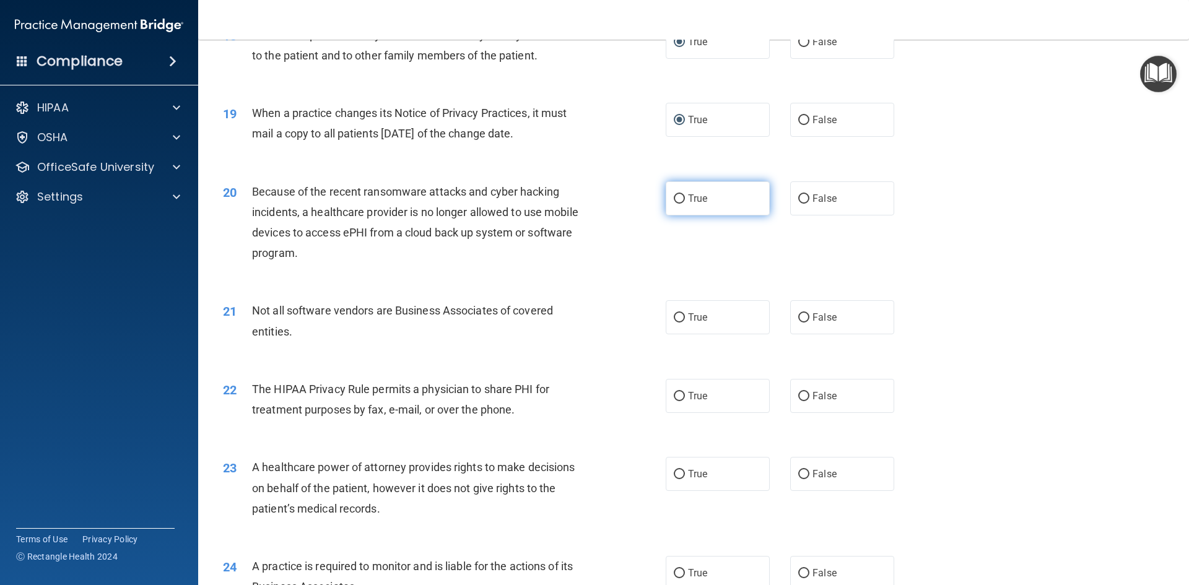
click at [676, 200] on input "True" at bounding box center [679, 199] width 11 height 9
radio input "true"
drag, startPoint x: 798, startPoint y: 320, endPoint x: 731, endPoint y: 333, distance: 68.2
click at [799, 320] on input "False" at bounding box center [804, 317] width 11 height 9
radio input "true"
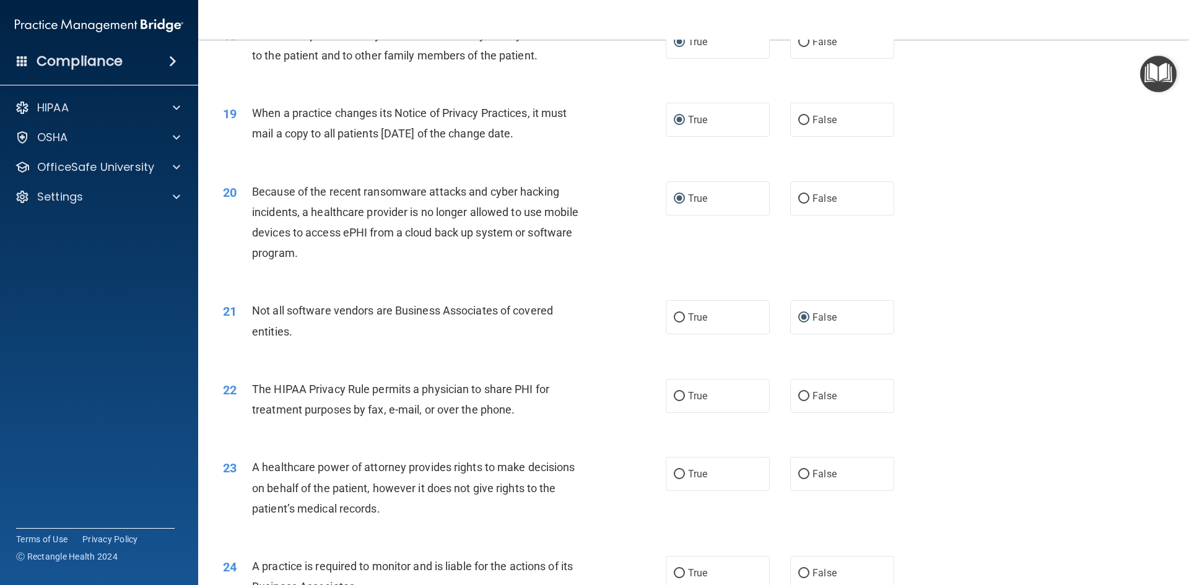
scroll to position [1735, 0]
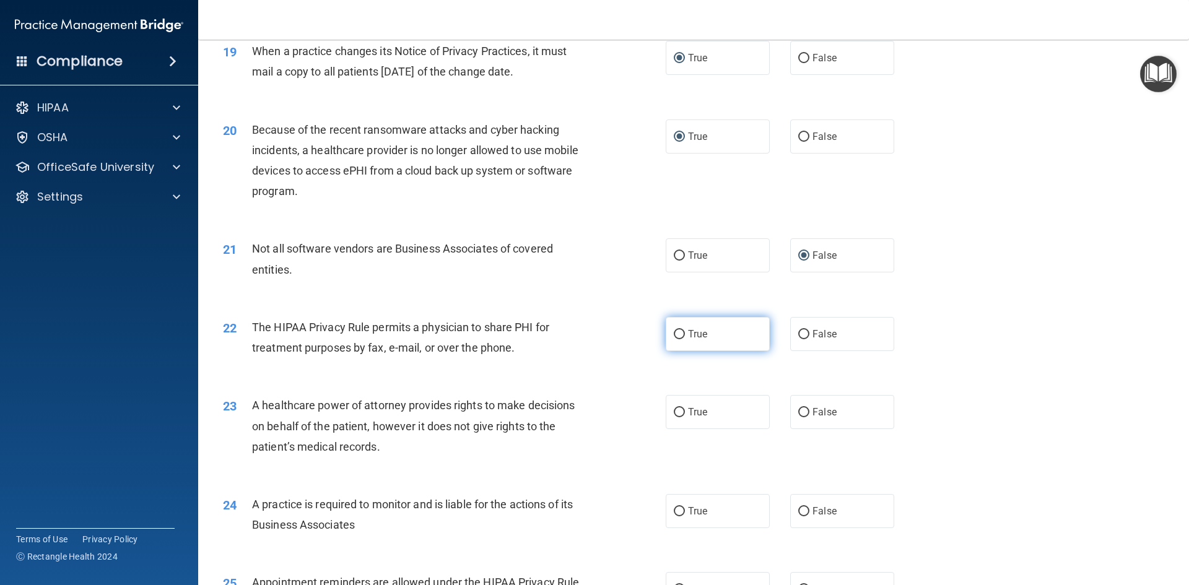
click at [675, 336] on input "True" at bounding box center [679, 334] width 11 height 9
radio input "true"
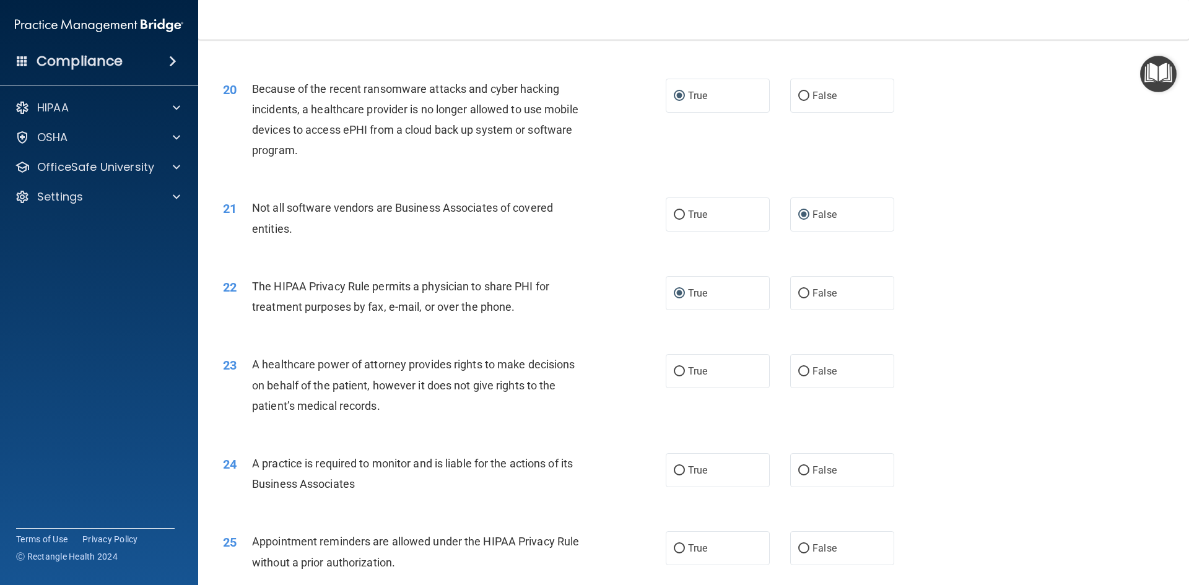
scroll to position [1796, 0]
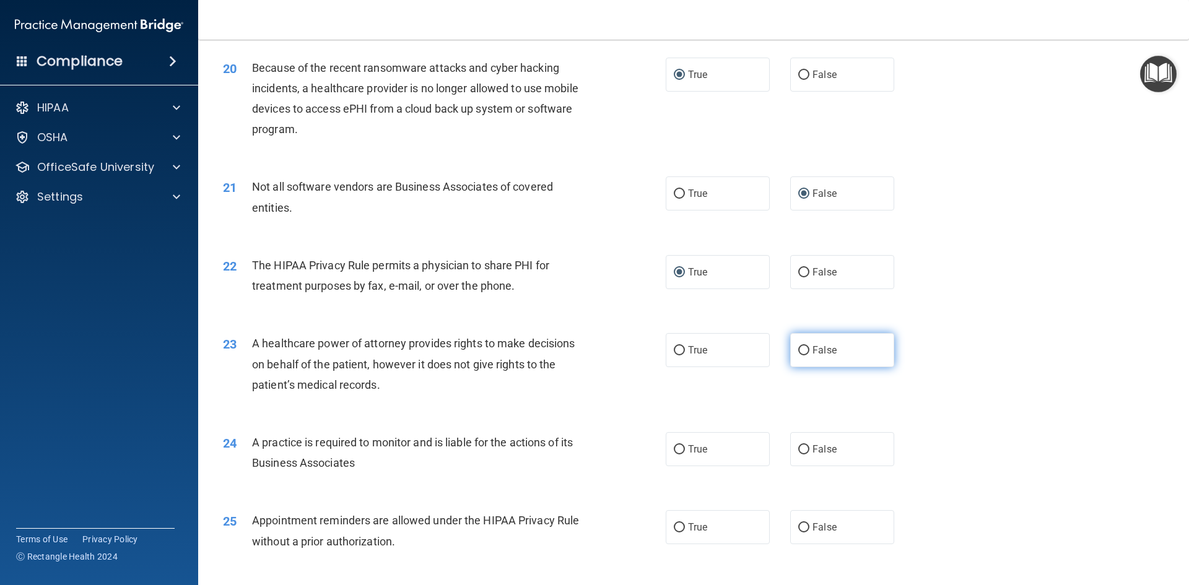
click at [799, 355] on input "False" at bounding box center [804, 350] width 11 height 9
radio input "true"
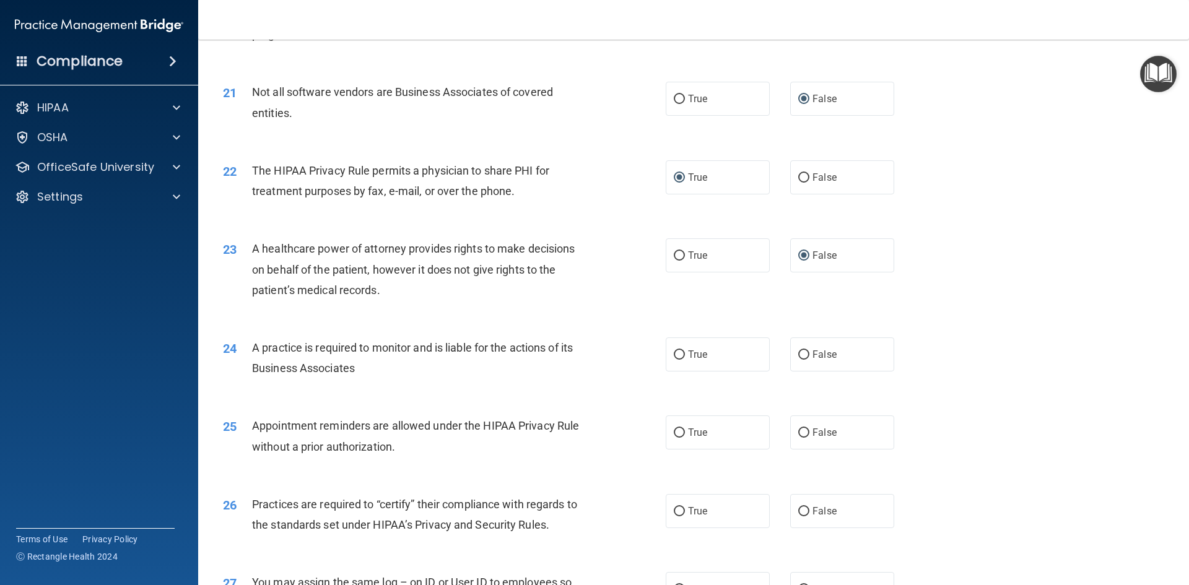
scroll to position [1920, 0]
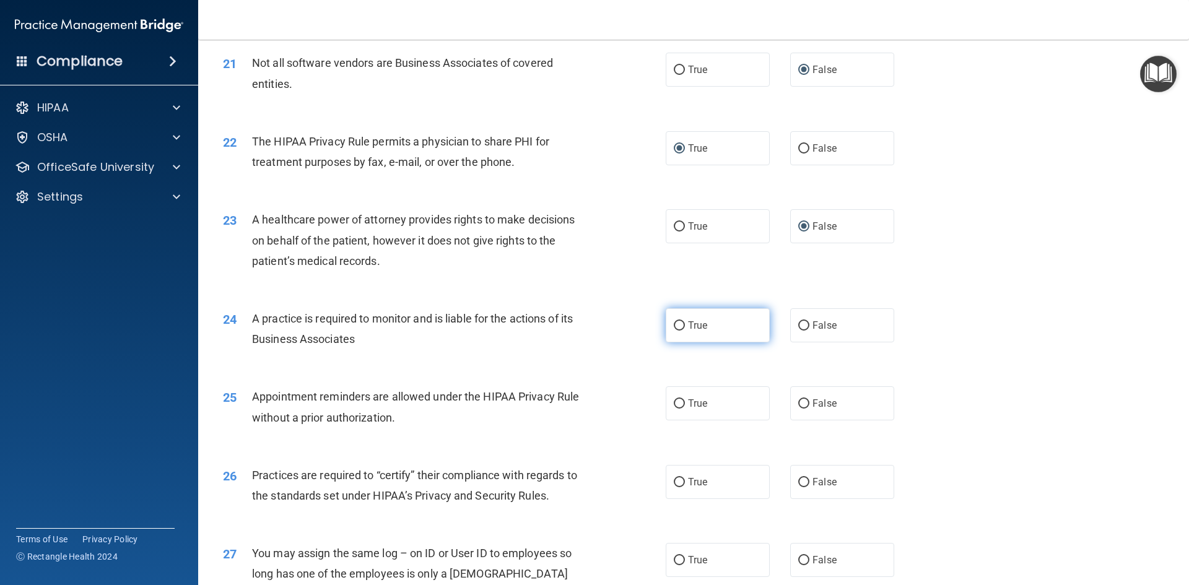
click at [678, 324] on input "True" at bounding box center [679, 326] width 11 height 9
radio input "true"
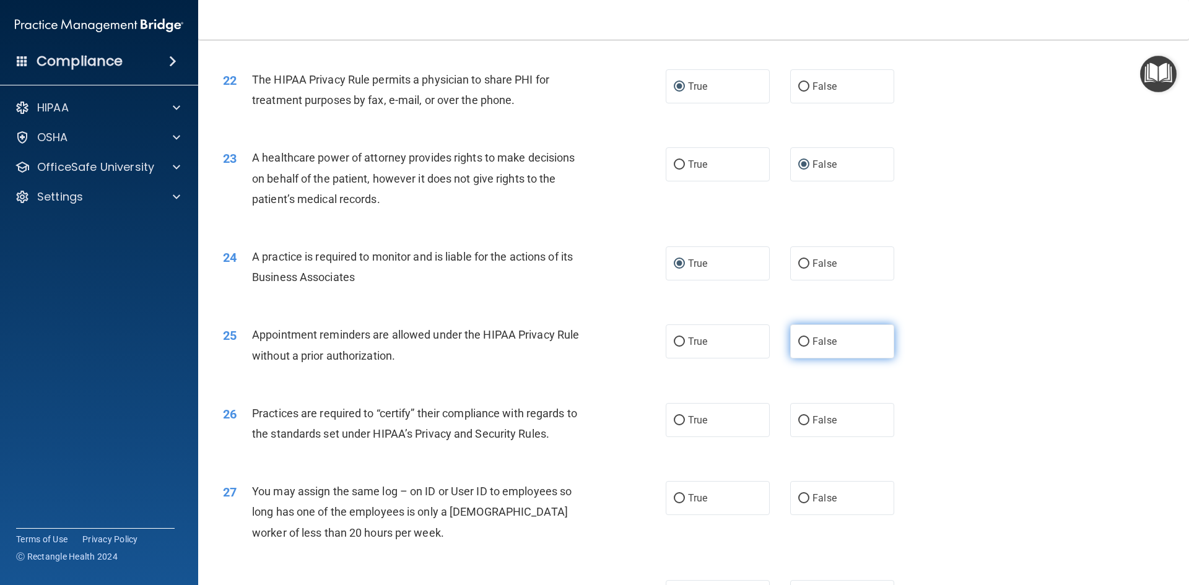
click at [800, 346] on input "False" at bounding box center [804, 342] width 11 height 9
radio input "true"
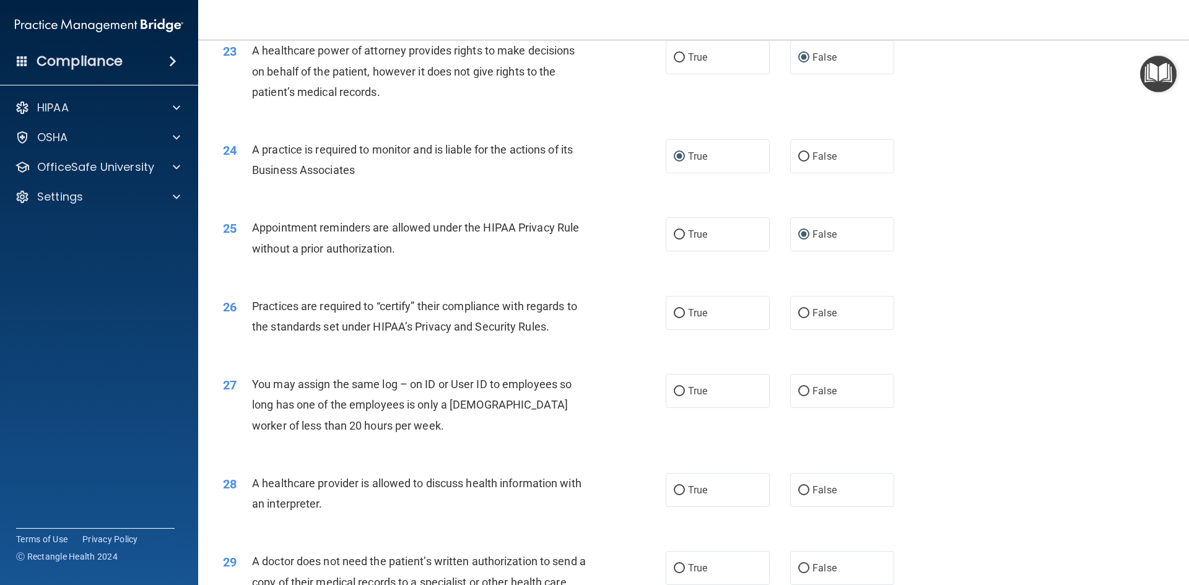
scroll to position [2106, 0]
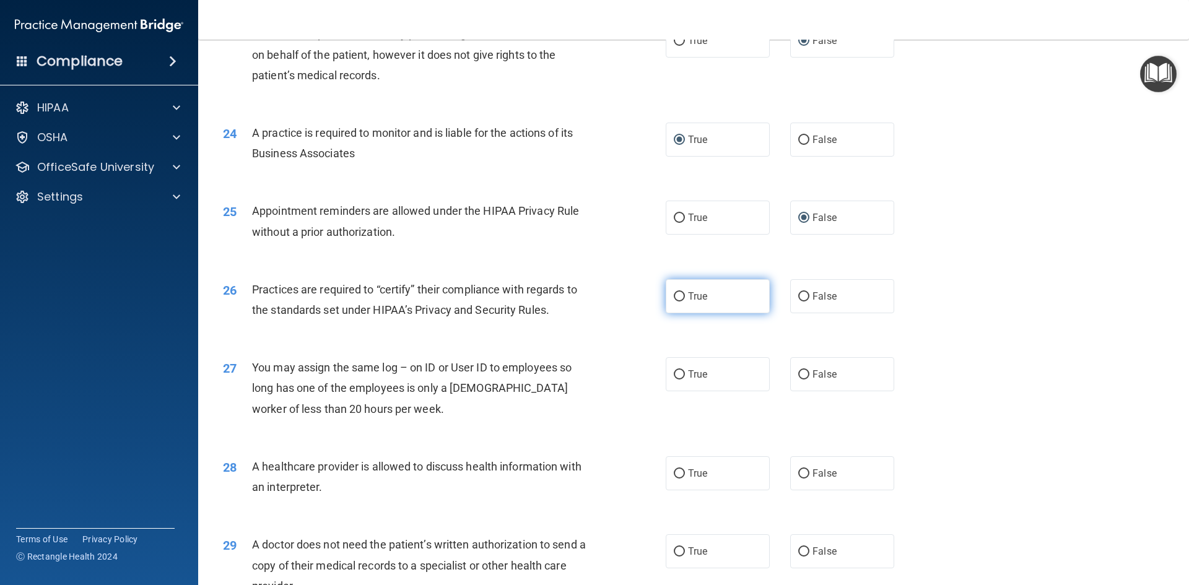
click at [674, 295] on input "True" at bounding box center [679, 296] width 11 height 9
radio input "true"
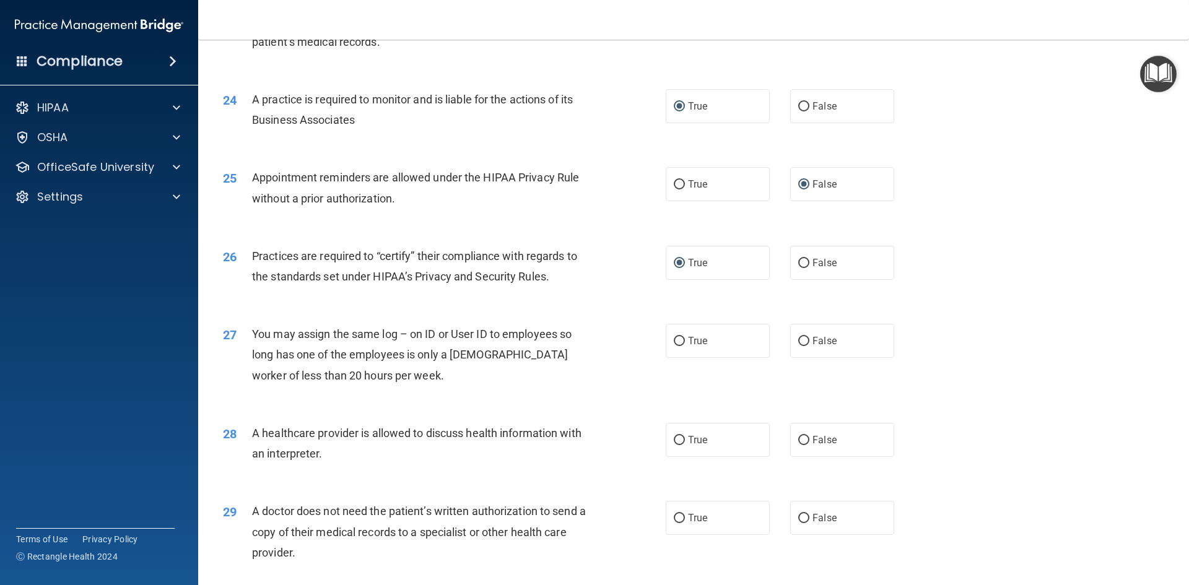
scroll to position [2168, 0]
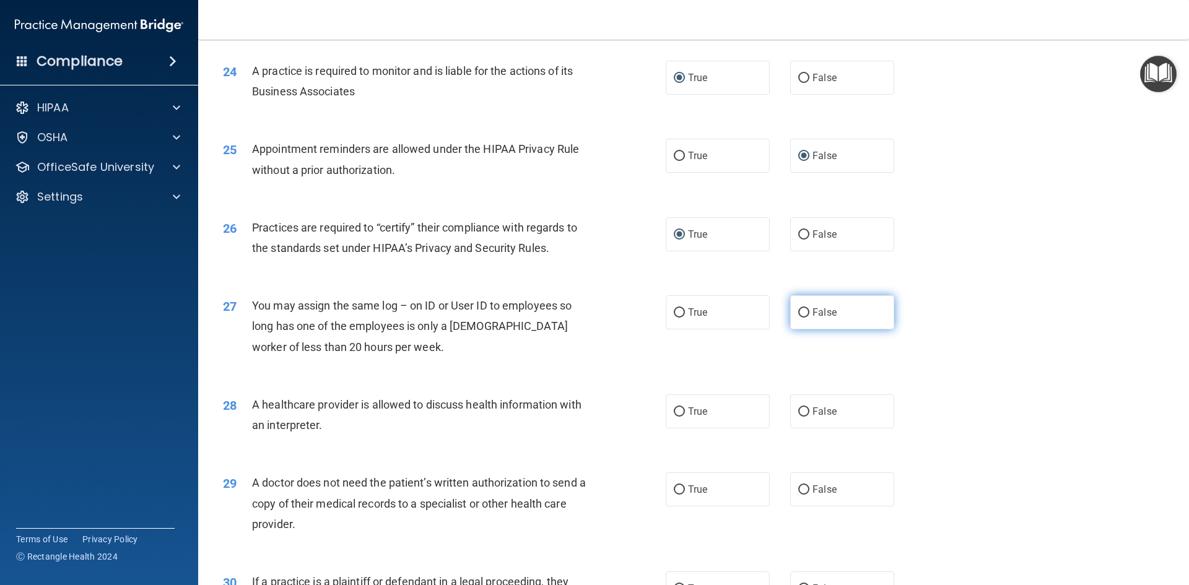
click at [799, 317] on input "False" at bounding box center [804, 312] width 11 height 9
radio input "true"
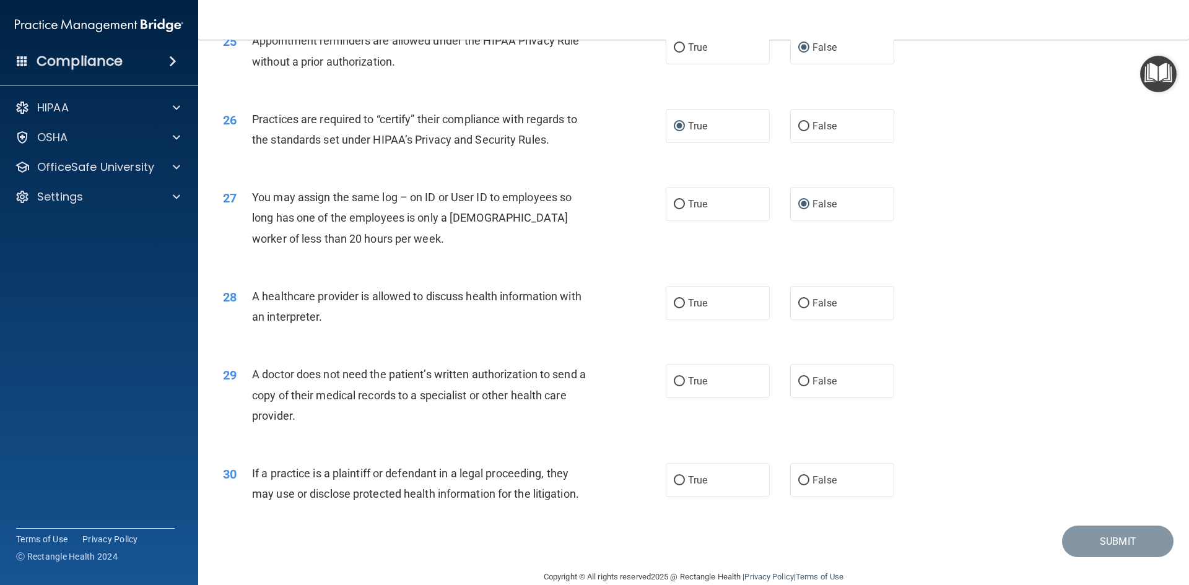
scroll to position [2292, 0]
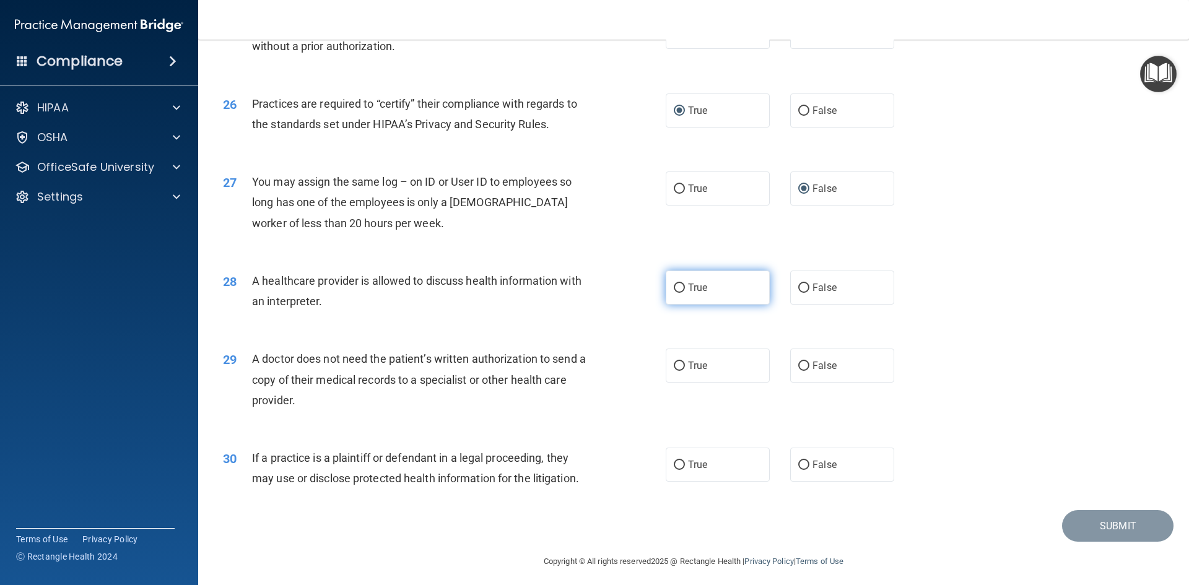
click at [678, 290] on input "True" at bounding box center [679, 288] width 11 height 9
radio input "true"
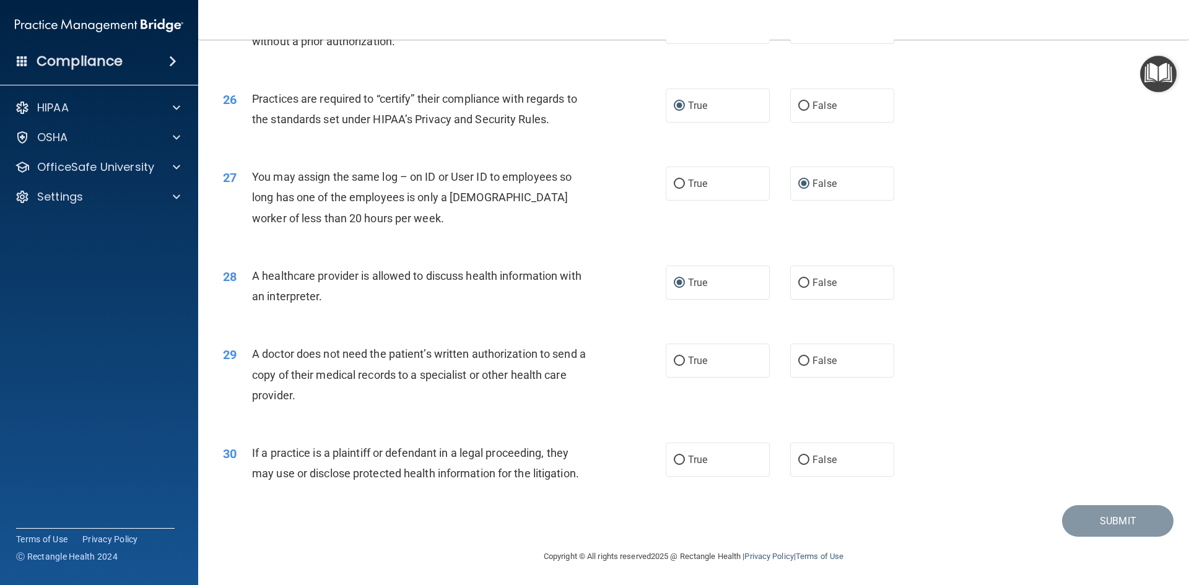
scroll to position [2298, 0]
click at [676, 360] on input "True" at bounding box center [679, 360] width 11 height 9
radio input "true"
click at [674, 458] on input "True" at bounding box center [679, 459] width 11 height 9
radio input "true"
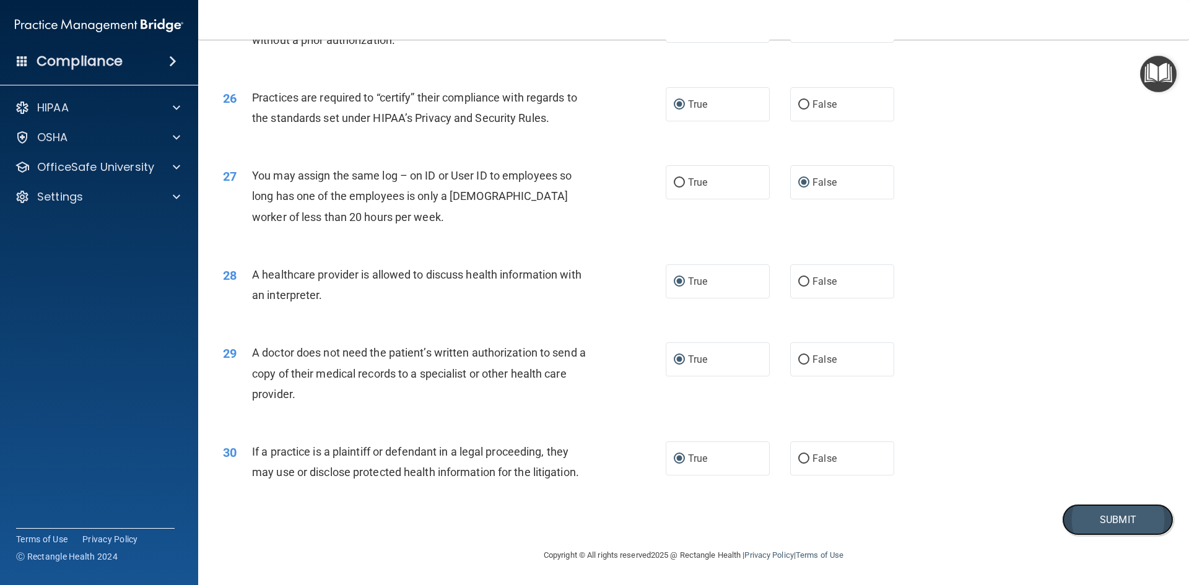
click at [1096, 515] on button "Submit" at bounding box center [1118, 520] width 112 height 32
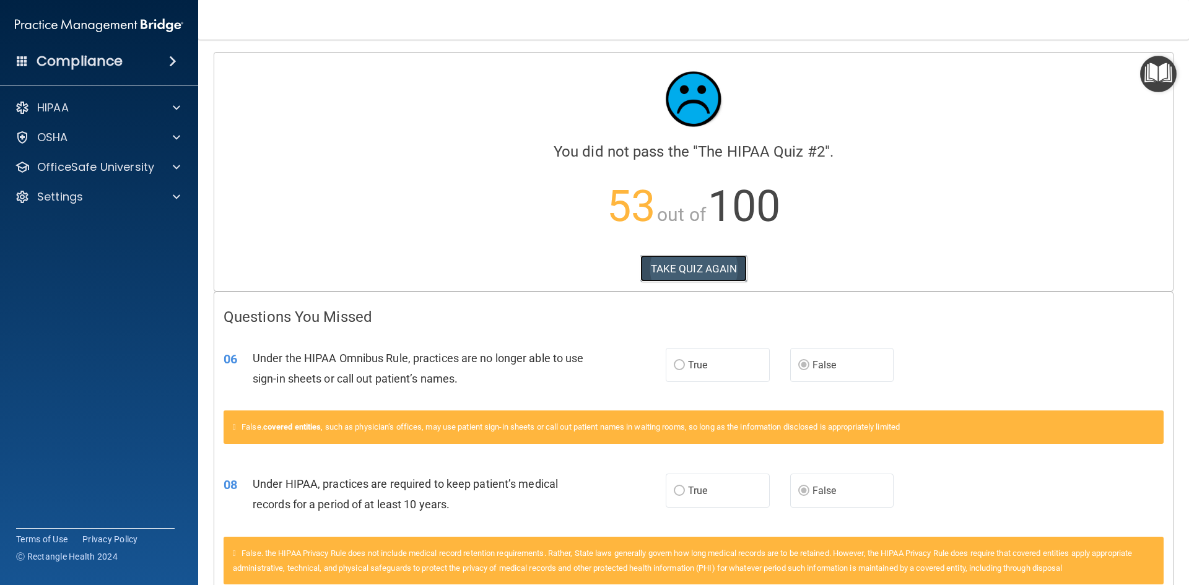
click at [673, 271] on button "TAKE QUIZ AGAIN" at bounding box center [694, 268] width 107 height 27
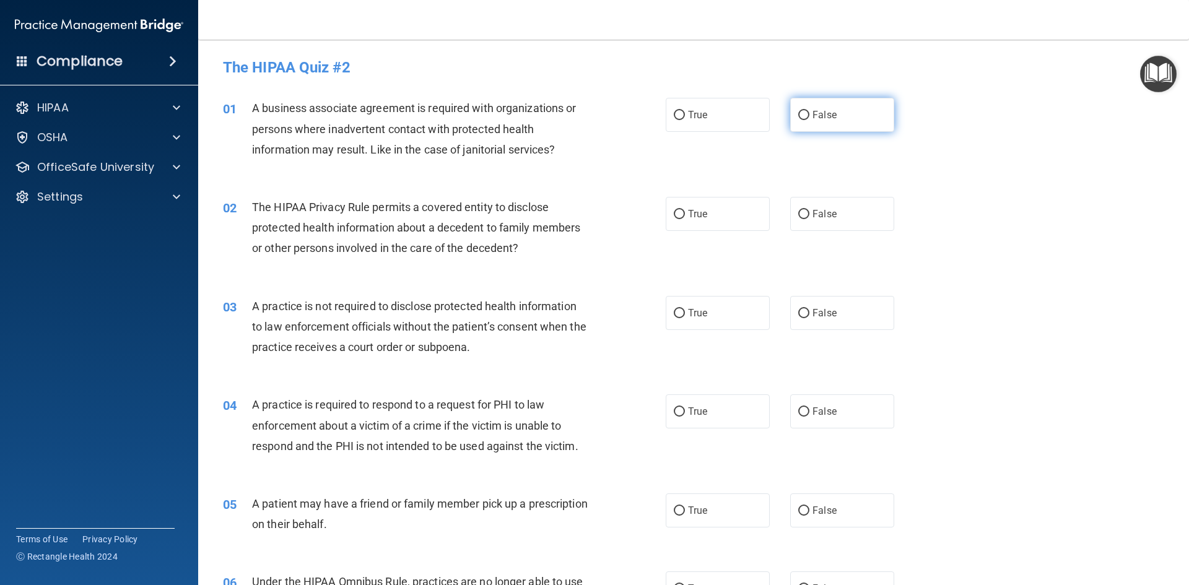
click at [799, 118] on input "False" at bounding box center [804, 115] width 11 height 9
radio input "true"
click at [674, 217] on input "True" at bounding box center [679, 214] width 11 height 9
radio input "true"
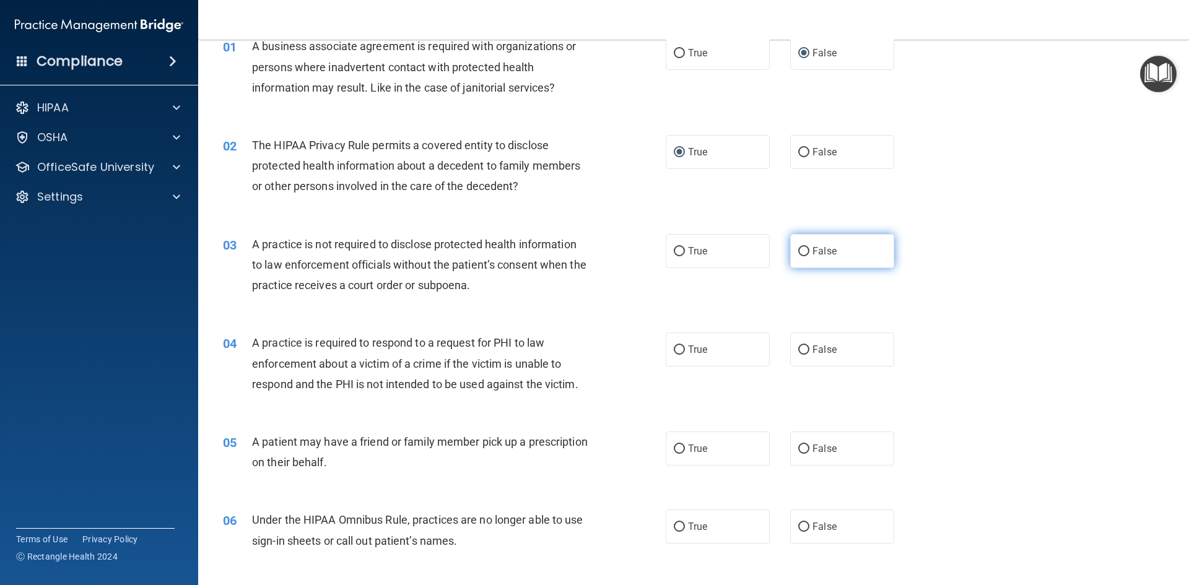
drag, startPoint x: 794, startPoint y: 248, endPoint x: 791, endPoint y: 256, distance: 8.4
click at [791, 256] on label "False" at bounding box center [842, 251] width 104 height 34
click at [799, 256] on input "False" at bounding box center [804, 251] width 11 height 9
radio input "true"
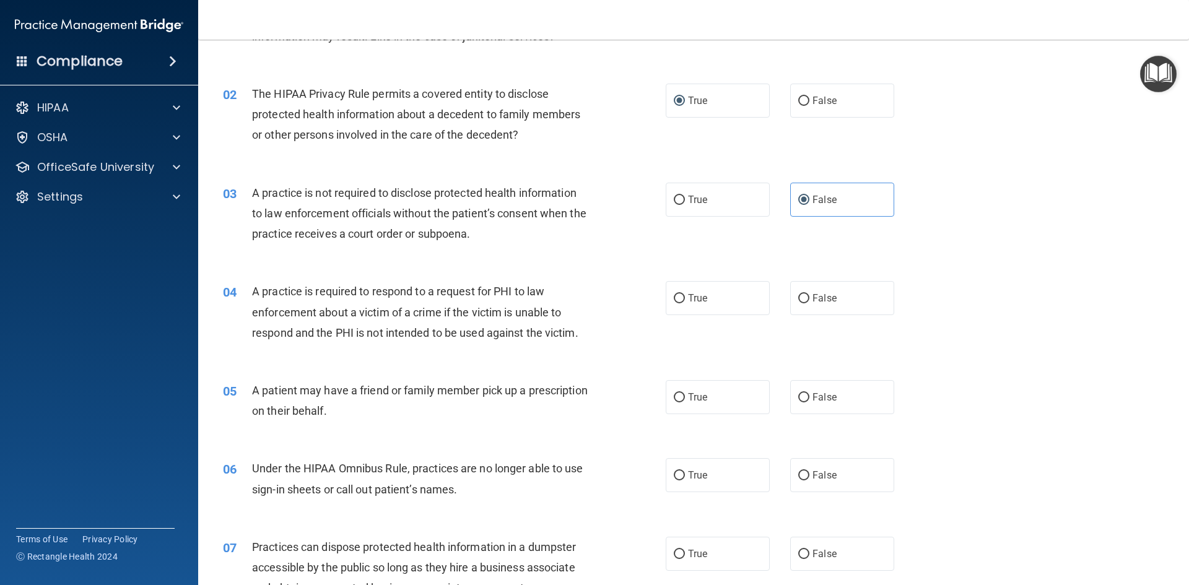
scroll to position [186, 0]
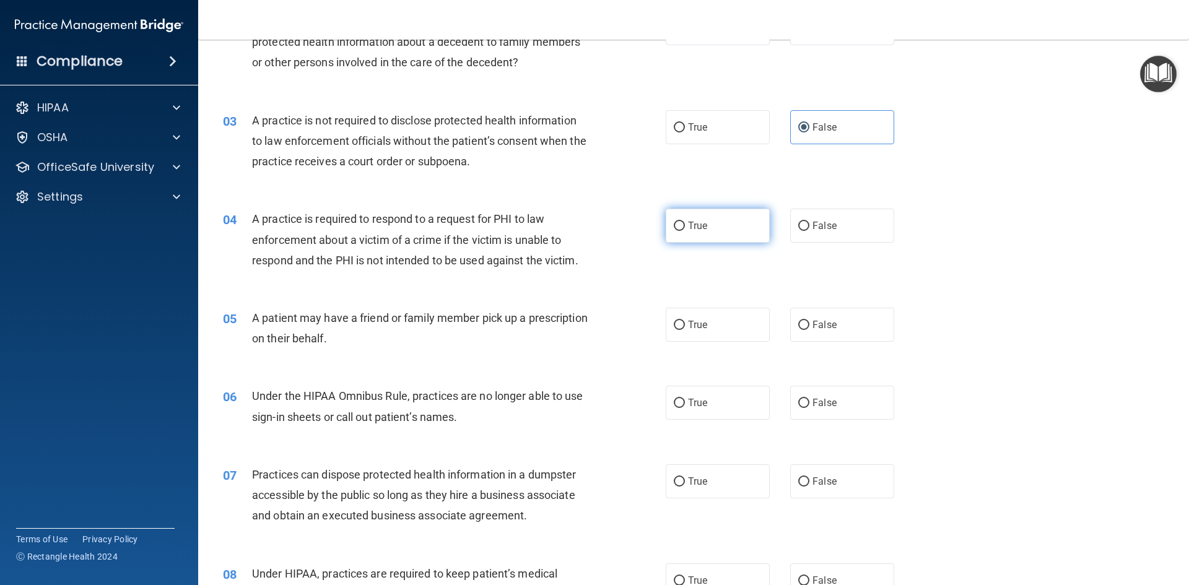
click at [674, 227] on input "True" at bounding box center [679, 226] width 11 height 9
radio input "true"
click at [674, 324] on input "True" at bounding box center [679, 325] width 11 height 9
radio input "true"
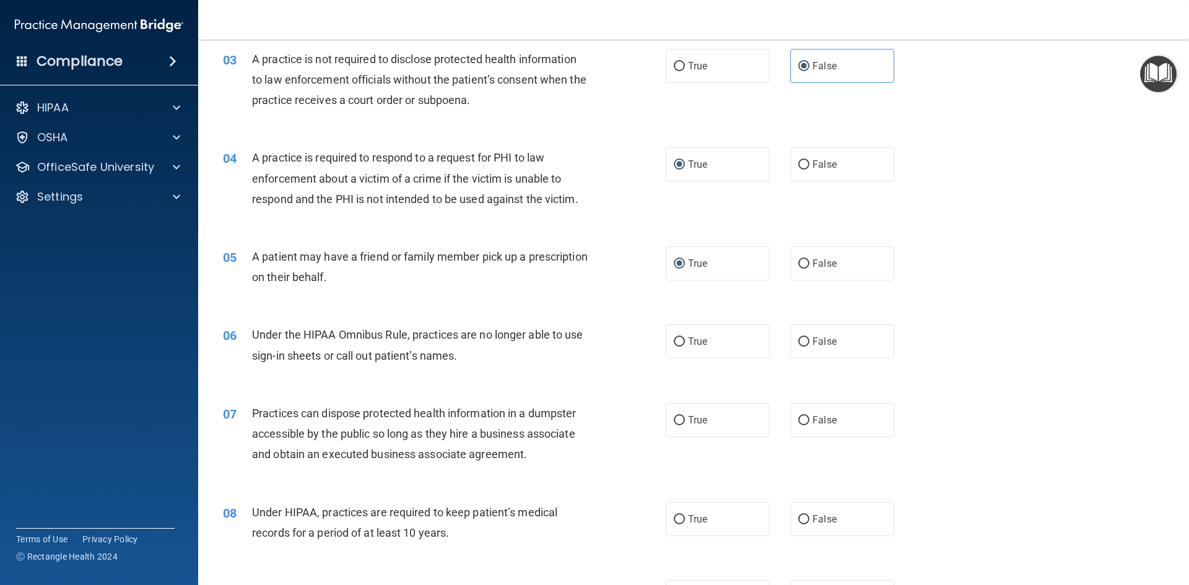
scroll to position [248, 0]
click at [800, 343] on input "False" at bounding box center [804, 341] width 11 height 9
radio input "true"
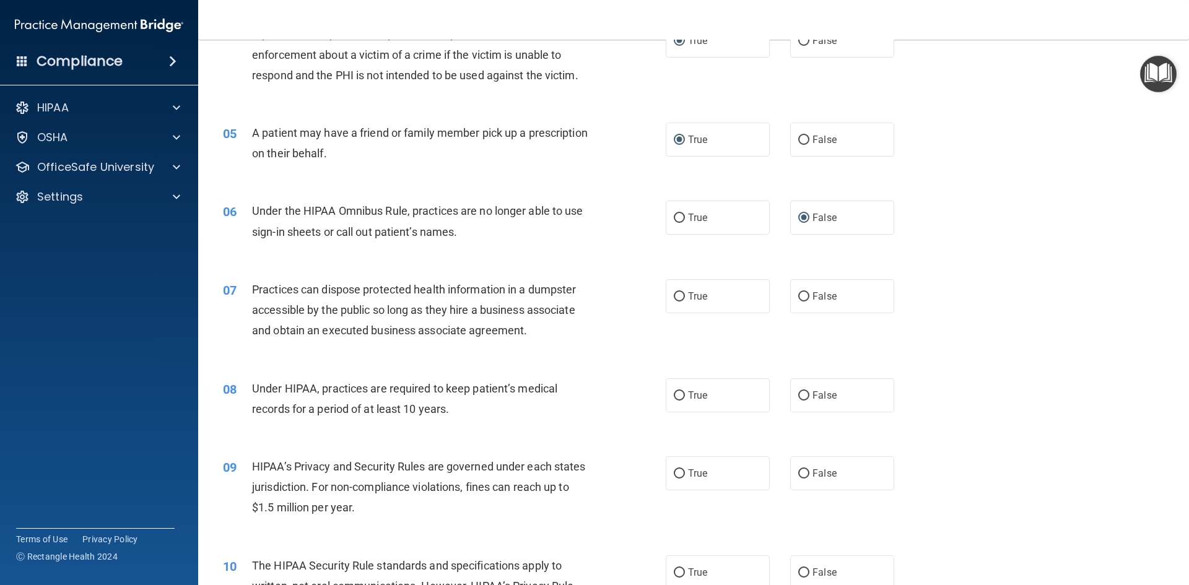
scroll to position [372, 0]
click at [799, 297] on input "False" at bounding box center [804, 296] width 11 height 9
radio input "true"
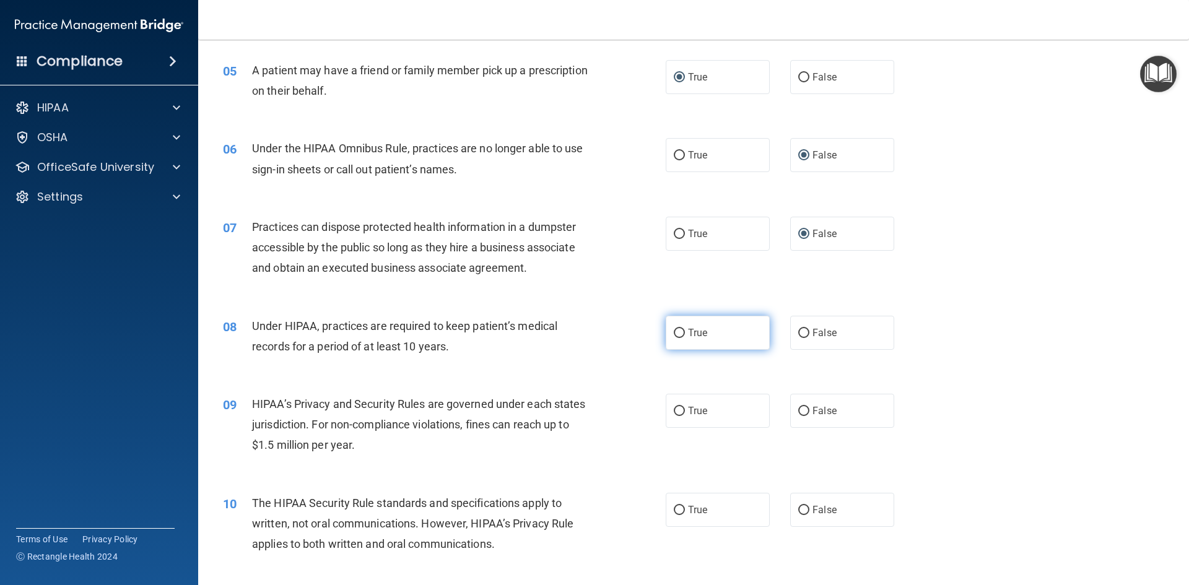
click at [674, 333] on input "True" at bounding box center [679, 333] width 11 height 9
radio input "true"
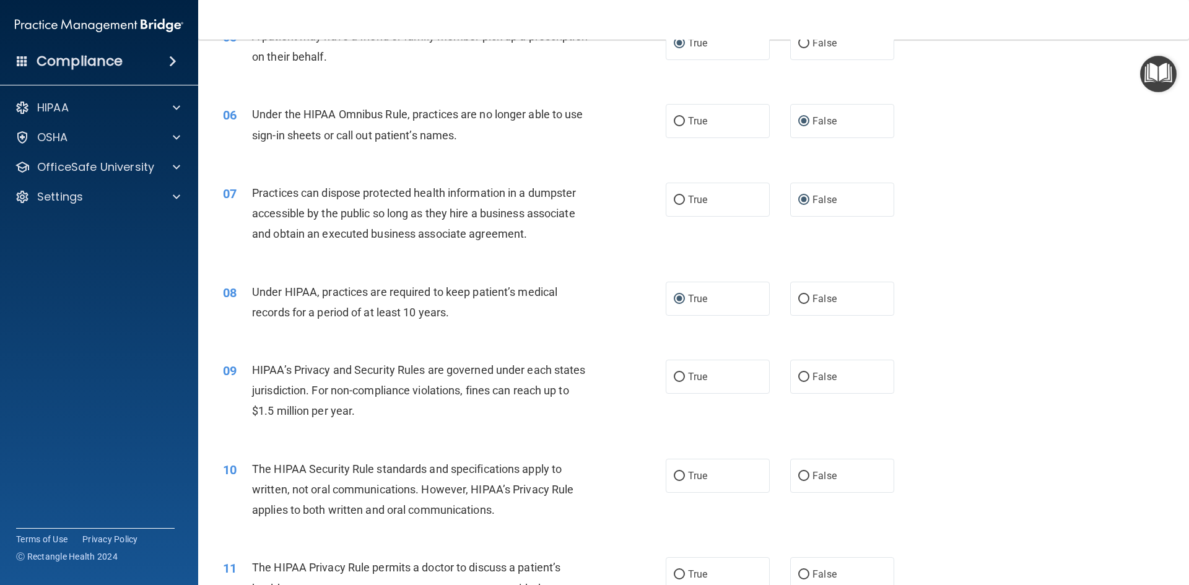
scroll to position [496, 0]
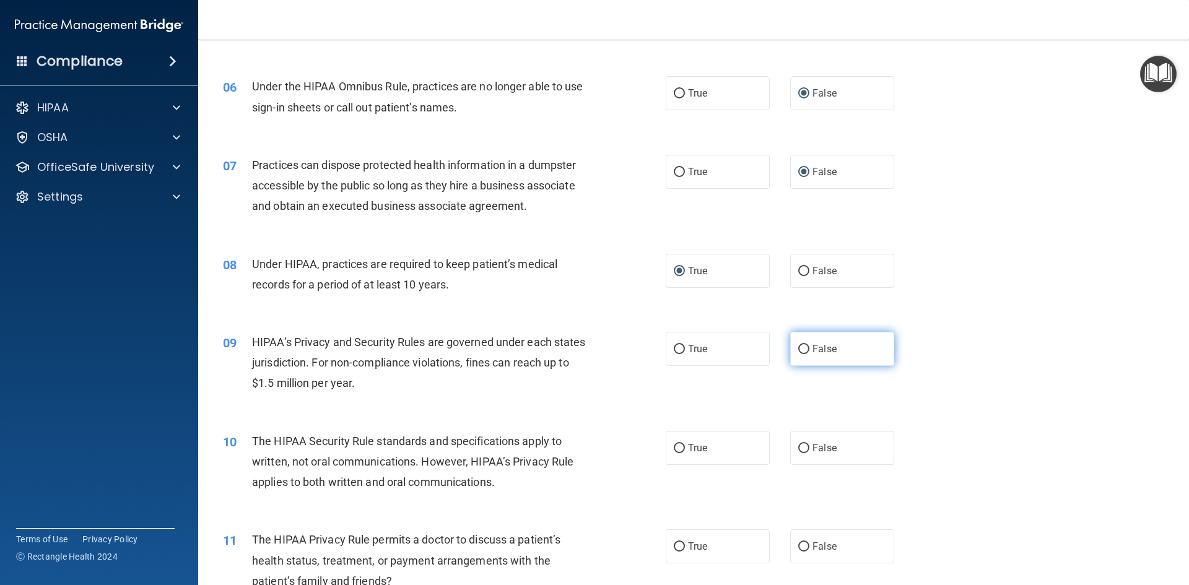
click at [800, 351] on input "False" at bounding box center [804, 349] width 11 height 9
radio input "true"
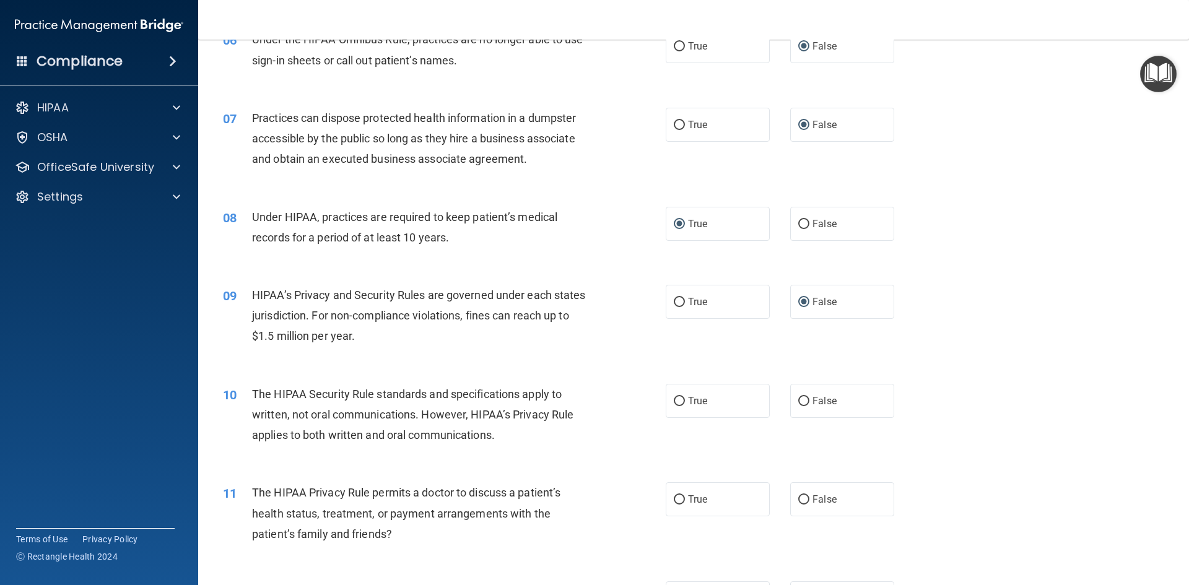
scroll to position [619, 0]
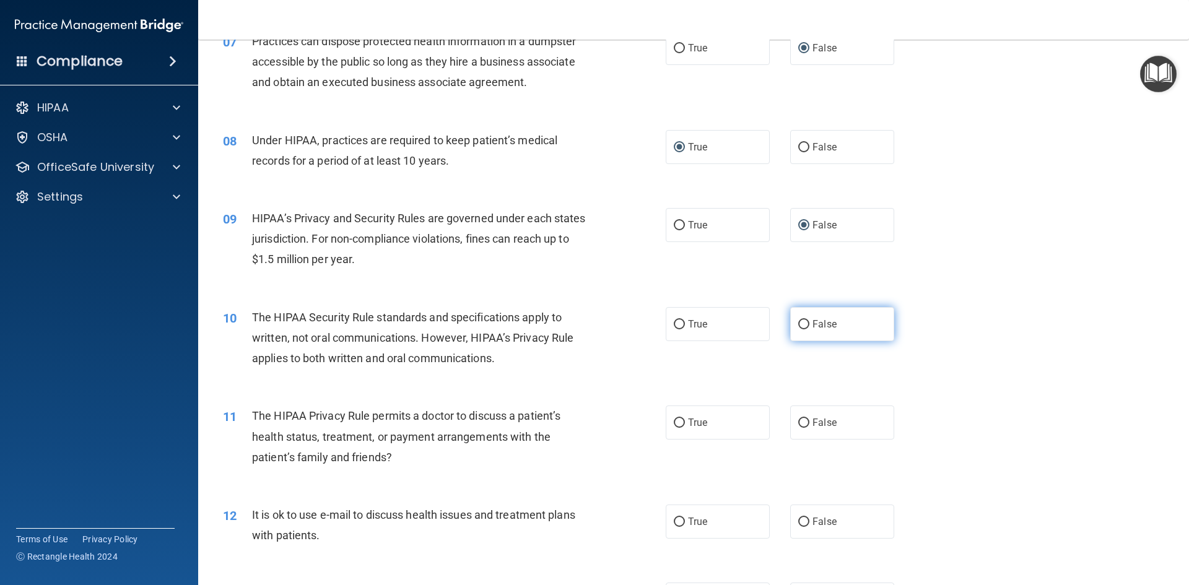
click at [799, 324] on input "False" at bounding box center [804, 324] width 11 height 9
radio input "true"
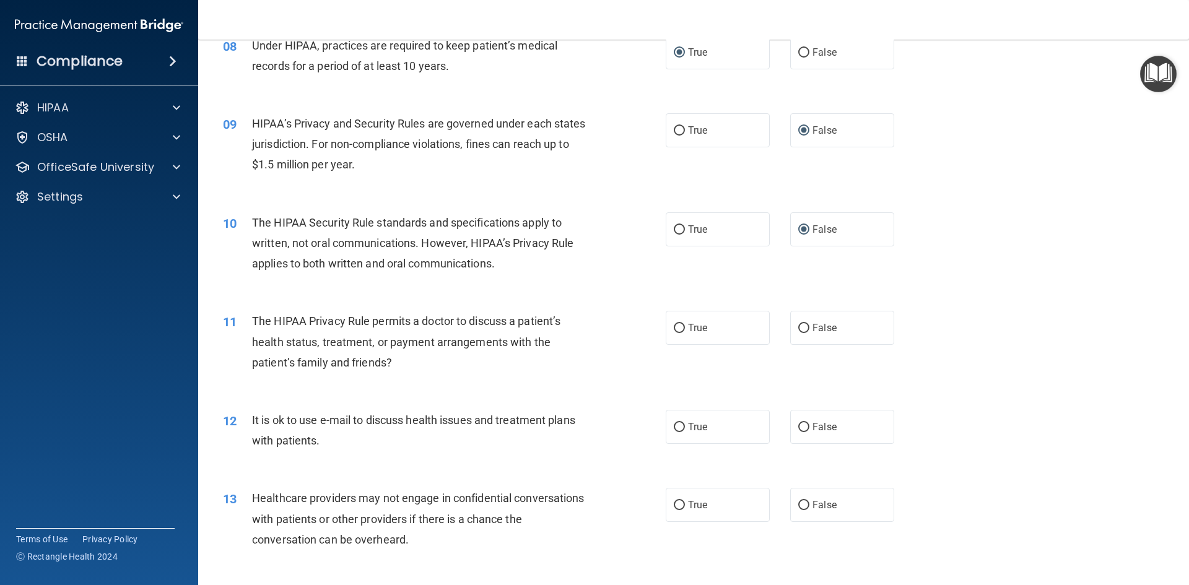
scroll to position [743, 0]
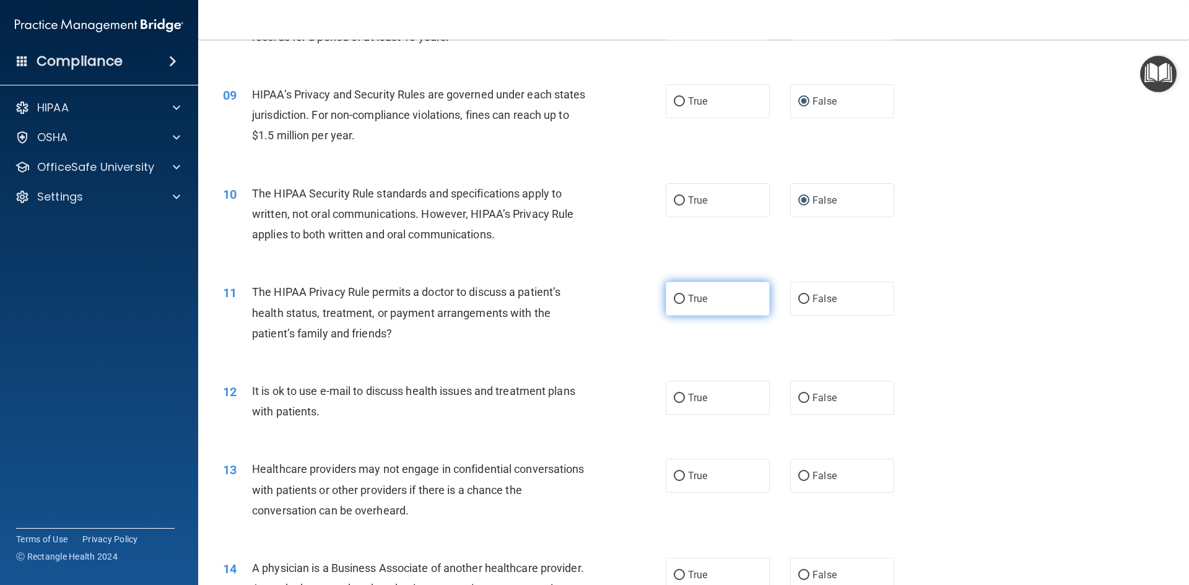
click at [674, 301] on input "True" at bounding box center [679, 299] width 11 height 9
radio input "true"
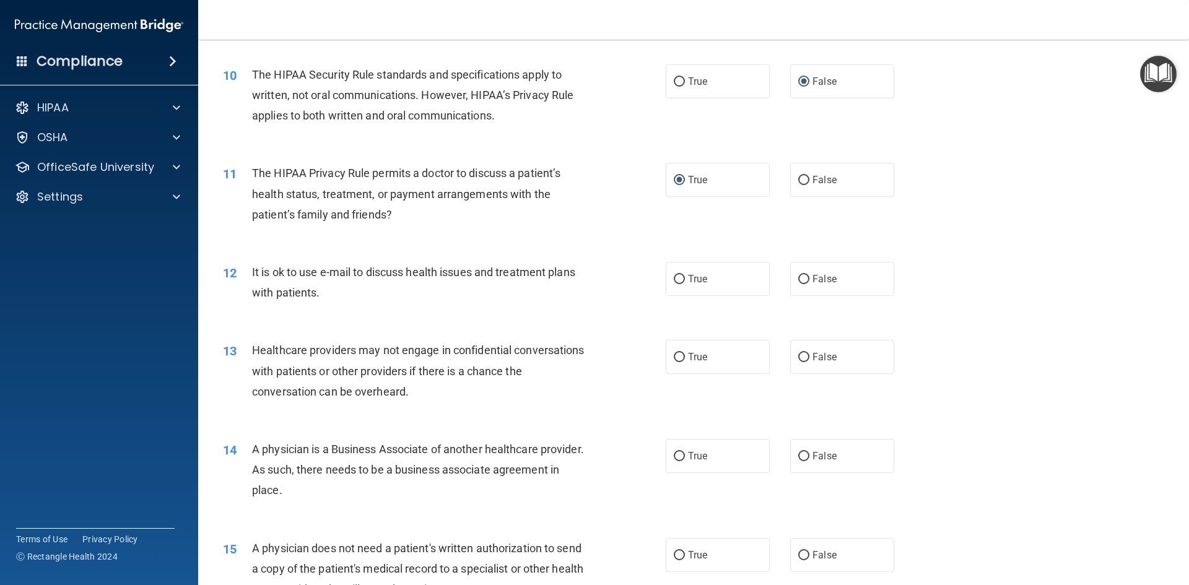
scroll to position [867, 0]
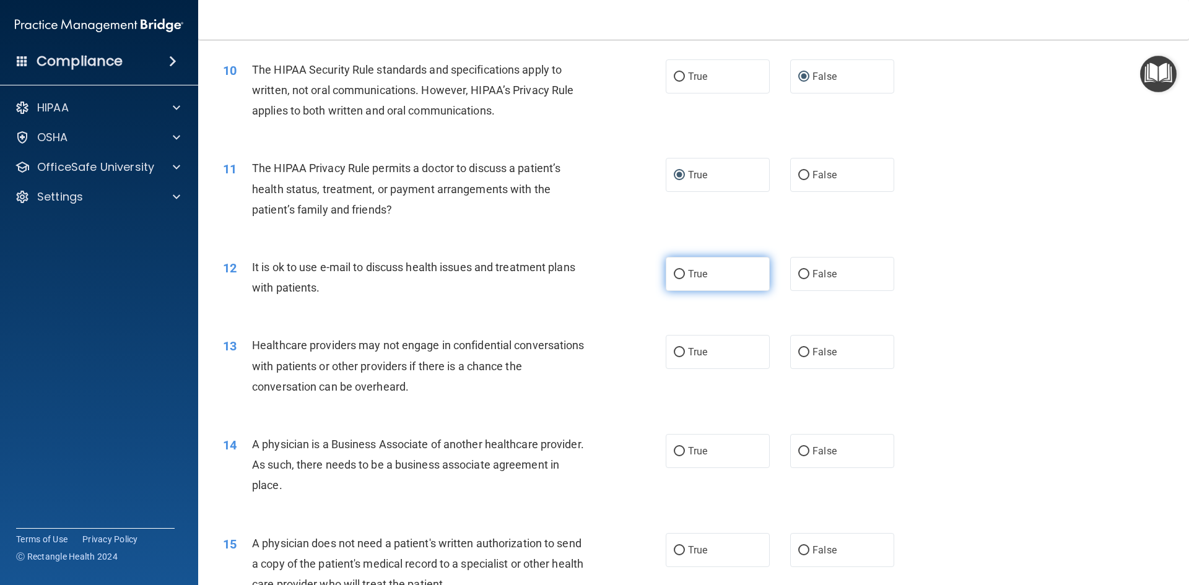
click at [676, 274] on input "True" at bounding box center [679, 274] width 11 height 9
radio input "true"
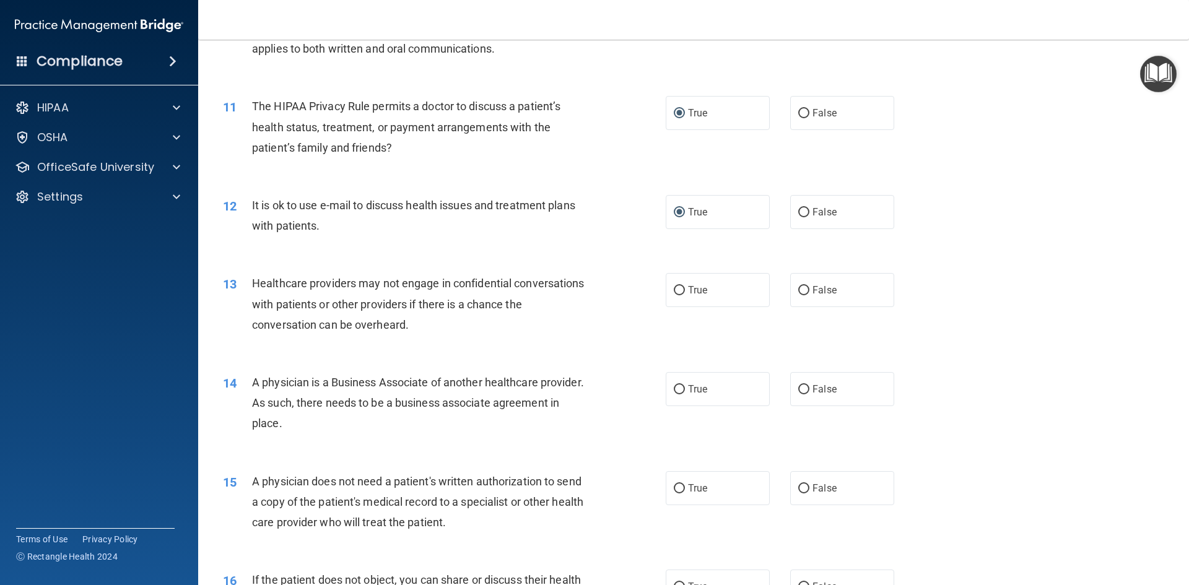
scroll to position [991, 0]
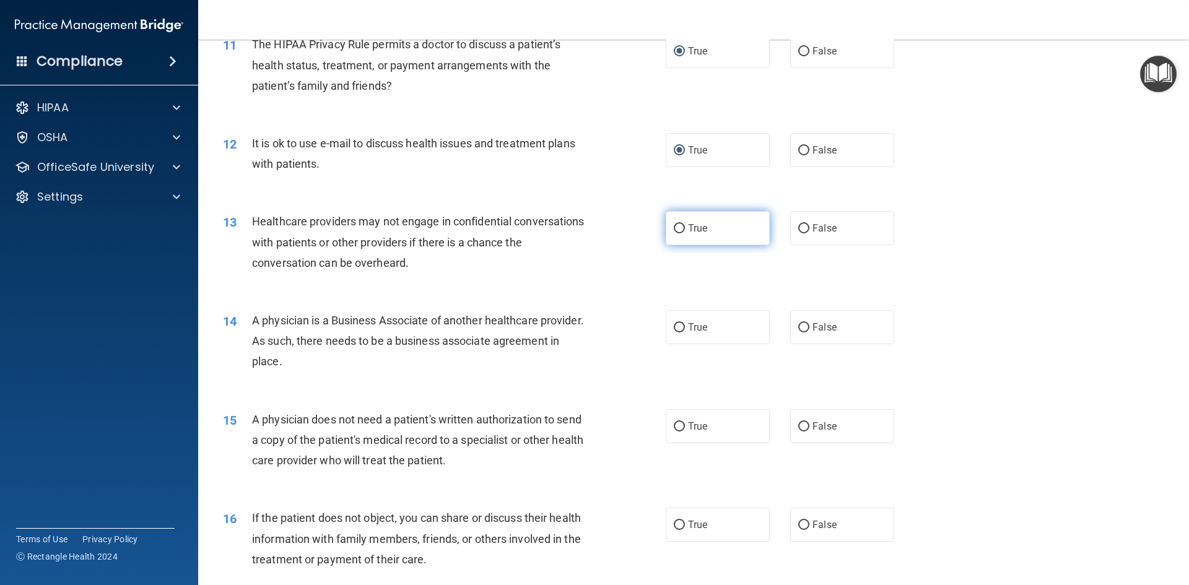
click at [674, 227] on input "True" at bounding box center [679, 228] width 11 height 9
radio input "true"
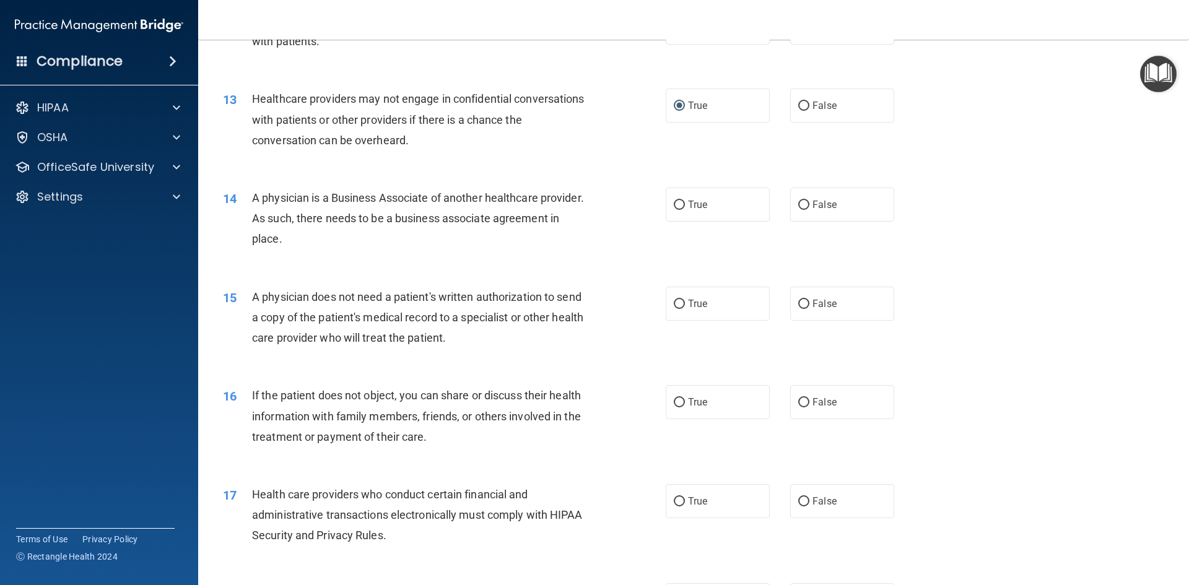
scroll to position [1115, 0]
click at [802, 205] on input "False" at bounding box center [804, 203] width 11 height 9
radio input "true"
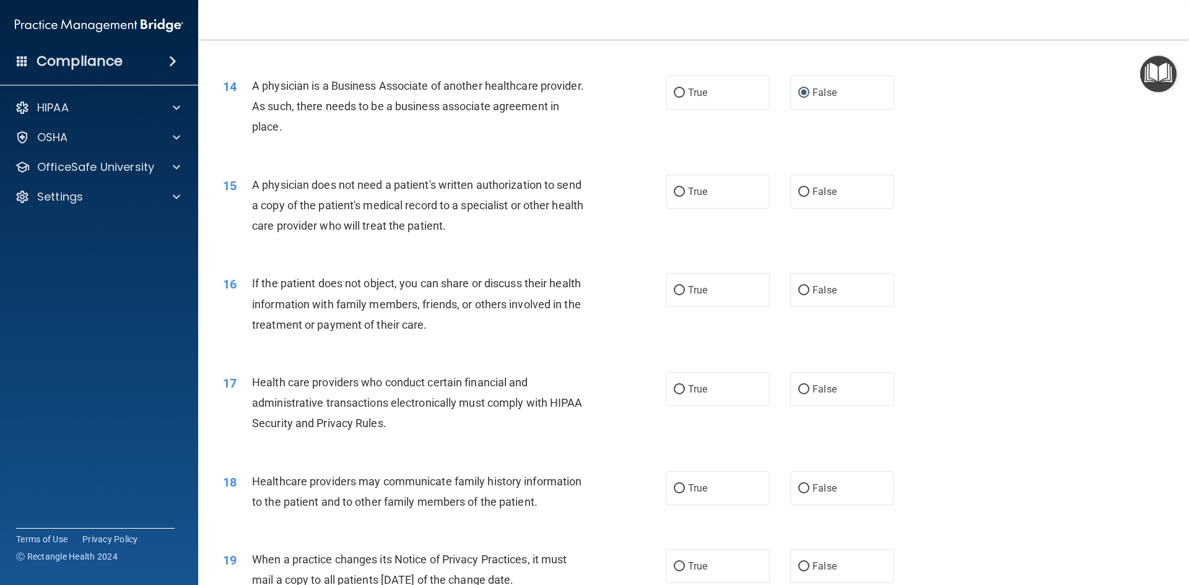
scroll to position [1239, 0]
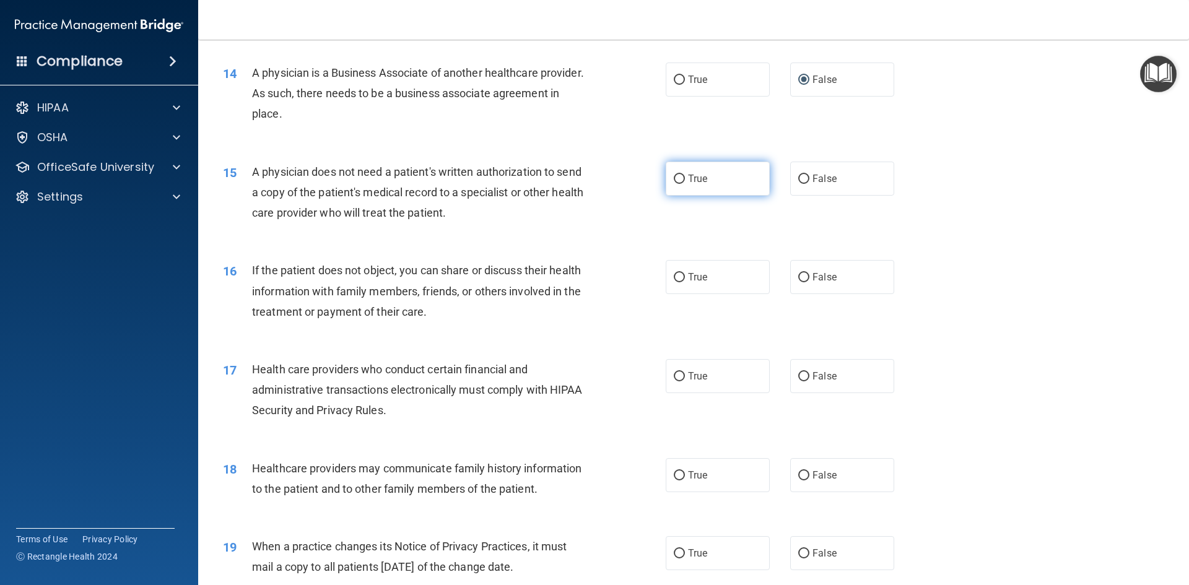
click at [674, 177] on input "True" at bounding box center [679, 179] width 11 height 9
radio input "true"
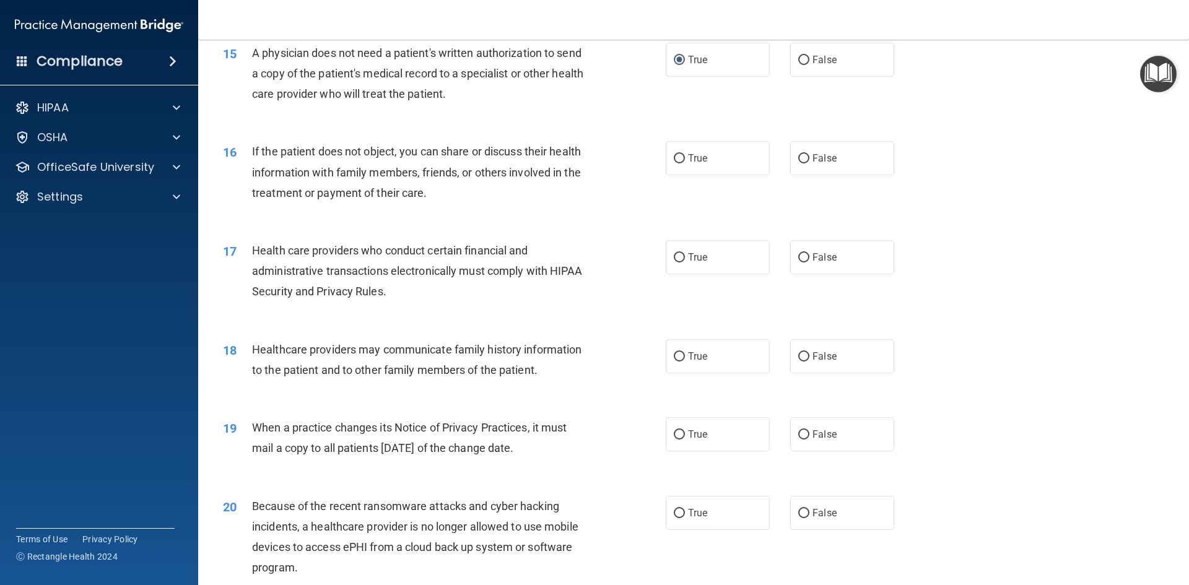
scroll to position [1363, 0]
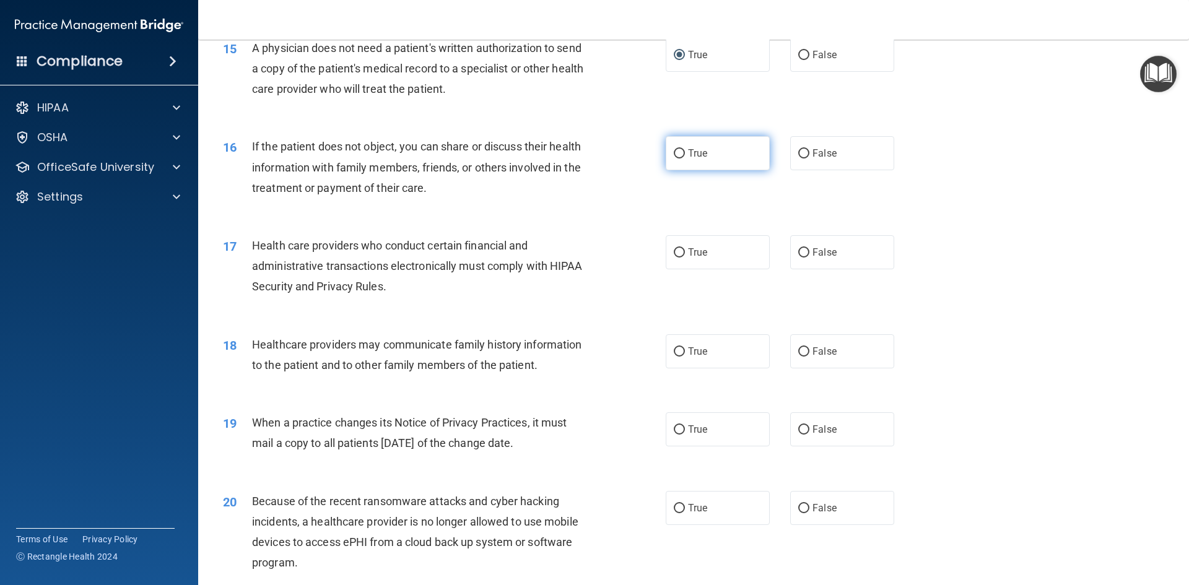
click at [675, 155] on input "True" at bounding box center [679, 153] width 11 height 9
radio input "true"
click at [675, 255] on input "True" at bounding box center [679, 252] width 11 height 9
radio input "true"
click at [799, 356] on input "False" at bounding box center [804, 352] width 11 height 9
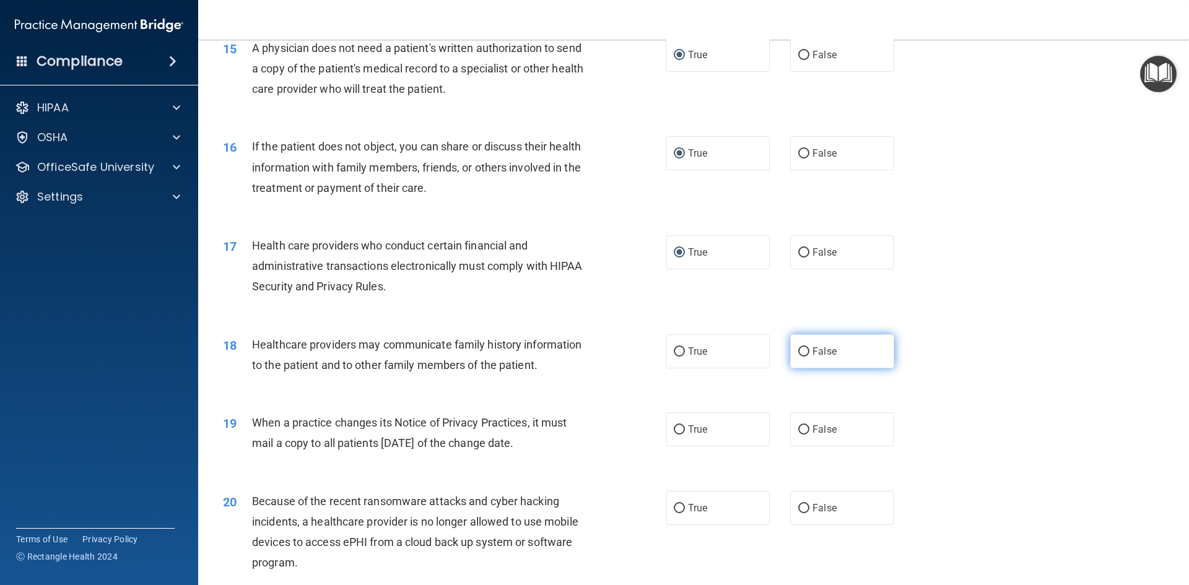
radio input "true"
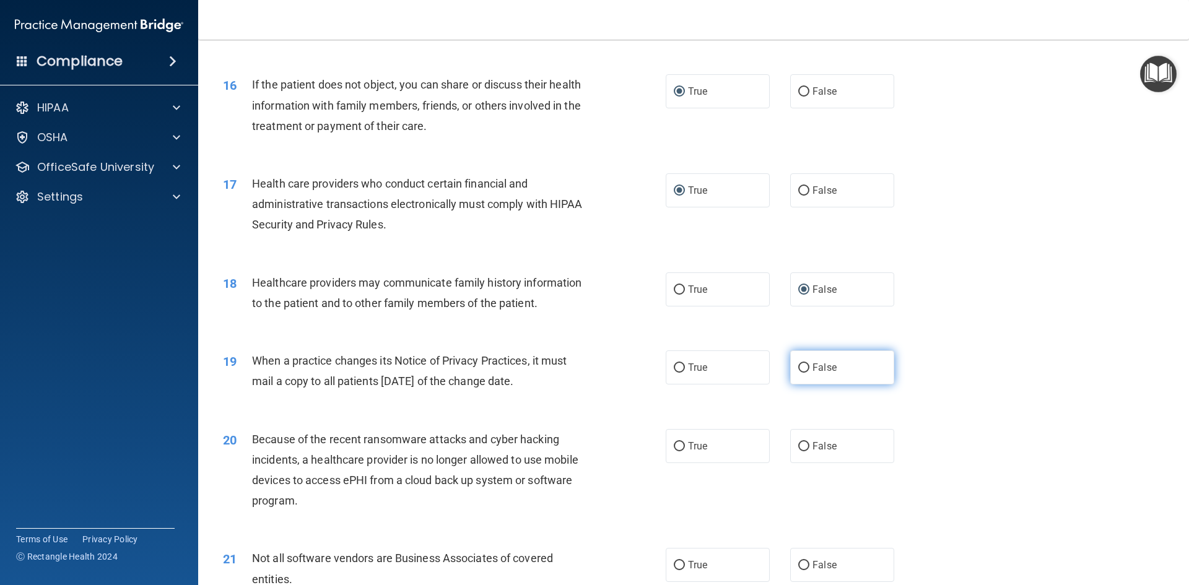
click at [799, 367] on input "False" at bounding box center [804, 368] width 11 height 9
radio input "true"
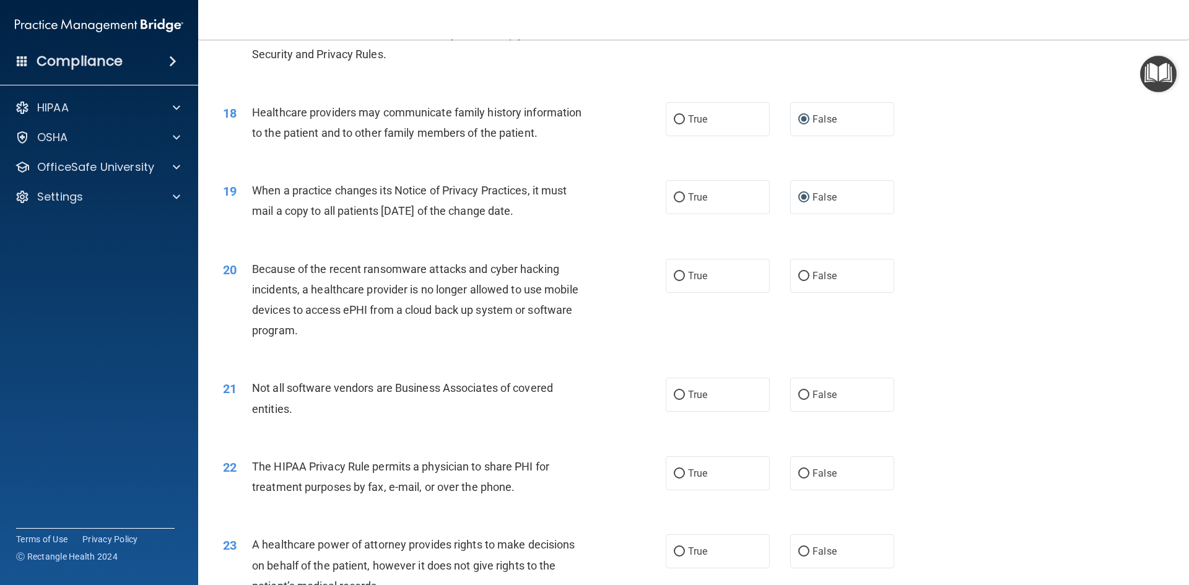
scroll to position [1611, 0]
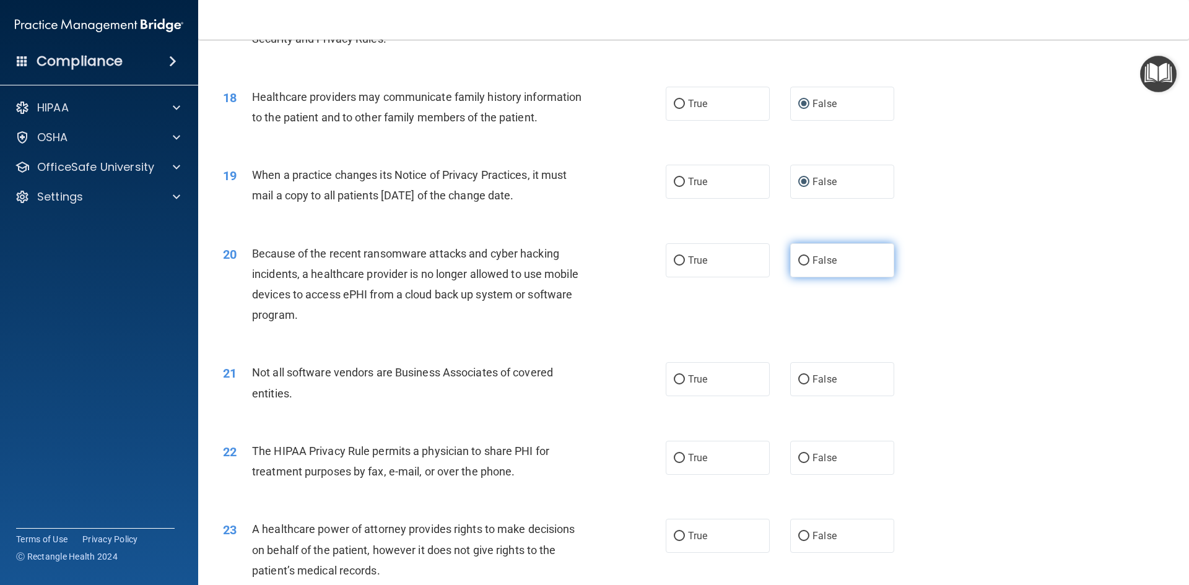
click at [800, 260] on input "False" at bounding box center [804, 260] width 11 height 9
radio input "true"
click at [676, 378] on input "True" at bounding box center [679, 379] width 11 height 9
radio input "true"
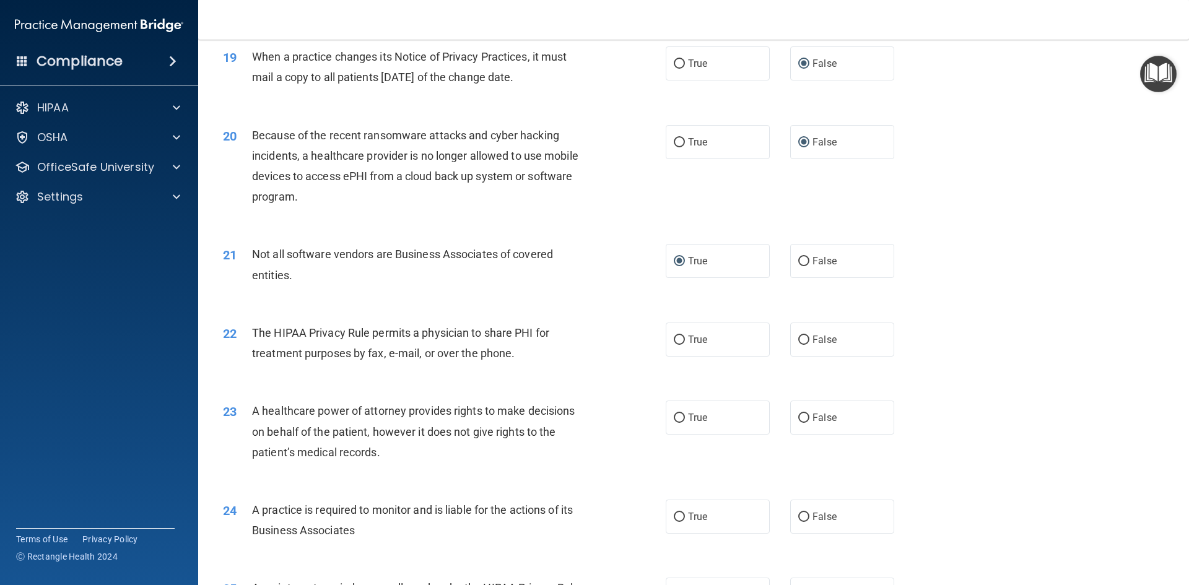
scroll to position [1735, 0]
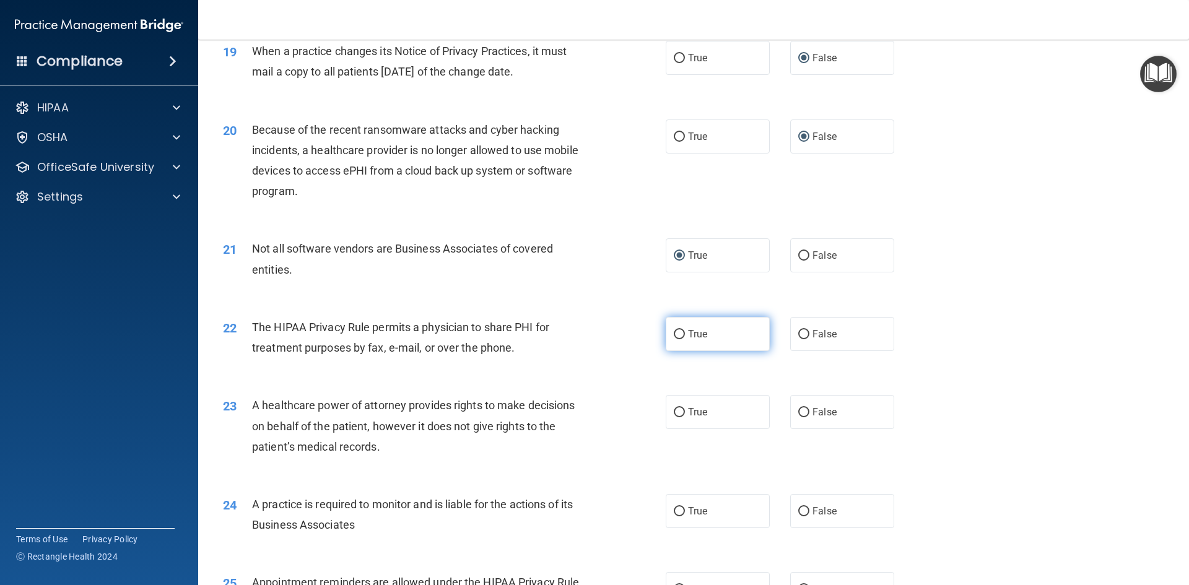
click at [676, 338] on input "True" at bounding box center [679, 334] width 11 height 9
radio input "true"
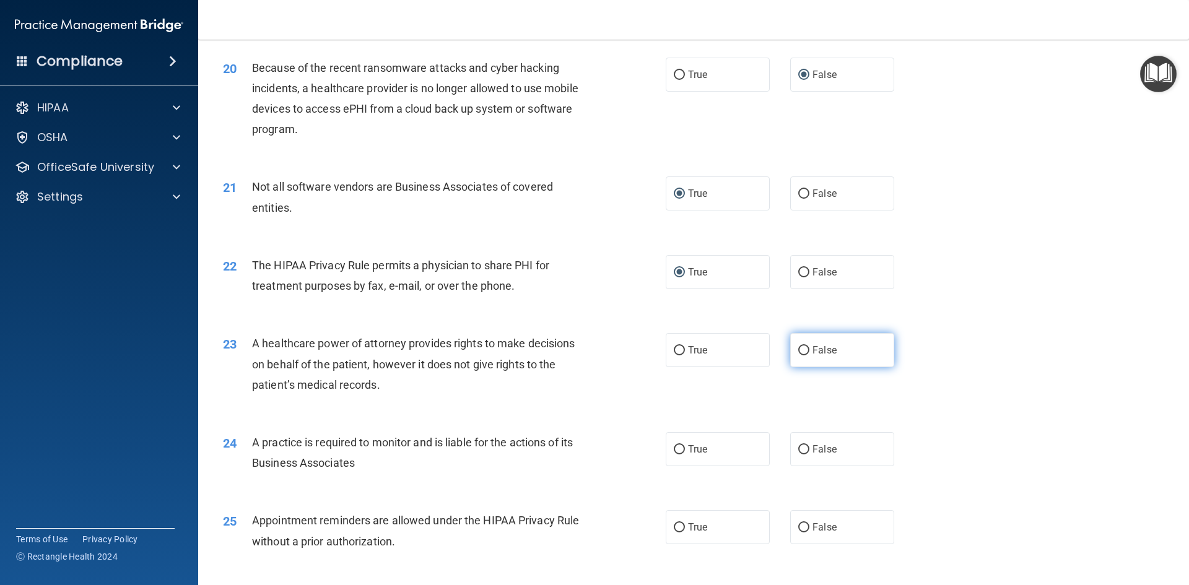
click at [800, 350] on input "False" at bounding box center [804, 350] width 11 height 9
radio input "true"
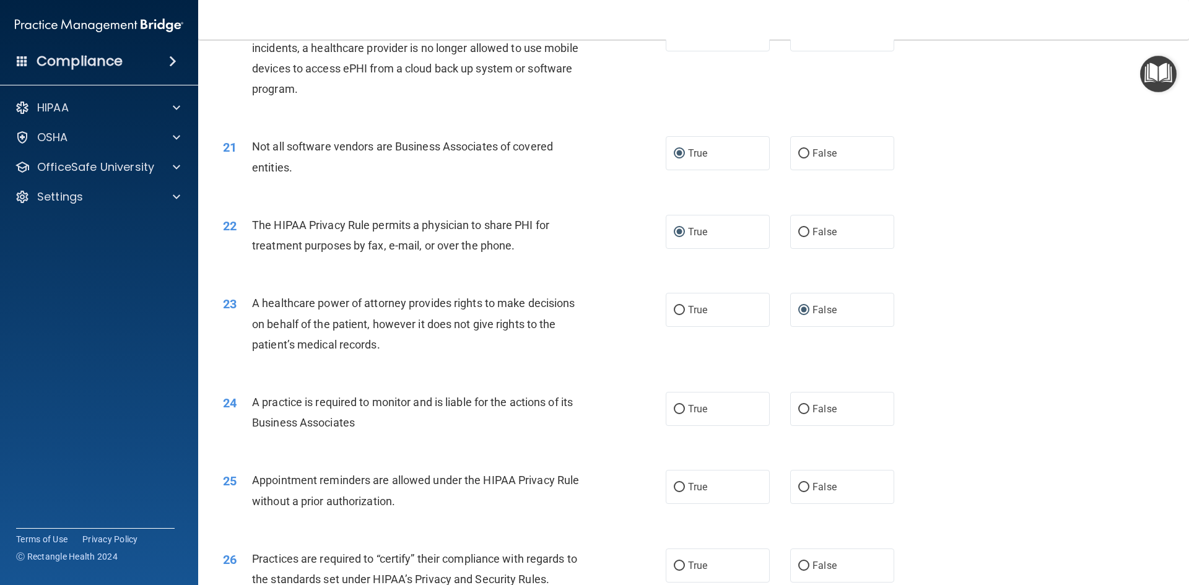
scroll to position [1858, 0]
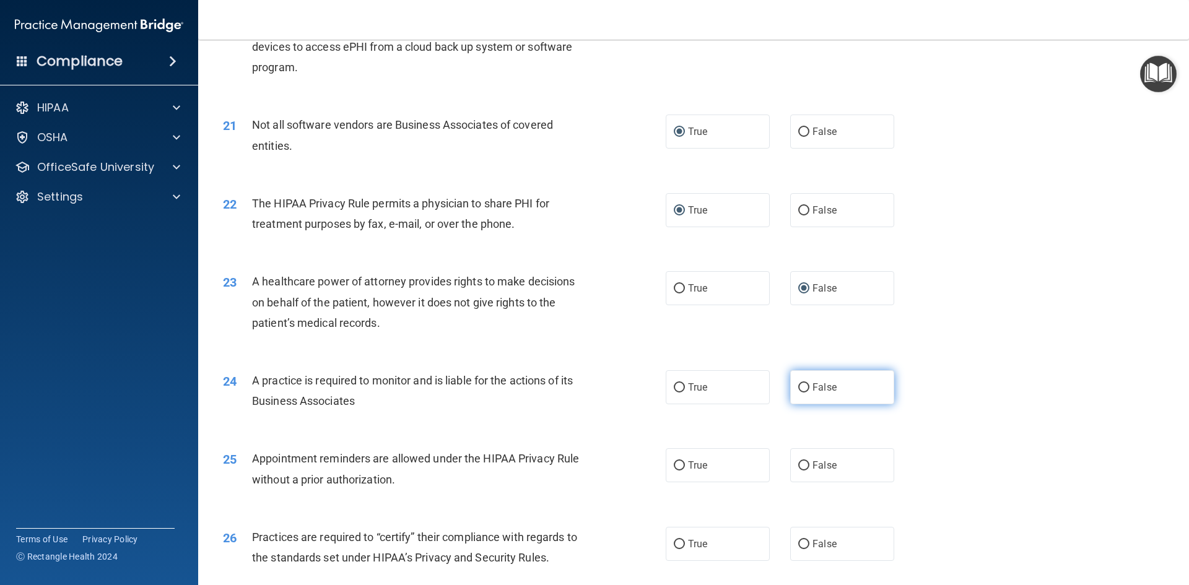
click at [799, 388] on input "False" at bounding box center [804, 387] width 11 height 9
radio input "true"
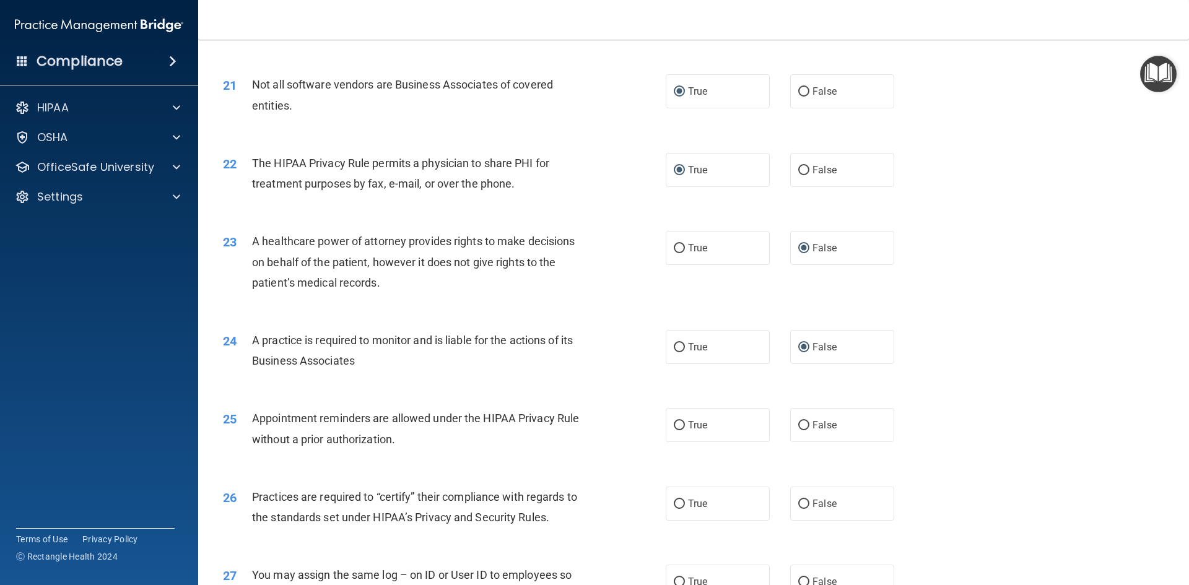
scroll to position [1920, 0]
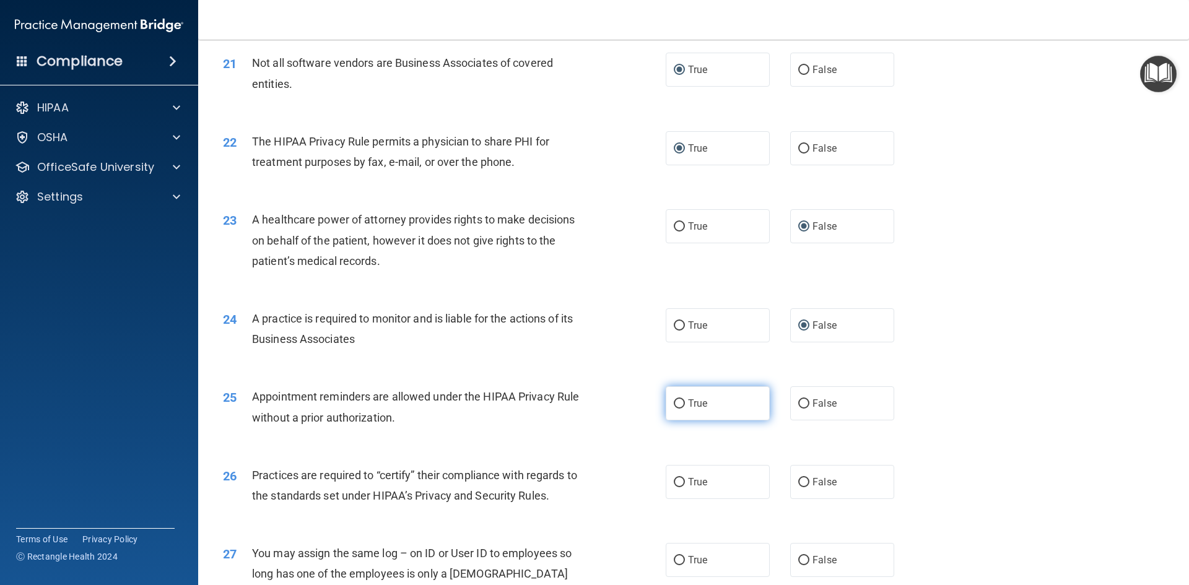
click at [676, 404] on input "True" at bounding box center [679, 404] width 11 height 9
radio input "true"
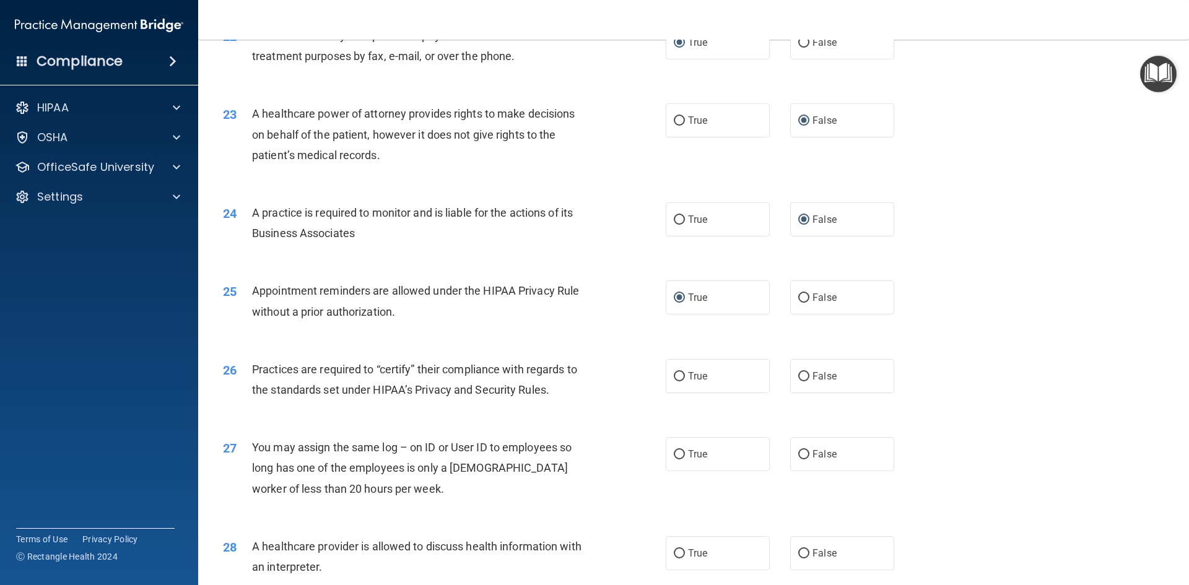
scroll to position [2044, 0]
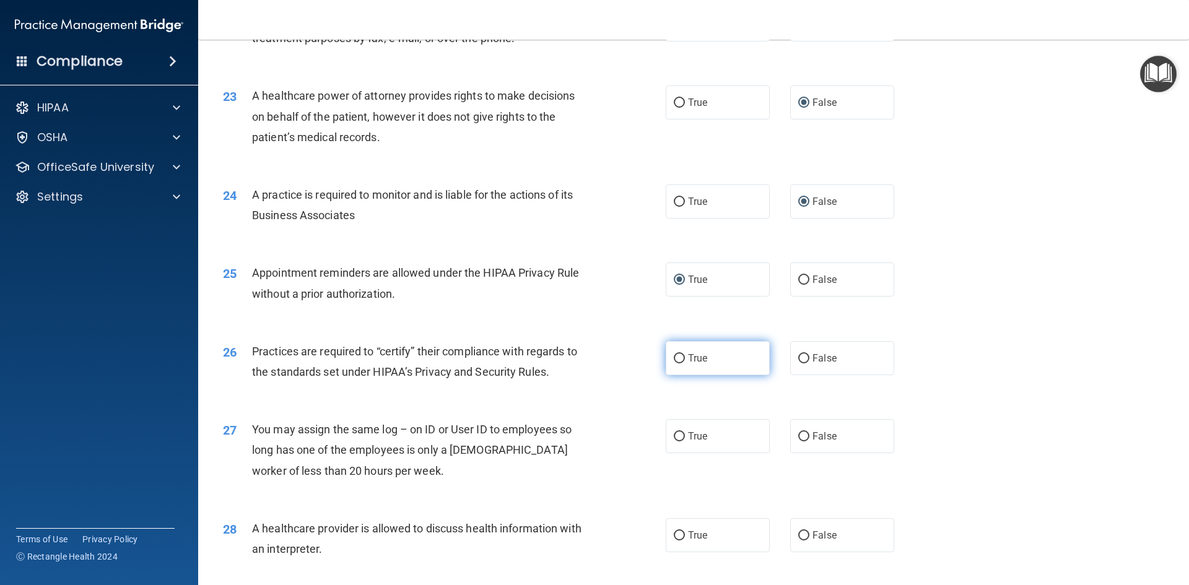
click at [674, 360] on input "True" at bounding box center [679, 358] width 11 height 9
radio input "true"
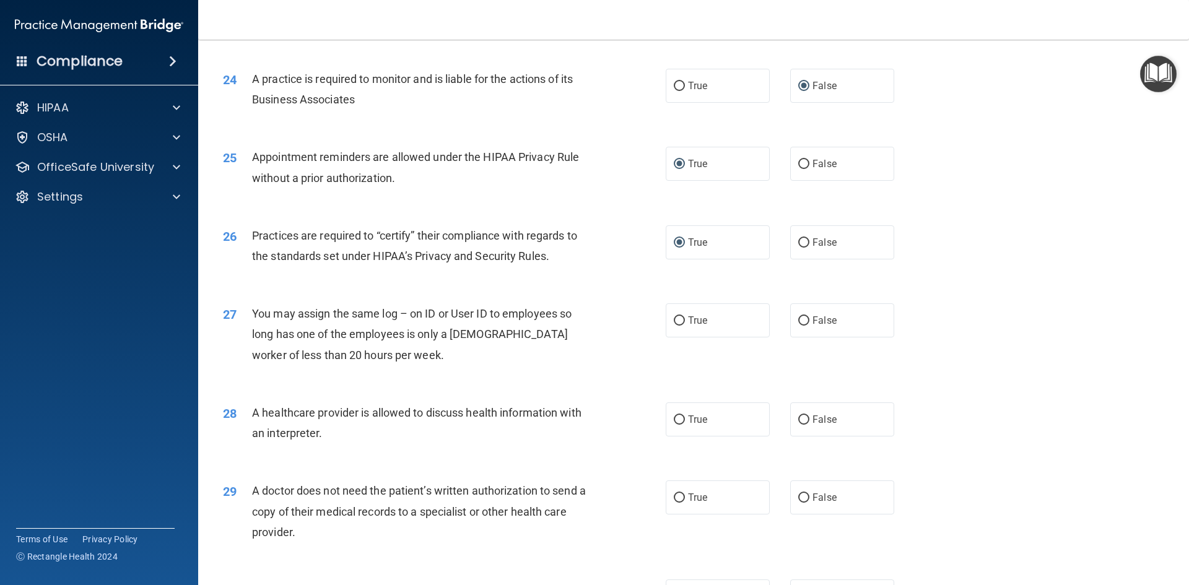
scroll to position [2168, 0]
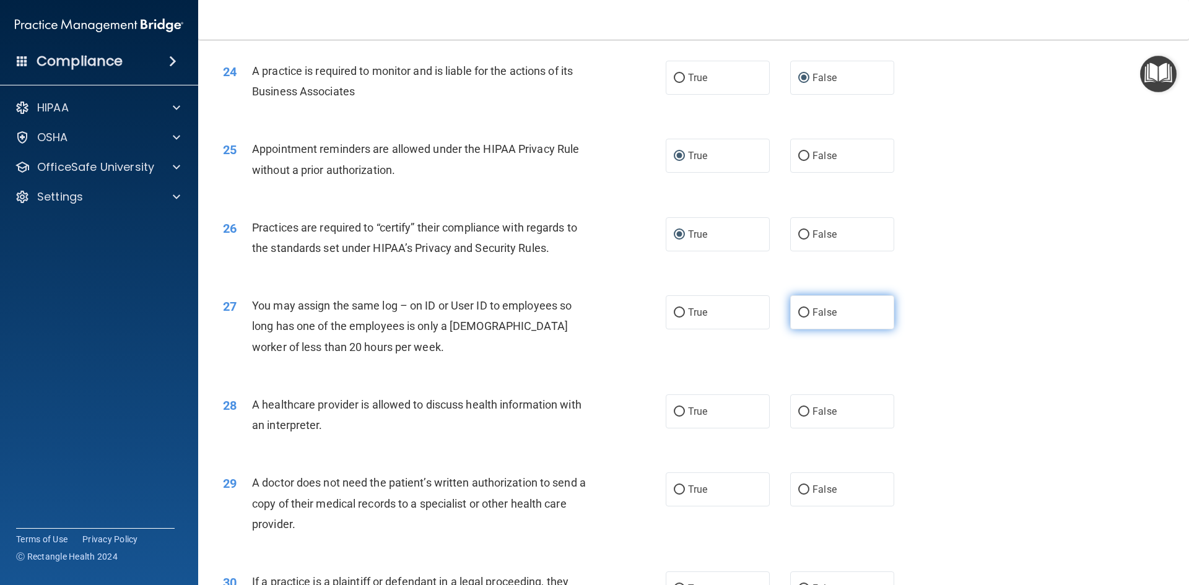
click at [799, 315] on input "False" at bounding box center [804, 312] width 11 height 9
radio input "true"
click at [674, 411] on input "True" at bounding box center [679, 412] width 11 height 9
radio input "true"
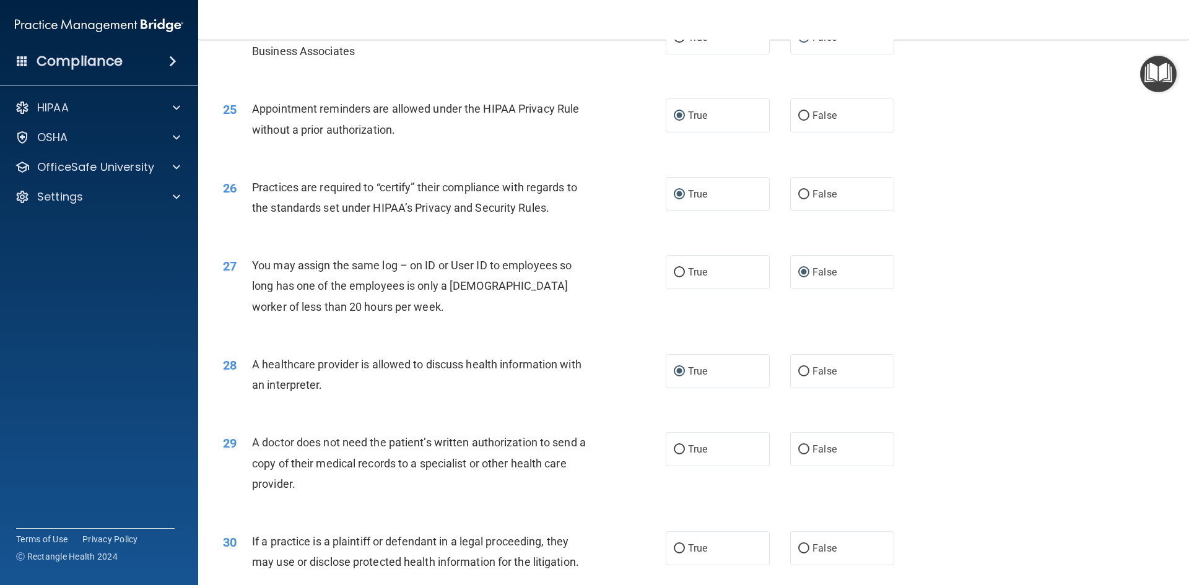
scroll to position [2230, 0]
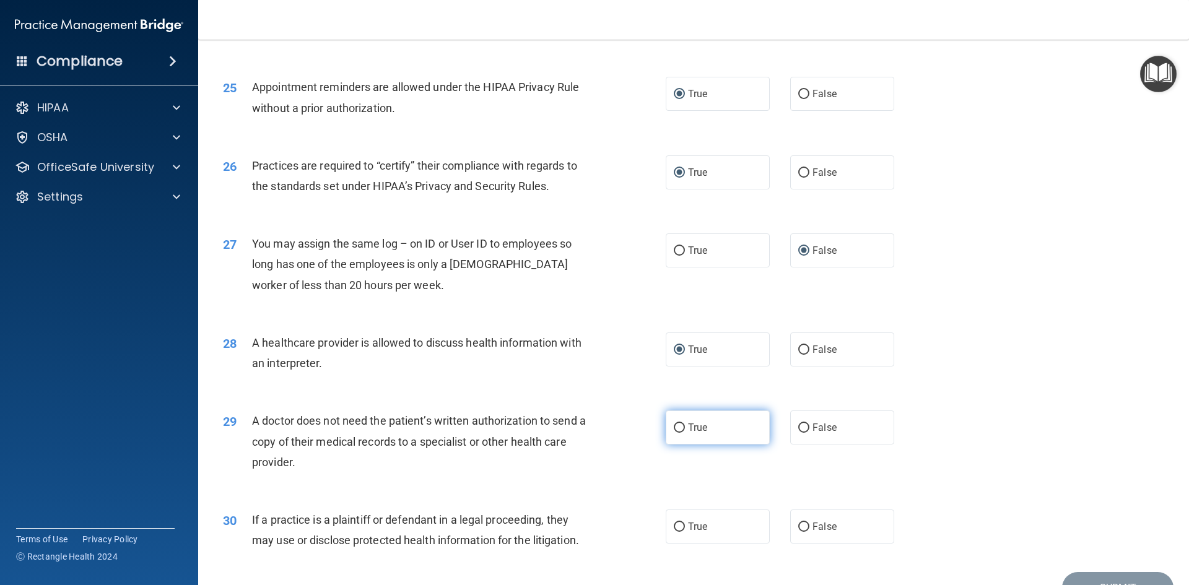
click at [674, 426] on input "True" at bounding box center [679, 428] width 11 height 9
radio input "true"
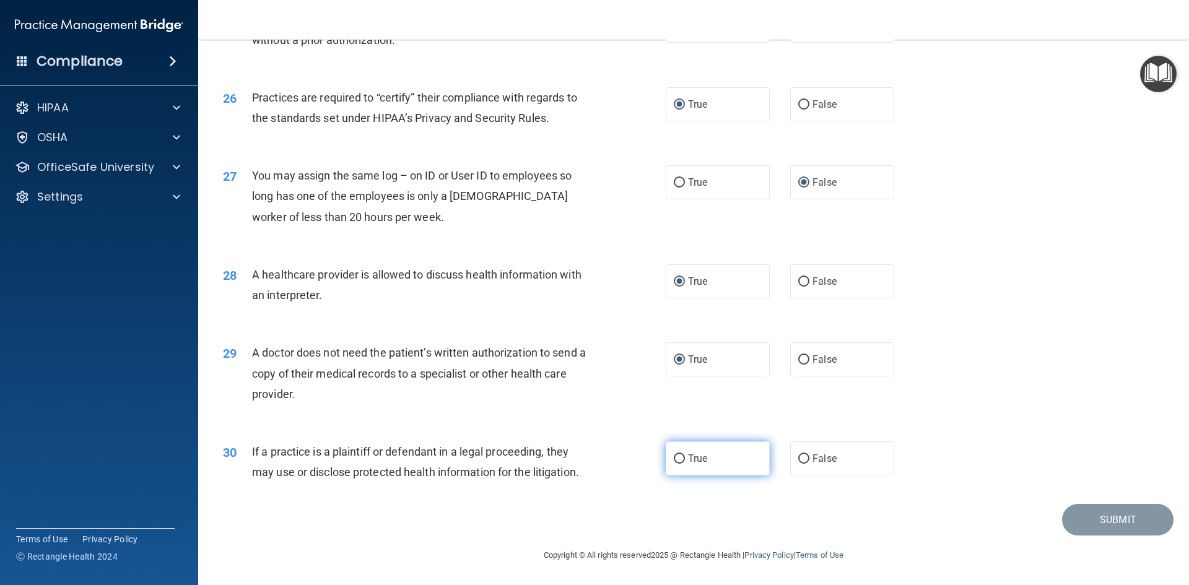
click at [674, 460] on input "True" at bounding box center [679, 459] width 11 height 9
radio input "true"
click at [1062, 516] on button "Submit" at bounding box center [1118, 520] width 112 height 32
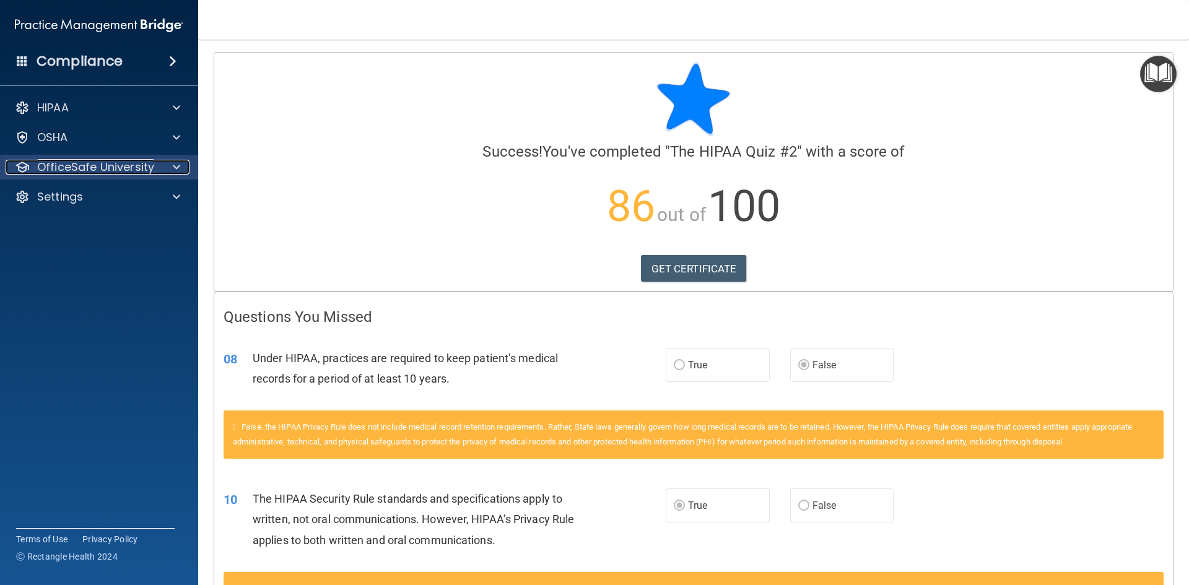
click at [90, 165] on p "OfficeSafe University" at bounding box center [95, 167] width 117 height 15
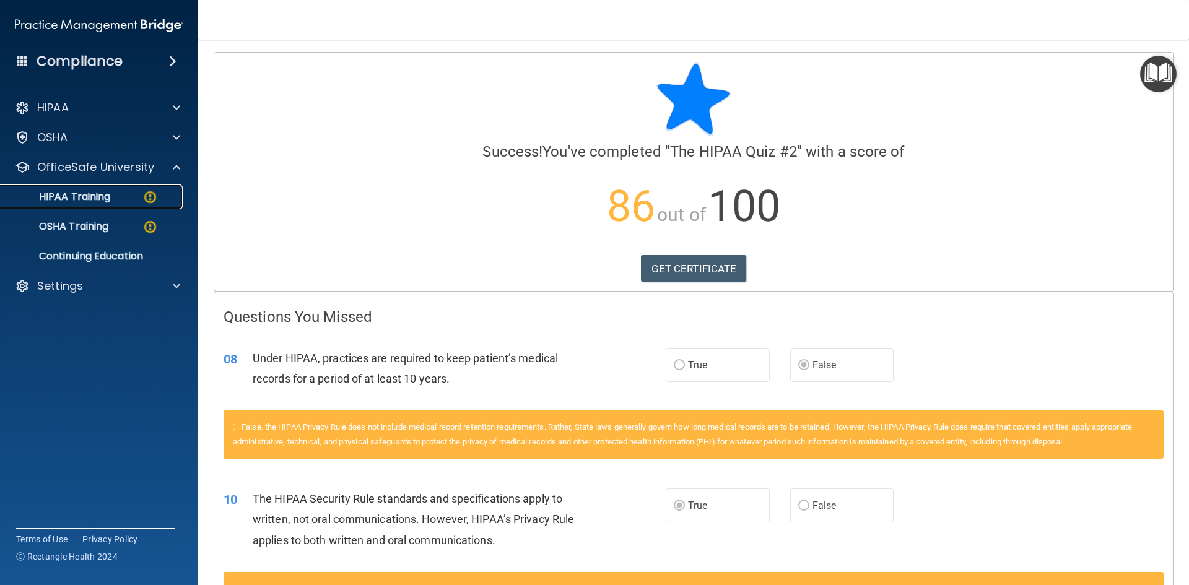
click at [98, 193] on p "HIPAA Training" at bounding box center [59, 197] width 102 height 12
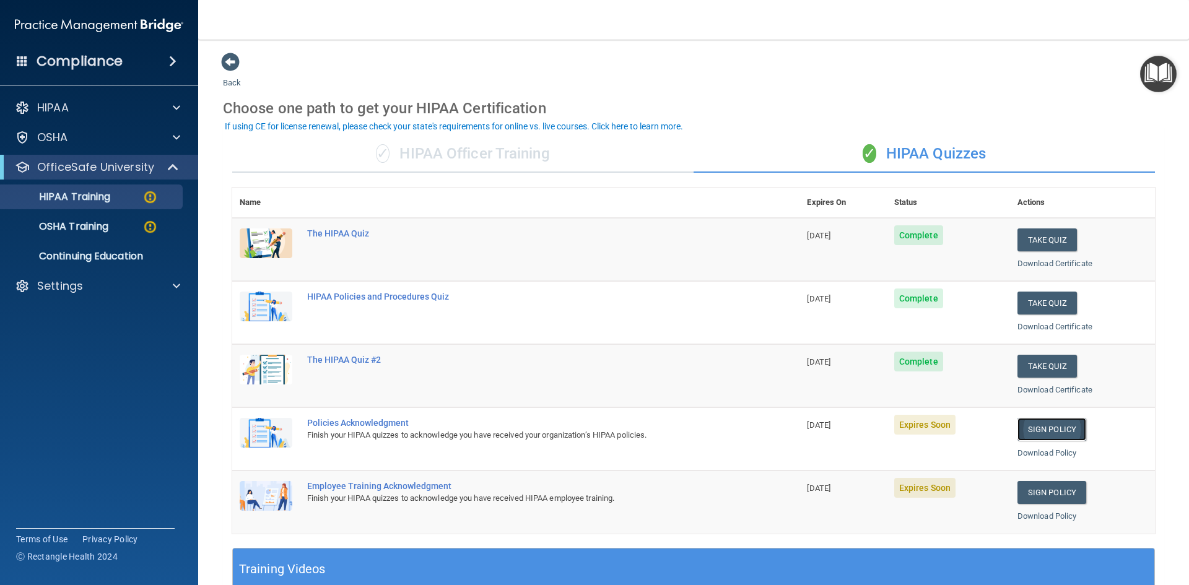
click at [1018, 435] on link "Sign Policy" at bounding box center [1052, 429] width 69 height 23
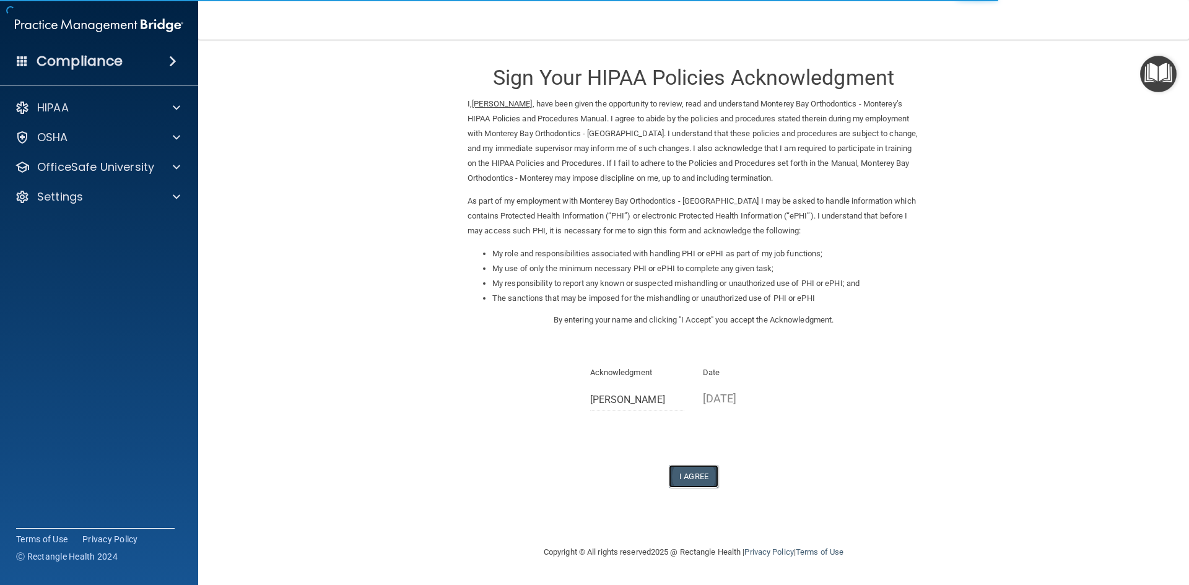
click at [698, 479] on button "I Agree" at bounding box center [694, 476] width 50 height 23
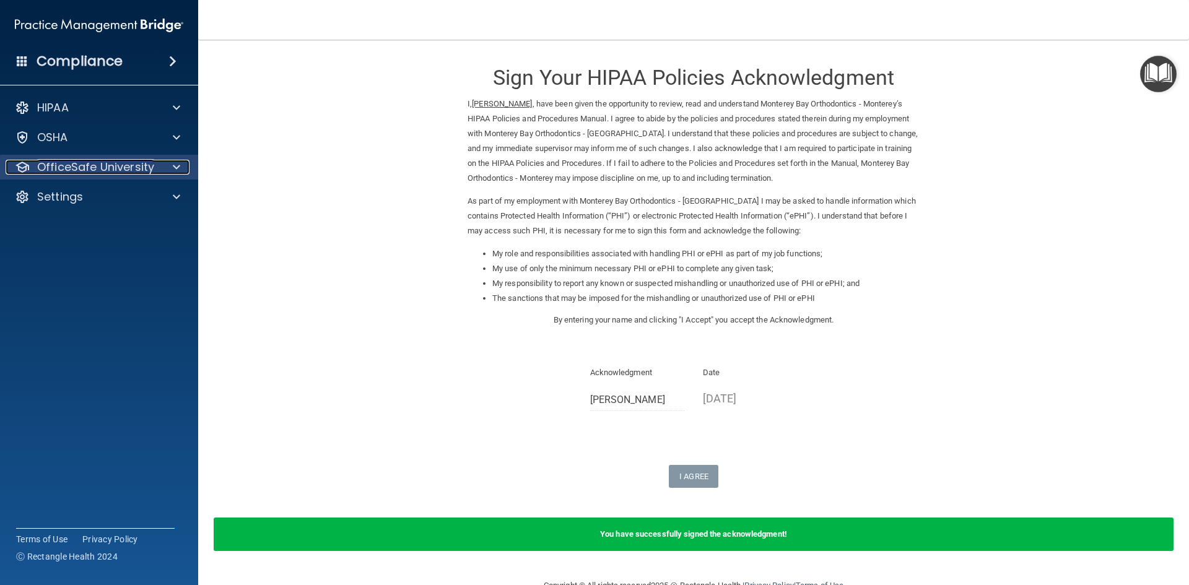
click at [115, 170] on p "OfficeSafe University" at bounding box center [95, 167] width 117 height 15
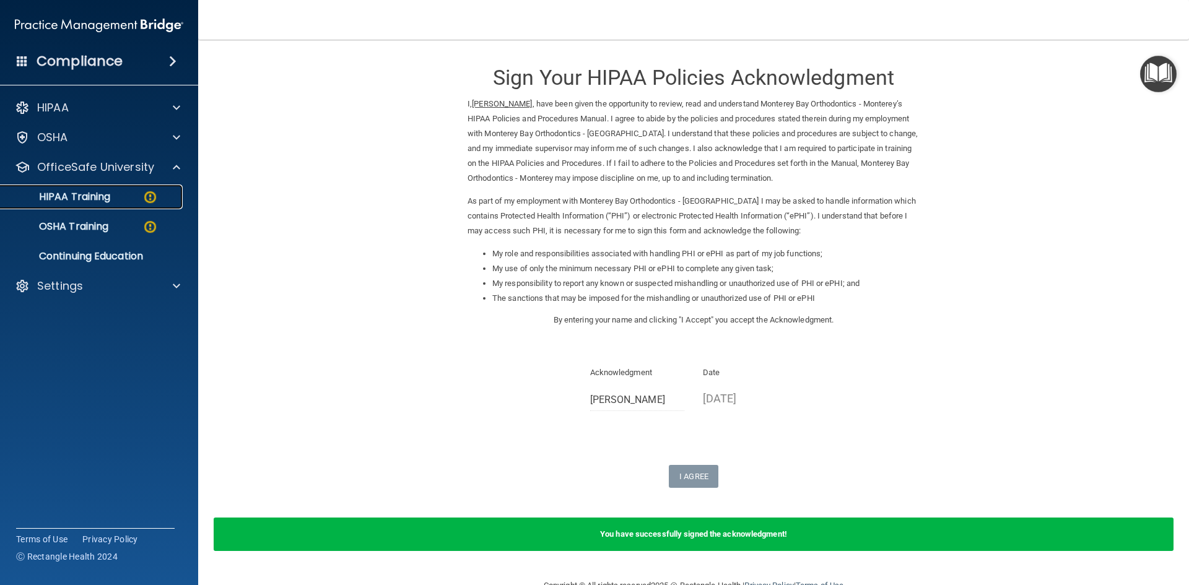
click at [113, 195] on div "HIPAA Training" at bounding box center [92, 197] width 169 height 12
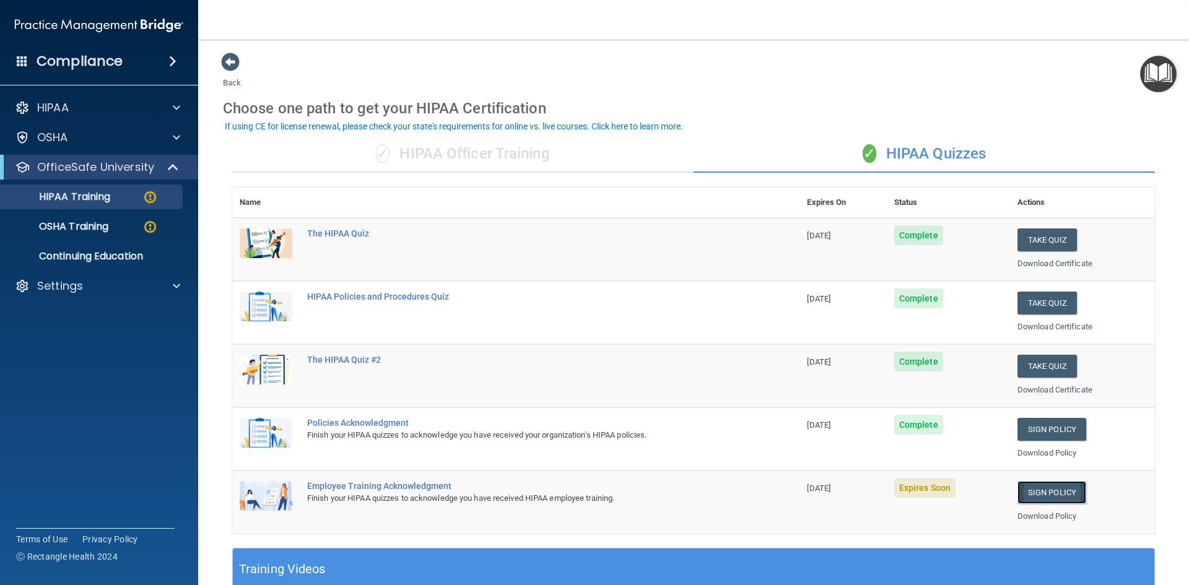
click at [1044, 493] on link "Sign Policy" at bounding box center [1052, 492] width 69 height 23
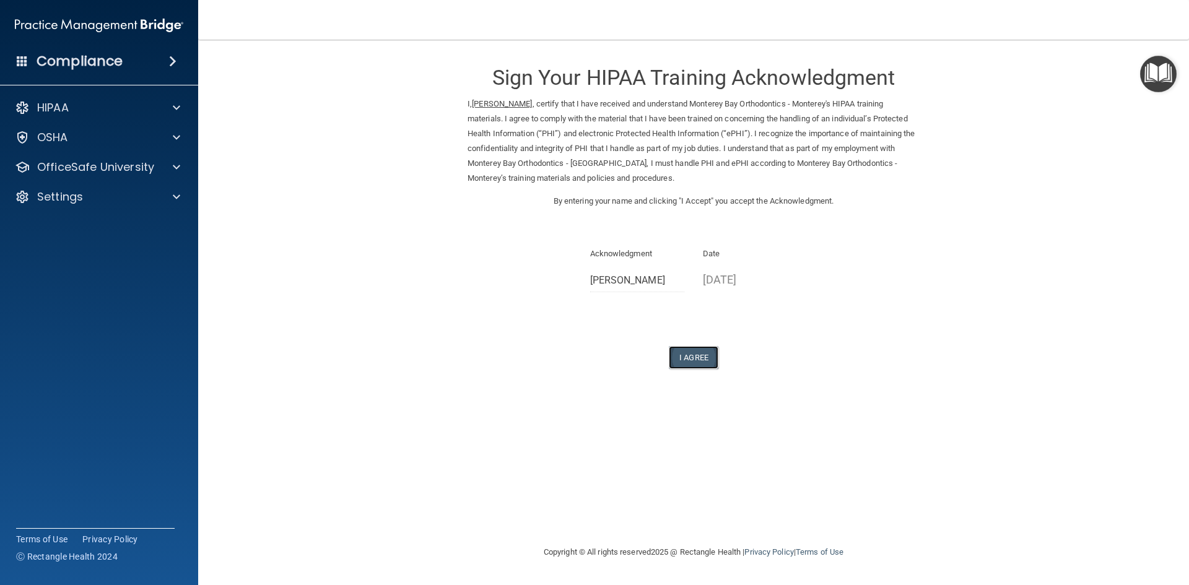
click at [699, 360] on button "I Agree" at bounding box center [694, 357] width 50 height 23
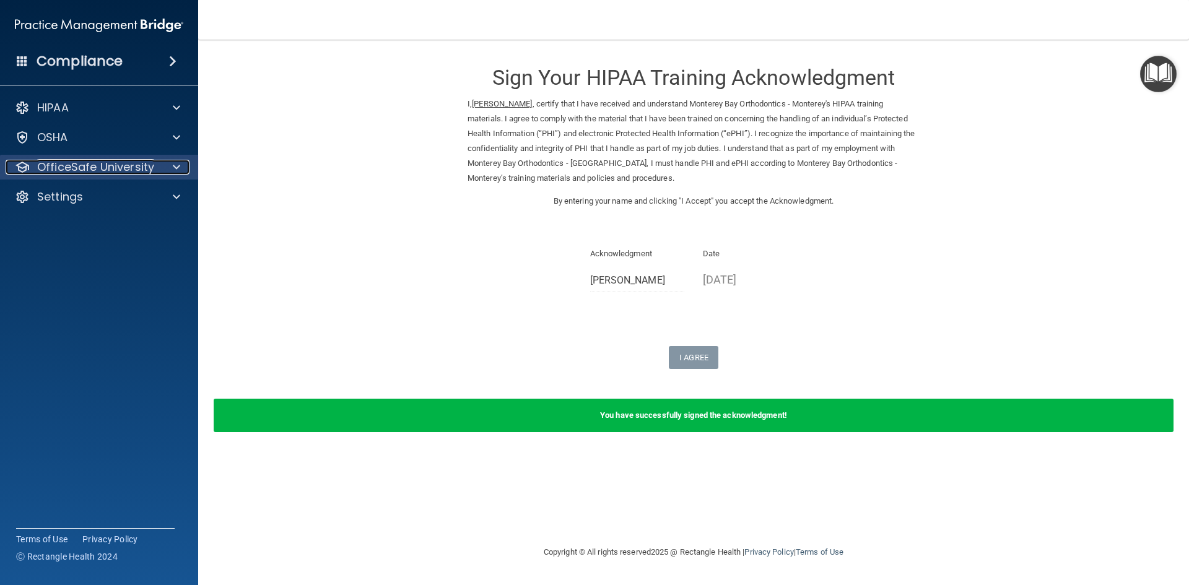
click at [112, 165] on p "OfficeSafe University" at bounding box center [95, 167] width 117 height 15
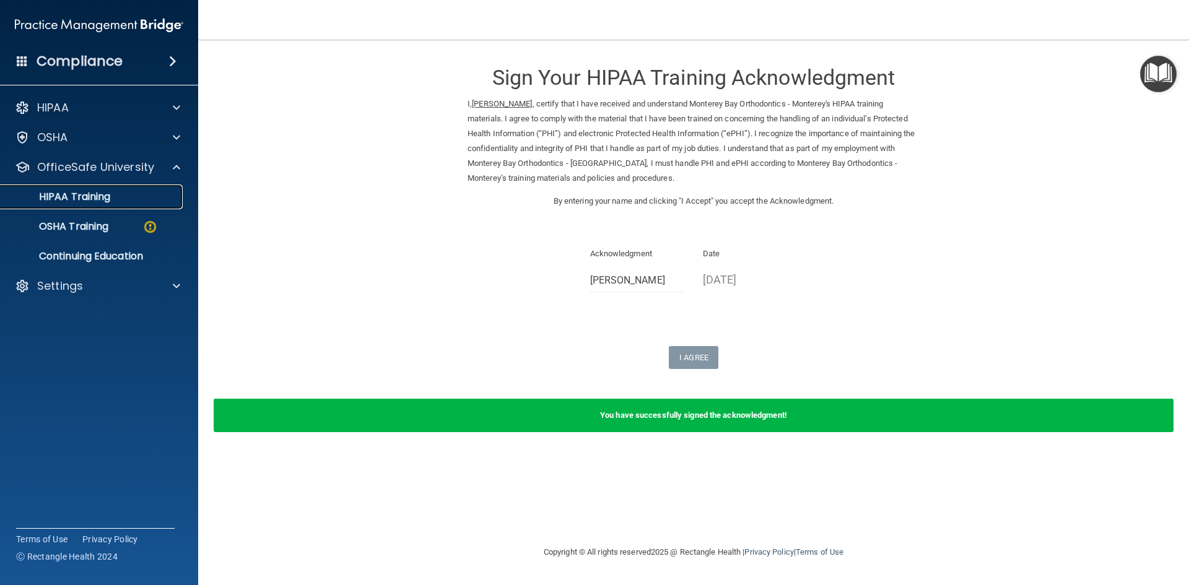
click at [115, 196] on div "HIPAA Training" at bounding box center [92, 197] width 169 height 12
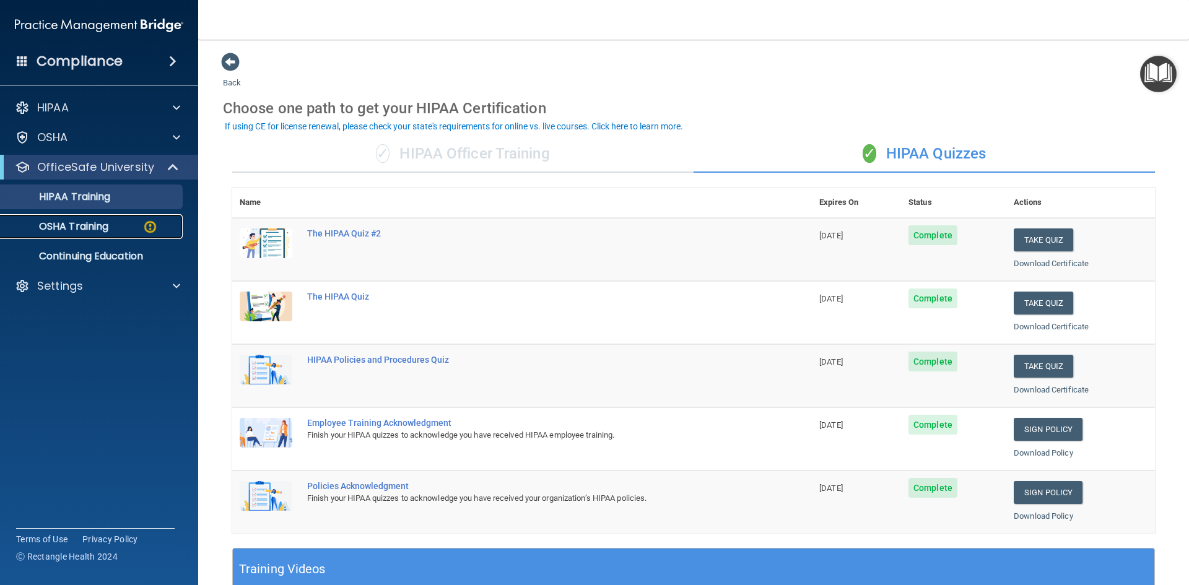
click at [117, 224] on div "OSHA Training" at bounding box center [92, 227] width 169 height 12
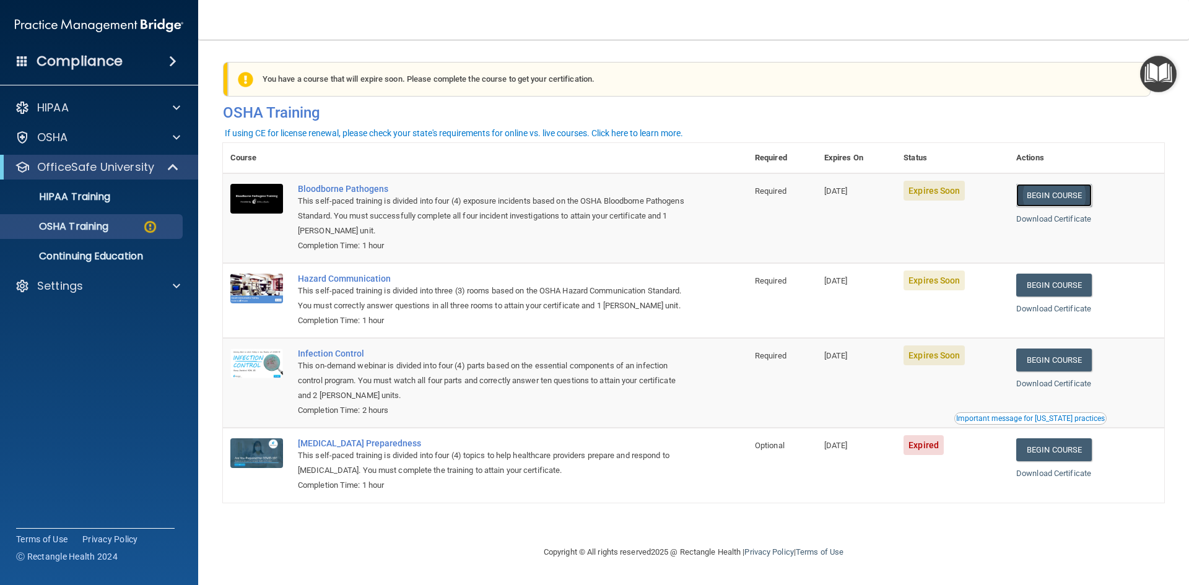
click at [1063, 199] on link "Begin Course" at bounding box center [1055, 195] width 76 height 23
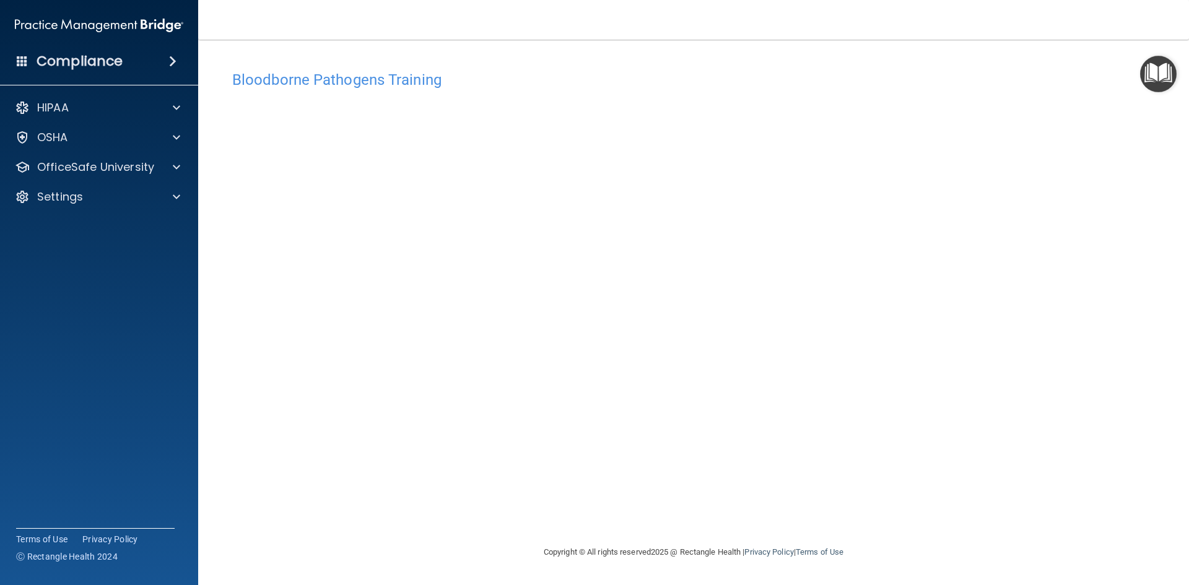
click at [359, 530] on div "Bloodborne Pathogens Training This course doesn’t expire until [DATE]. Are you …" at bounding box center [694, 304] width 942 height 481
click at [113, 165] on p "OfficeSafe University" at bounding box center [95, 167] width 117 height 15
click at [117, 217] on link "OSHA Training" at bounding box center [85, 226] width 195 height 25
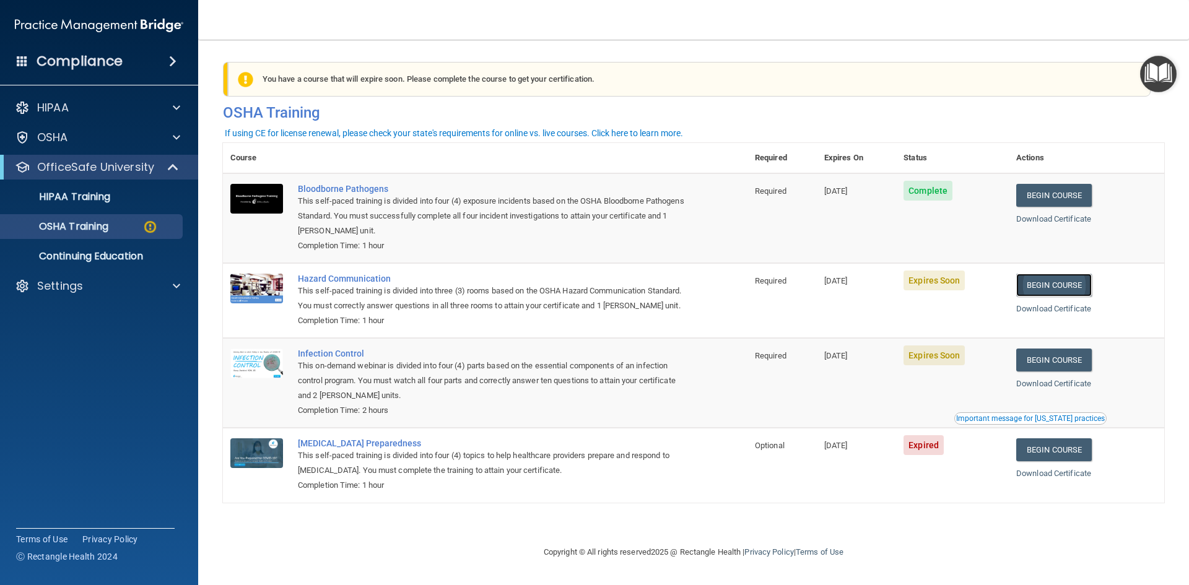
click at [1062, 288] on link "Begin Course" at bounding box center [1055, 285] width 76 height 23
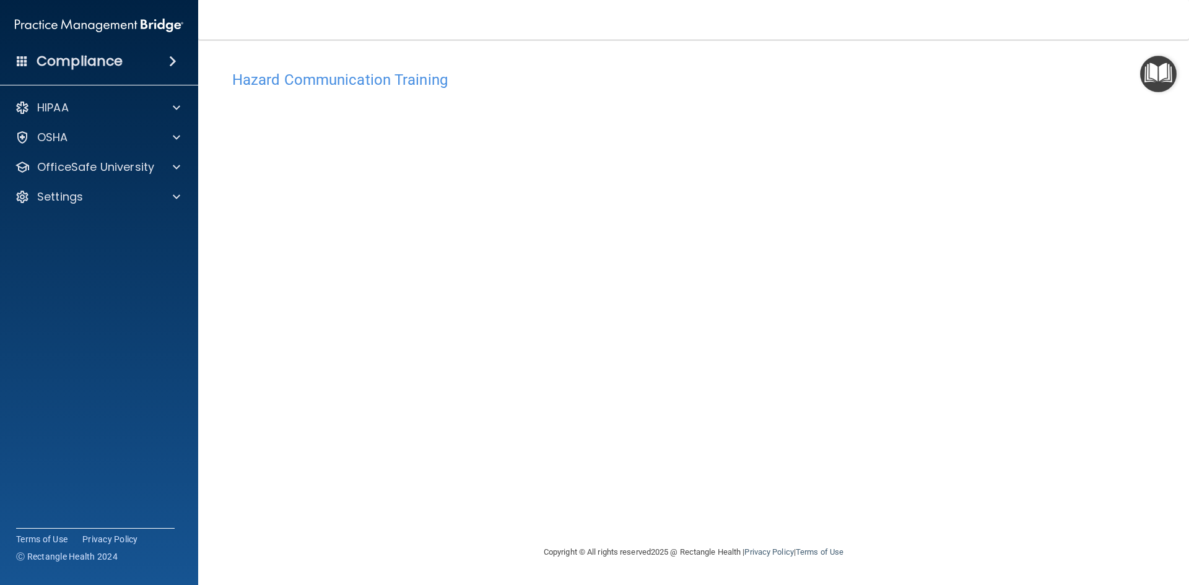
click at [1156, 74] on img "Open Resource Center" at bounding box center [1158, 74] width 37 height 37
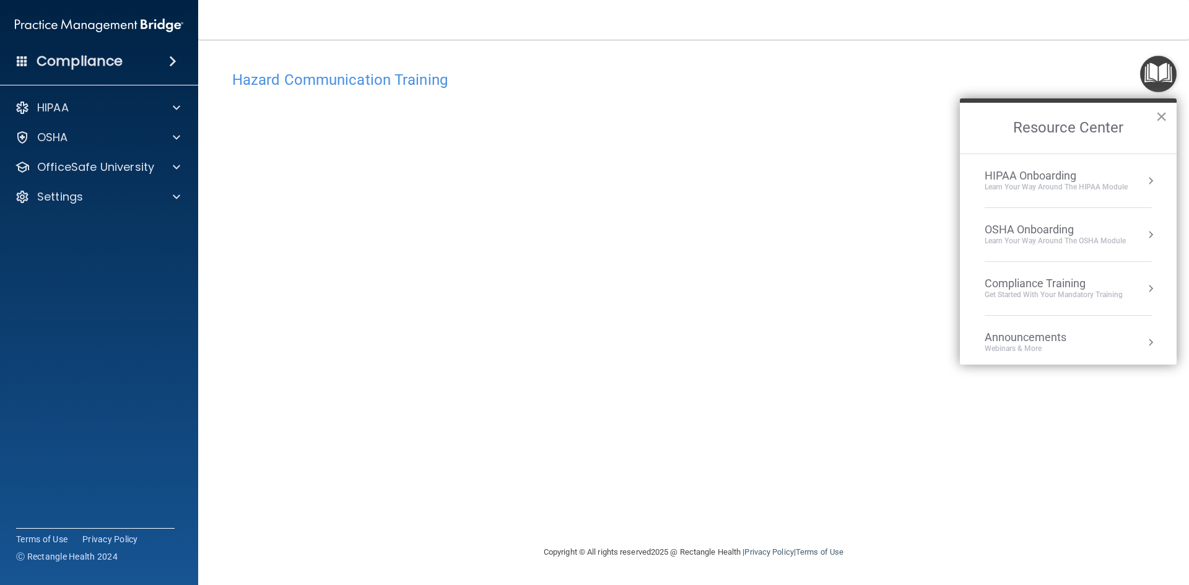
click at [1163, 112] on button "×" at bounding box center [1162, 117] width 12 height 20
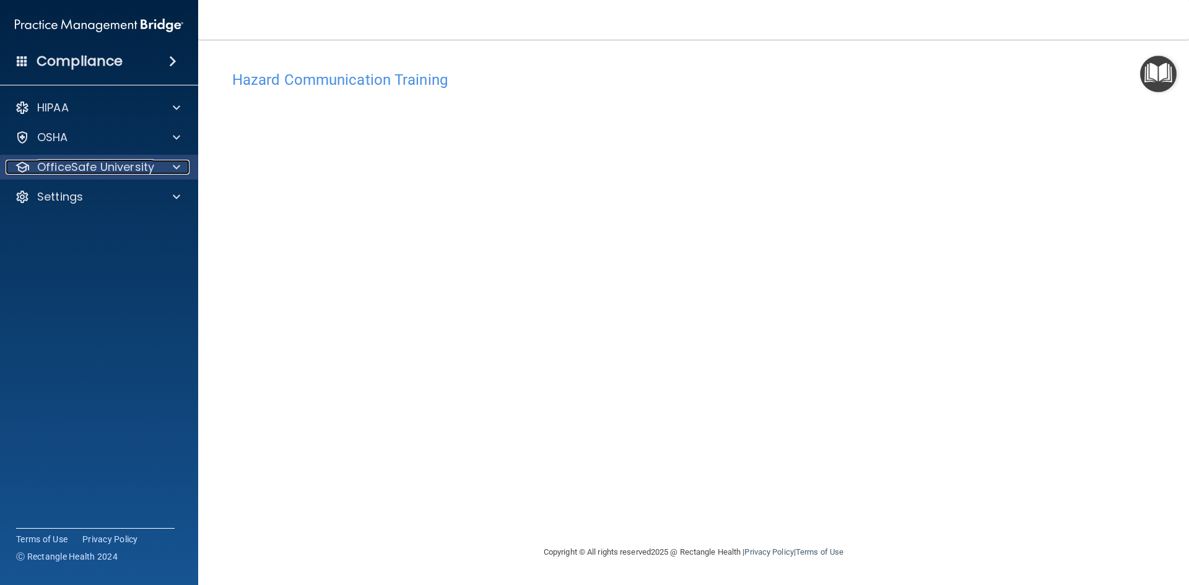
click at [92, 174] on p "OfficeSafe University" at bounding box center [95, 167] width 117 height 15
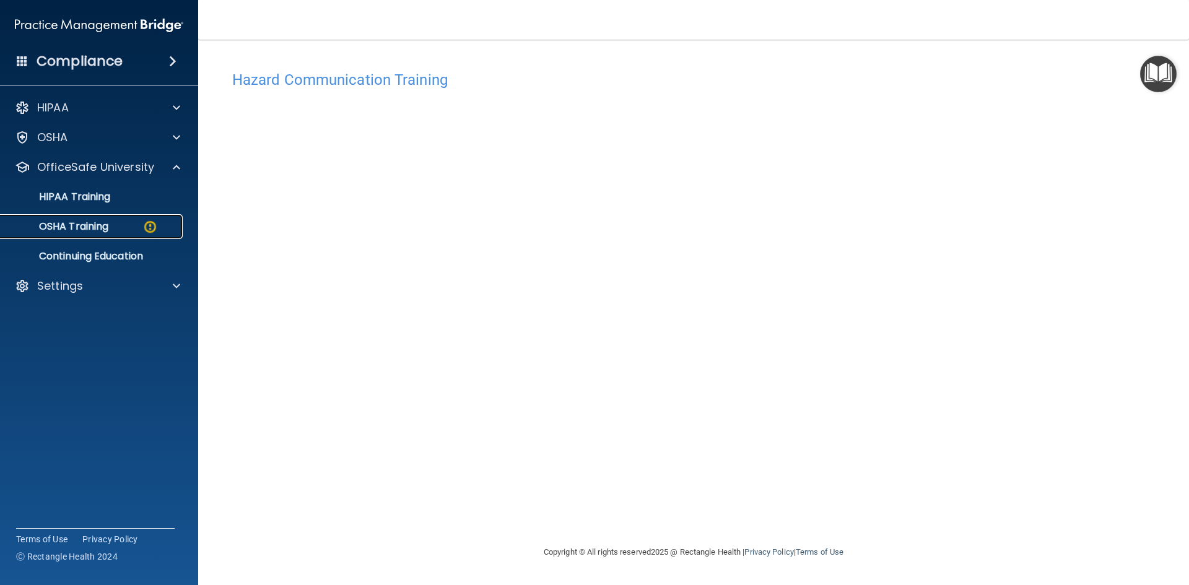
click at [97, 222] on p "OSHA Training" at bounding box center [58, 227] width 100 height 12
